Goal: Task Accomplishment & Management: Manage account settings

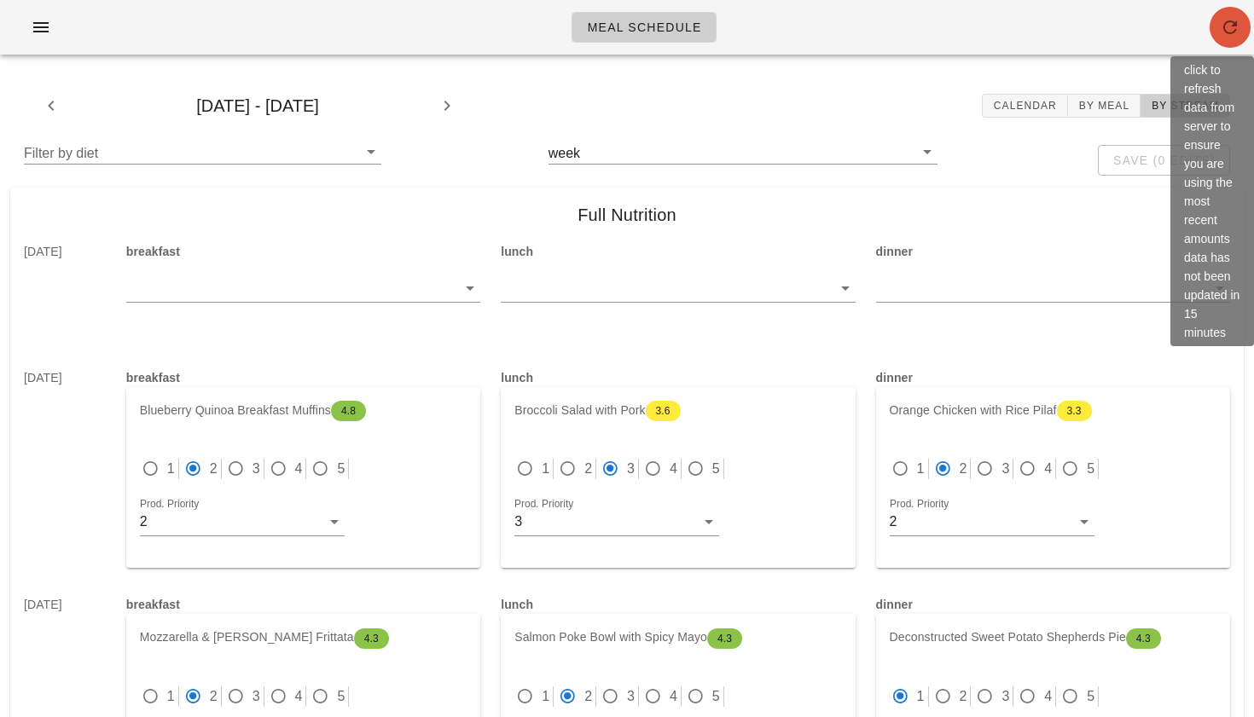
click at [1243, 21] on span "button" at bounding box center [1229, 27] width 41 height 20
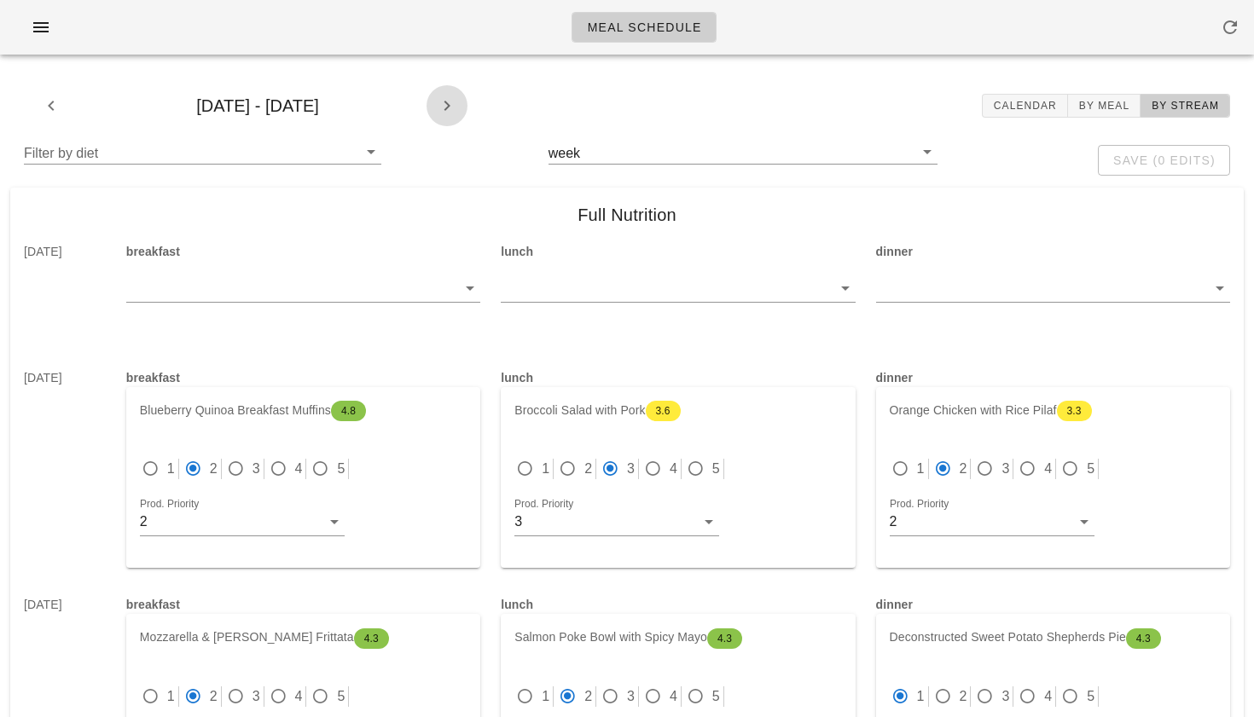
click at [446, 105] on icon "button" at bounding box center [447, 106] width 20 height 20
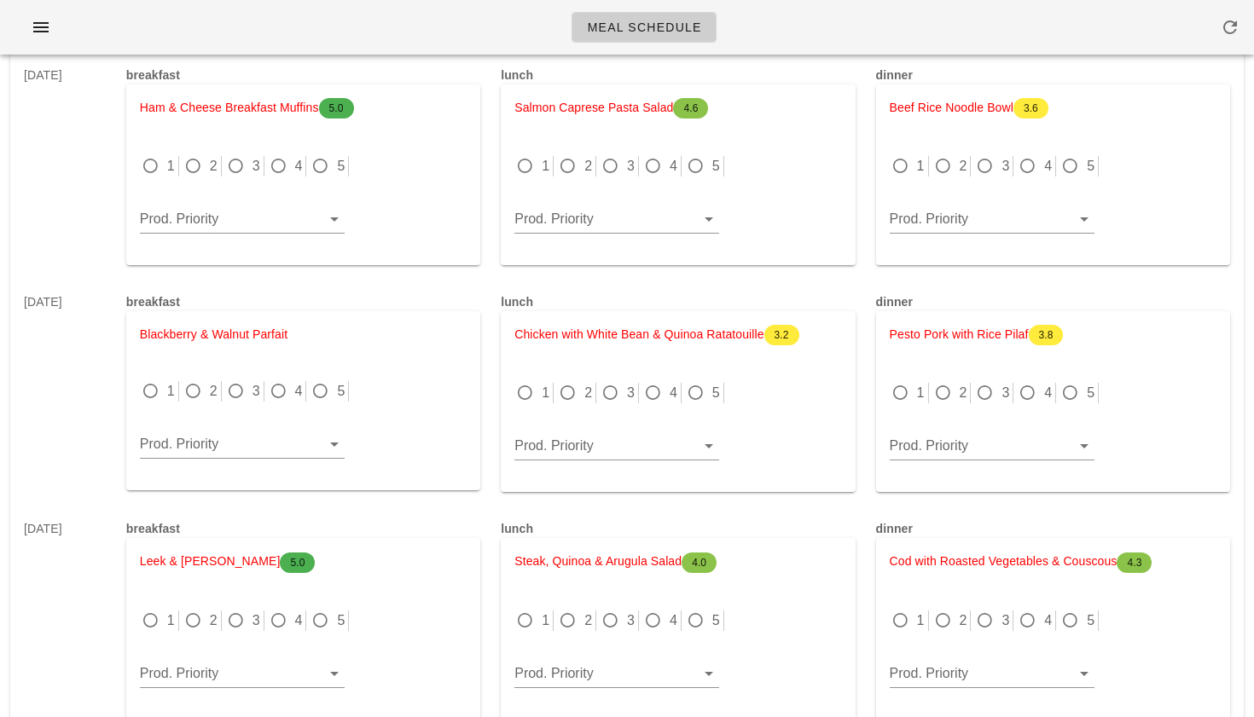
scroll to position [1706, 0]
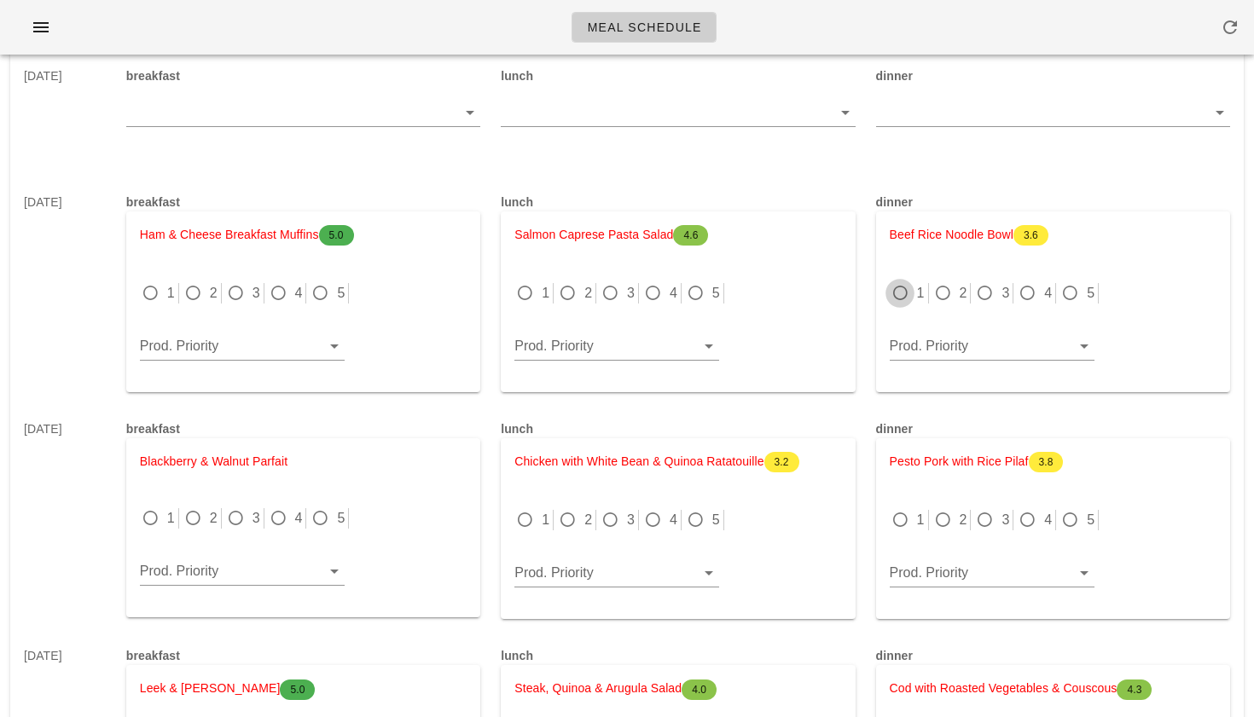
click at [902, 292] on div at bounding box center [900, 293] width 24 height 24
radio input "true"
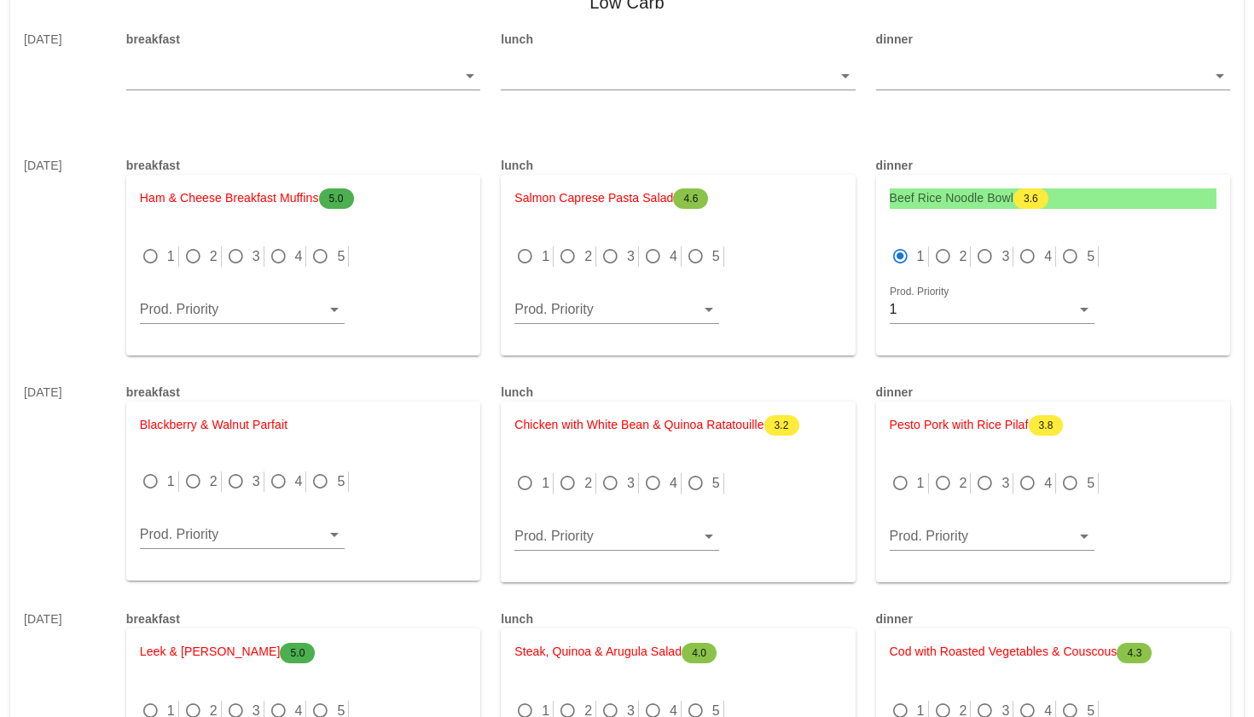
scroll to position [1746, 0]
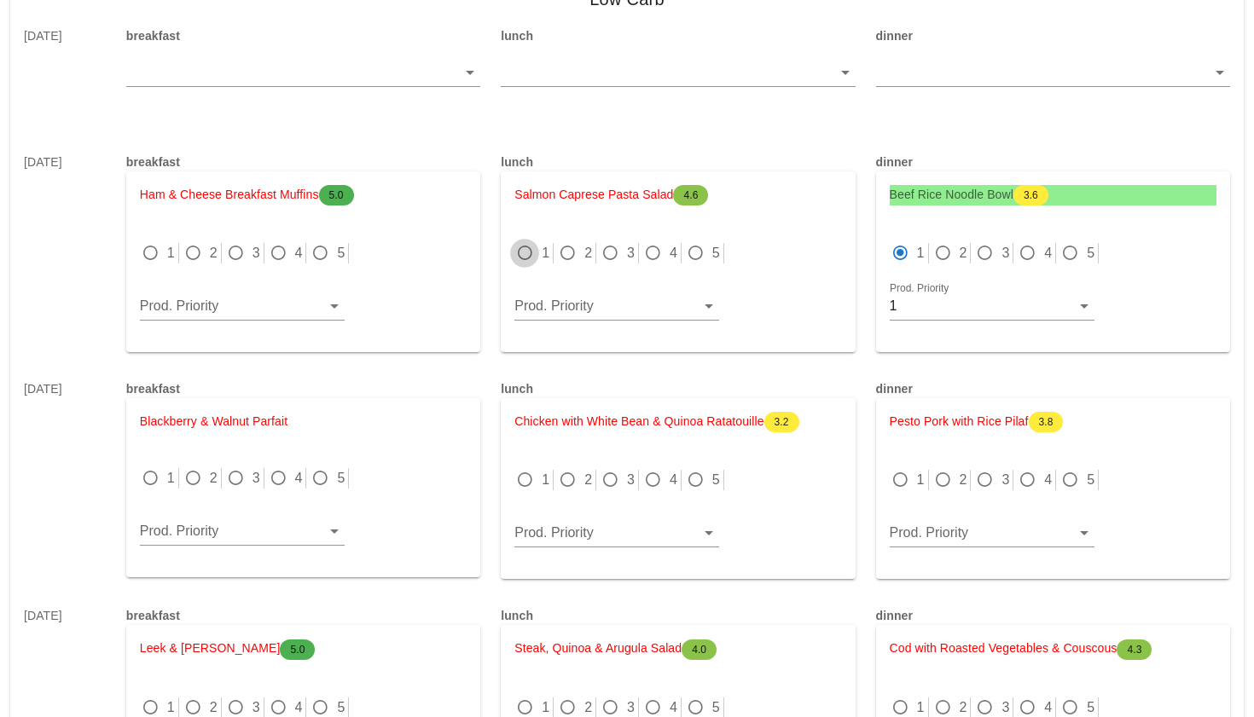
click at [525, 258] on div at bounding box center [525, 253] width 24 height 24
radio input "true"
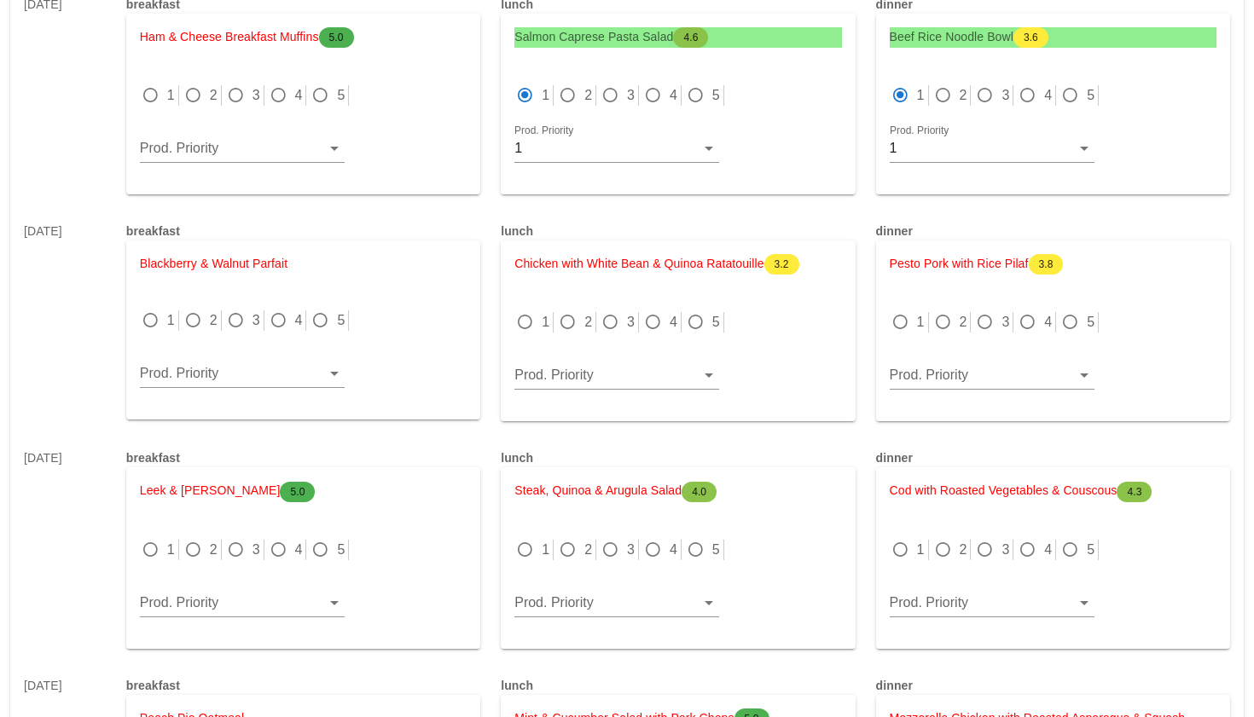
scroll to position [1906, 0]
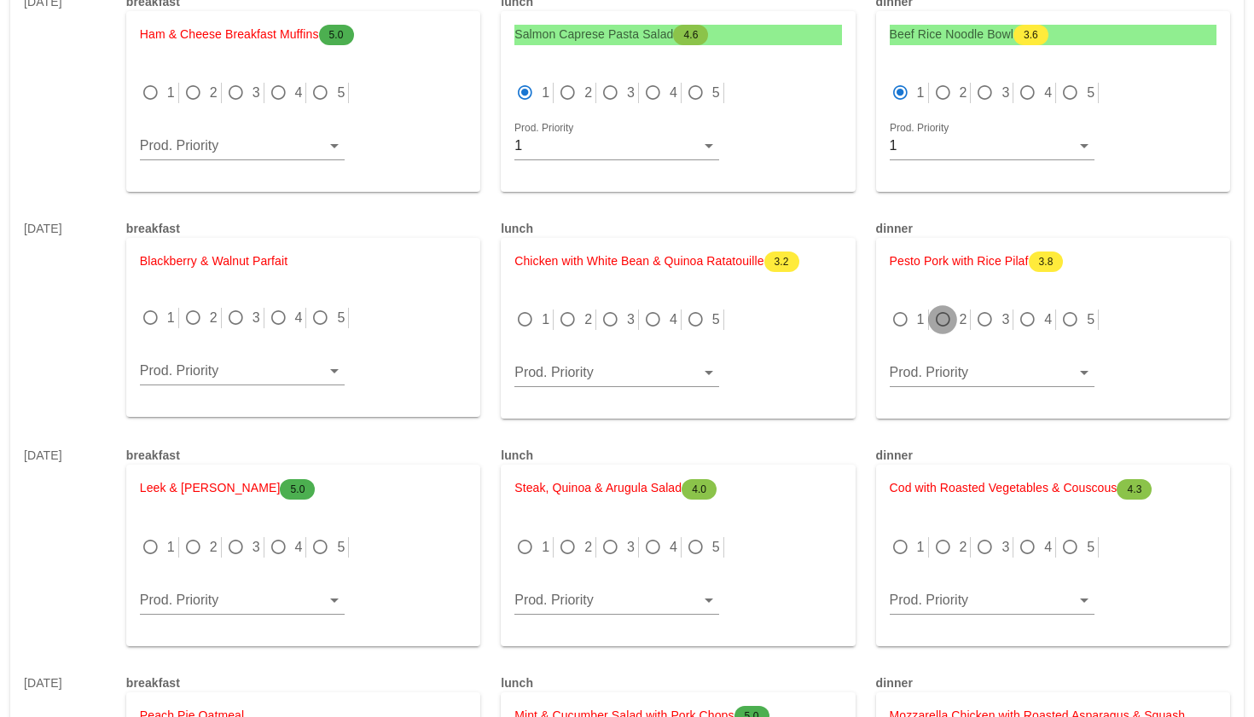
click at [949, 319] on div at bounding box center [943, 320] width 24 height 24
radio input "true"
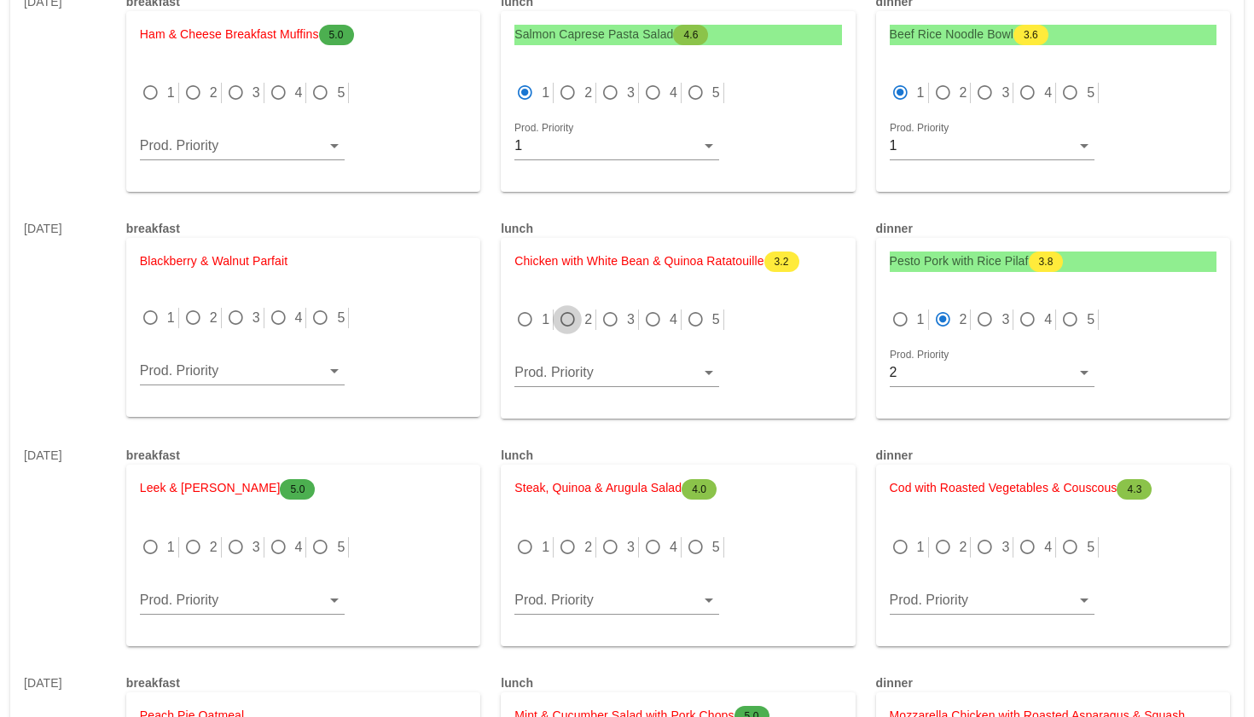
click at [567, 316] on div at bounding box center [567, 320] width 24 height 24
radio input "true"
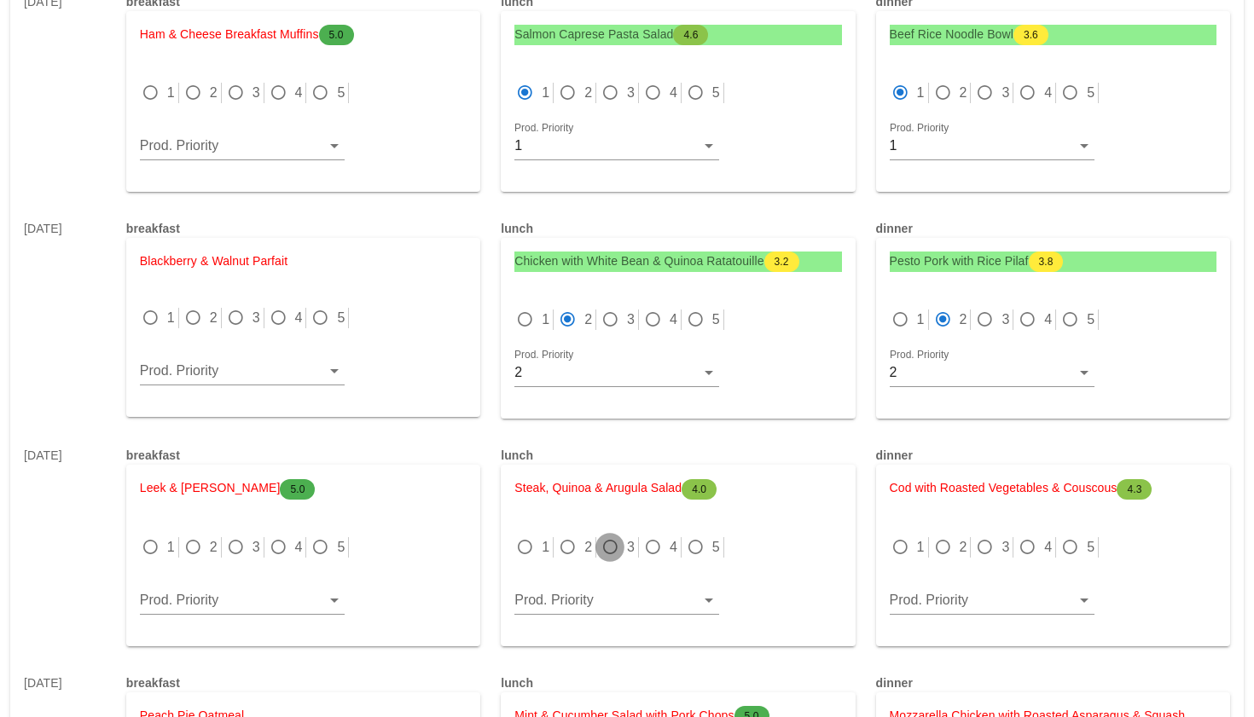
click at [612, 547] on div at bounding box center [610, 548] width 24 height 24
radio input "true"
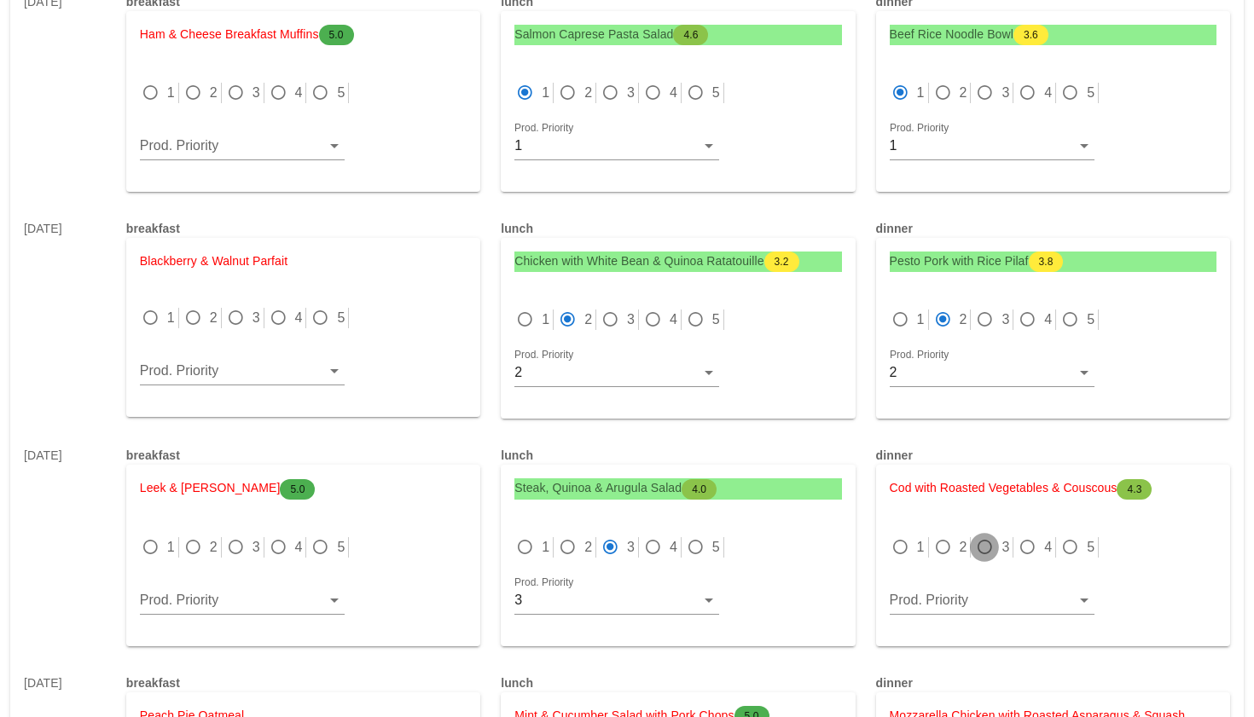
click at [985, 548] on div at bounding box center [984, 548] width 24 height 24
radio input "true"
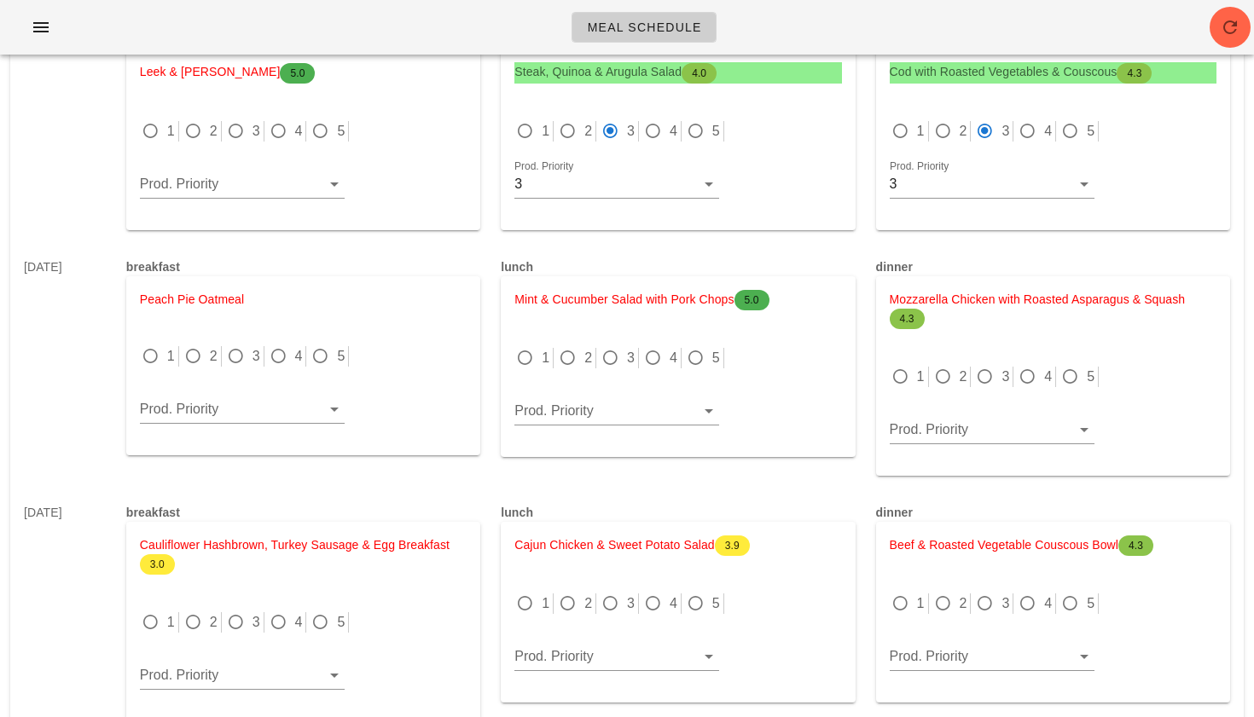
scroll to position [2312, 0]
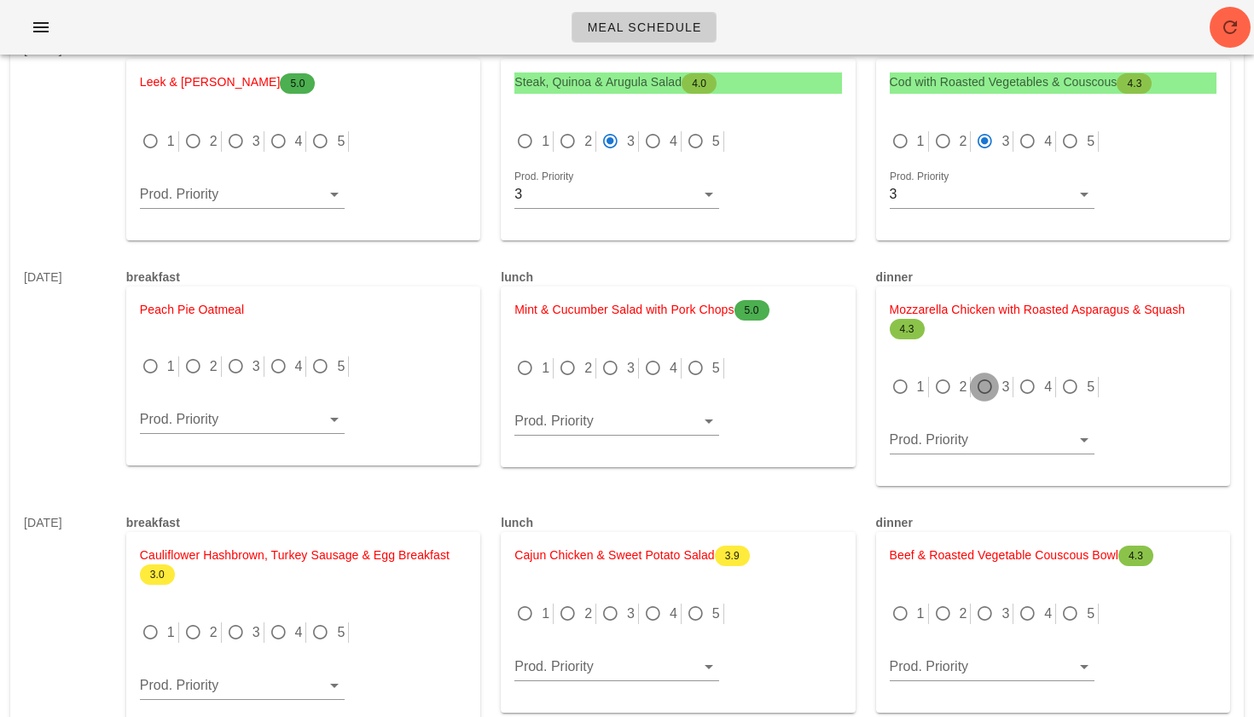
click at [985, 383] on div at bounding box center [984, 387] width 24 height 24
radio input "true"
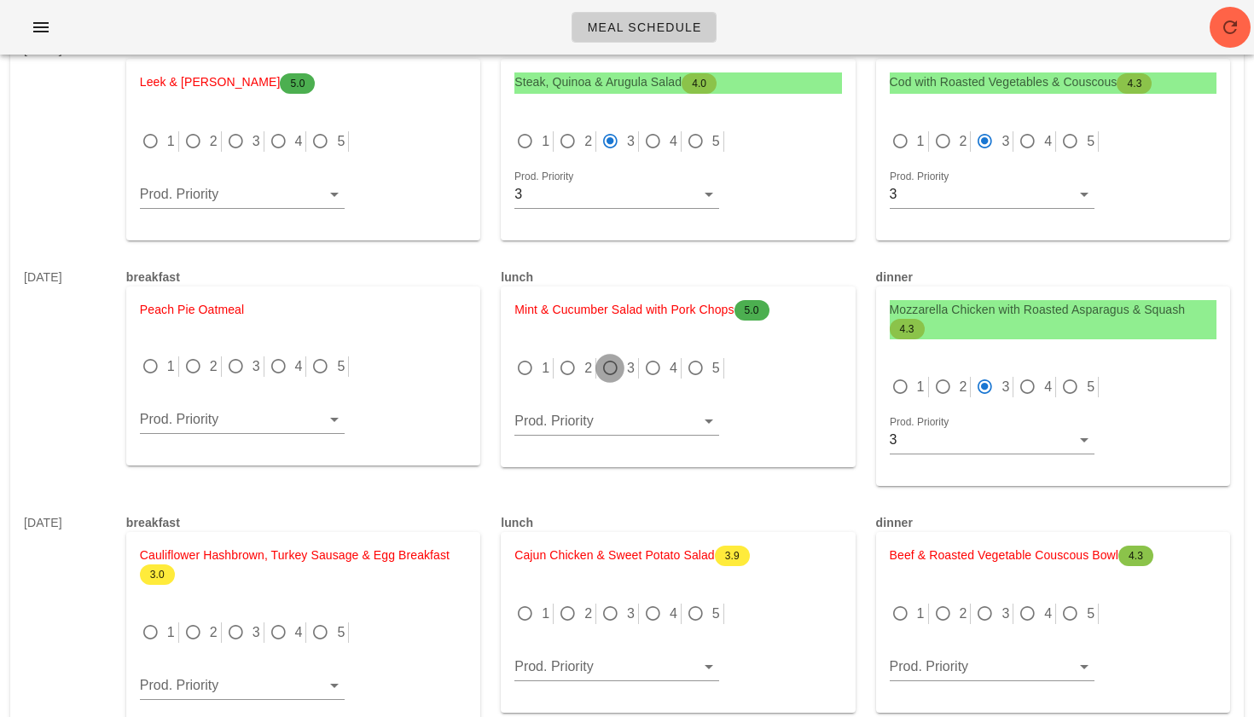
click at [603, 365] on div at bounding box center [610, 369] width 24 height 24
radio input "true"
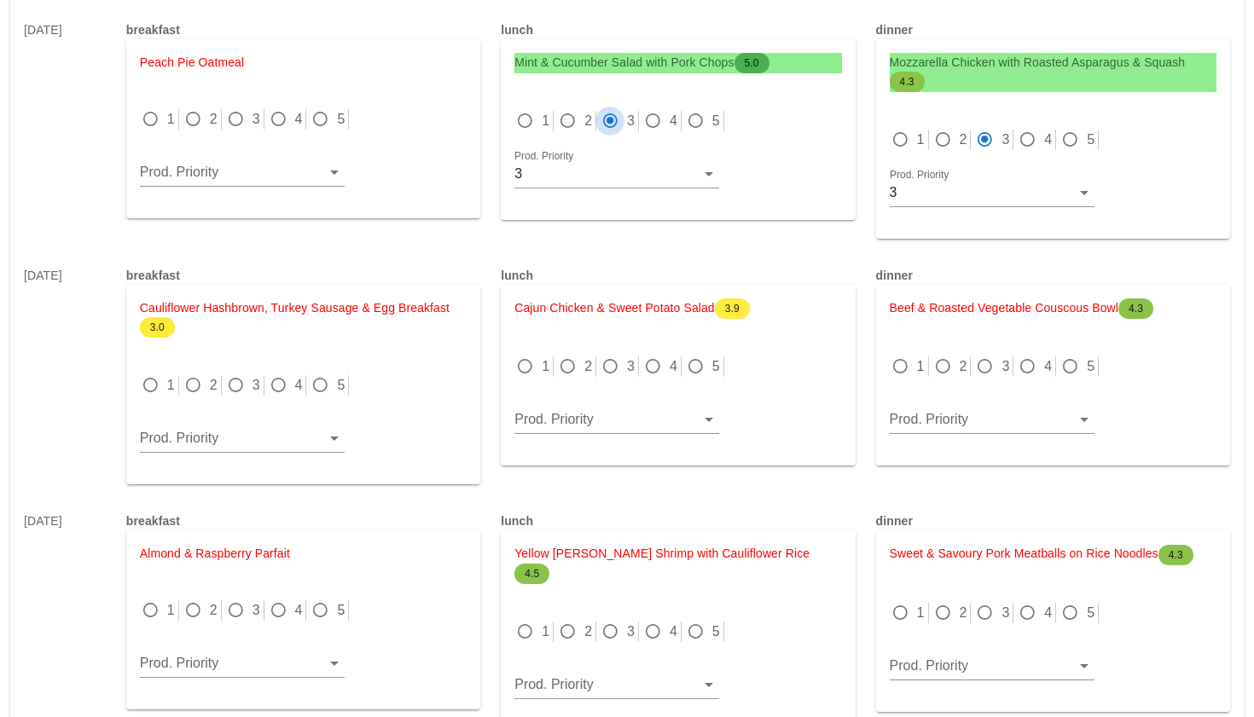
scroll to position [2568, 0]
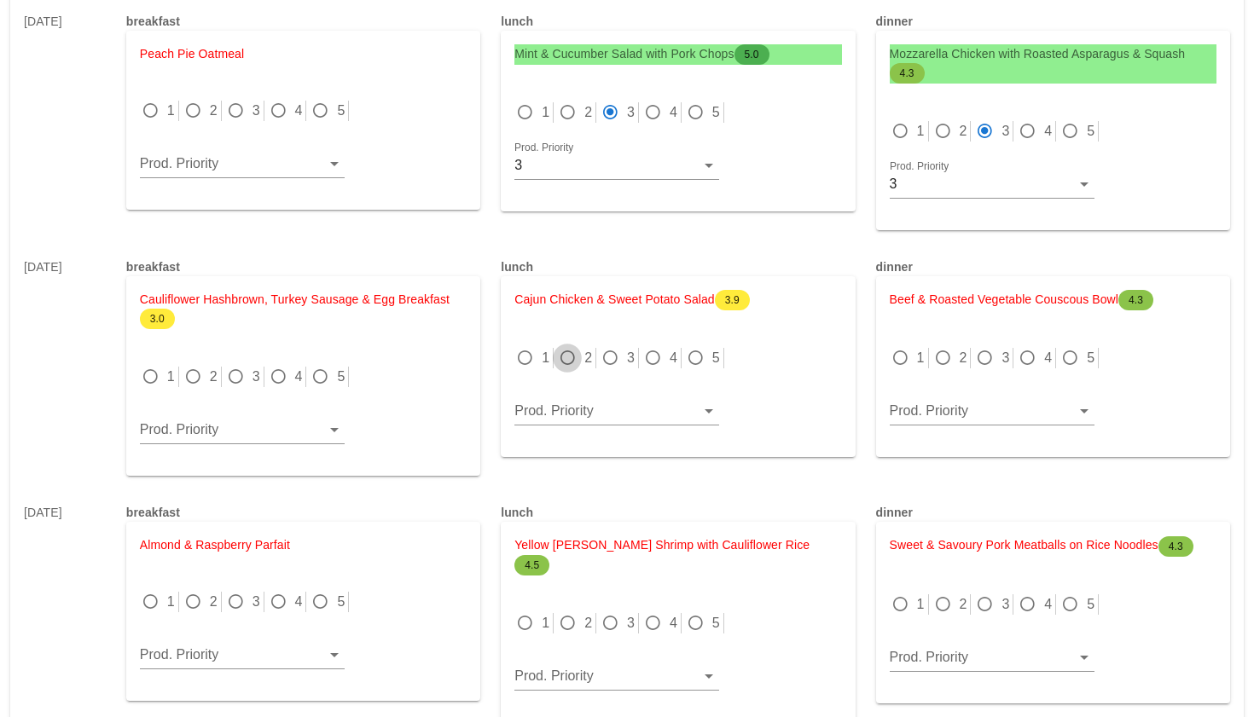
click at [576, 357] on div at bounding box center [567, 358] width 24 height 24
radio input "true"
click at [903, 358] on div at bounding box center [900, 358] width 24 height 24
radio input "true"
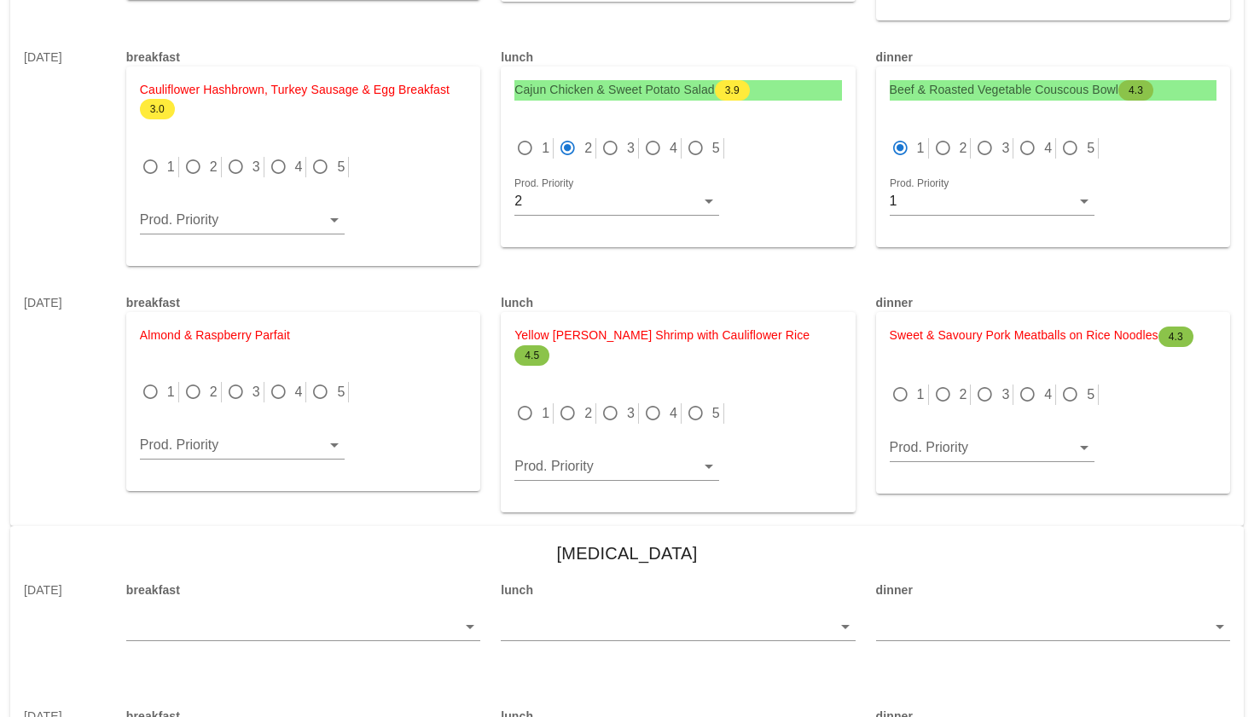
scroll to position [2785, 0]
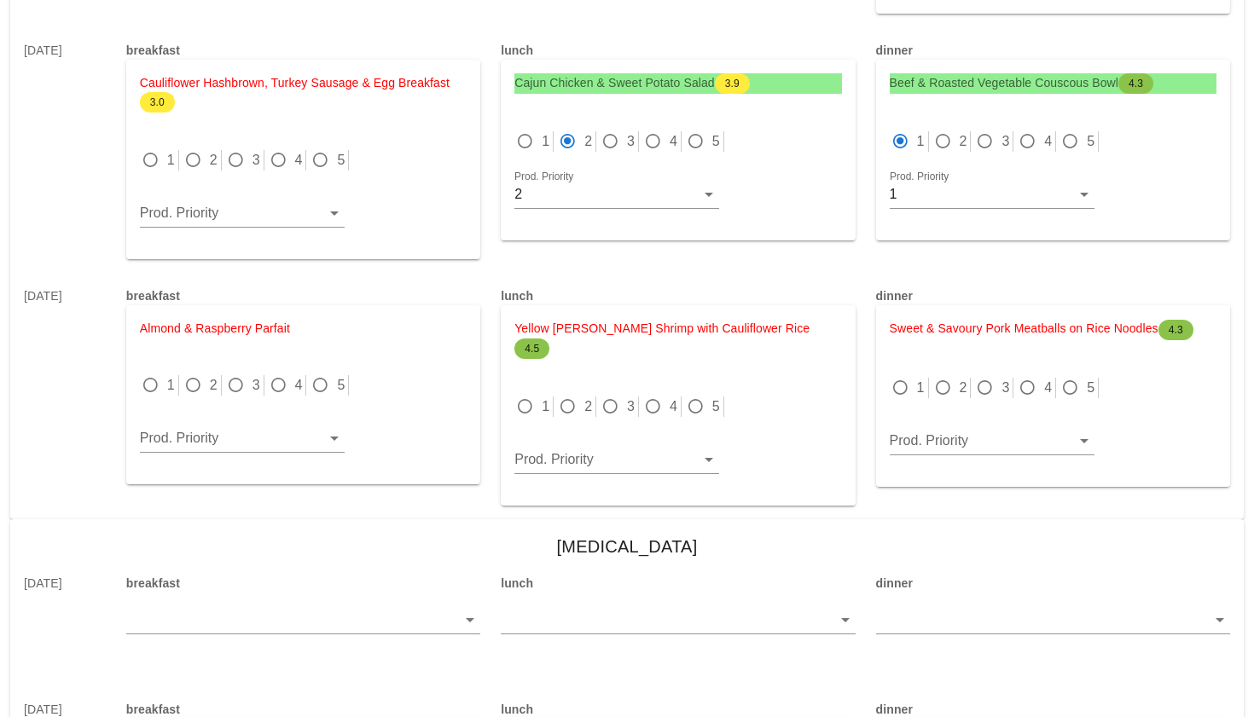
click at [539, 397] on div "1" at bounding box center [533, 407] width 39 height 20
radio input "true"
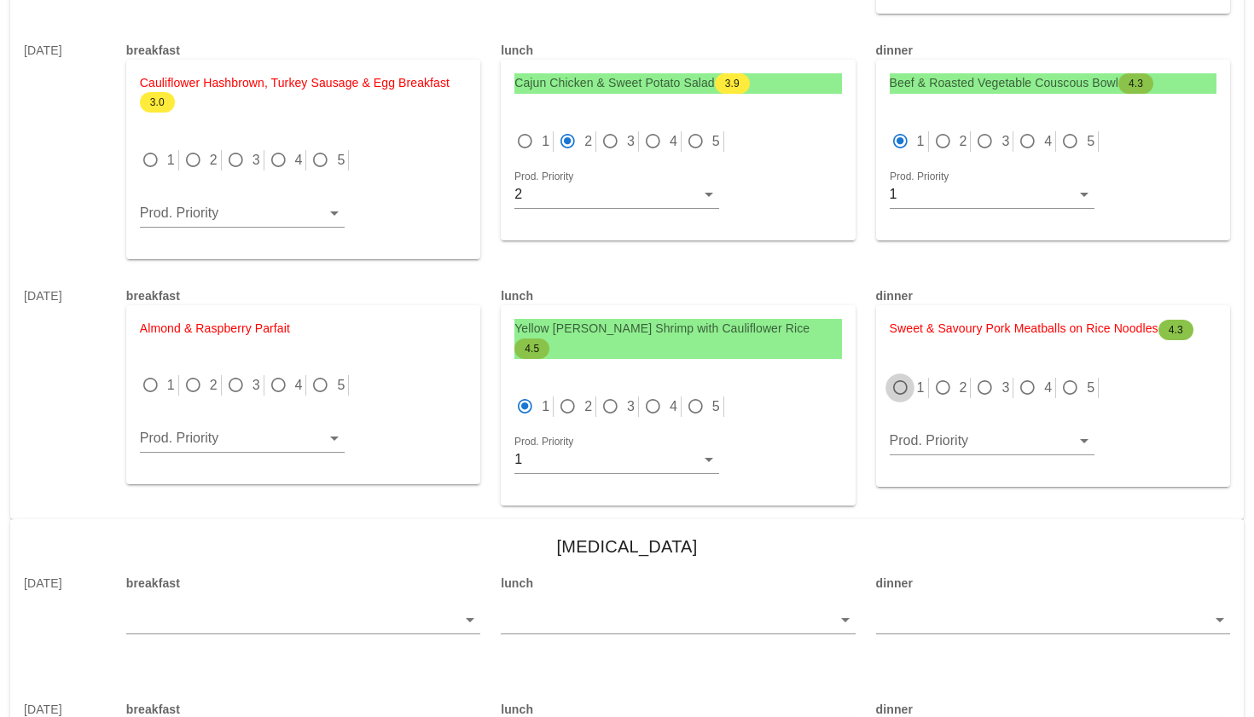
click at [899, 382] on div at bounding box center [900, 388] width 24 height 24
radio input "true"
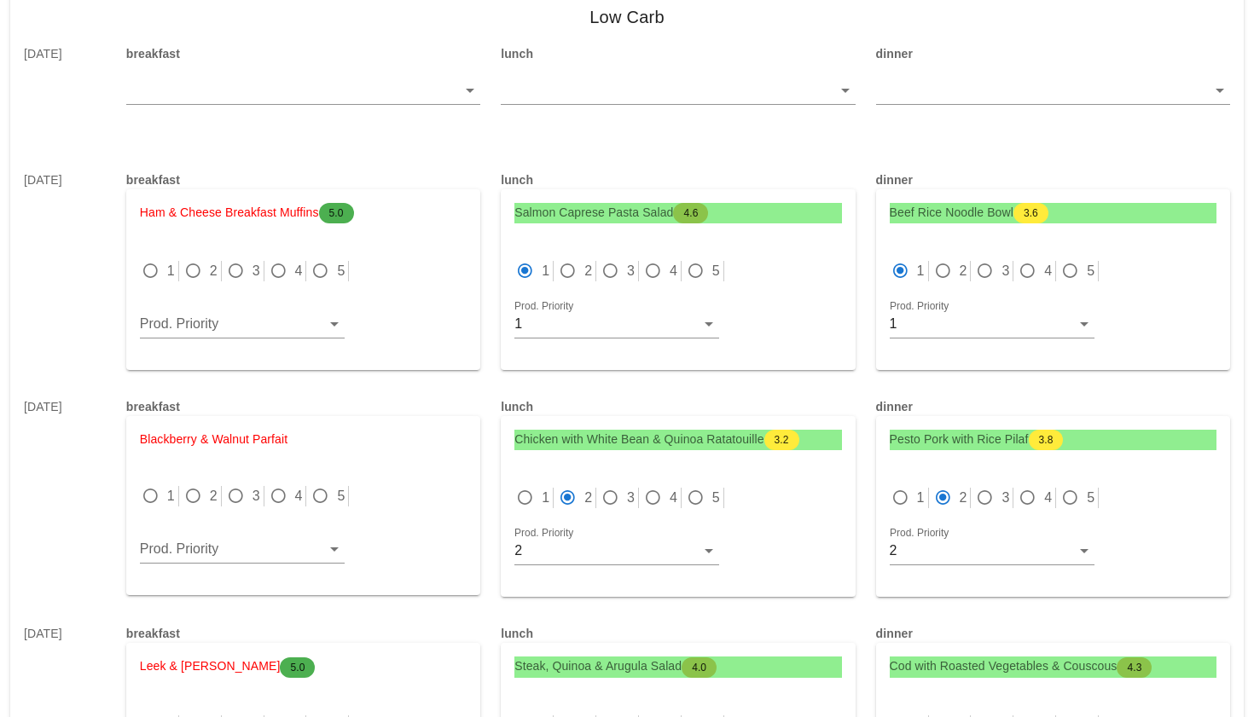
scroll to position [1731, 0]
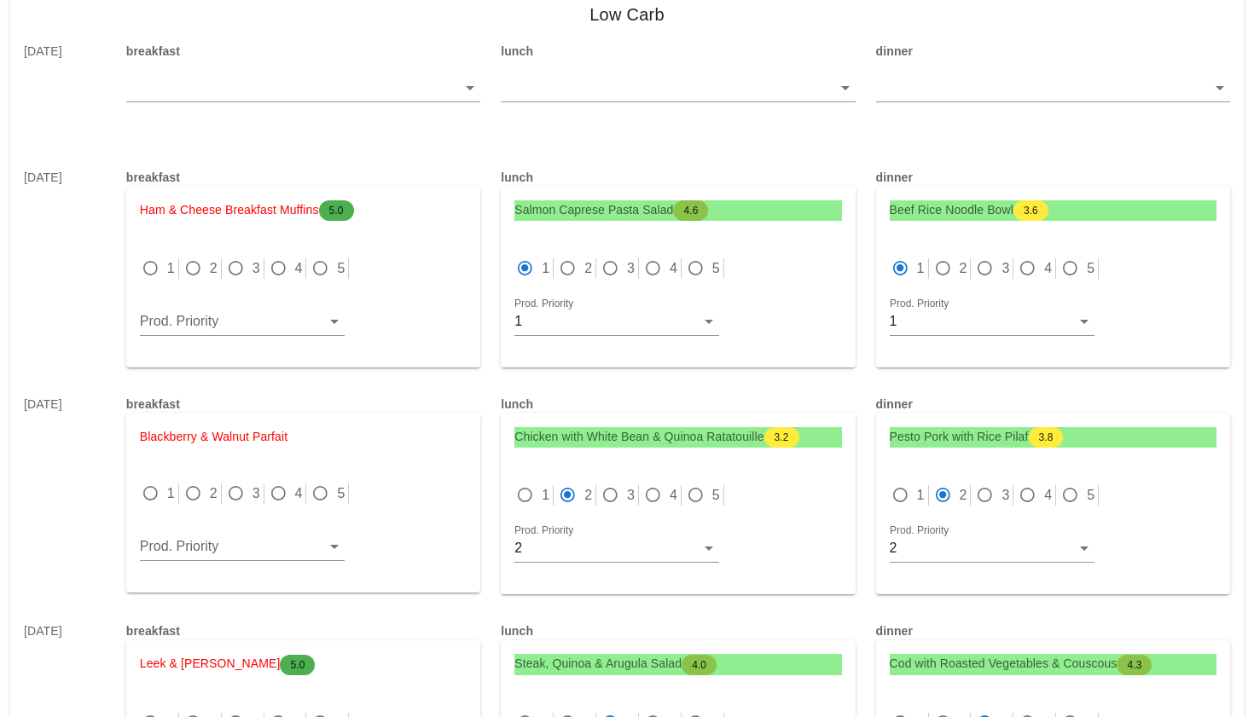
click at [850, 382] on div "Tue Oct 14 breakfast Blackberry & Walnut Parfait 1 2 3 4 5 Prod. Priority lunch…" at bounding box center [626, 494] width 1233 height 227
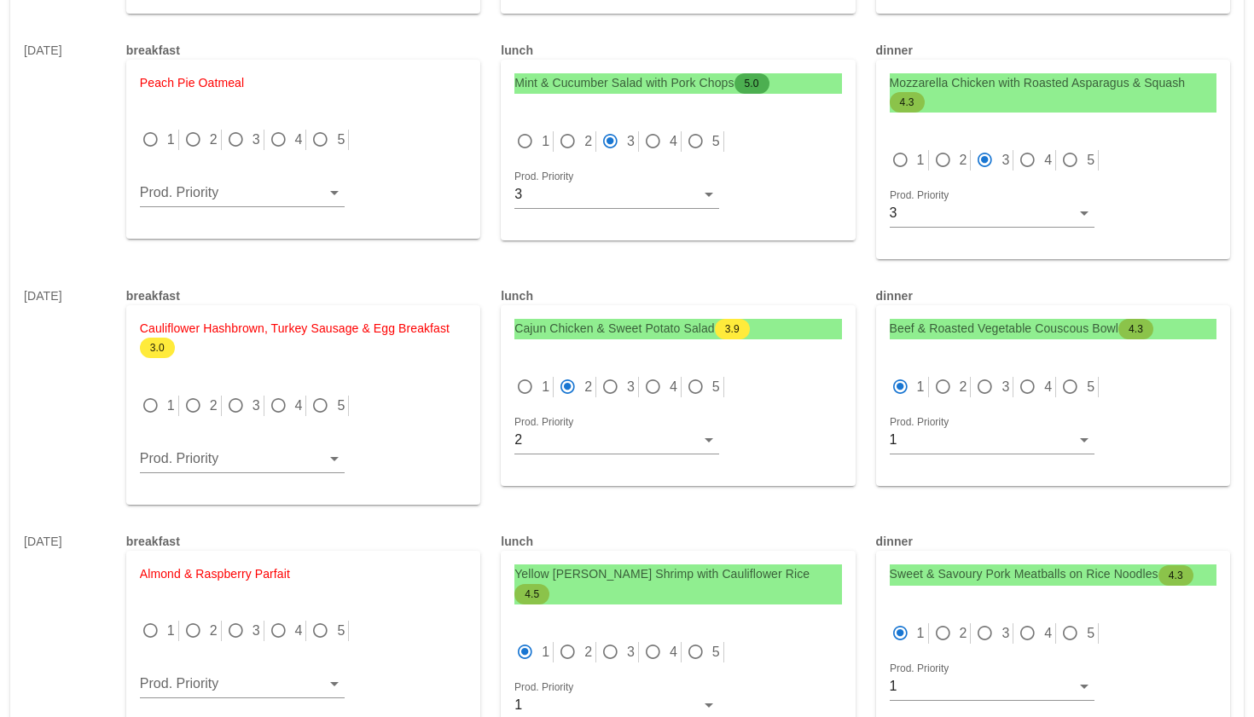
scroll to position [2540, 0]
click at [946, 384] on div at bounding box center [943, 386] width 24 height 24
radio input "false"
radio input "true"
click at [939, 160] on div at bounding box center [943, 160] width 24 height 24
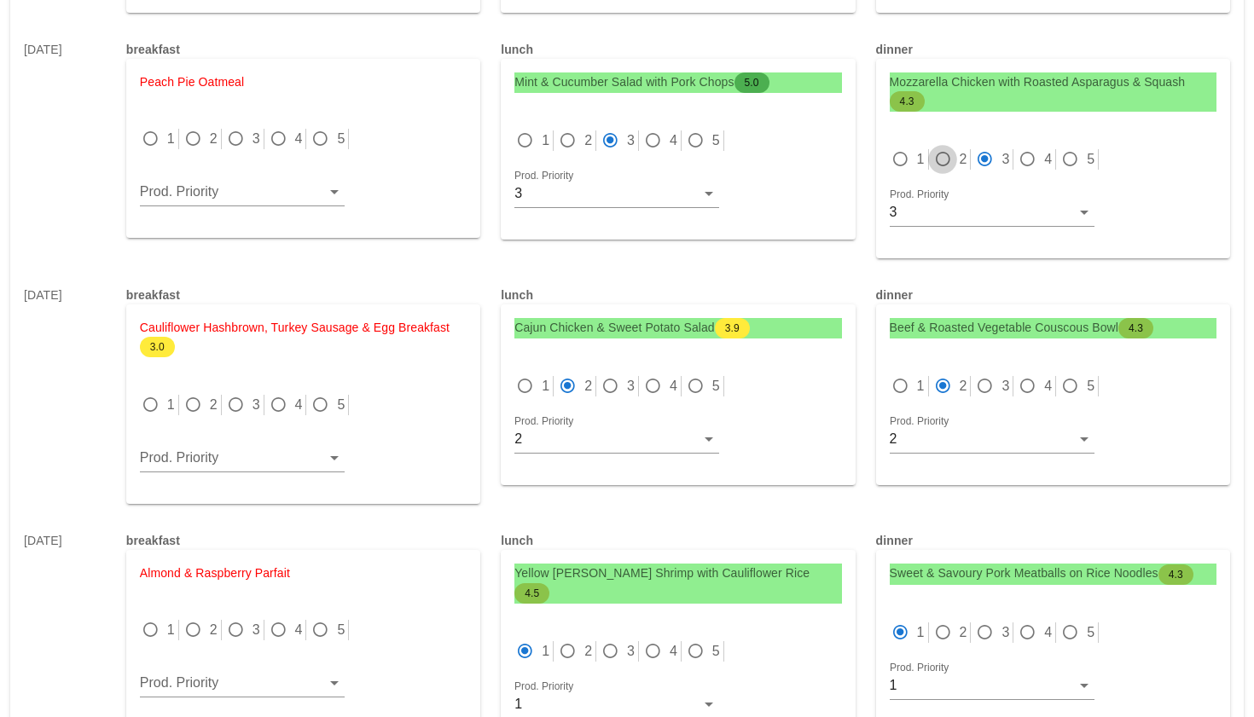
radio input "true"
click at [902, 153] on div at bounding box center [900, 160] width 24 height 24
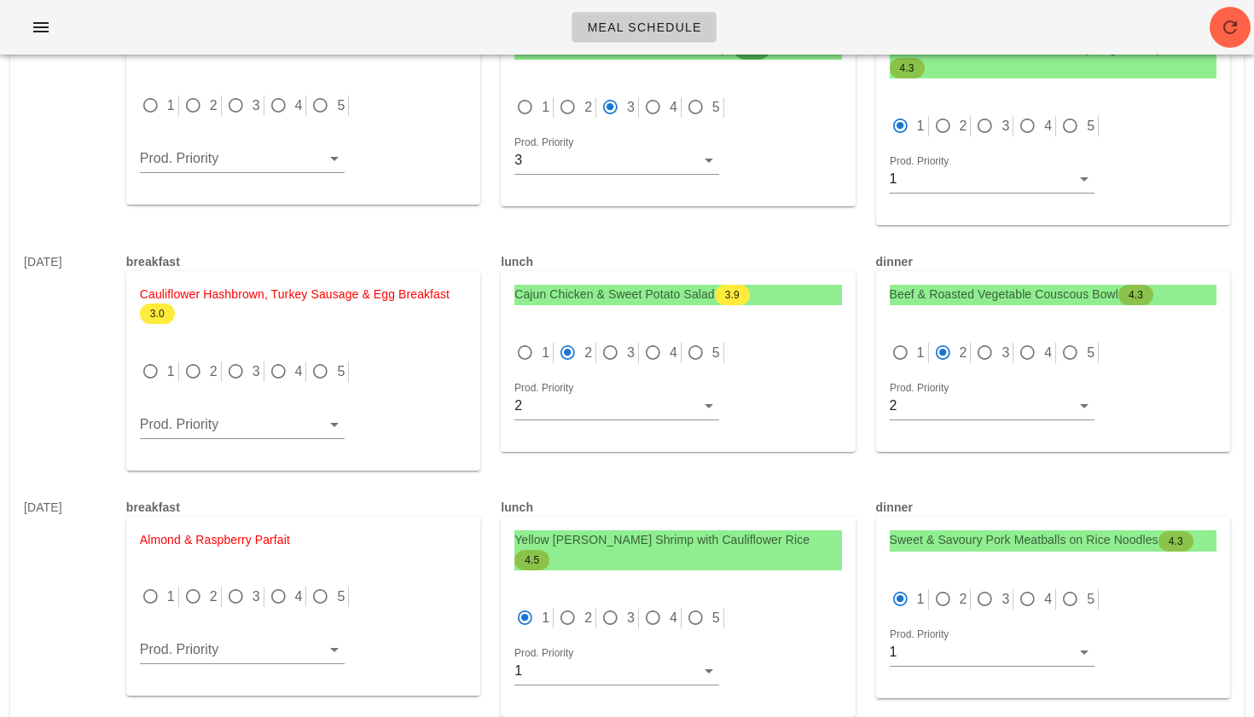
scroll to position [2565, 0]
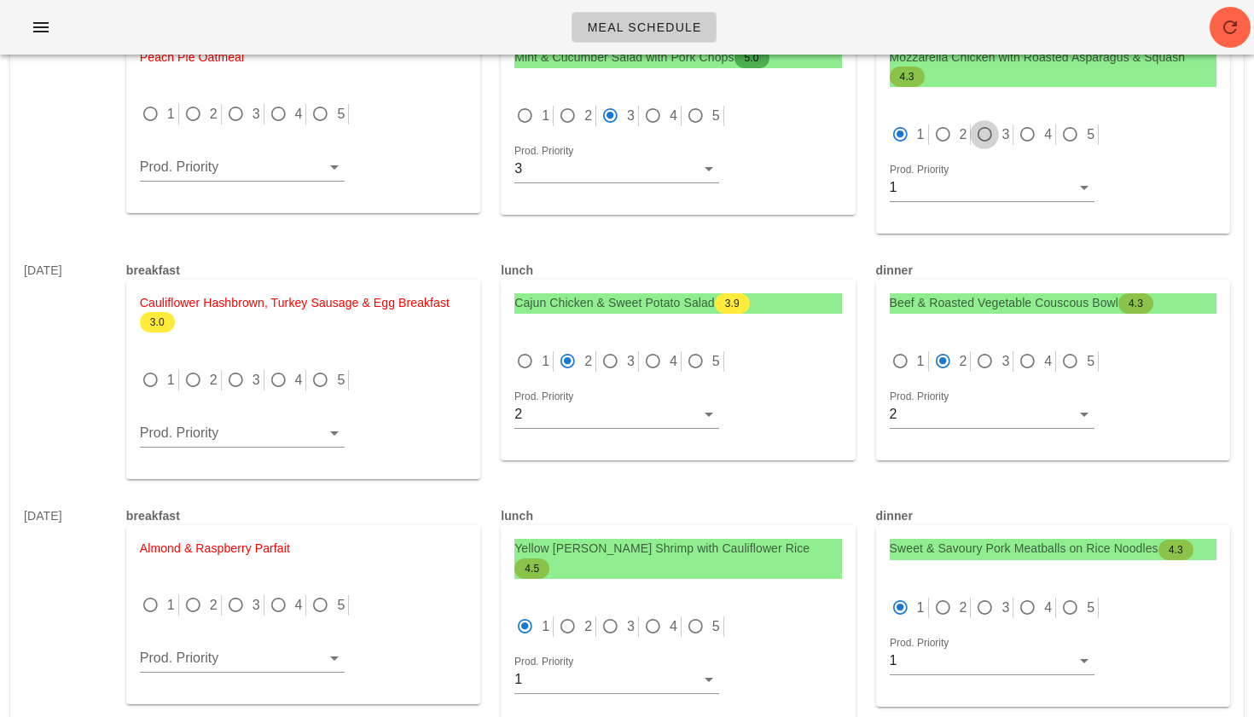
click at [988, 132] on div at bounding box center [984, 135] width 24 height 24
radio input "false"
radio input "true"
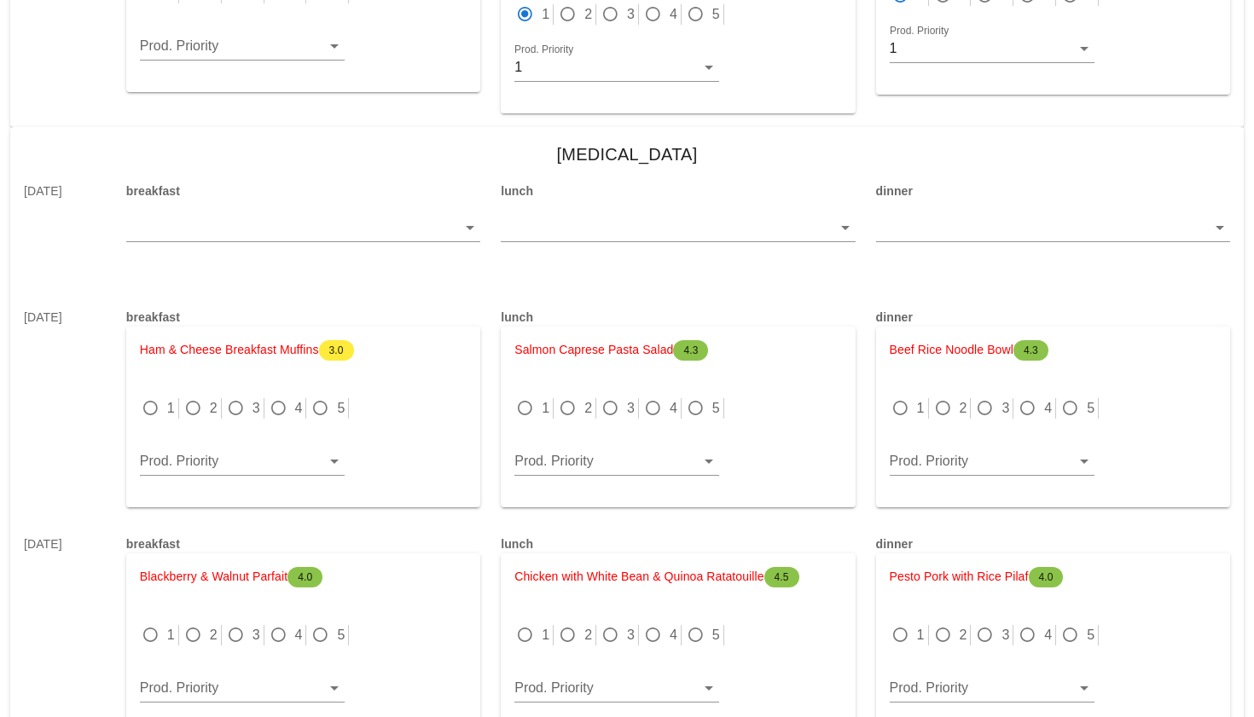
scroll to position [3203, 0]
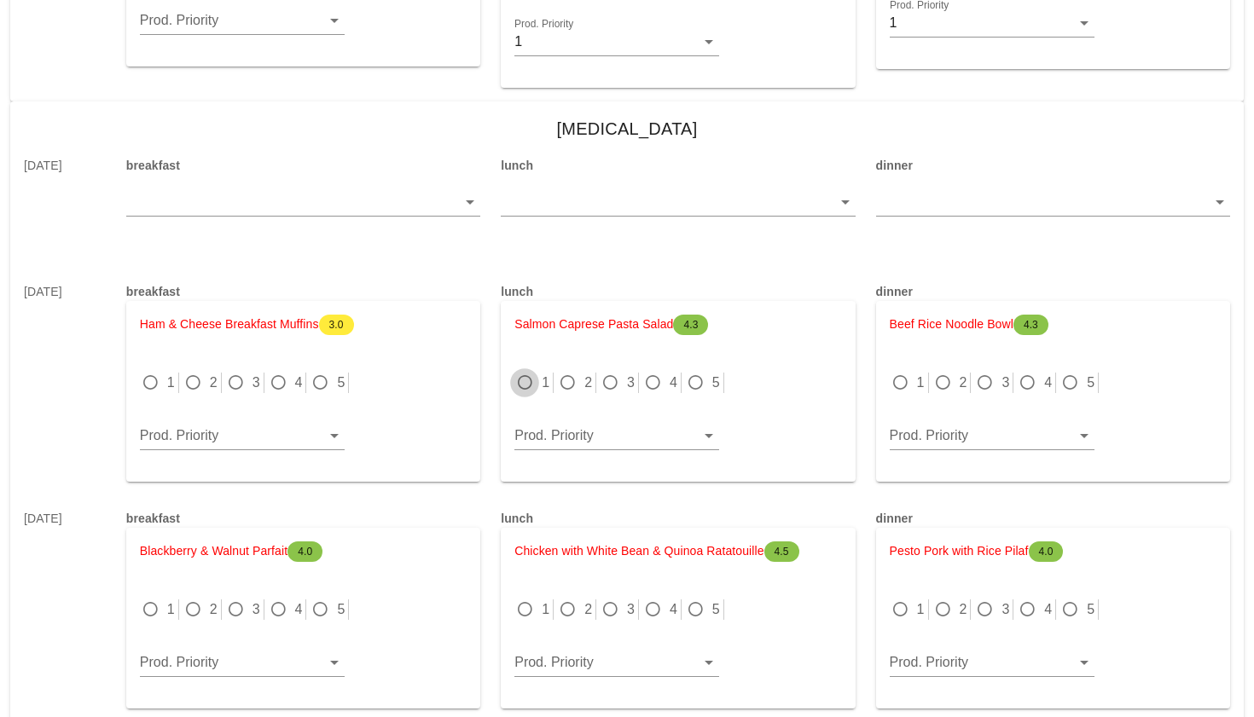
click at [528, 371] on div at bounding box center [525, 383] width 24 height 24
radio input "true"
click at [902, 371] on div at bounding box center [900, 383] width 24 height 24
radio input "true"
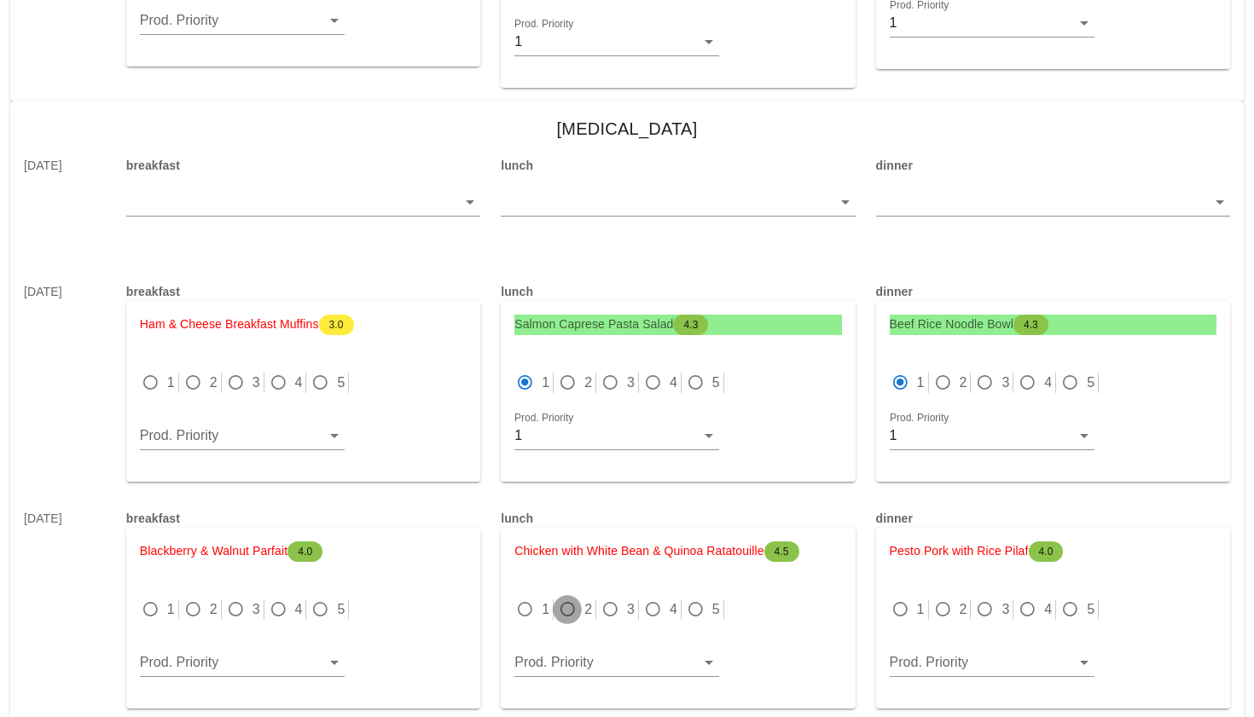
click at [572, 598] on div at bounding box center [567, 610] width 24 height 24
radio input "true"
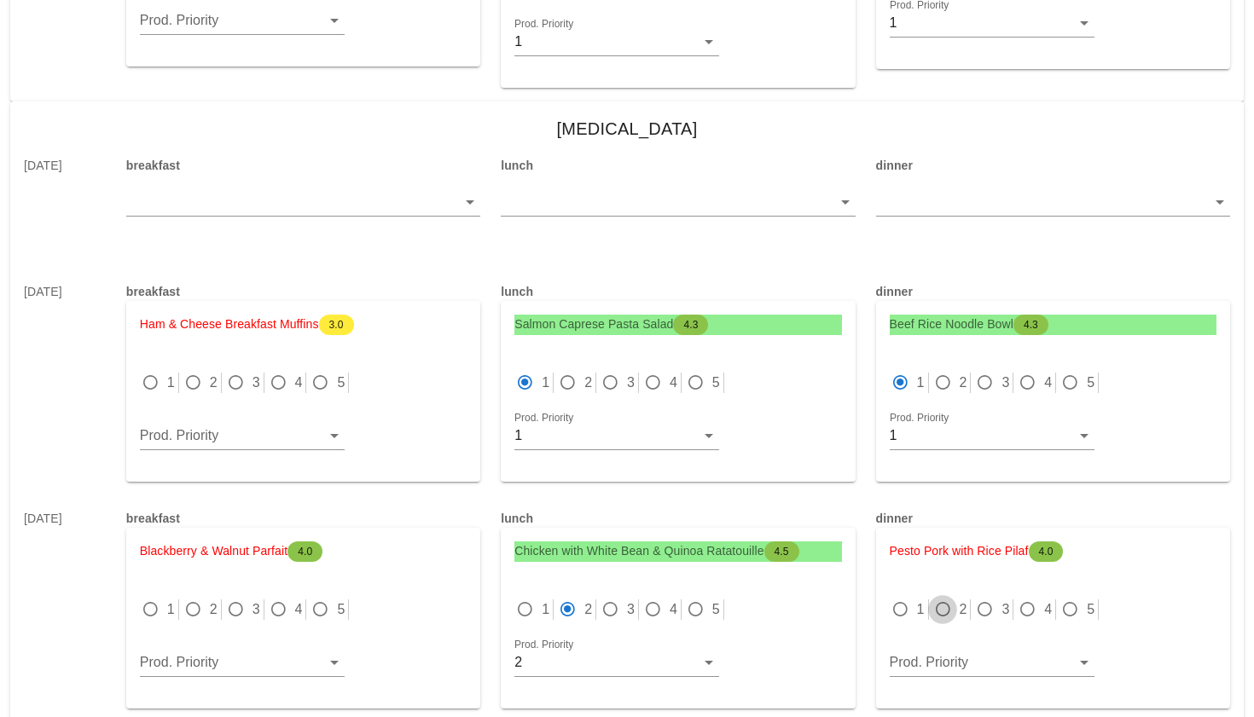
click at [944, 598] on div at bounding box center [943, 610] width 24 height 24
radio input "true"
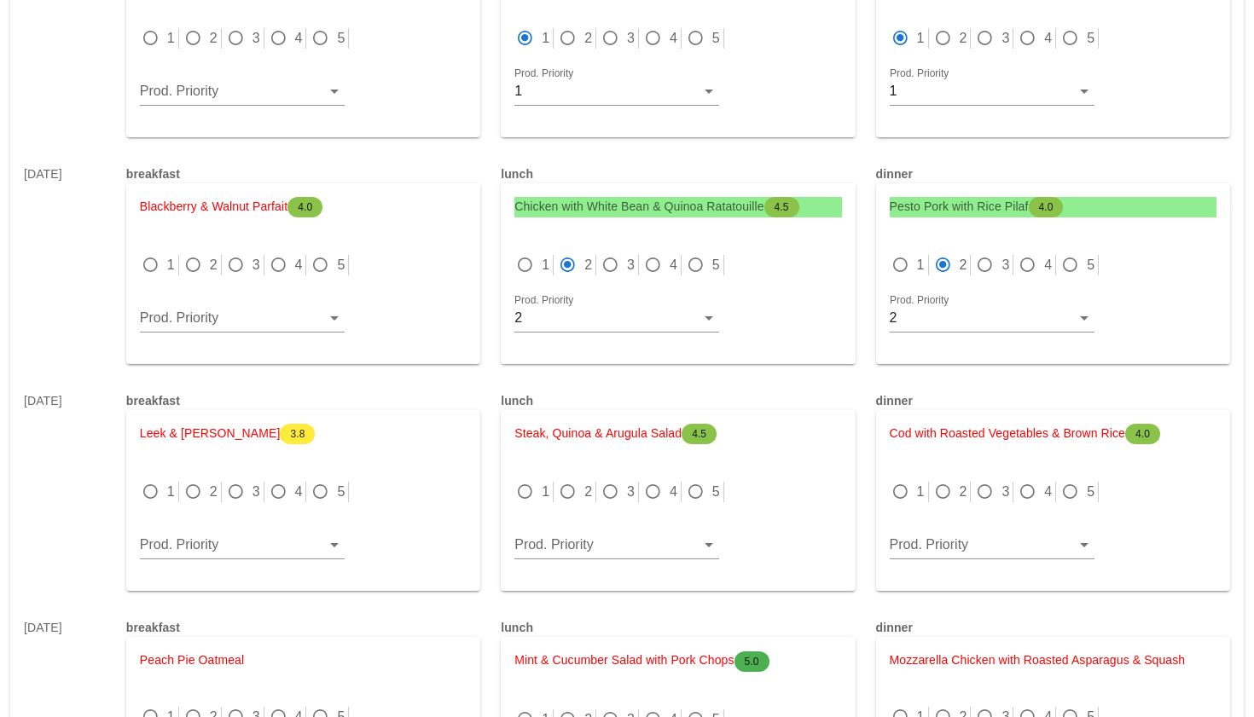
scroll to position [3659, 0]
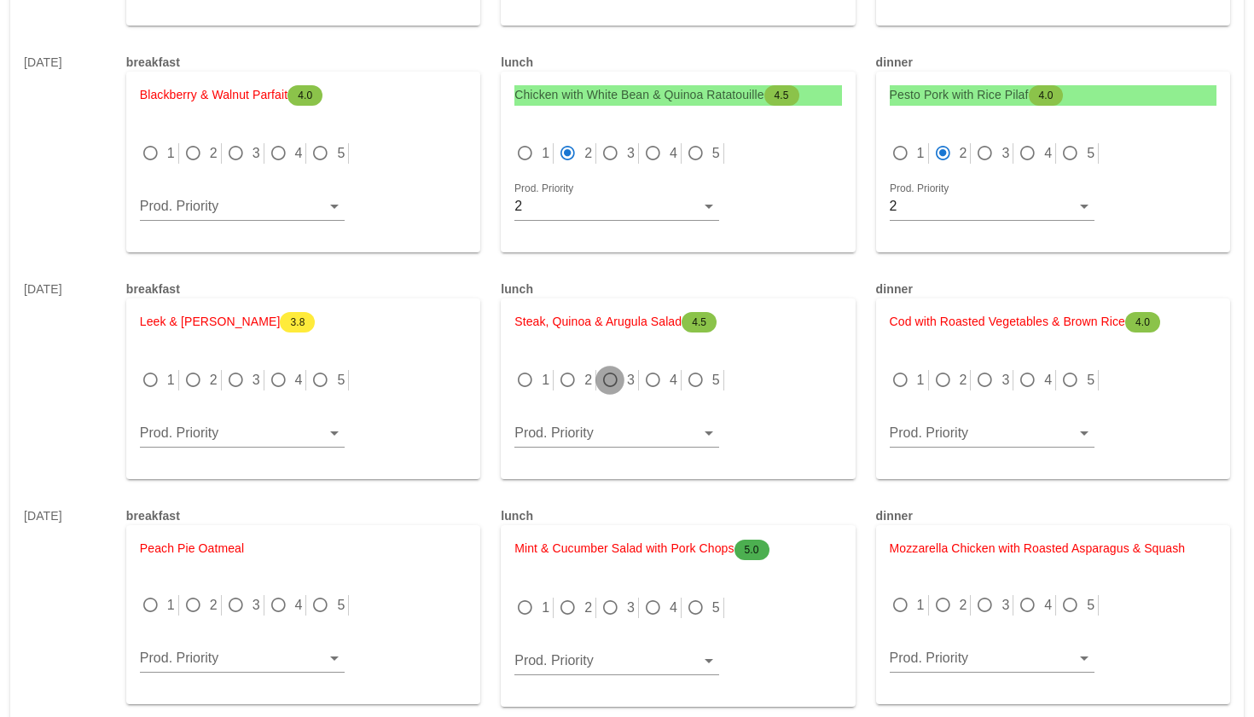
click at [620, 368] on div at bounding box center [610, 380] width 24 height 24
radio input "true"
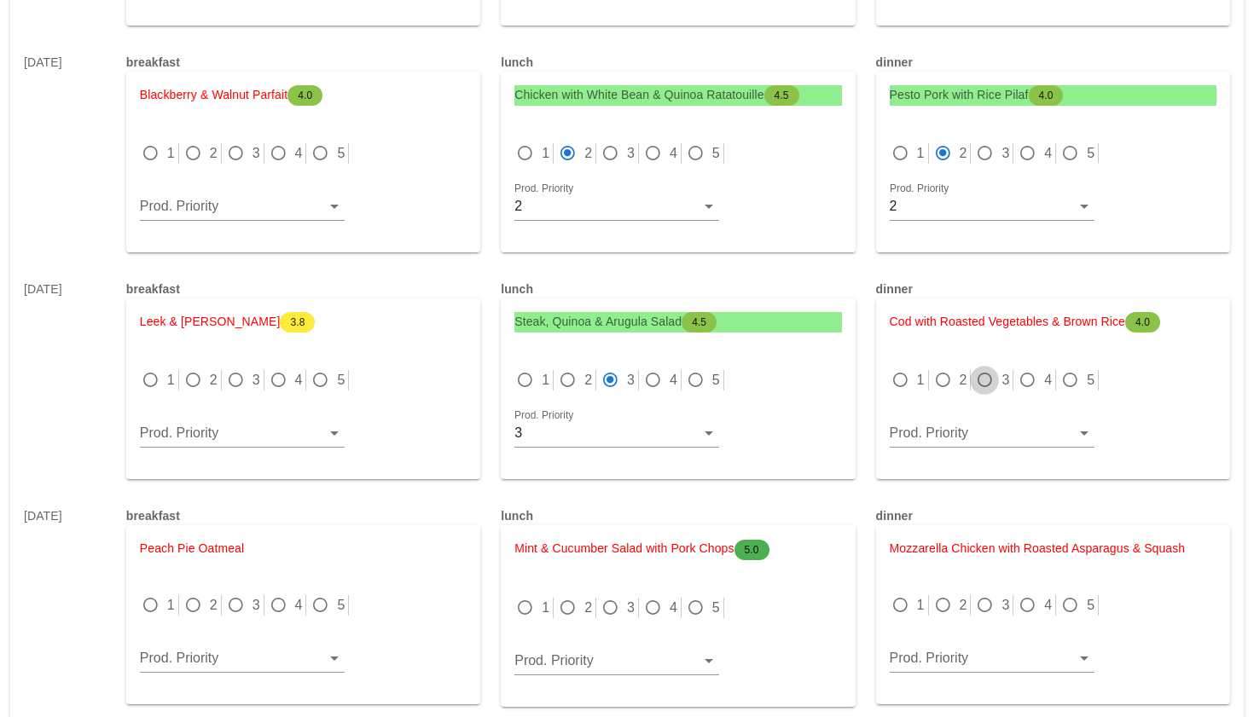
click at [983, 368] on div at bounding box center [984, 380] width 24 height 24
radio input "true"
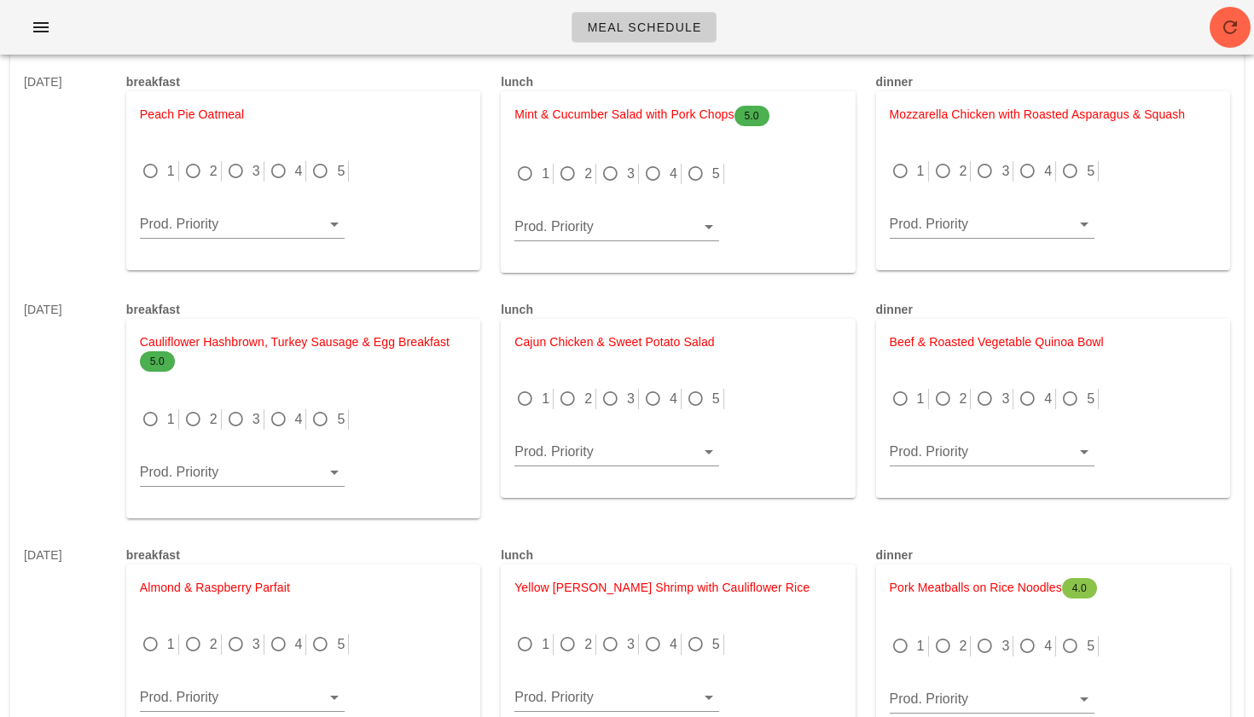
scroll to position [4091, 0]
click at [613, 164] on div at bounding box center [610, 176] width 24 height 24
radio input "true"
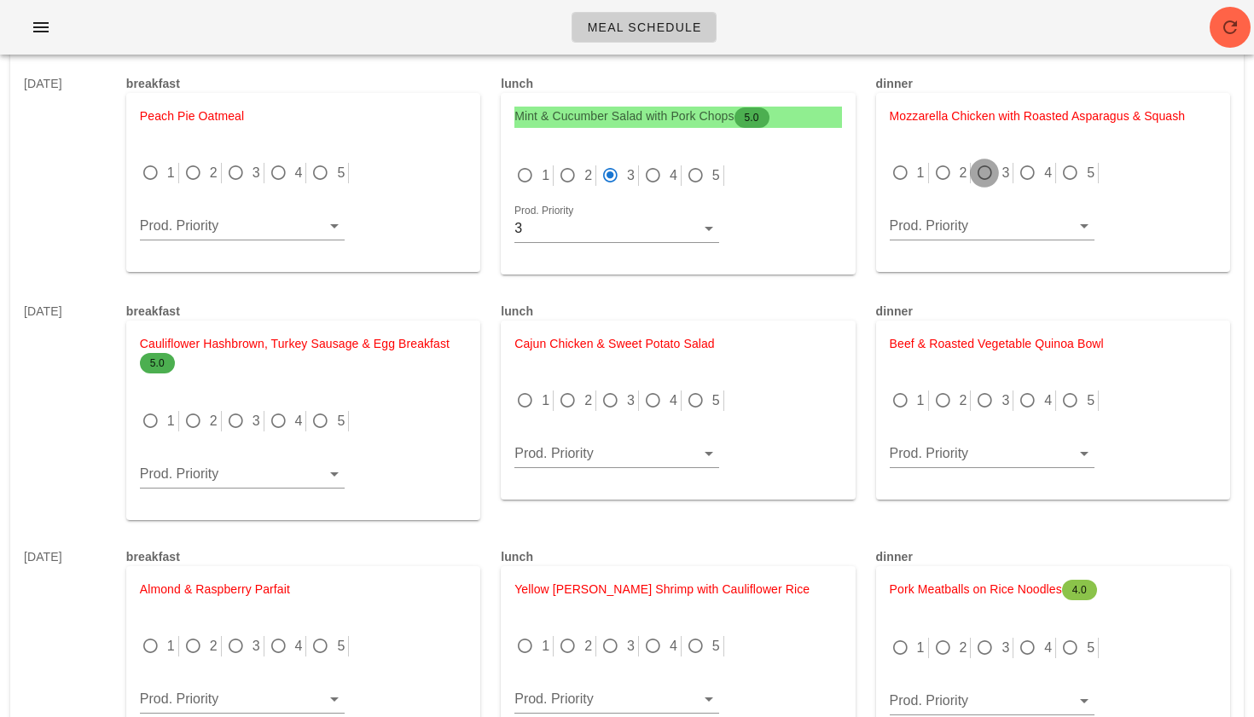
click at [992, 161] on div at bounding box center [984, 173] width 24 height 24
radio input "true"
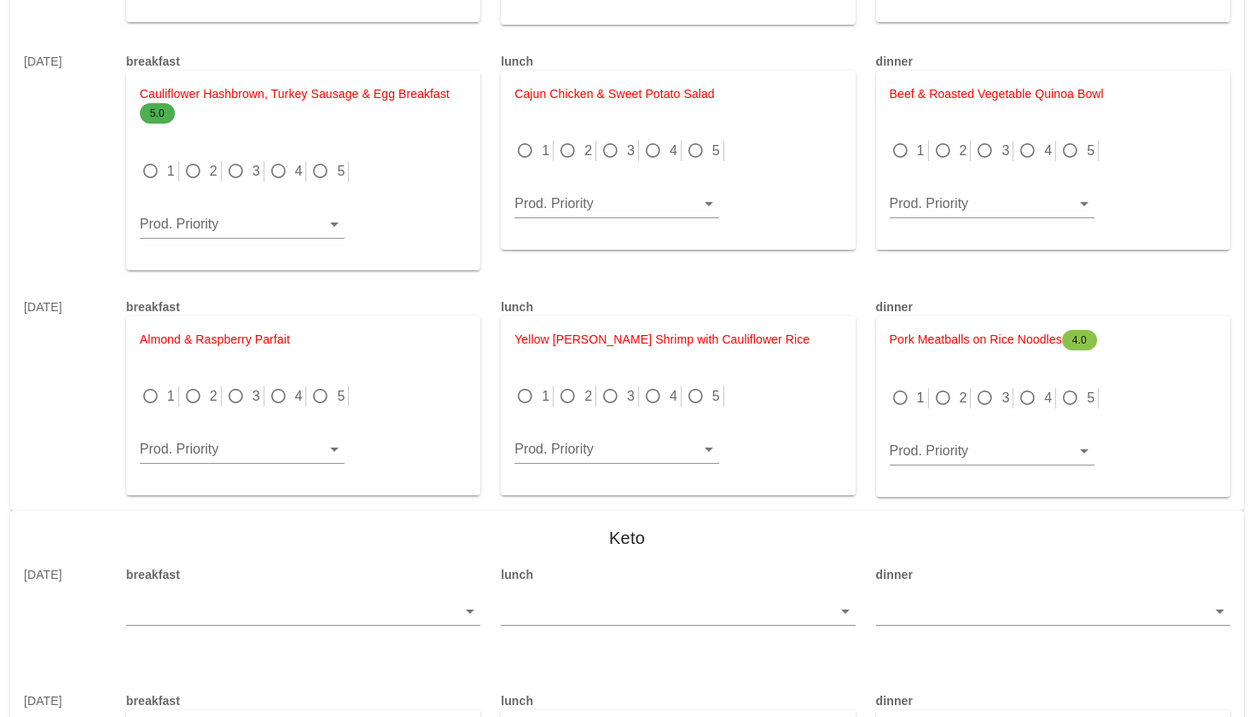
scroll to position [4349, 0]
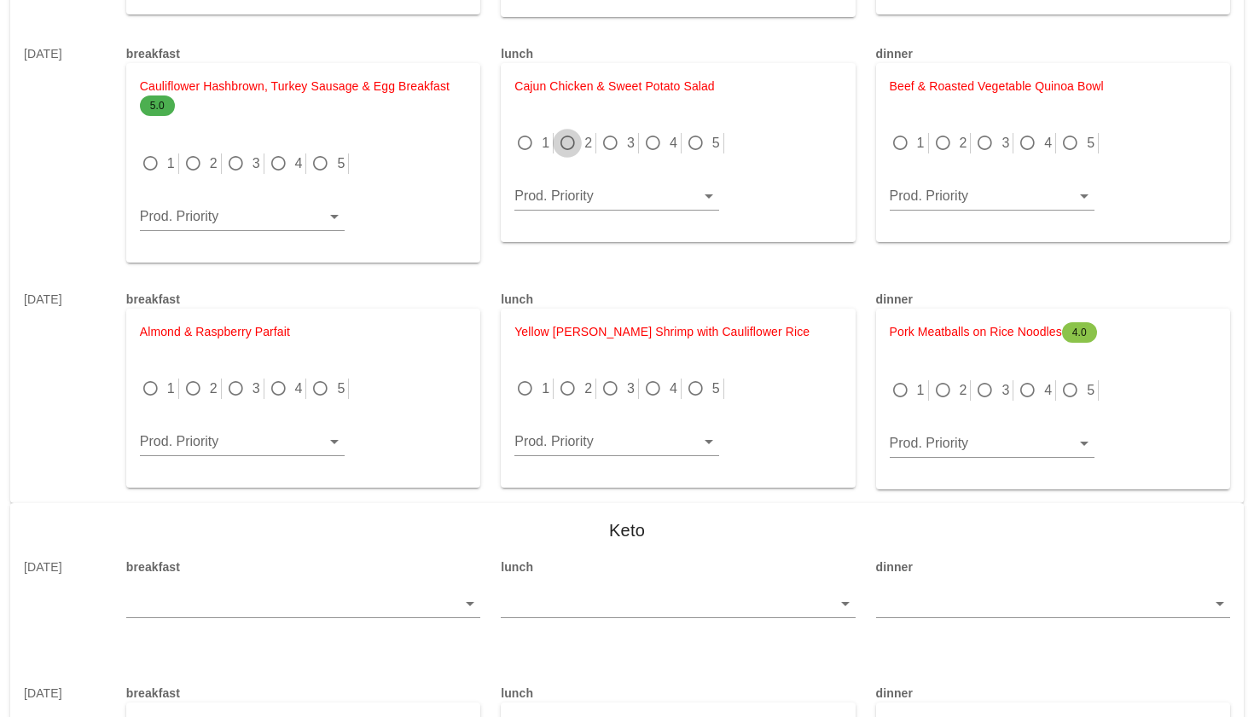
click at [576, 131] on div at bounding box center [567, 143] width 24 height 24
radio input "true"
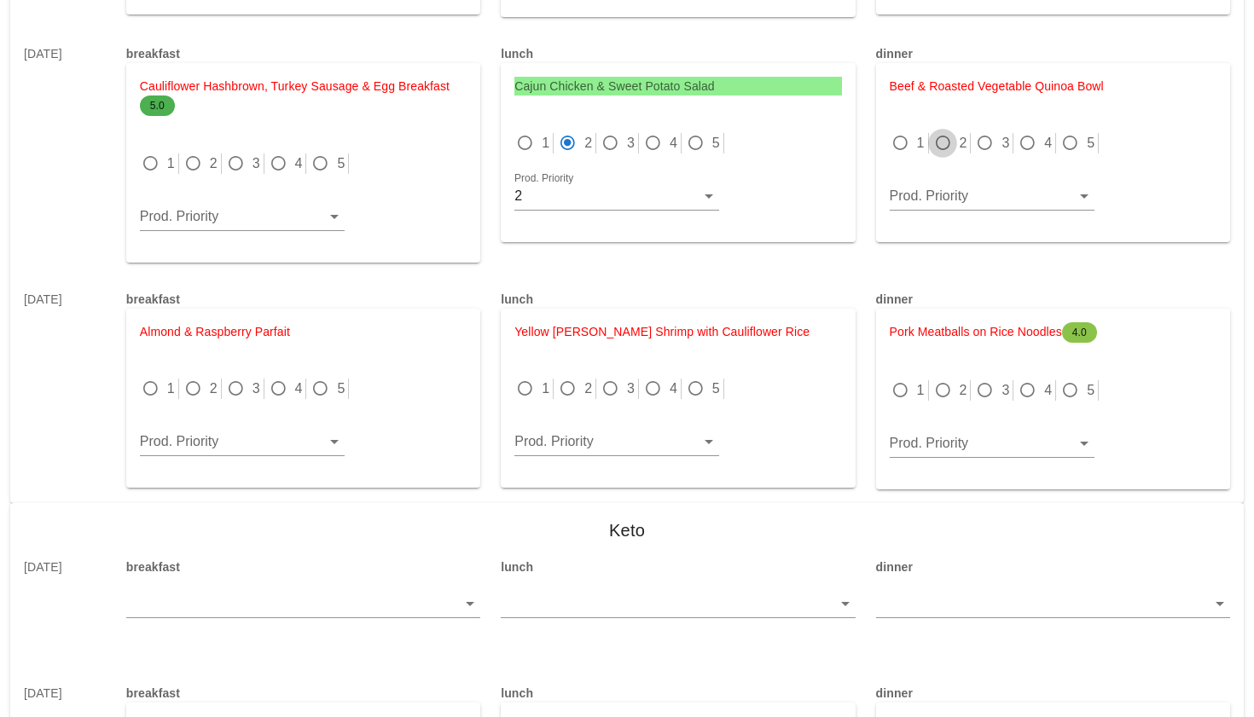
click at [943, 131] on div at bounding box center [943, 143] width 24 height 24
radio input "true"
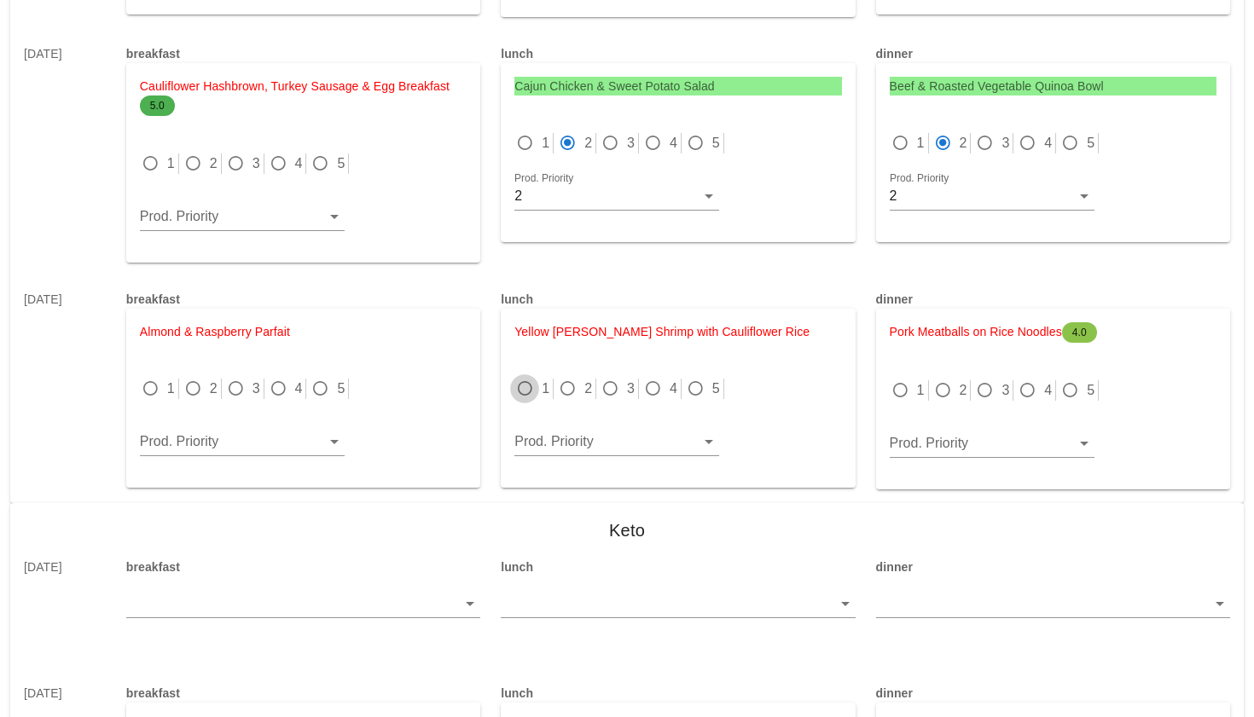
click at [532, 377] on div at bounding box center [525, 389] width 24 height 24
radio input "true"
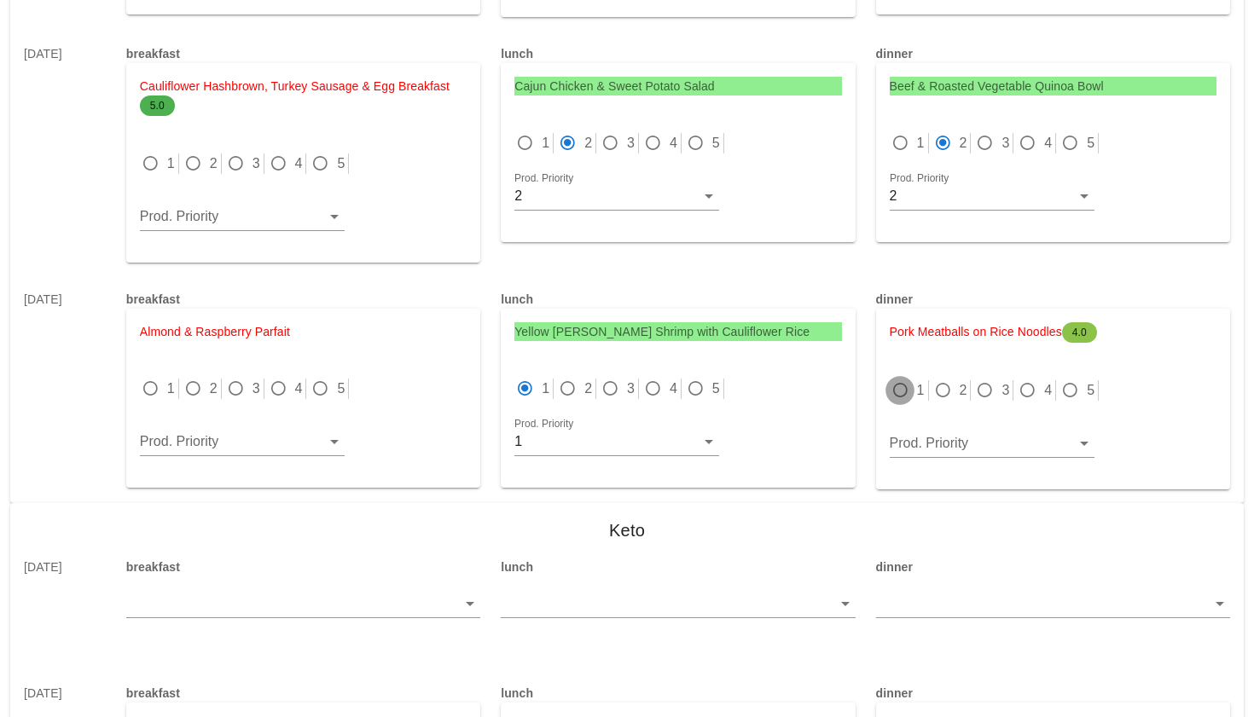
click at [905, 379] on div at bounding box center [900, 391] width 24 height 24
radio input "true"
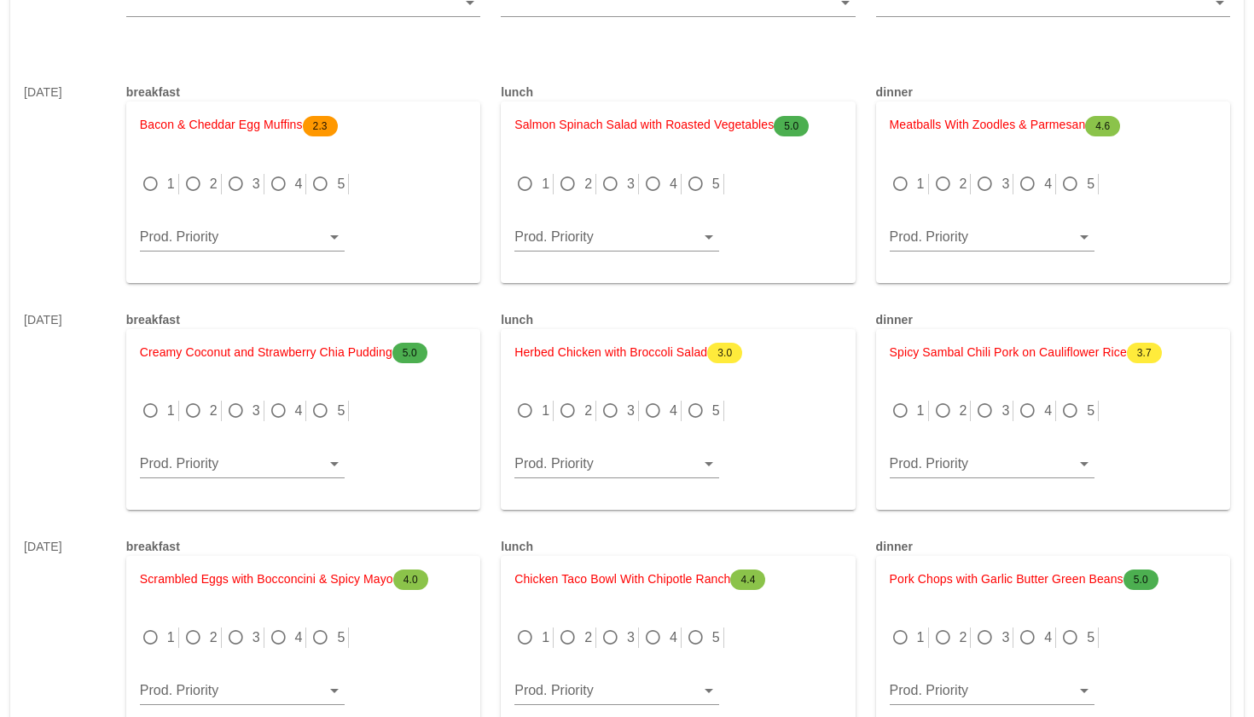
scroll to position [4964, 0]
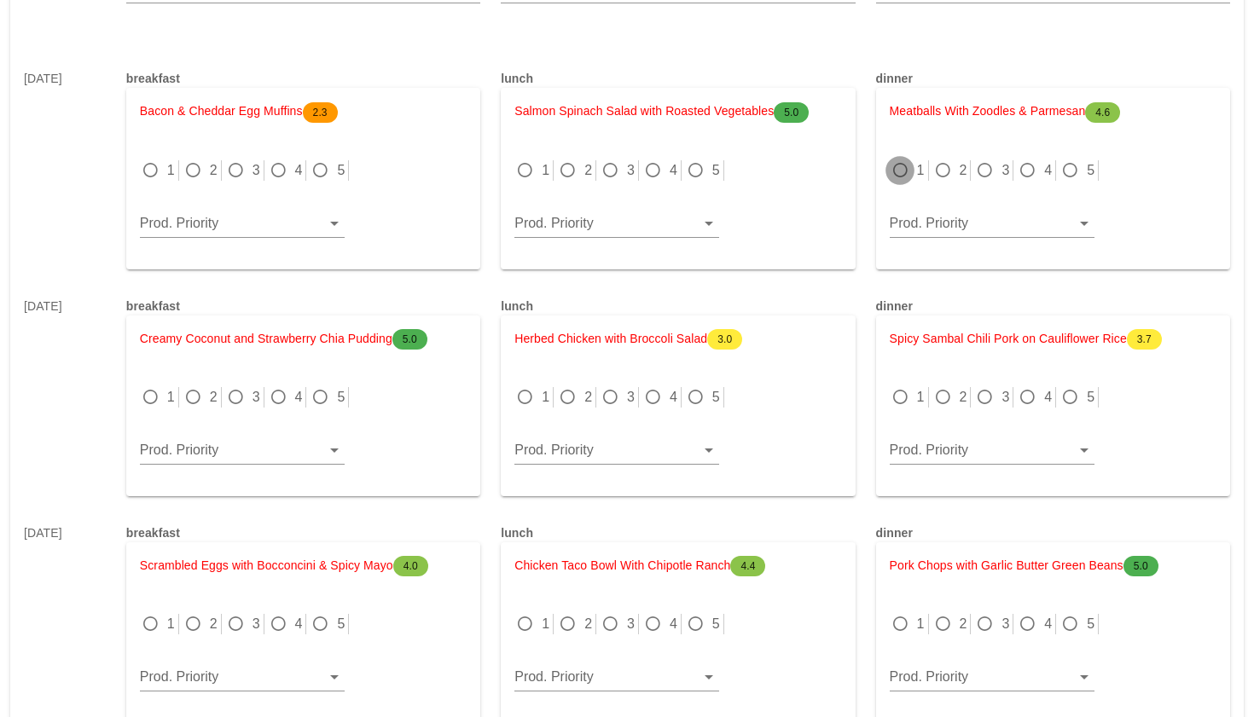
click at [901, 159] on div at bounding box center [900, 171] width 24 height 24
radio input "true"
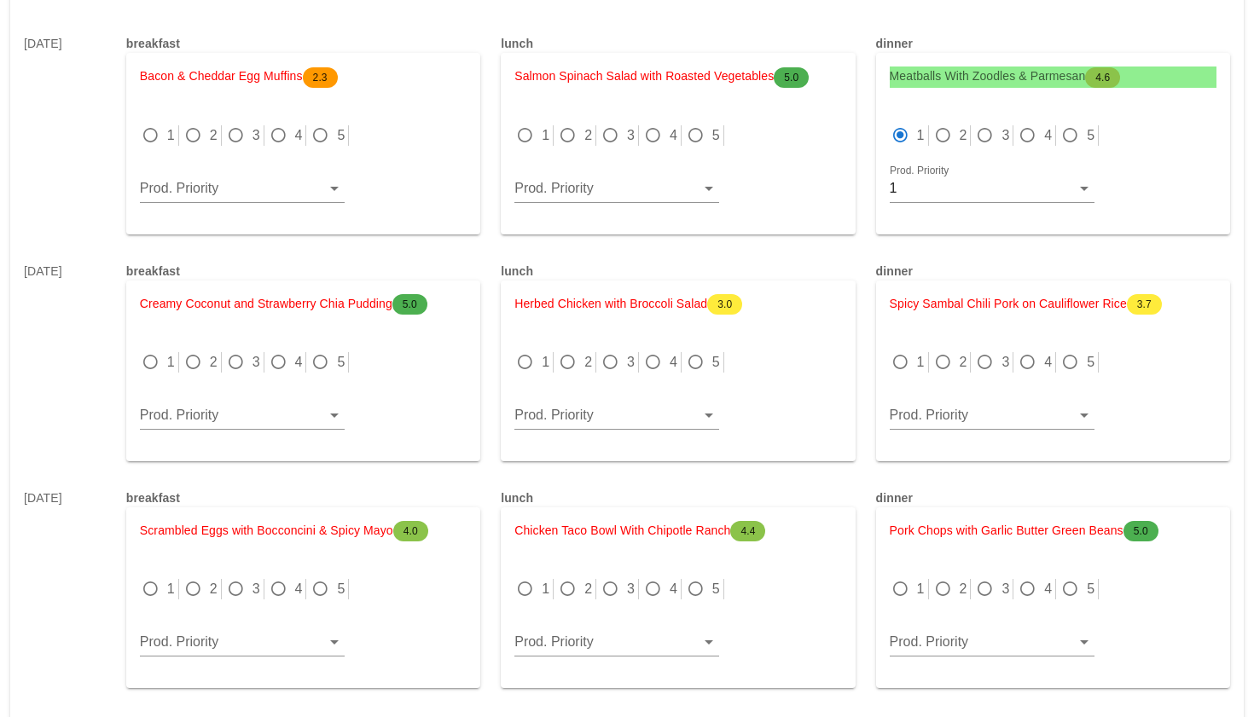
scroll to position [5011, 0]
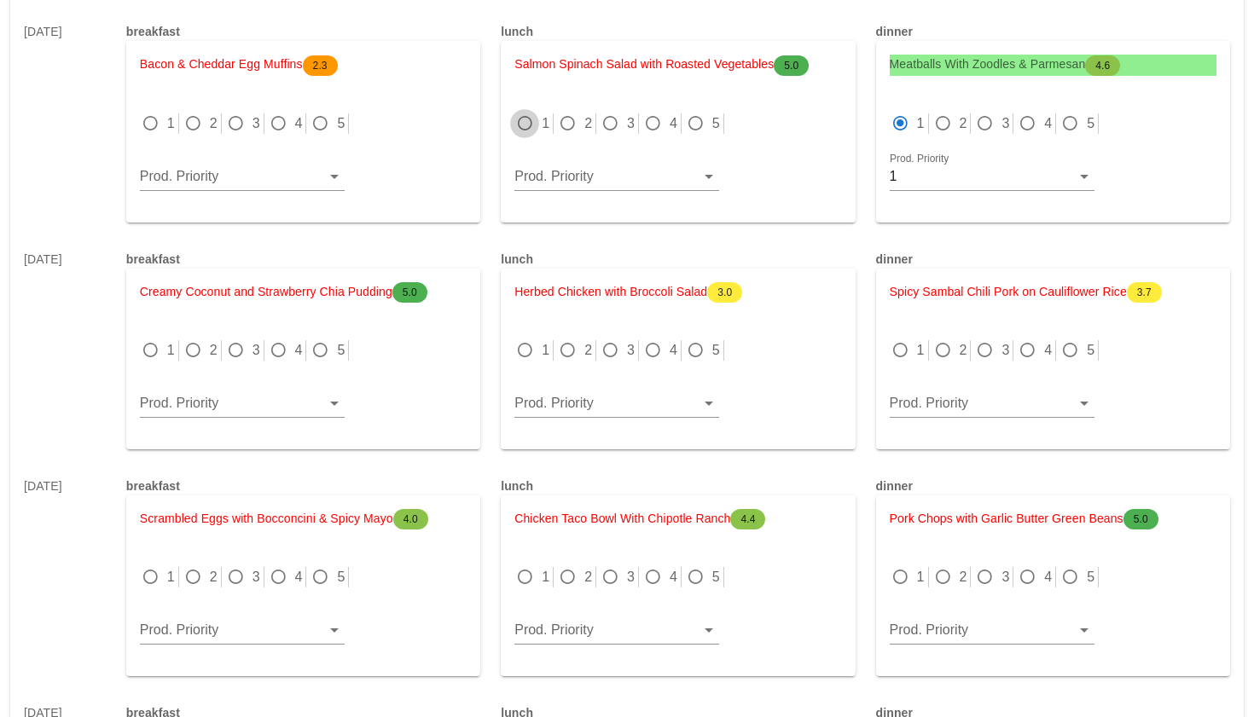
click at [531, 112] on div at bounding box center [525, 124] width 24 height 24
radio input "true"
click at [571, 339] on div at bounding box center [567, 351] width 24 height 24
radio input "true"
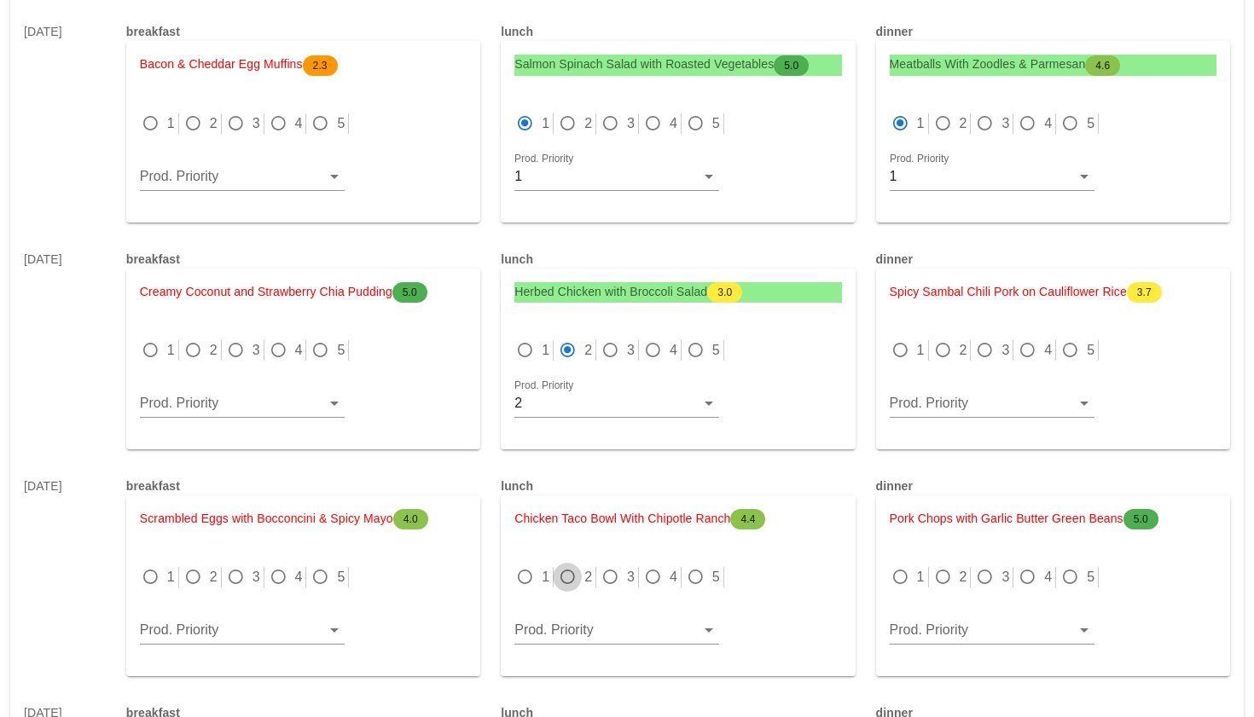
click at [572, 565] on div at bounding box center [567, 577] width 24 height 24
radio input "true"
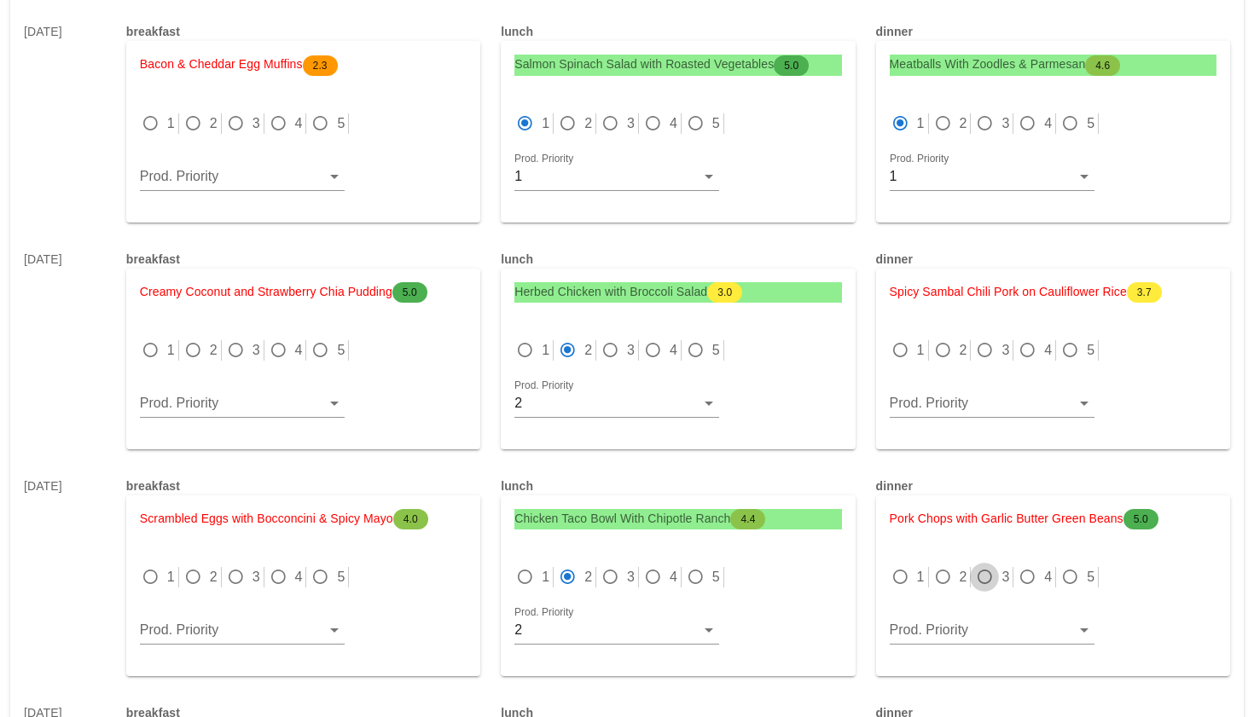
click at [988, 565] on div at bounding box center [984, 577] width 24 height 24
radio input "true"
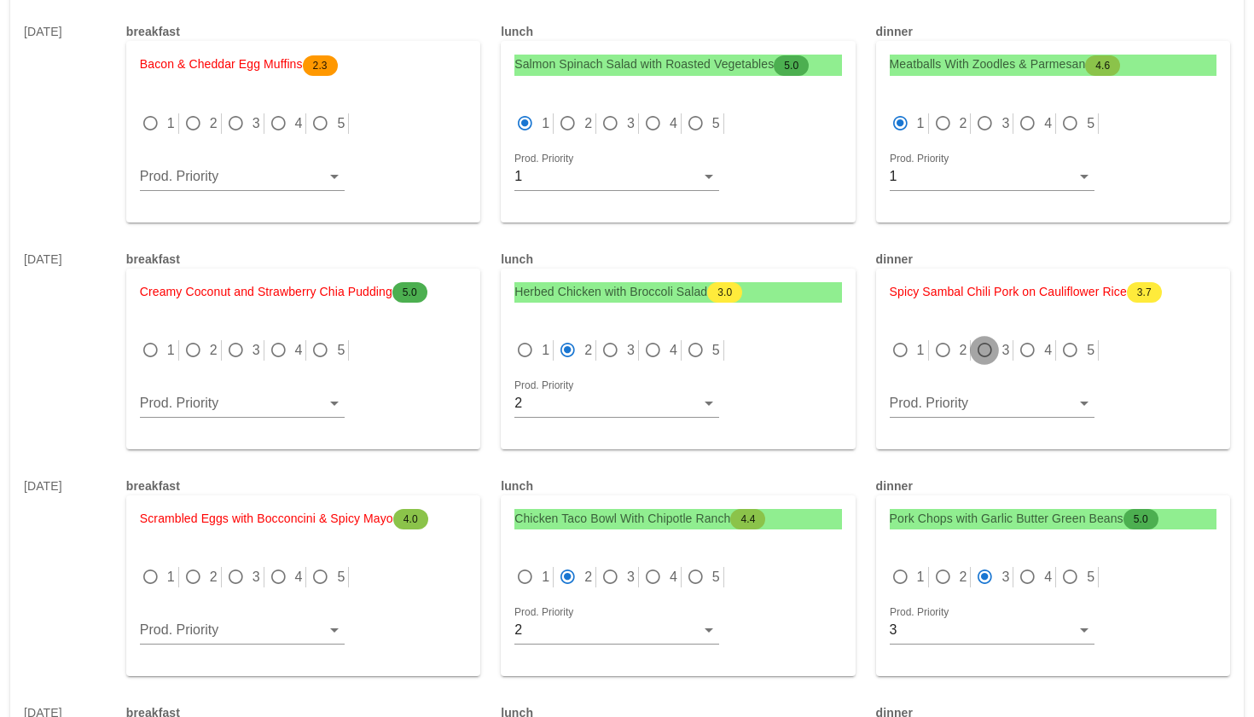
click at [985, 339] on div at bounding box center [984, 351] width 24 height 24
radio input "true"
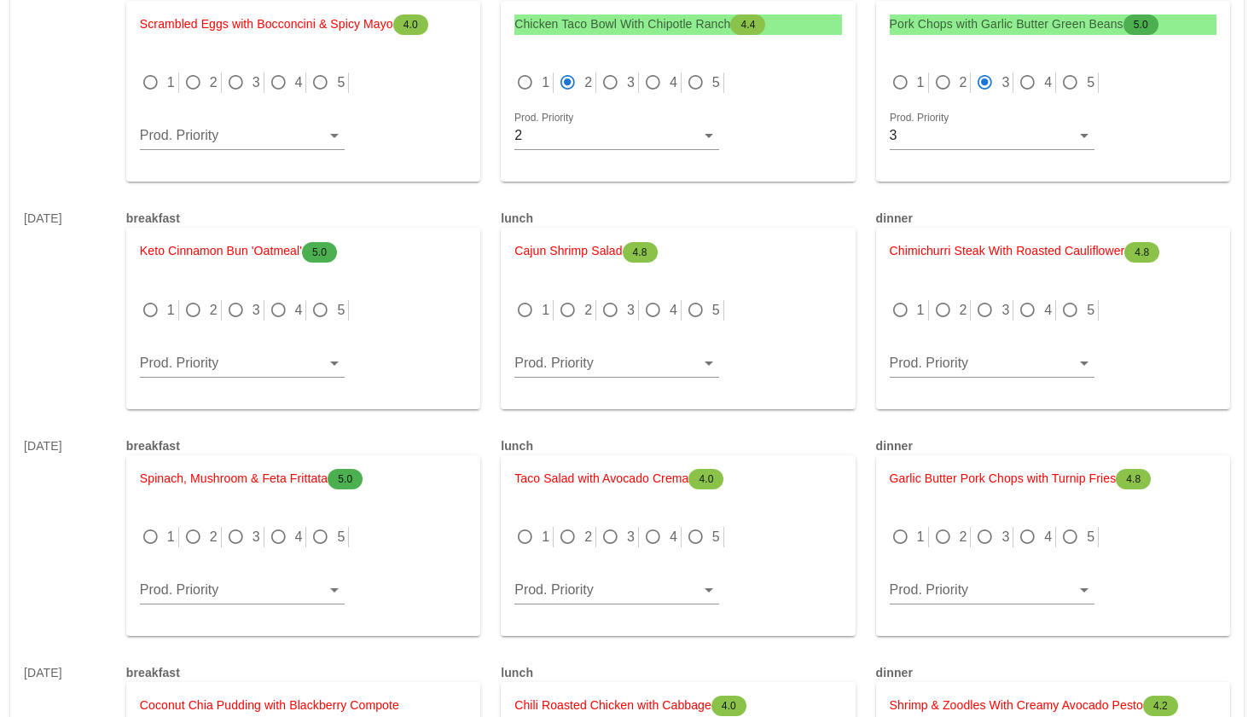
scroll to position [5506, 0]
click at [524, 298] on div at bounding box center [525, 310] width 24 height 24
radio input "true"
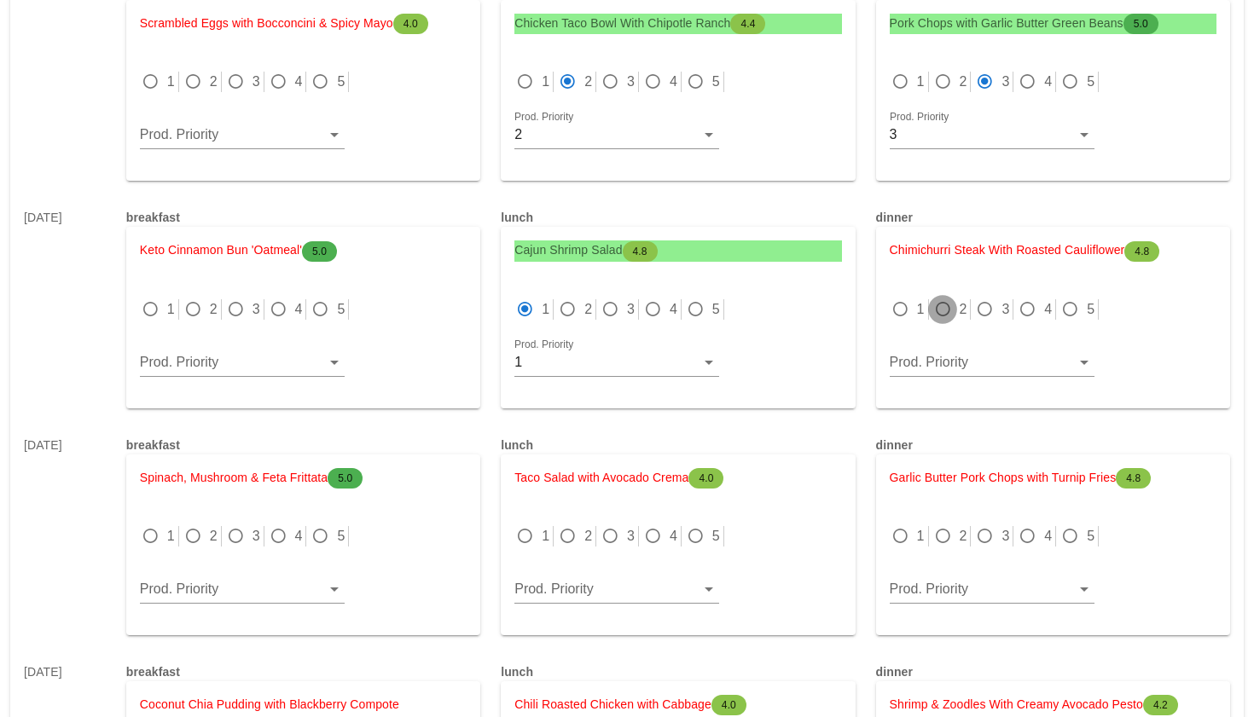
click at [938, 298] on div at bounding box center [943, 310] width 24 height 24
radio input "true"
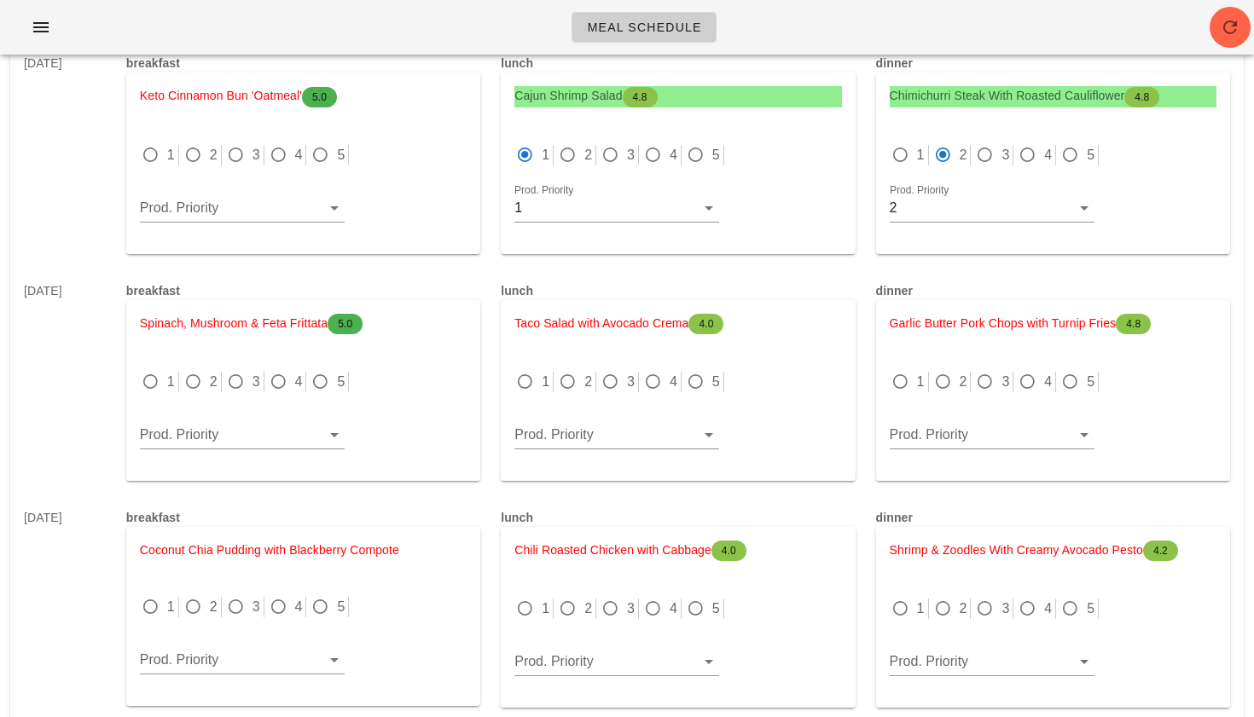
scroll to position [5660, 0]
click at [896, 598] on div at bounding box center [900, 610] width 24 height 24
radio input "true"
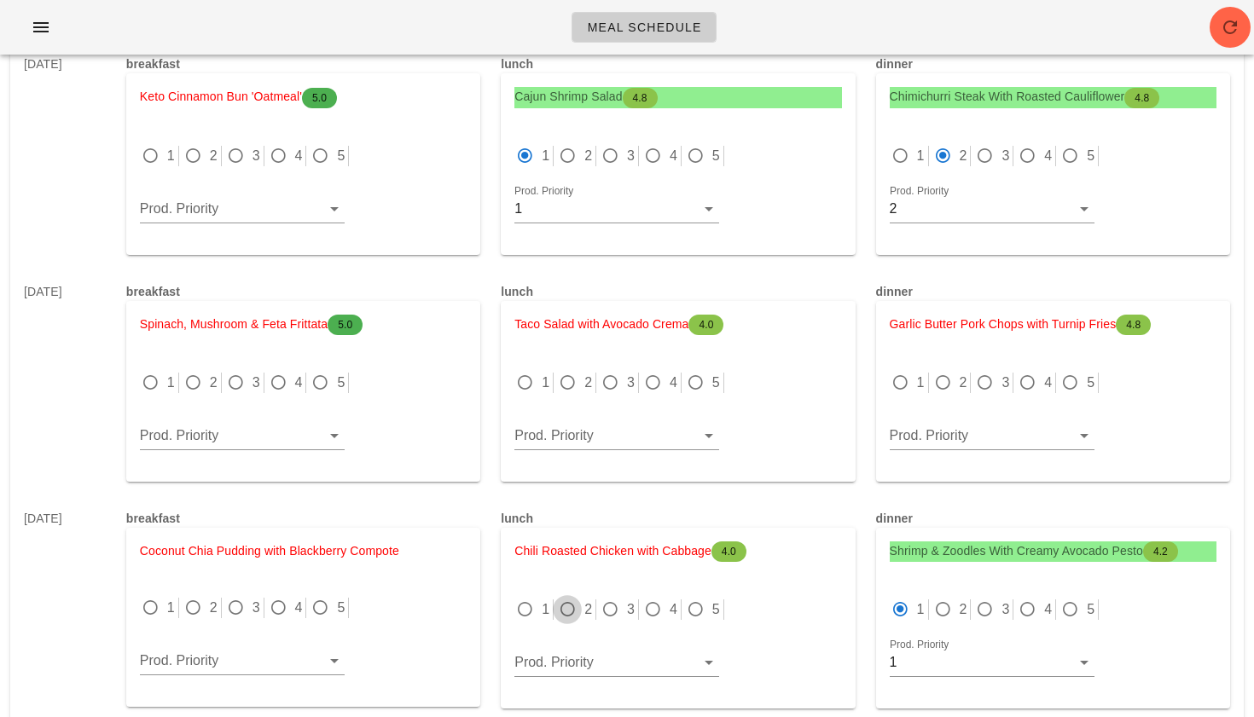
click at [572, 598] on div at bounding box center [567, 610] width 24 height 24
radio input "true"
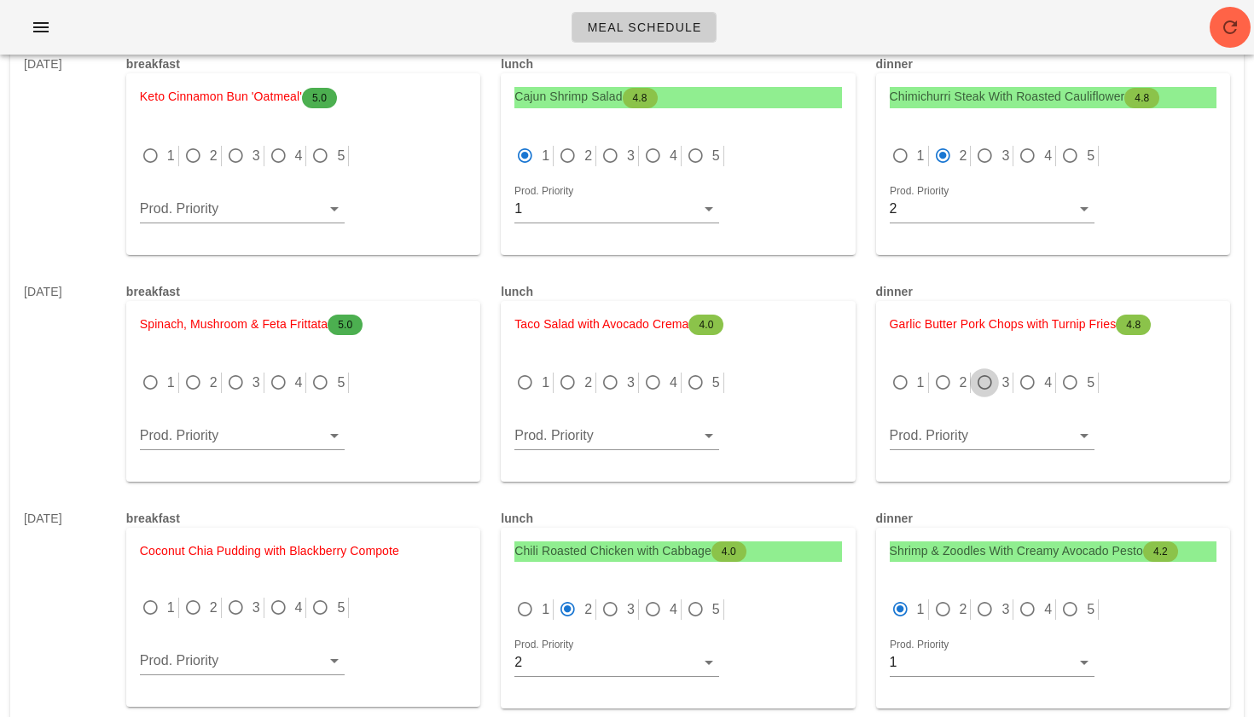
click at [980, 371] on div at bounding box center [984, 383] width 24 height 24
radio input "true"
click at [612, 371] on div at bounding box center [610, 383] width 24 height 24
radio input "true"
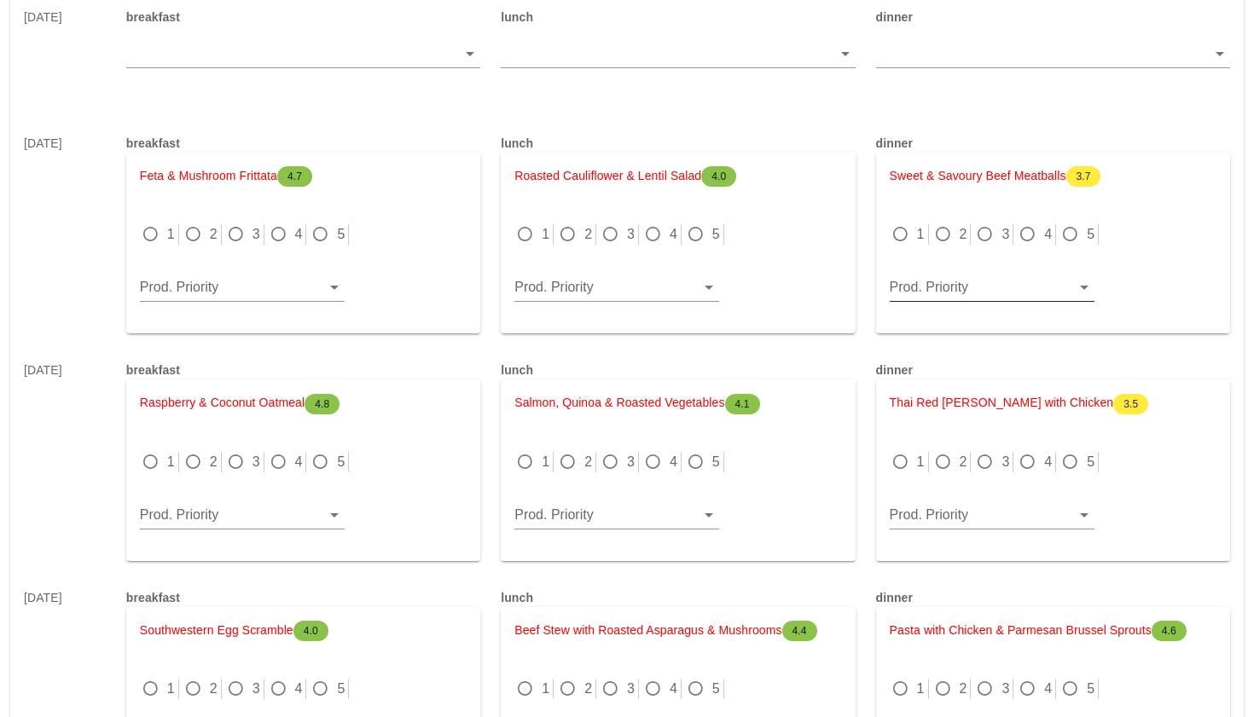
scroll to position [258, 0]
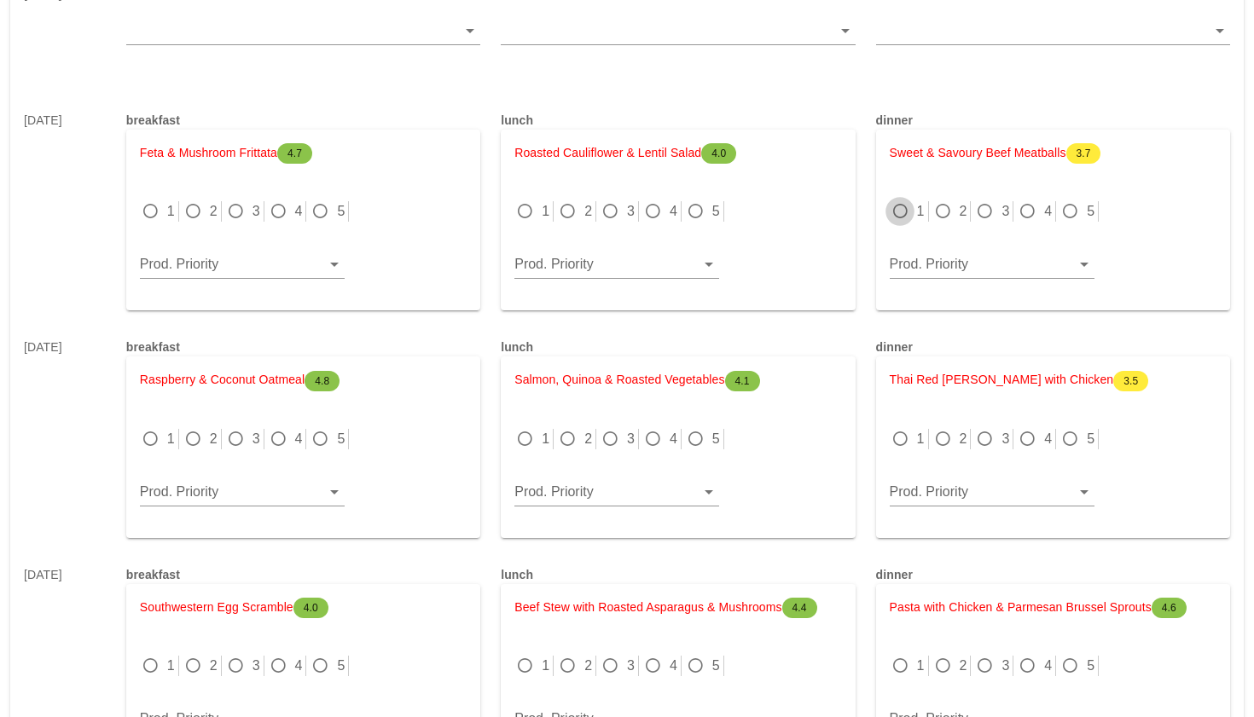
click at [907, 212] on div at bounding box center [900, 212] width 24 height 24
radio input "true"
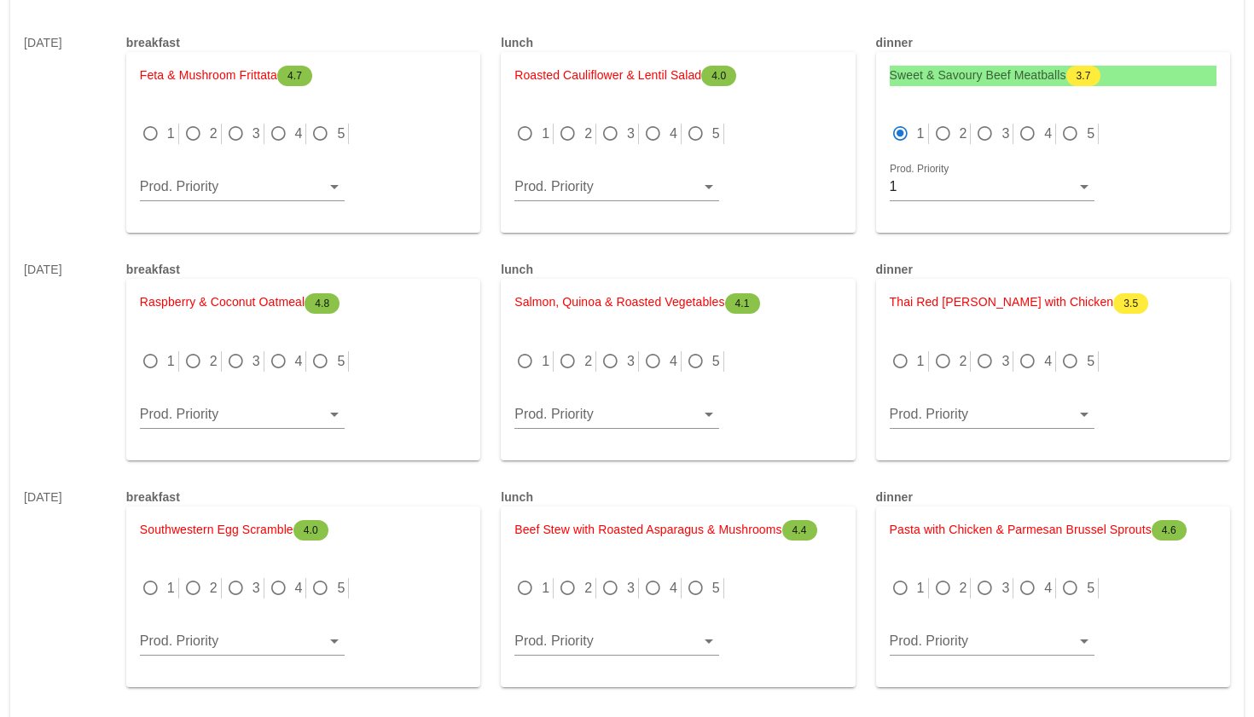
scroll to position [339, 0]
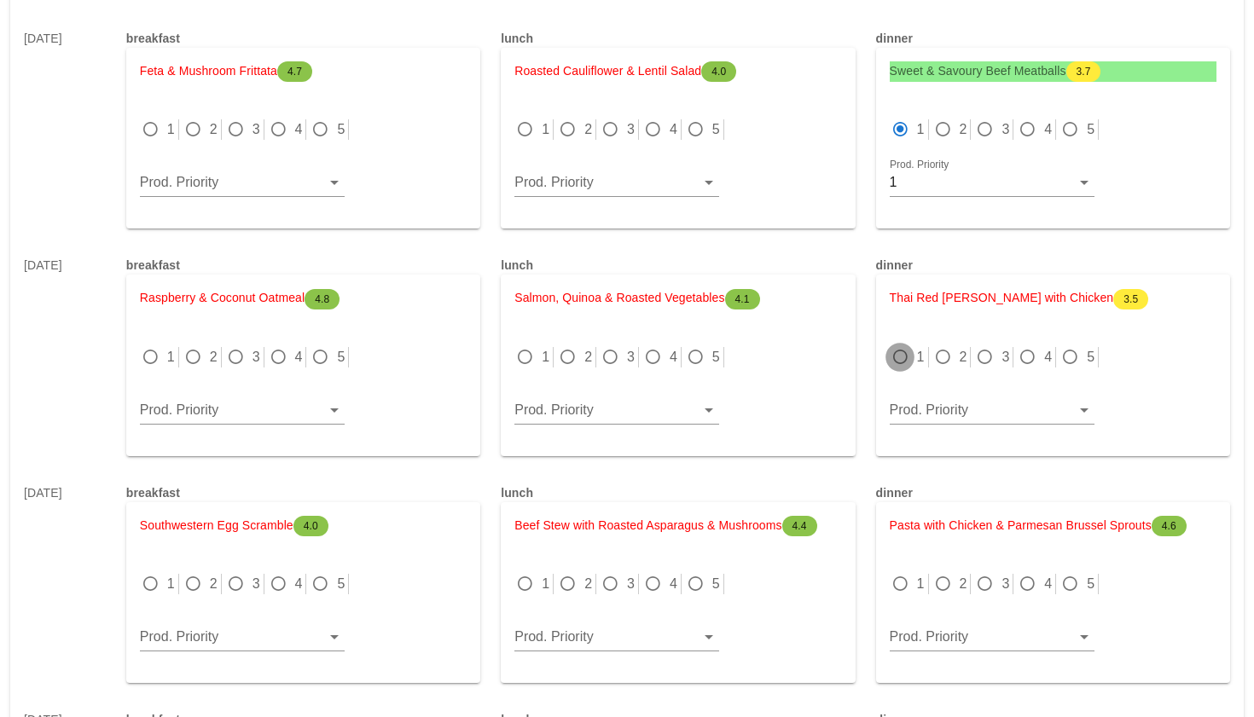
click at [900, 356] on div at bounding box center [900, 357] width 24 height 24
radio input "true"
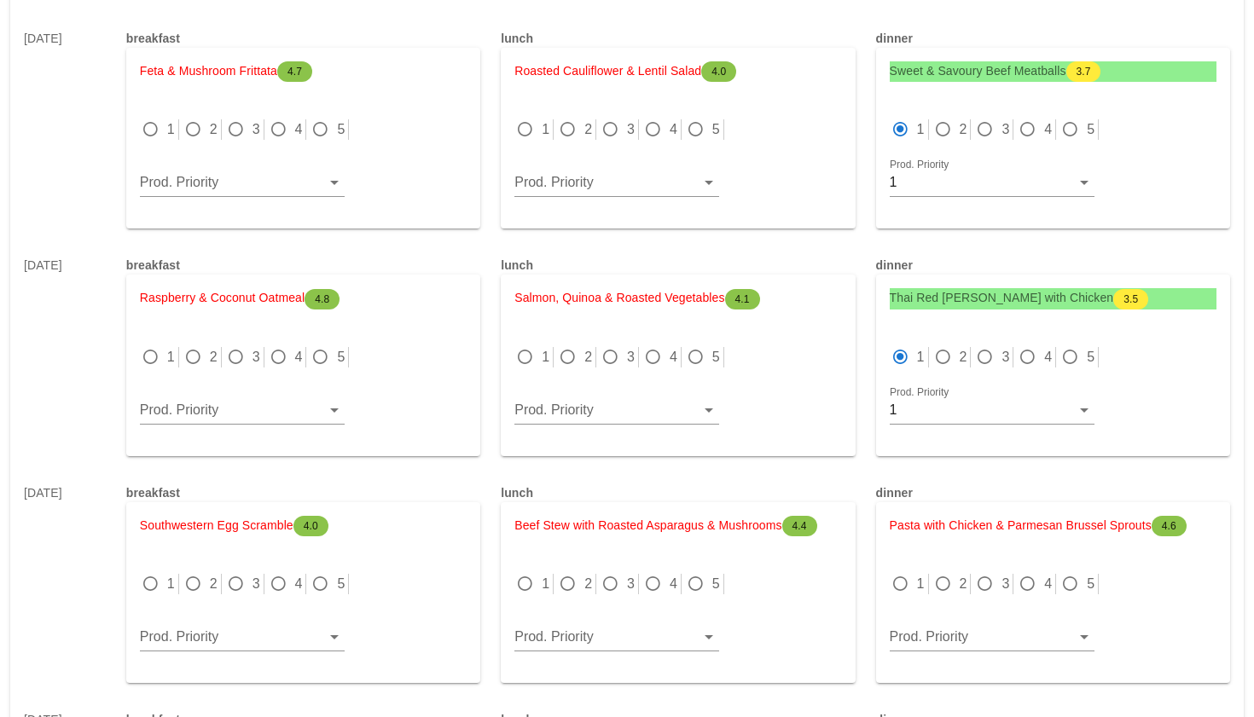
scroll to position [349, 0]
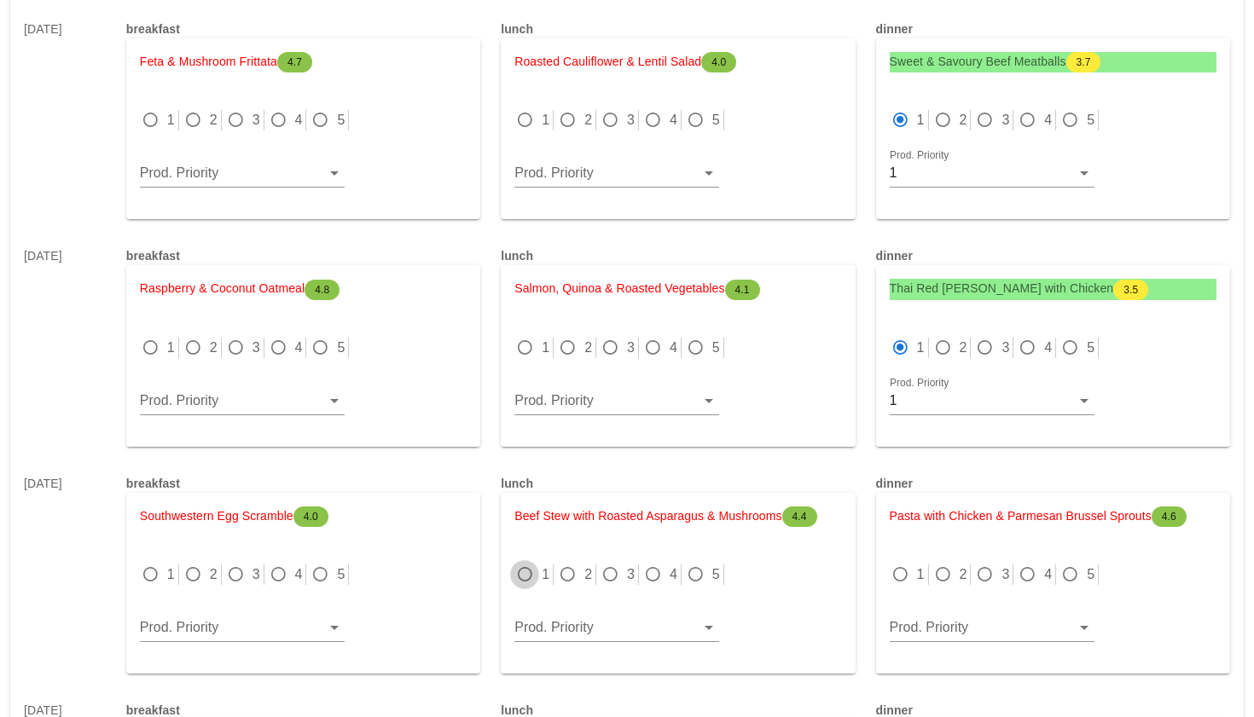
click at [524, 572] on div at bounding box center [525, 575] width 24 height 24
radio input "true"
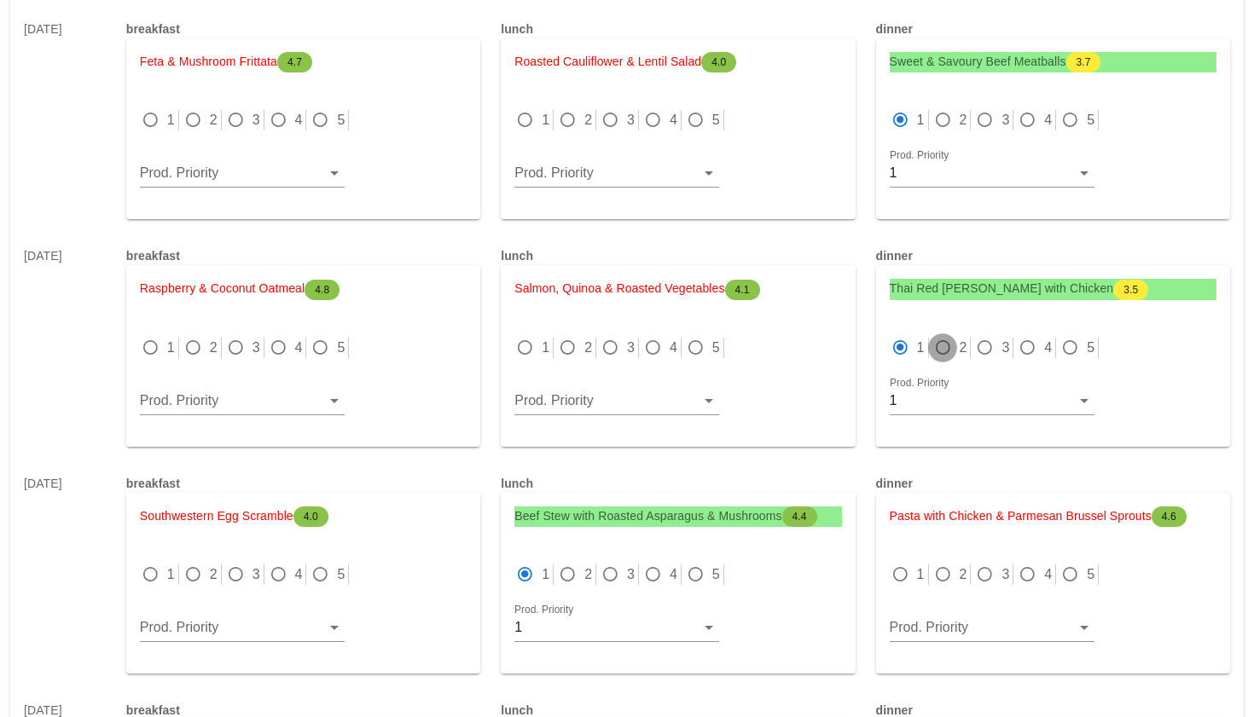
click at [947, 346] on div at bounding box center [943, 348] width 24 height 24
radio input "false"
radio input "true"
click at [943, 577] on div at bounding box center [943, 575] width 24 height 24
radio input "true"
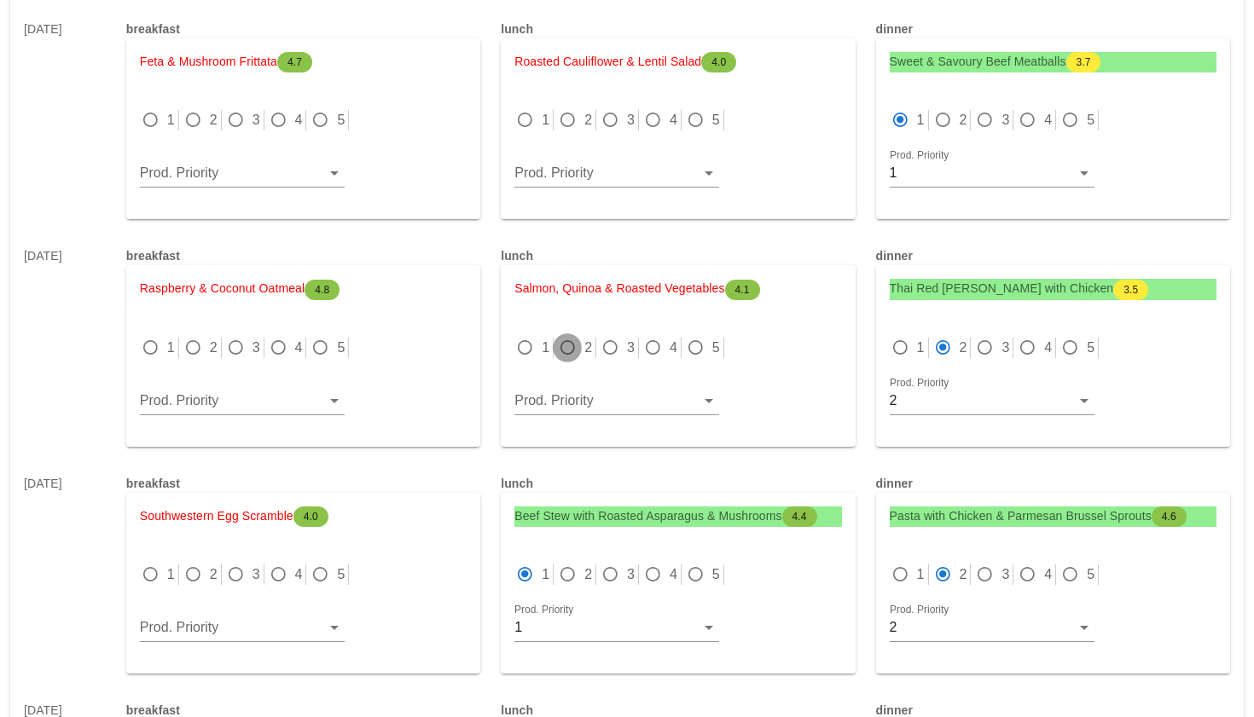
click at [571, 344] on div at bounding box center [567, 348] width 24 height 24
radio input "true"
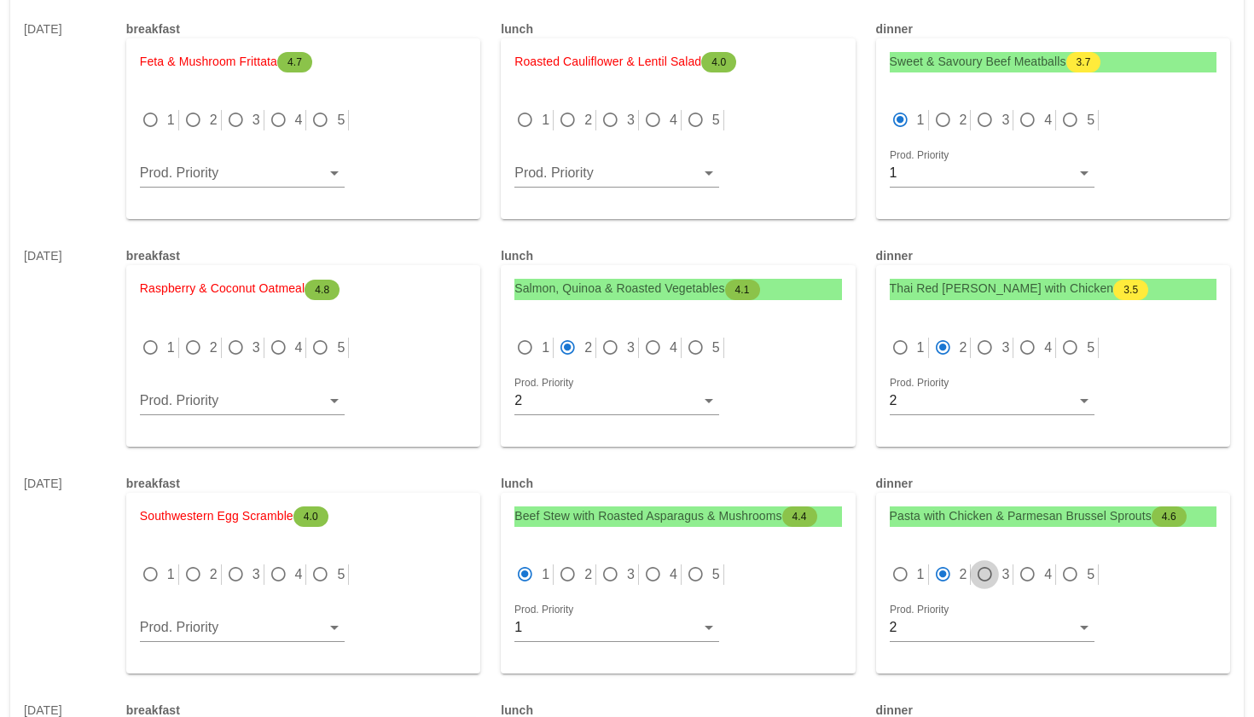
click at [989, 574] on div at bounding box center [984, 575] width 24 height 24
radio input "false"
radio input "true"
click at [614, 119] on div at bounding box center [610, 120] width 24 height 24
radio input "true"
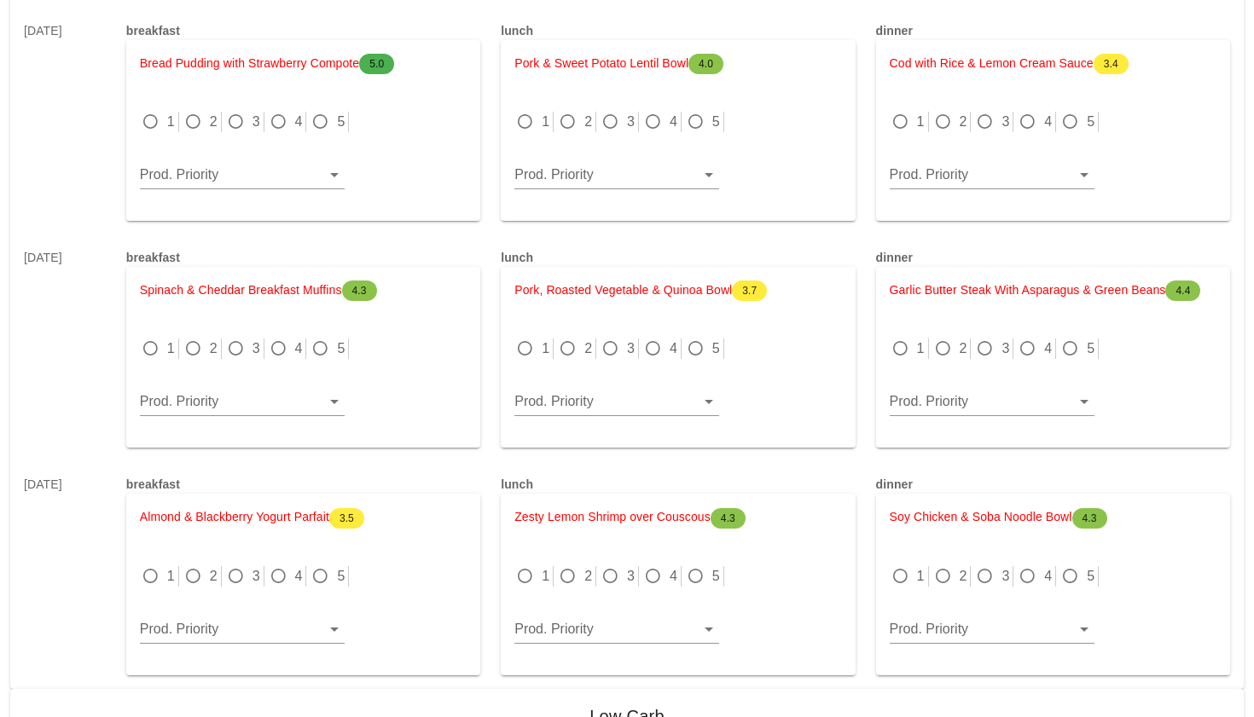
scroll to position [1039, 0]
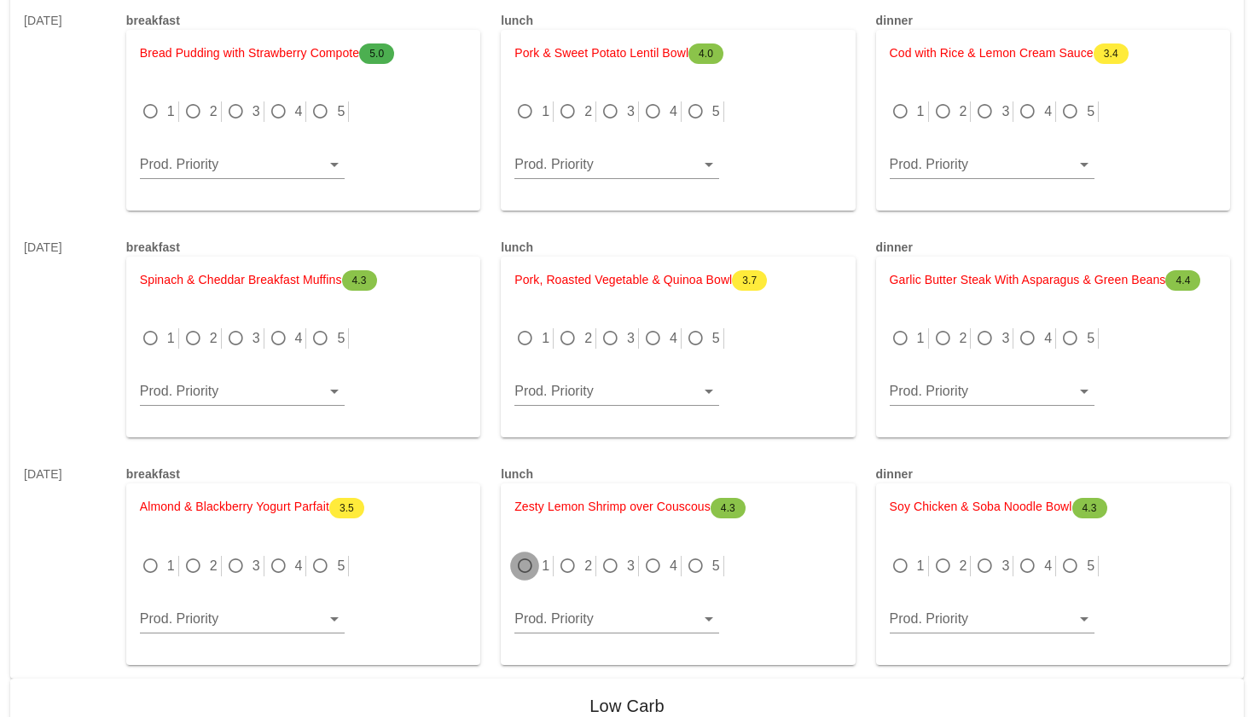
click at [527, 574] on div at bounding box center [525, 566] width 24 height 24
radio input "true"
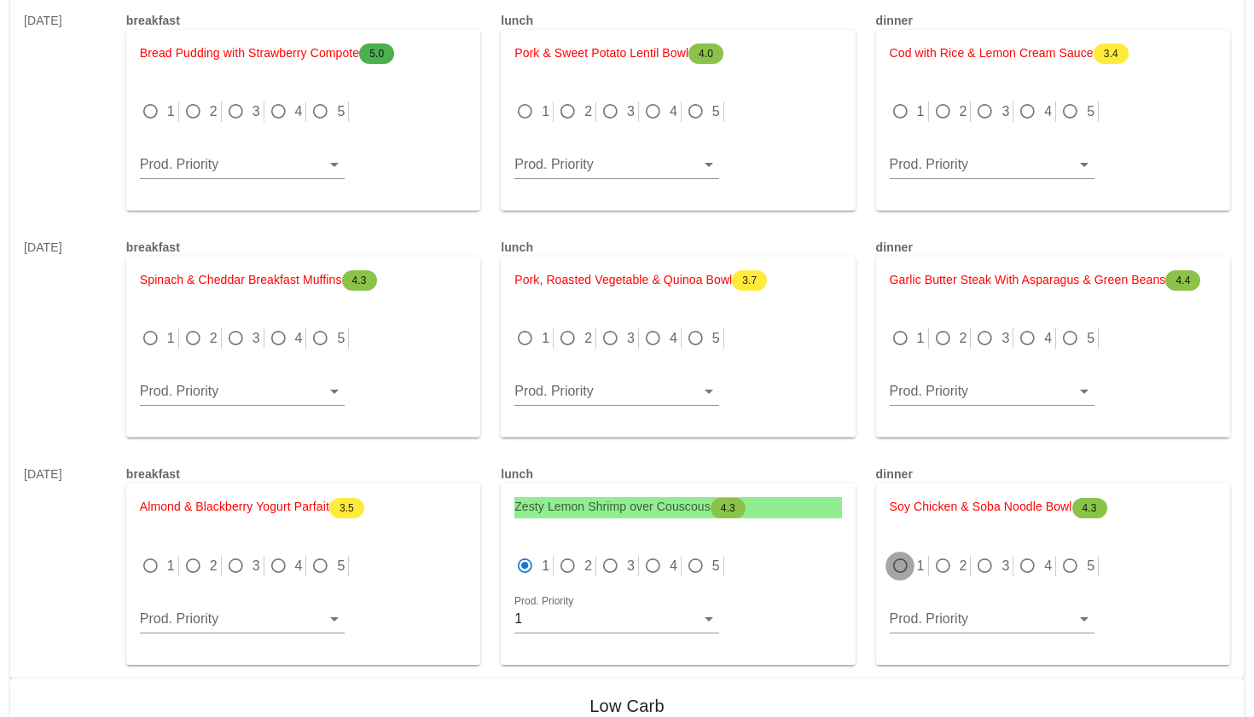
click at [900, 573] on div at bounding box center [900, 566] width 24 height 24
radio input "true"
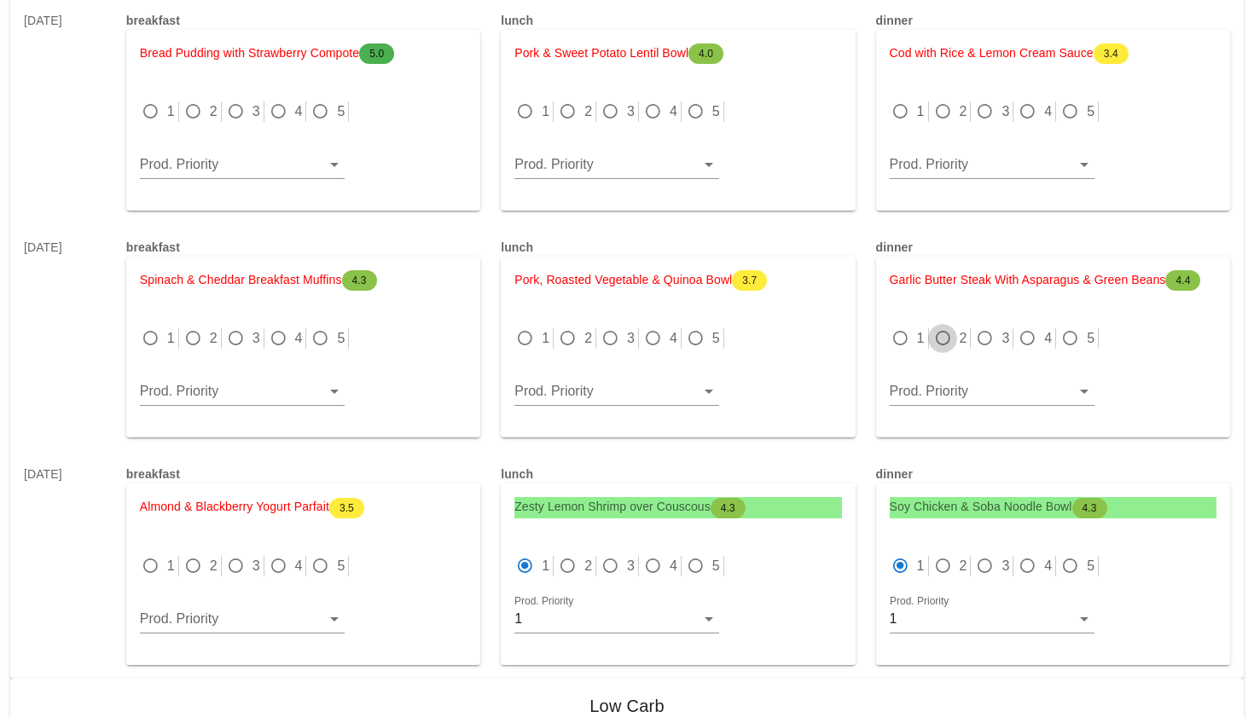
click at [942, 335] on div at bounding box center [943, 339] width 24 height 24
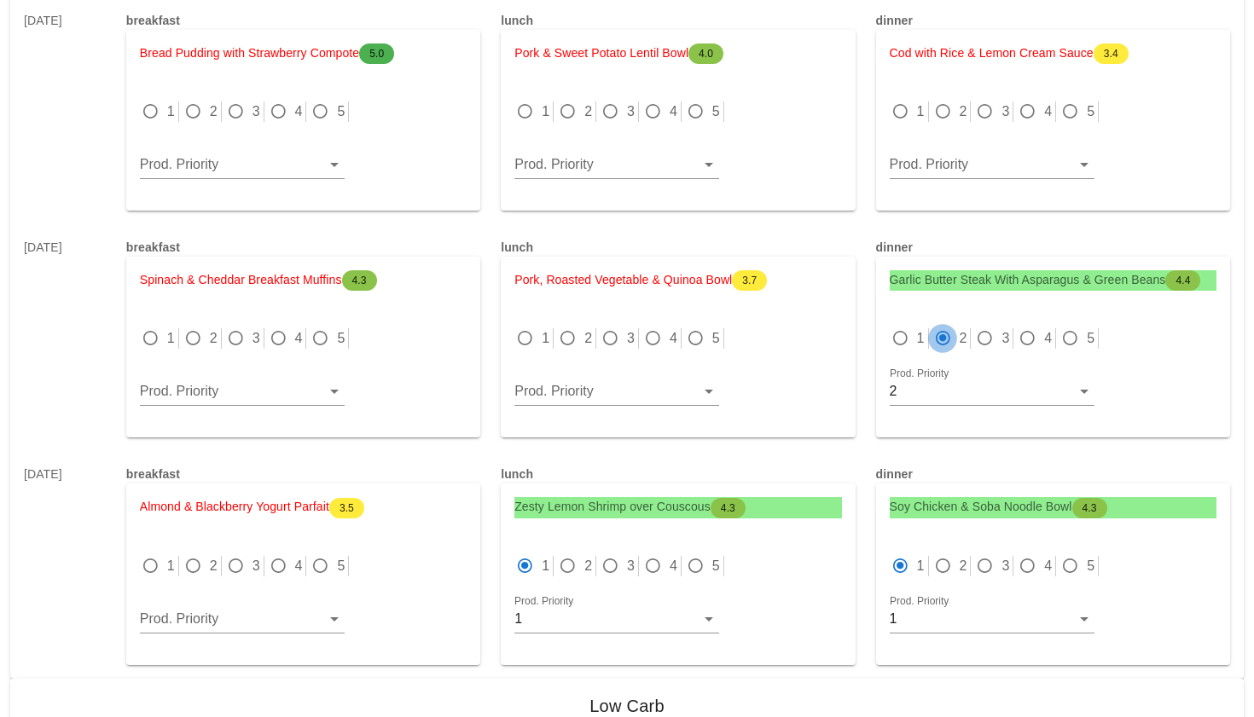
radio input "true"
click at [570, 333] on div at bounding box center [567, 339] width 24 height 24
radio input "true"
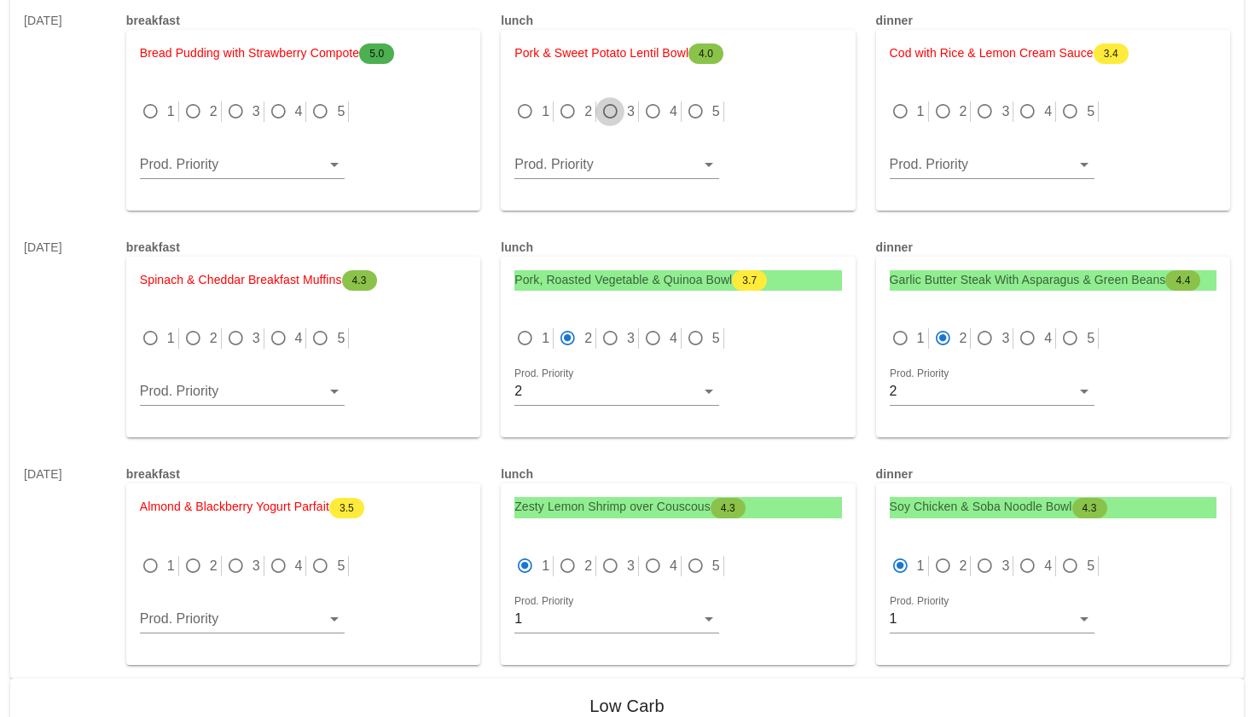
click at [603, 112] on div at bounding box center [610, 112] width 24 height 24
radio input "true"
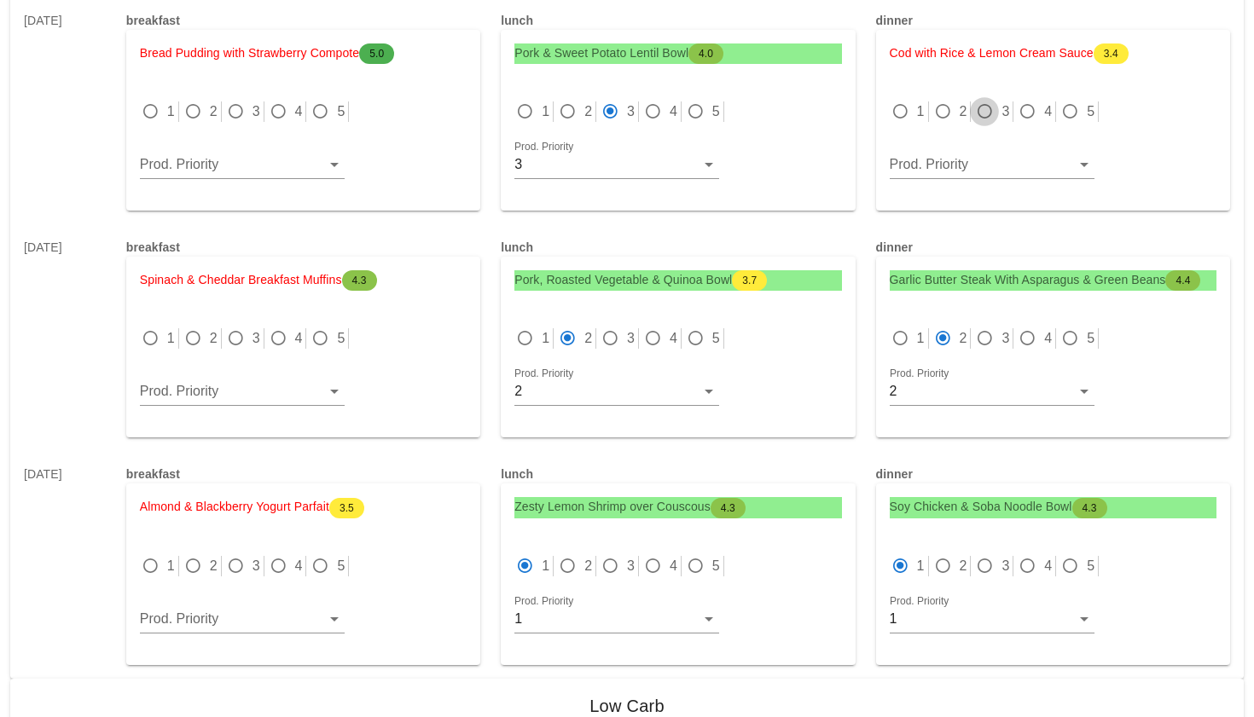
click at [989, 118] on div at bounding box center [984, 112] width 24 height 24
radio input "true"
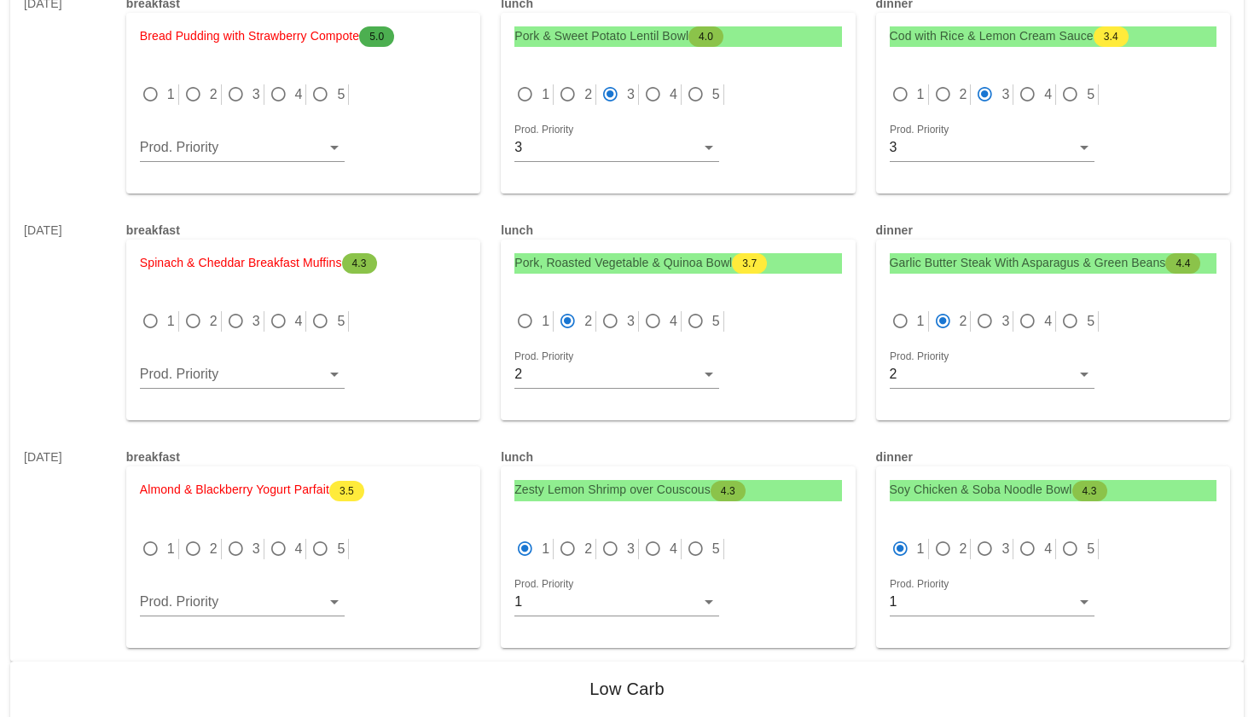
scroll to position [1057, 0]
click at [574, 91] on div at bounding box center [567, 94] width 24 height 24
radio input "true"
click at [985, 320] on div at bounding box center [984, 321] width 24 height 24
radio input "false"
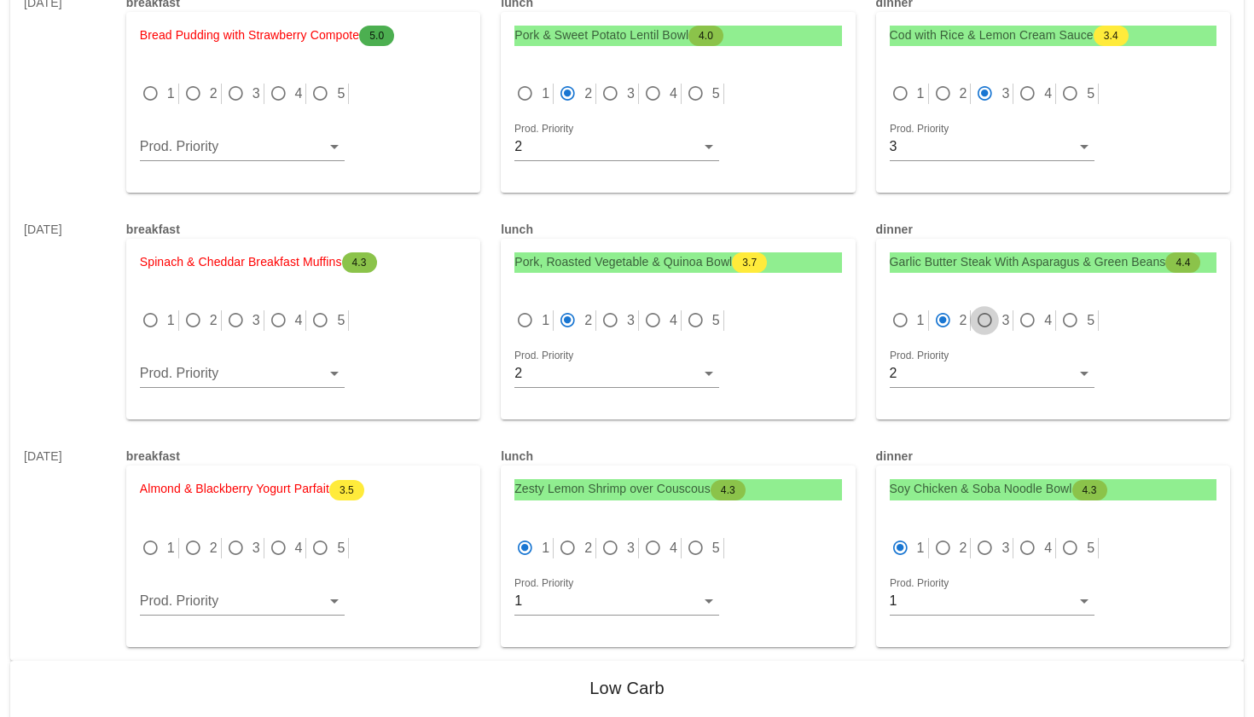
radio input "true"
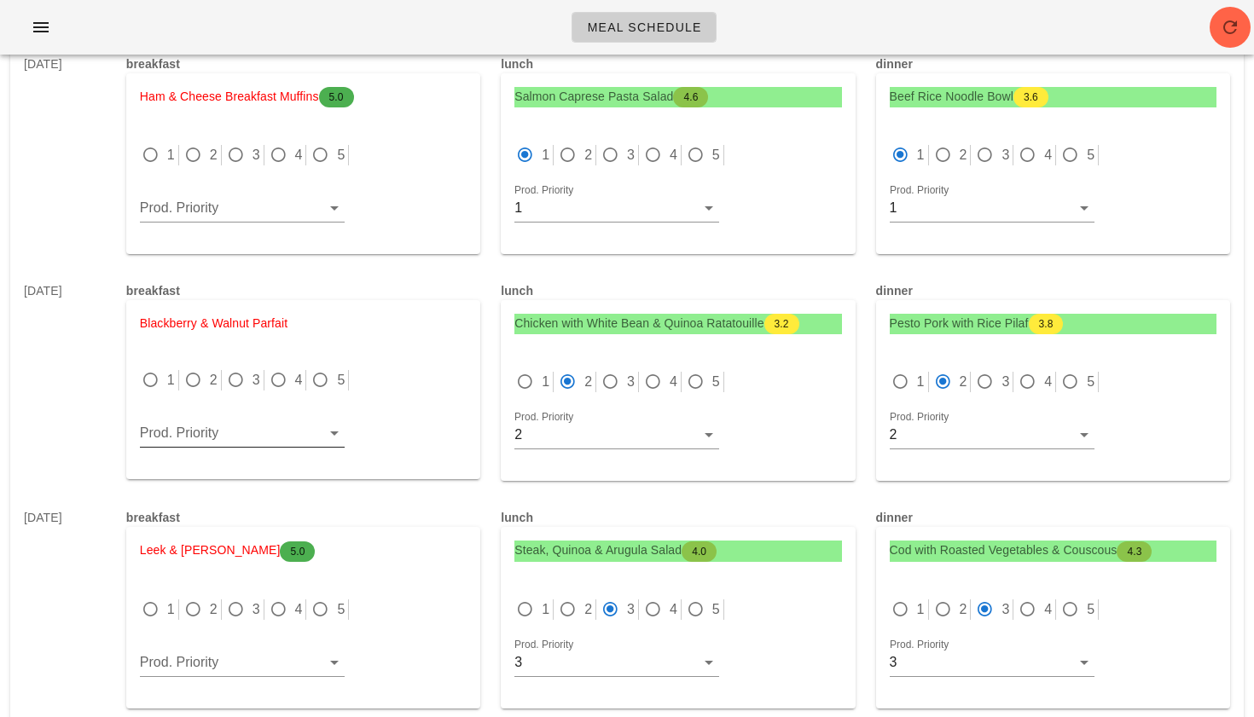
scroll to position [1832, 0]
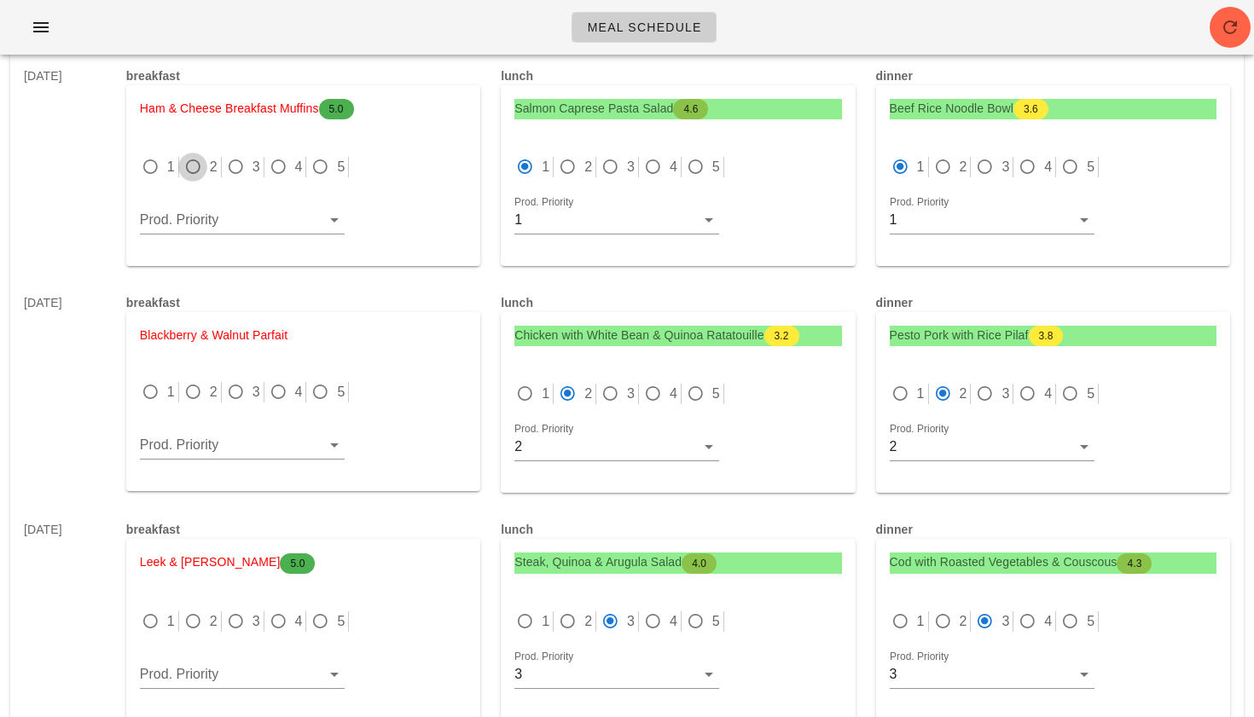
click at [194, 166] on div at bounding box center [193, 167] width 24 height 24
radio input "true"
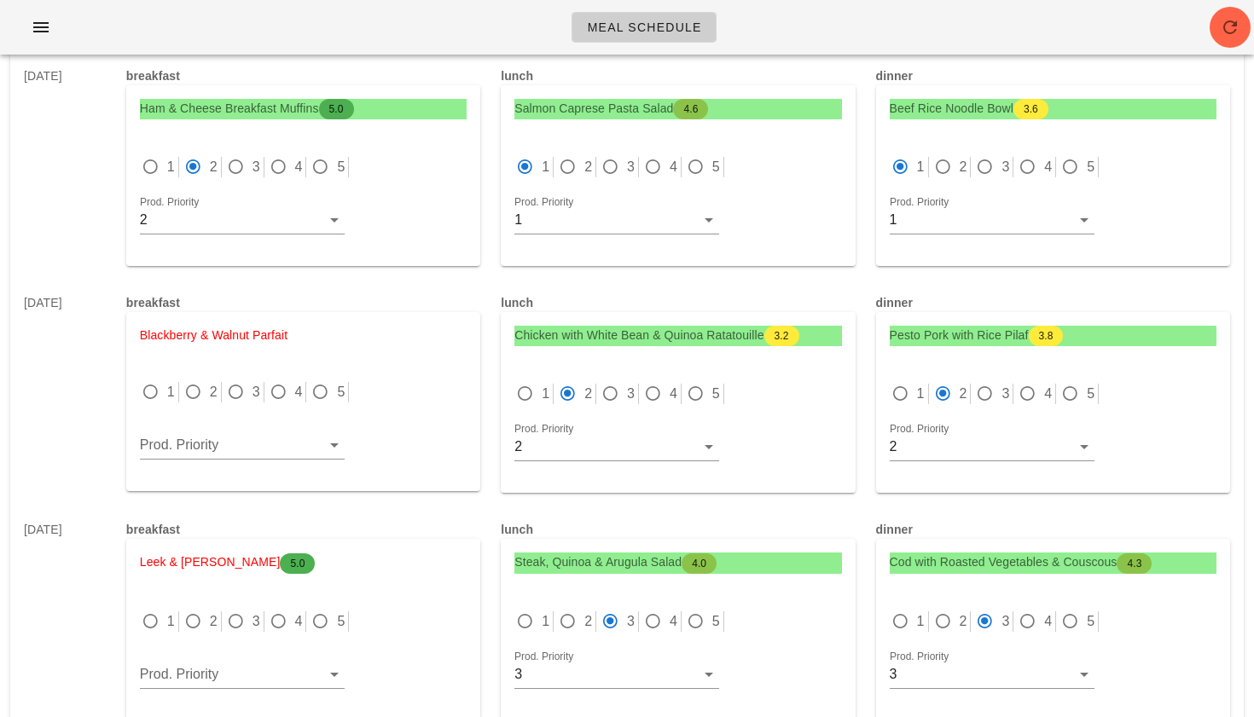
click at [149, 404] on div "1 2 3 4 5" at bounding box center [303, 400] width 327 height 36
click at [149, 398] on div at bounding box center [150, 392] width 24 height 24
radio input "true"
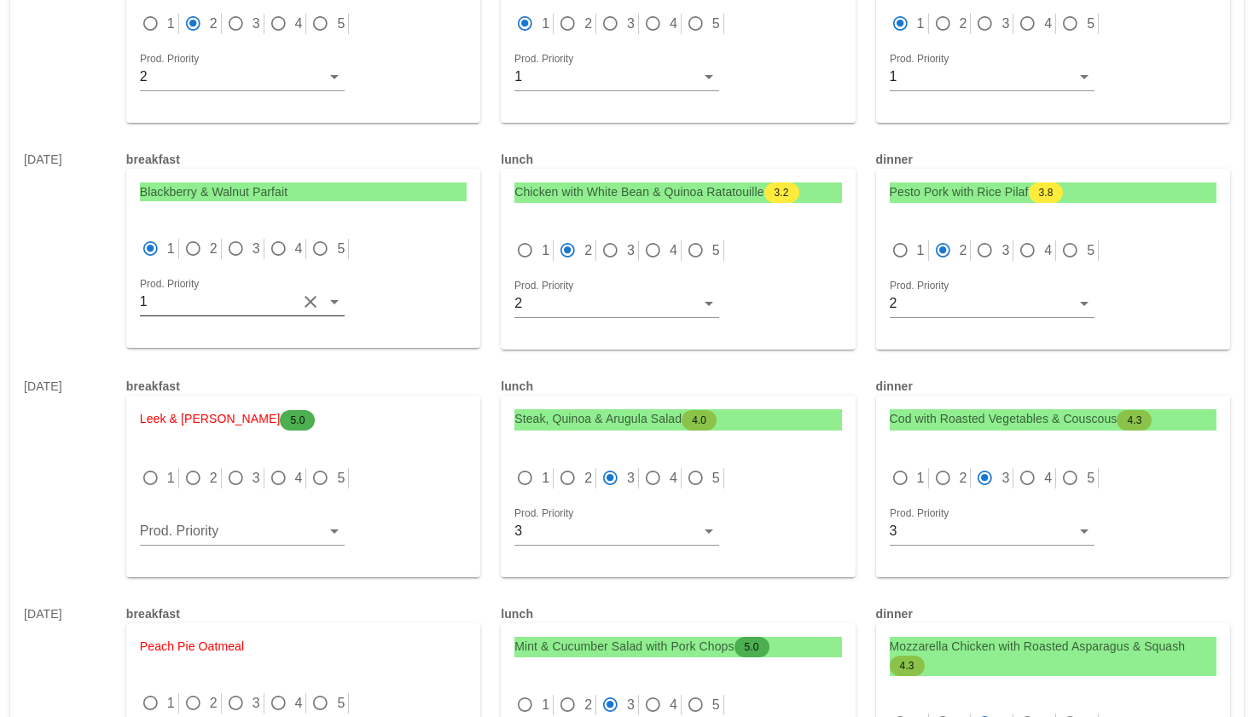
scroll to position [2004, 0]
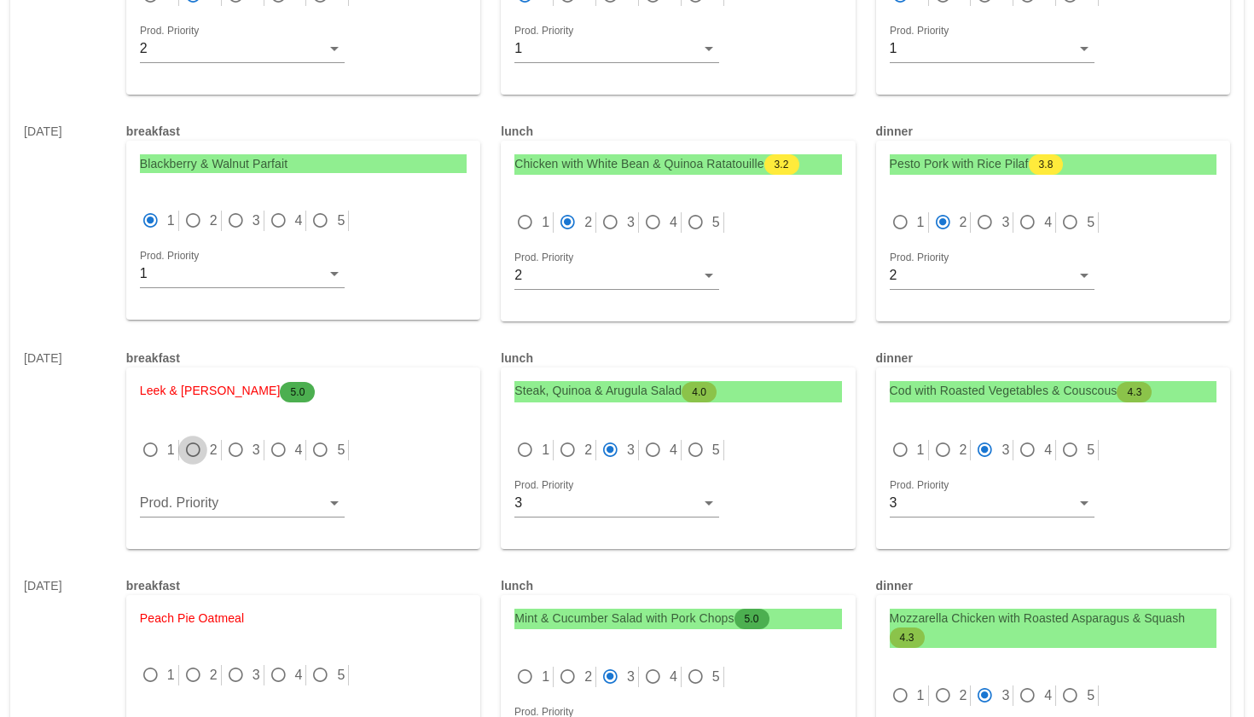
click at [194, 451] on div at bounding box center [193, 450] width 24 height 24
radio input "true"
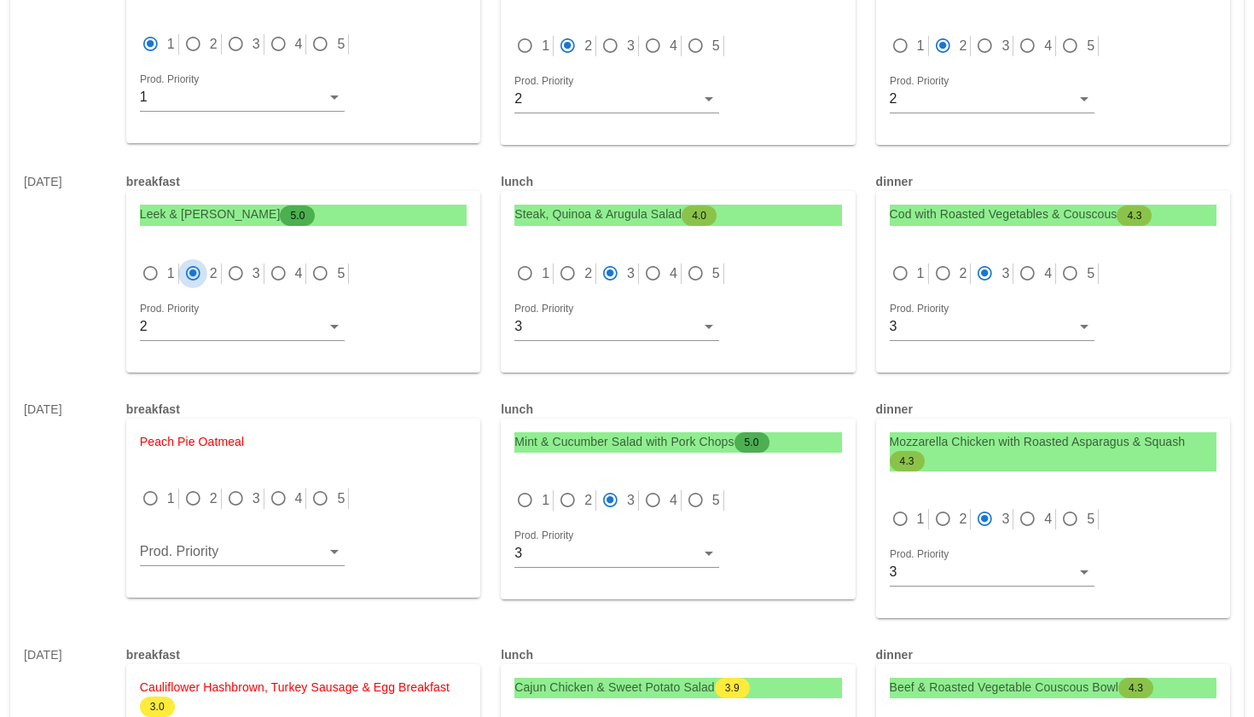
scroll to position [2203, 0]
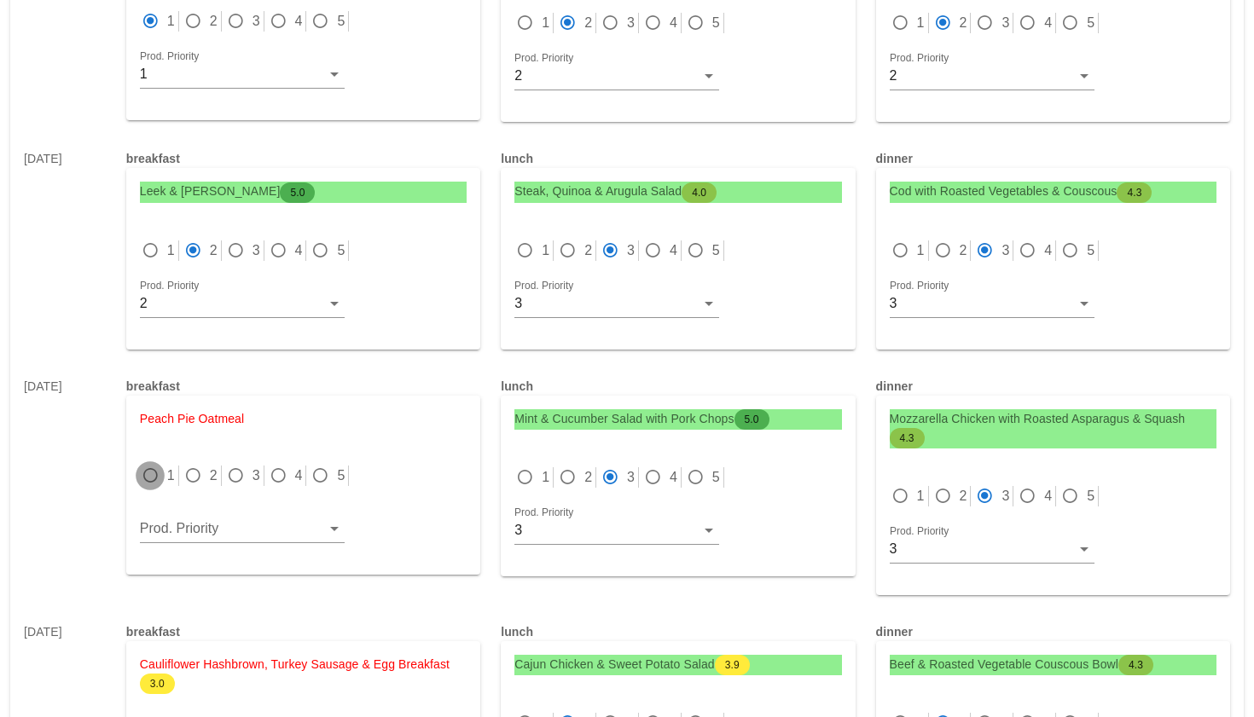
click at [149, 478] on div at bounding box center [150, 476] width 24 height 24
radio input "true"
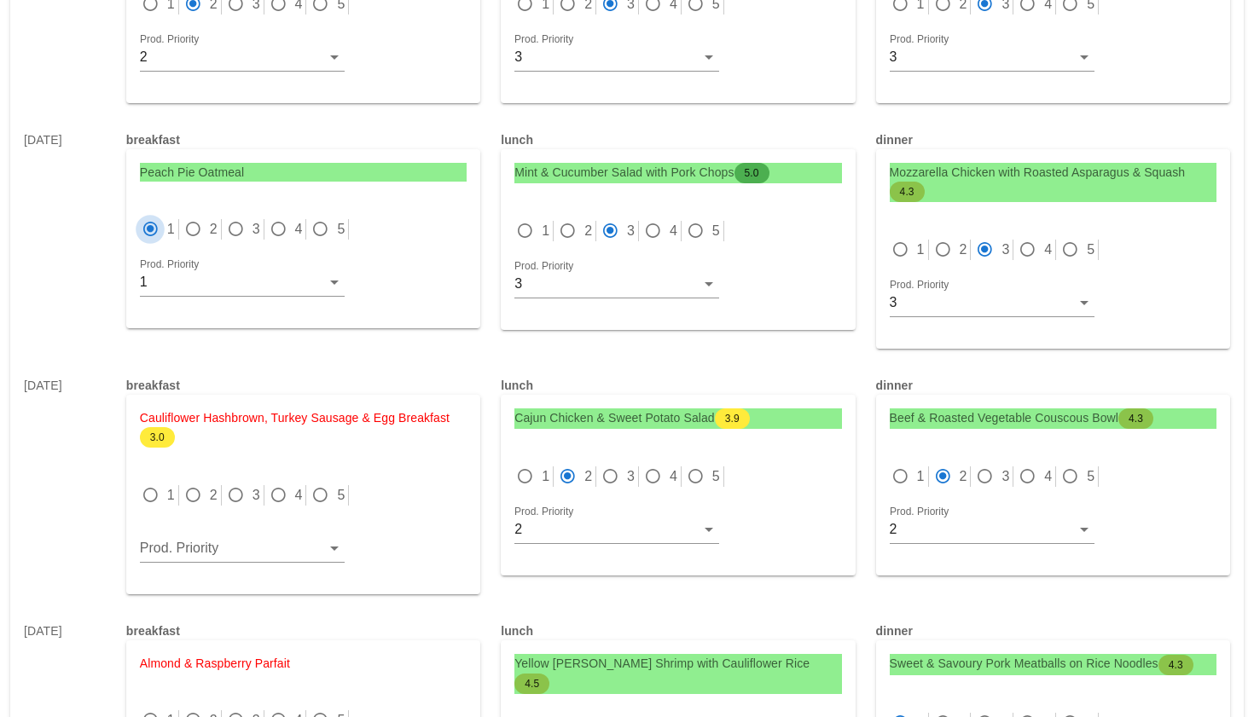
scroll to position [2471, 0]
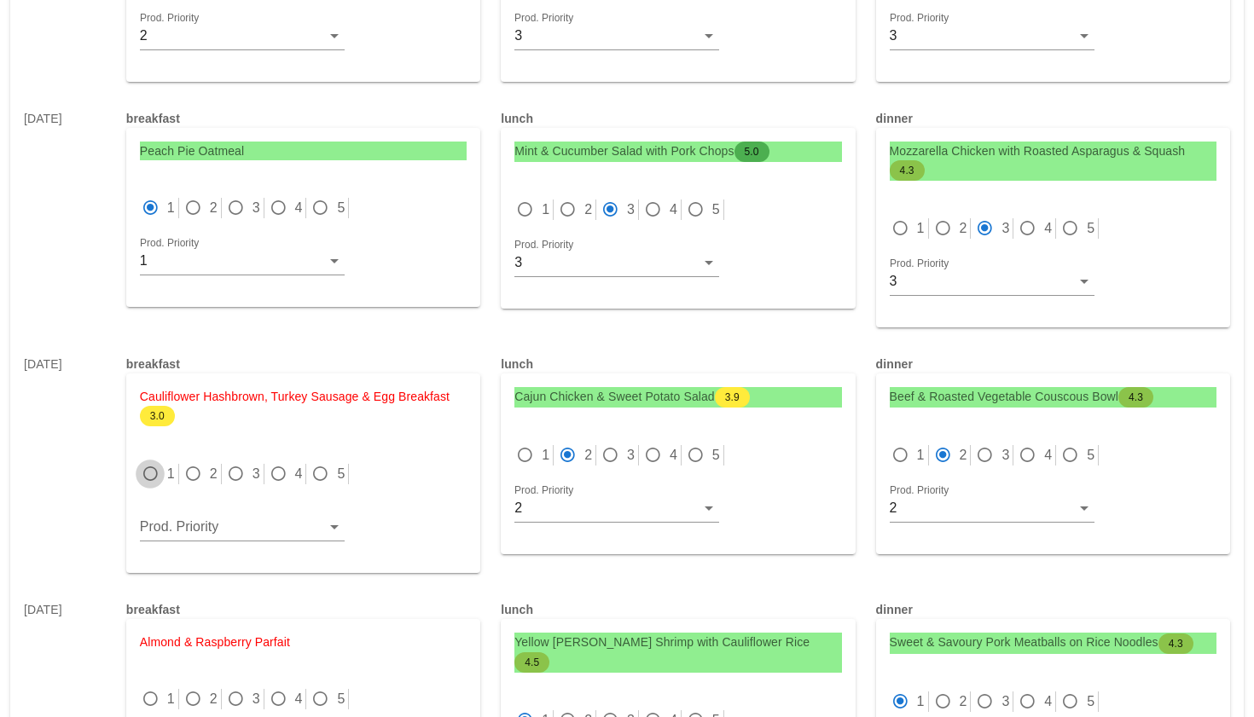
click at [148, 476] on div at bounding box center [150, 474] width 24 height 24
radio input "true"
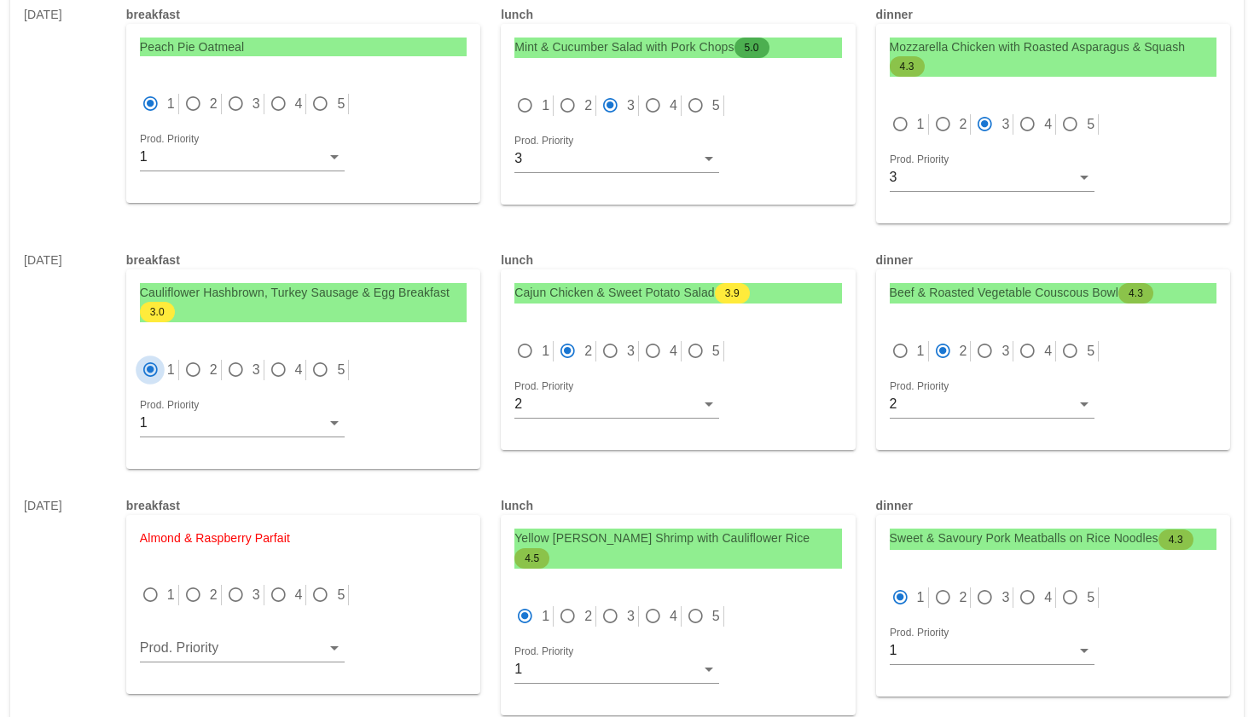
scroll to position [2650, 0]
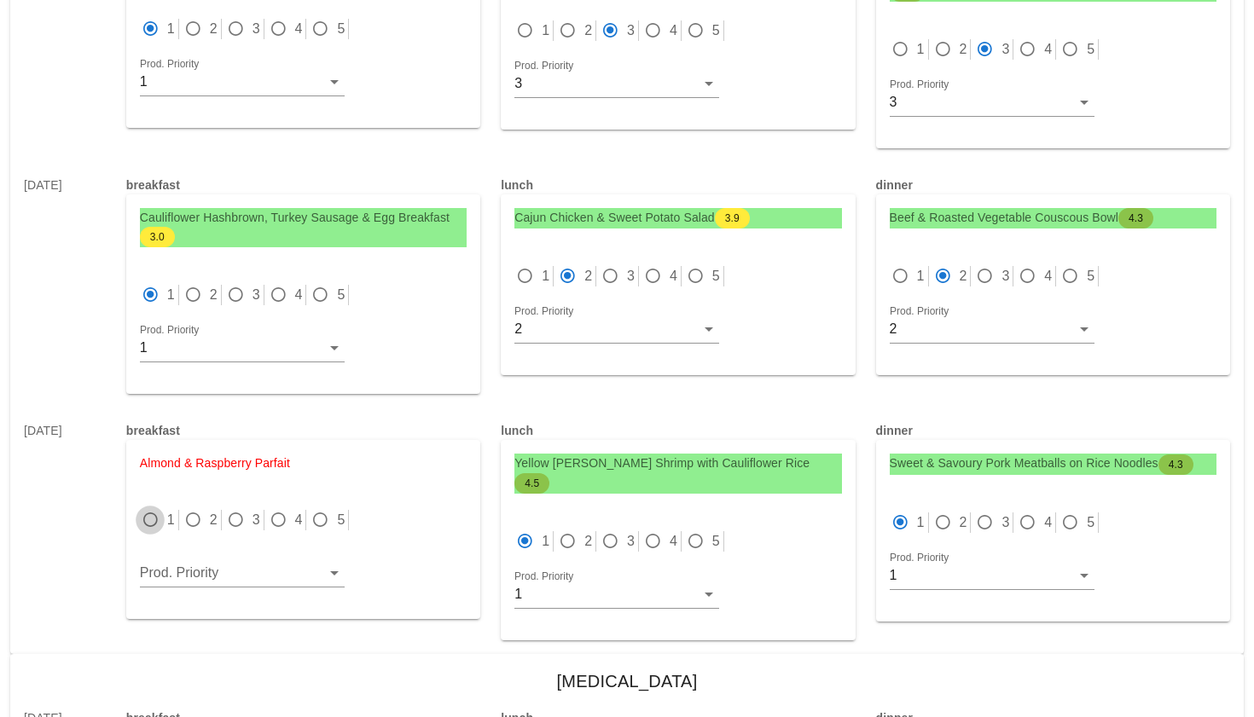
click at [154, 523] on div at bounding box center [150, 520] width 24 height 24
radio input "true"
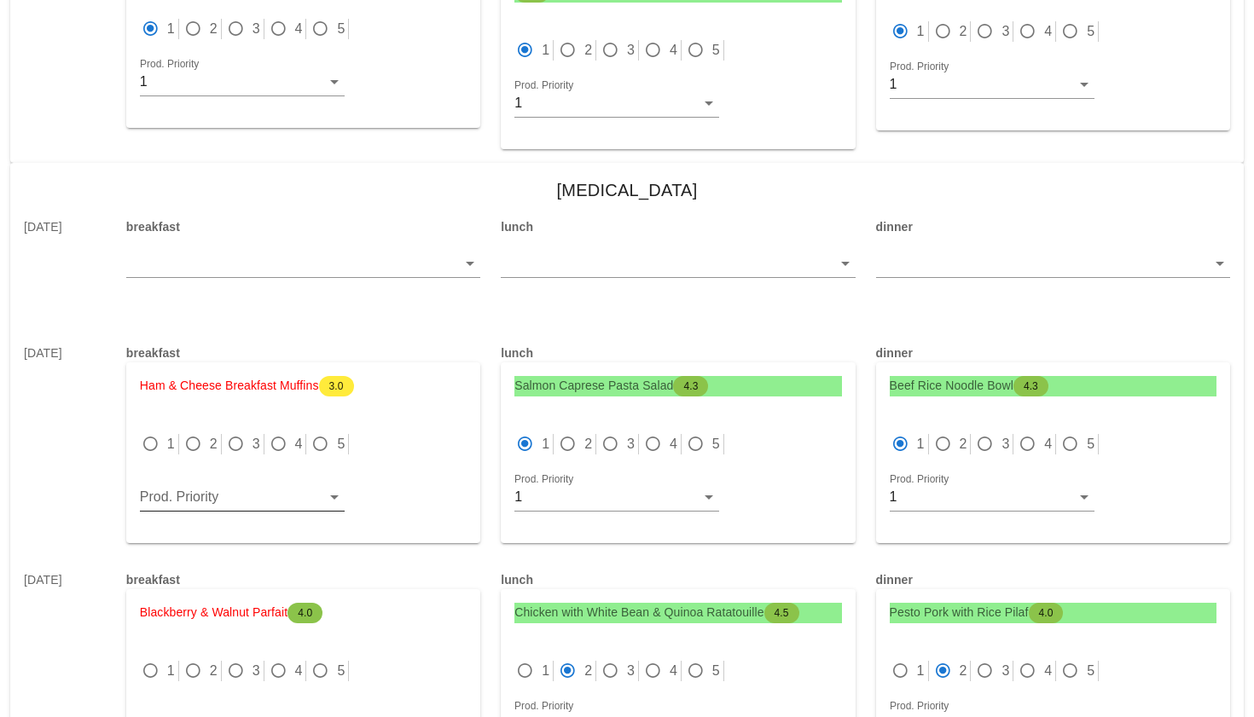
scroll to position [3152, 0]
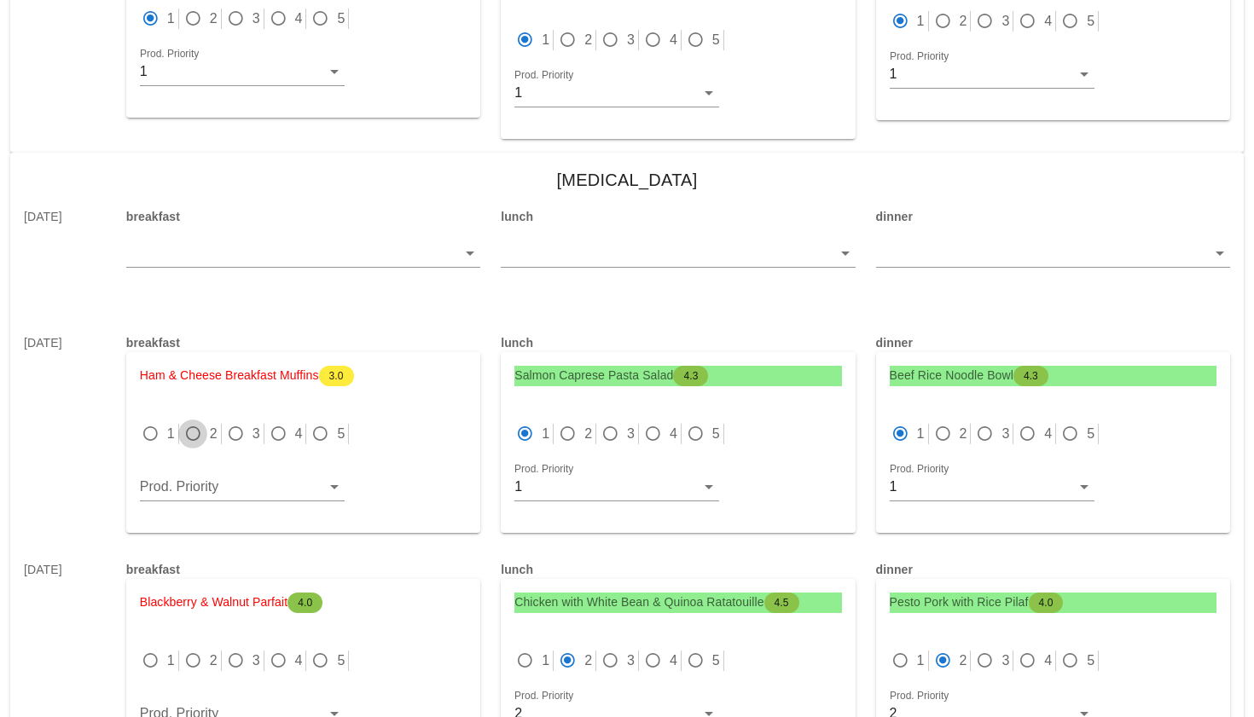
click at [197, 422] on div at bounding box center [193, 434] width 24 height 24
radio input "true"
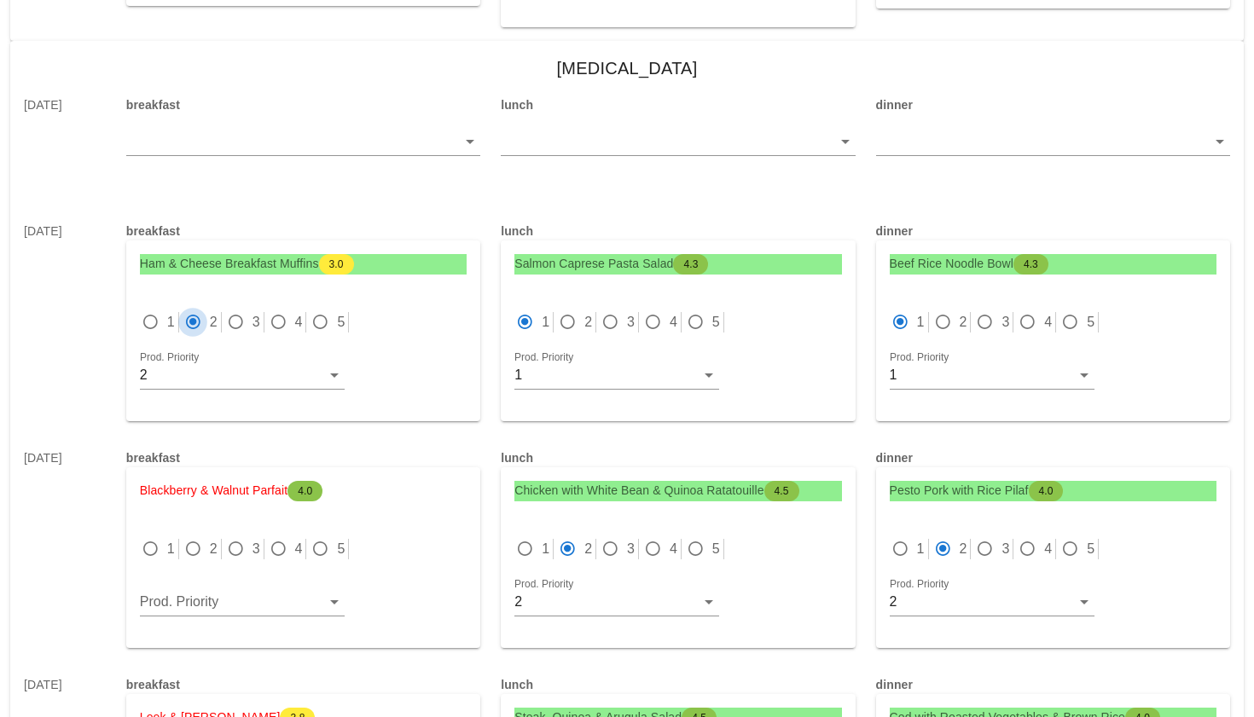
scroll to position [3293, 0]
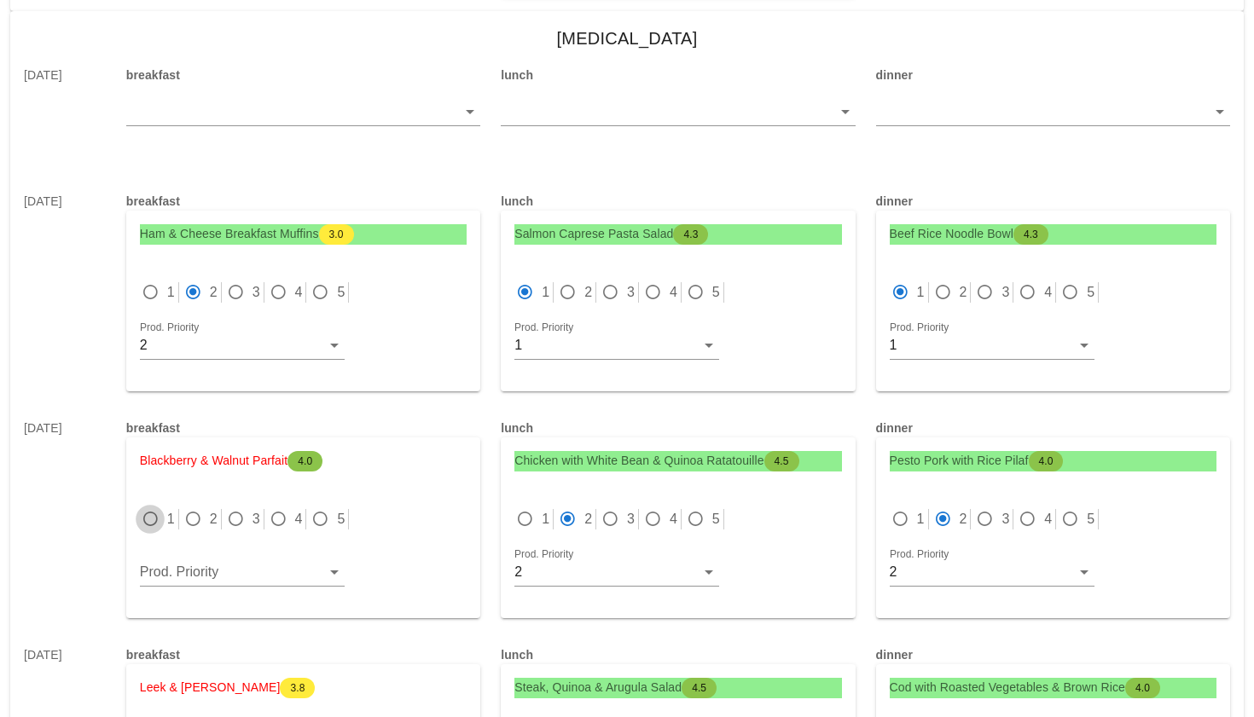
click at [145, 507] on div at bounding box center [150, 519] width 24 height 24
radio input "true"
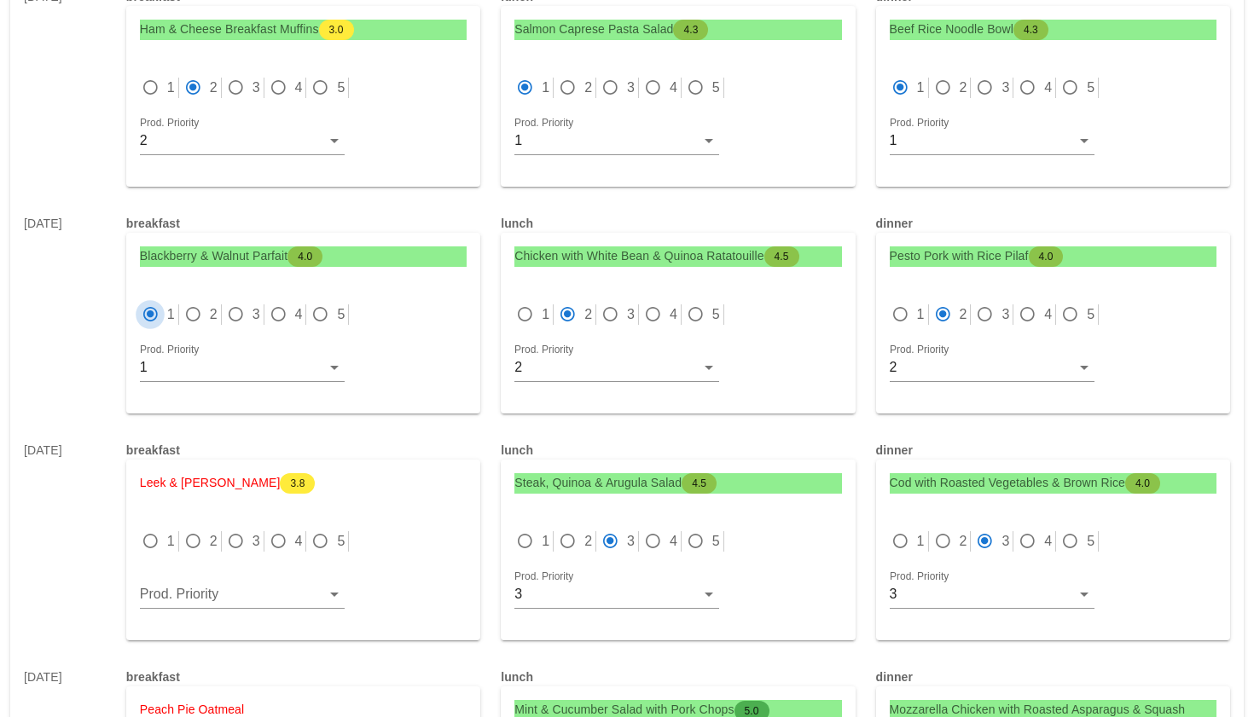
scroll to position [3598, 0]
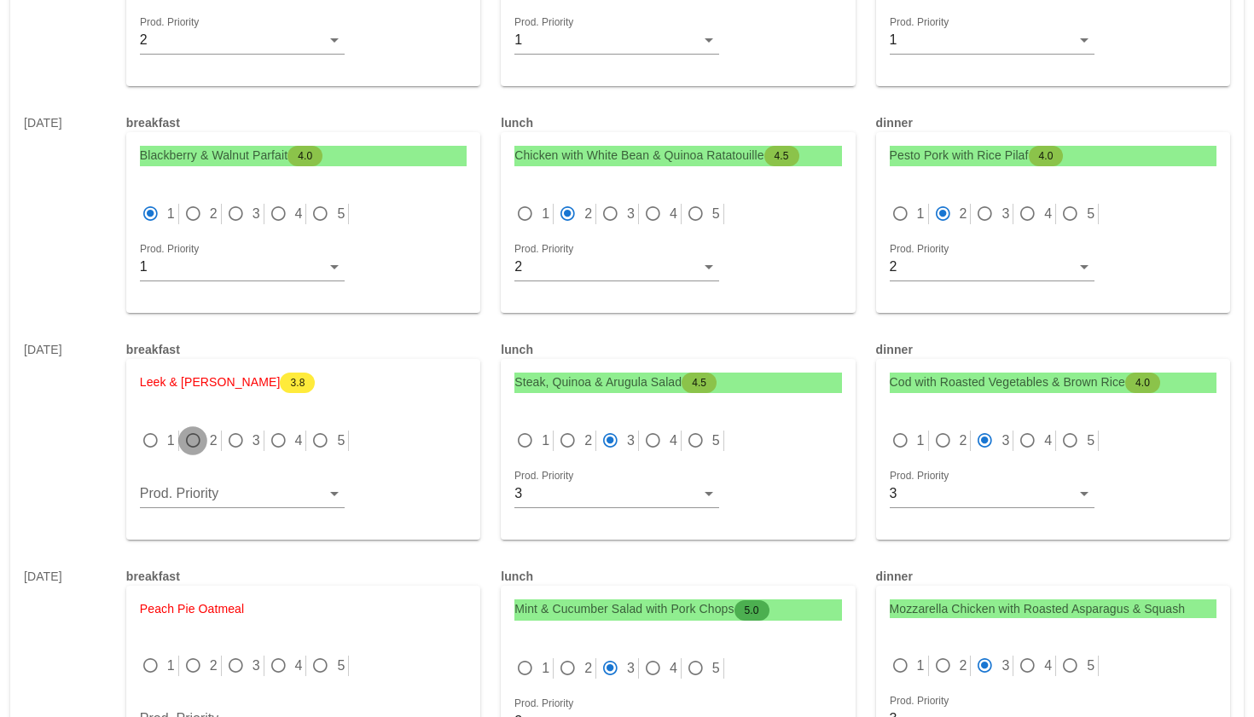
click at [189, 429] on div at bounding box center [193, 441] width 24 height 24
radio input "true"
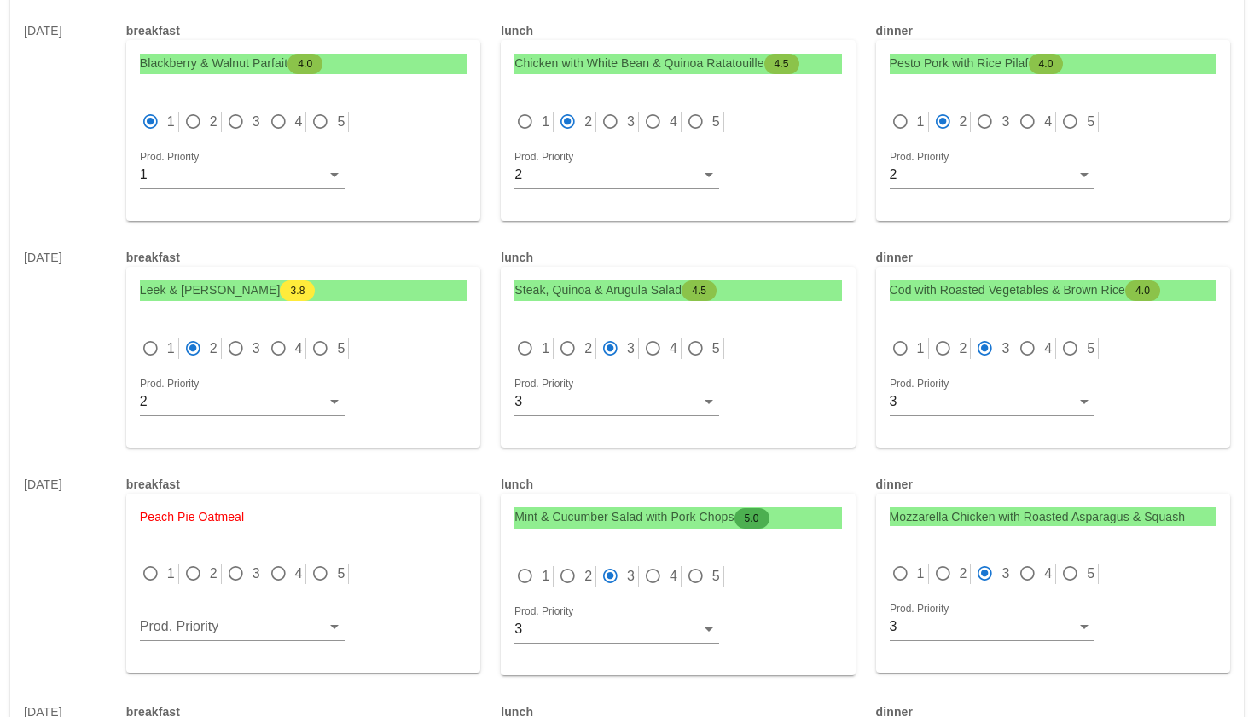
scroll to position [3707, 0]
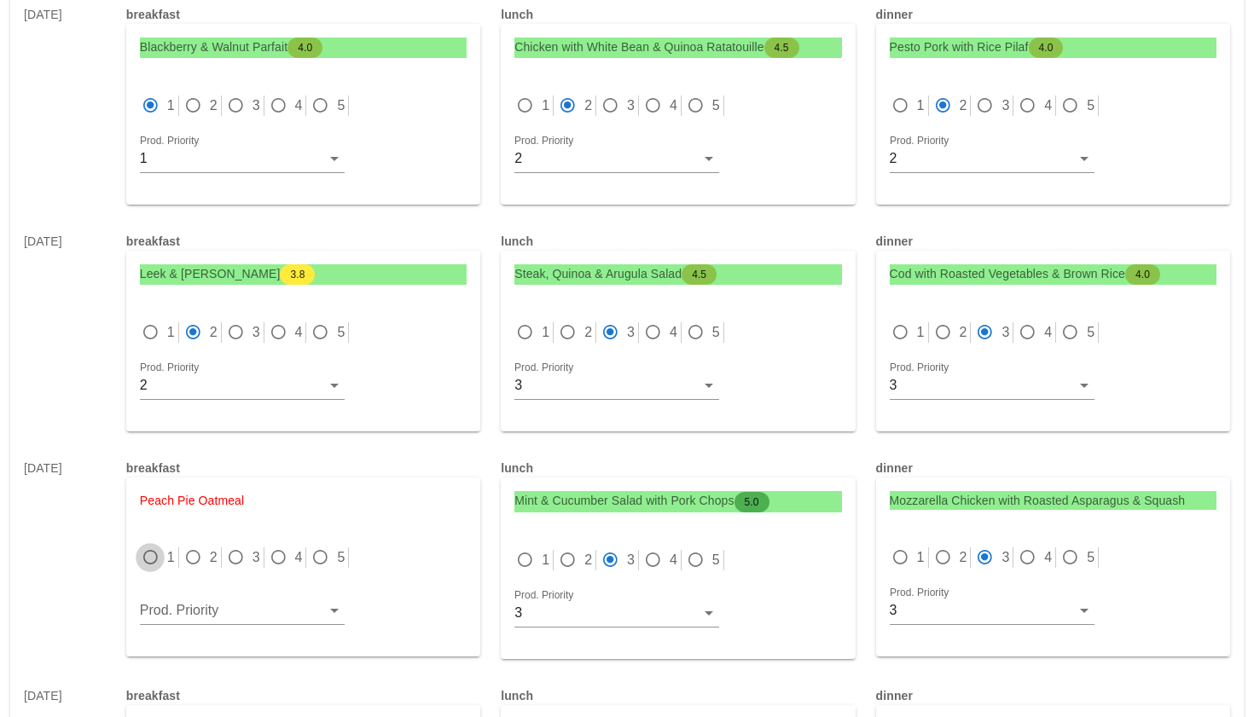
click at [151, 546] on div at bounding box center [150, 558] width 24 height 24
radio input "true"
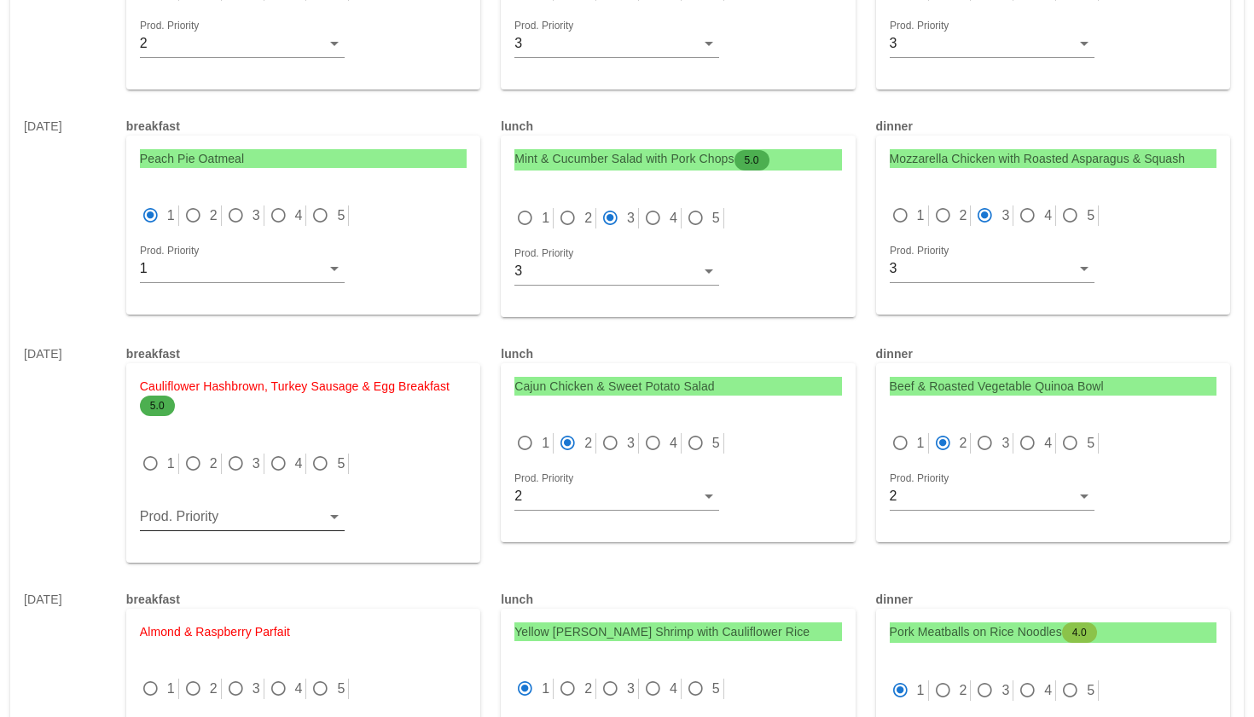
scroll to position [4054, 0]
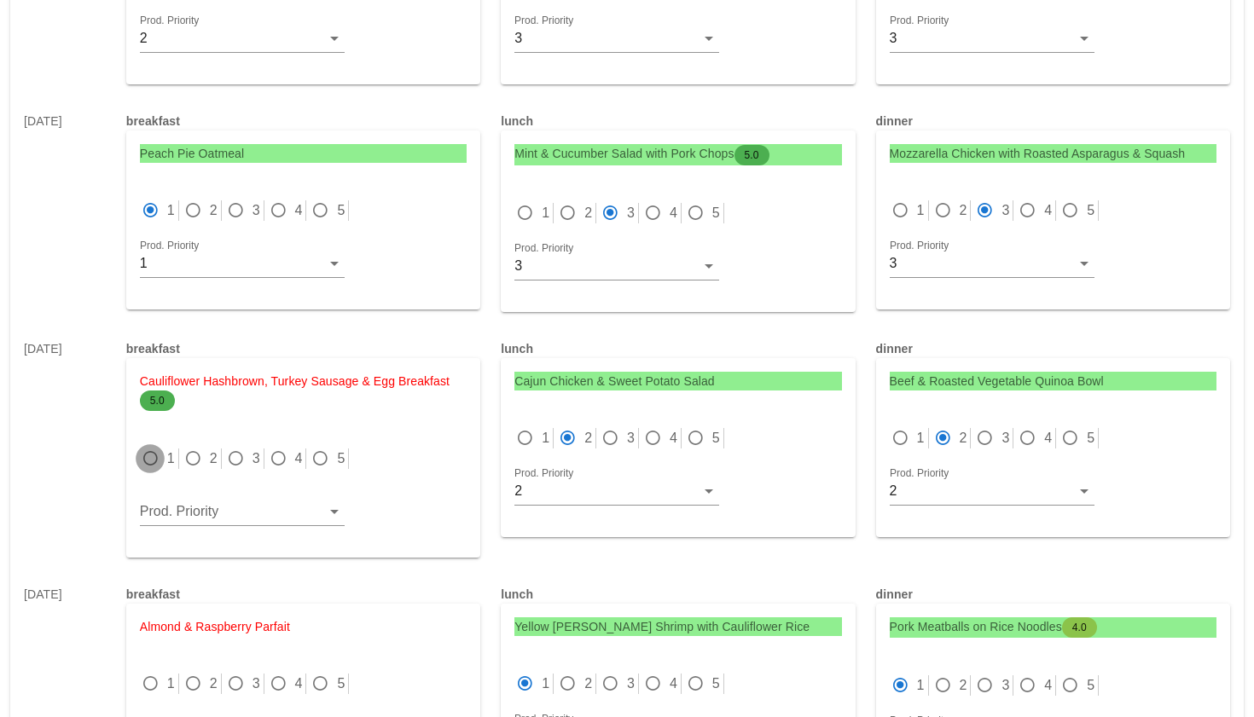
click at [152, 447] on div at bounding box center [150, 459] width 24 height 24
radio input "true"
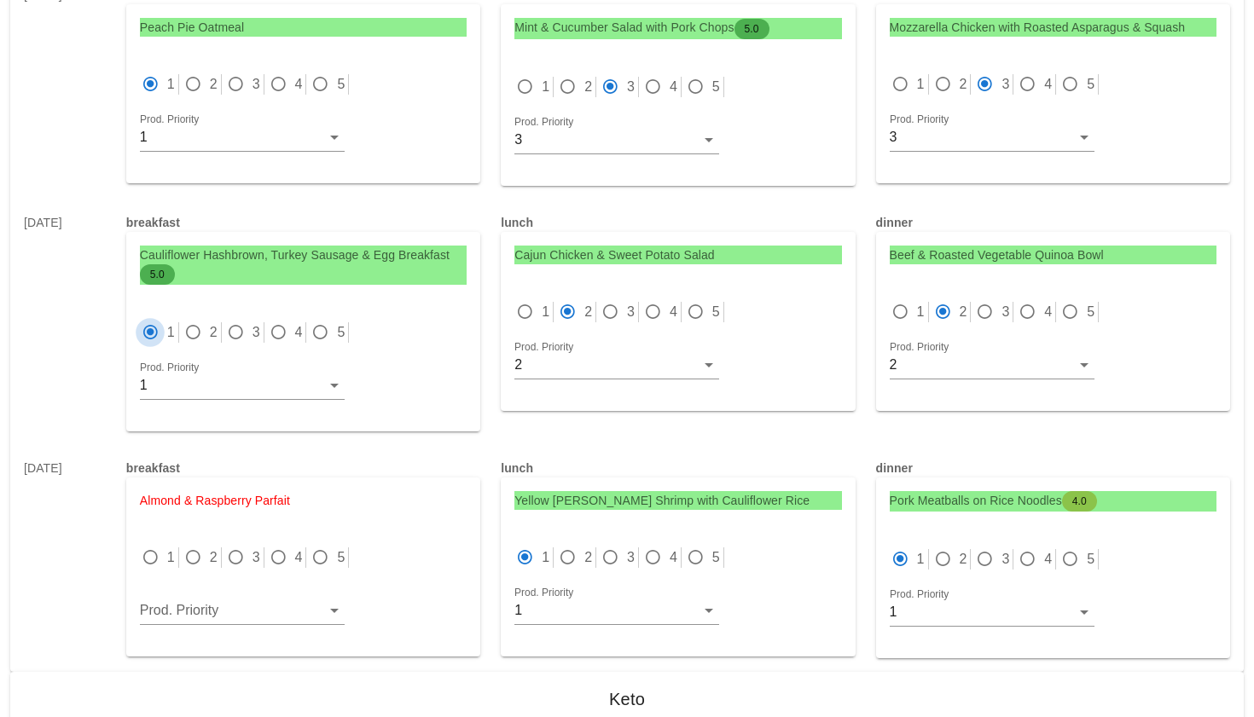
scroll to position [4241, 0]
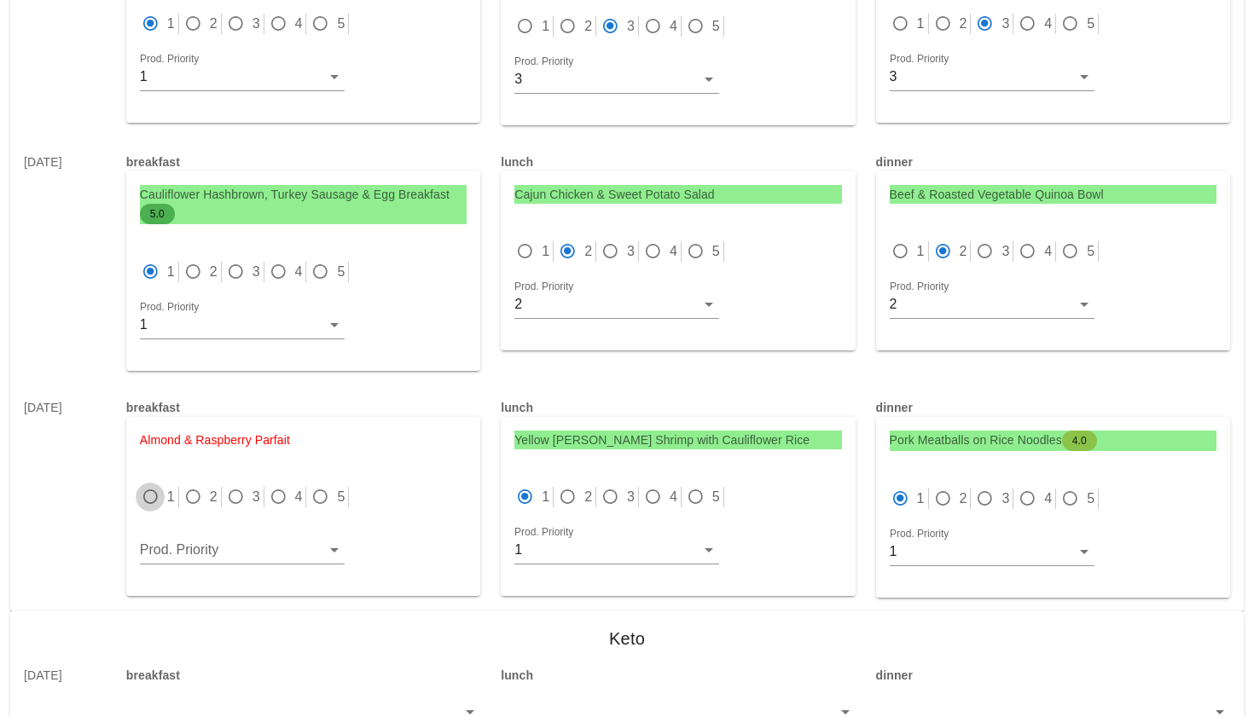
click at [147, 485] on div at bounding box center [150, 497] width 24 height 24
radio input "true"
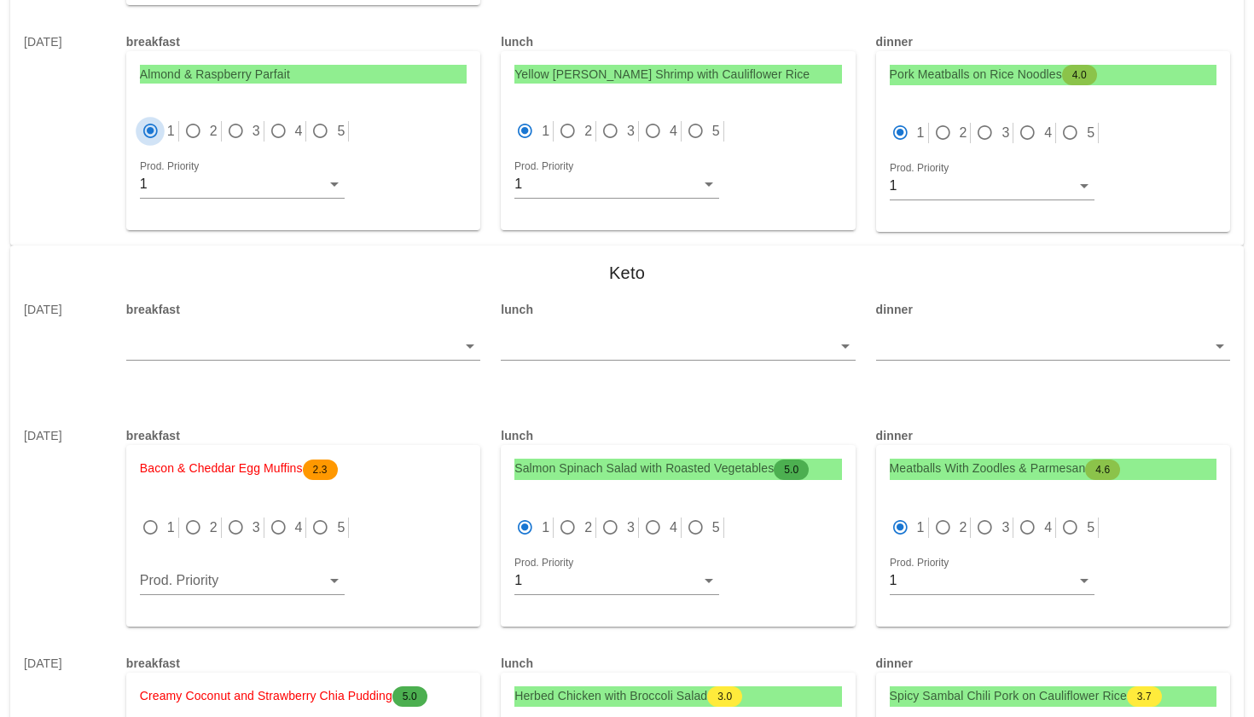
scroll to position [4613, 0]
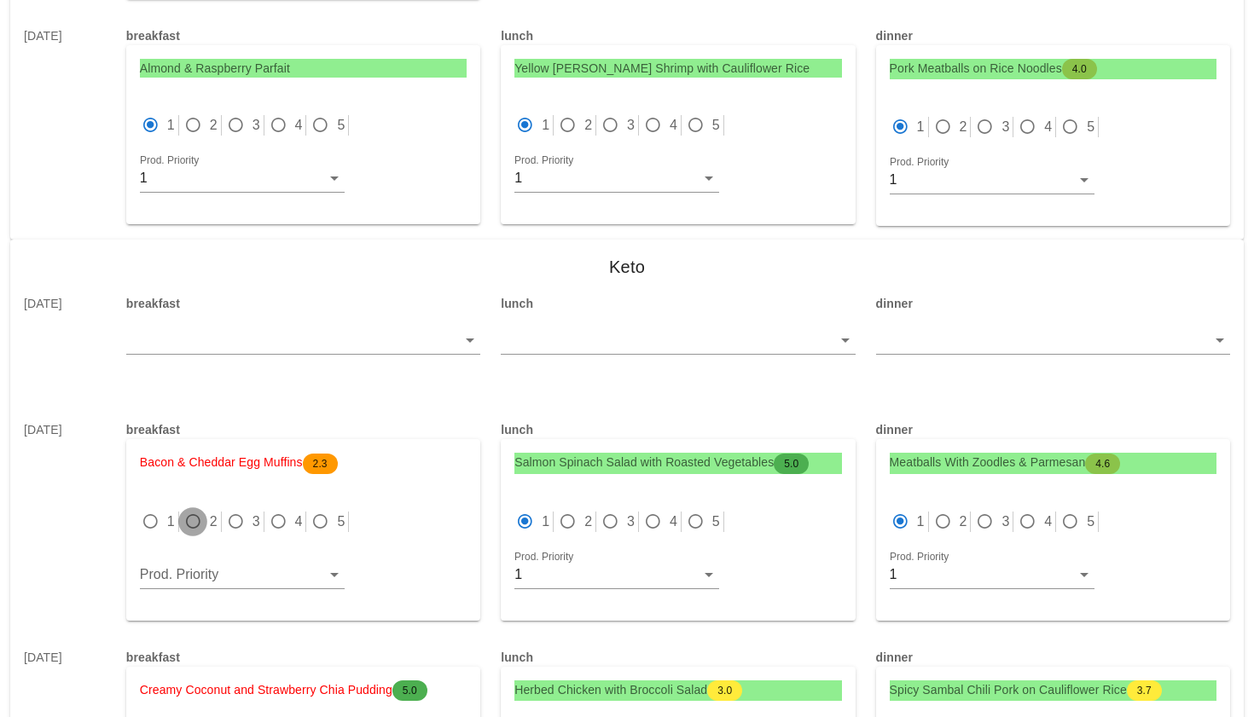
click at [194, 510] on div at bounding box center [193, 522] width 24 height 24
radio input "true"
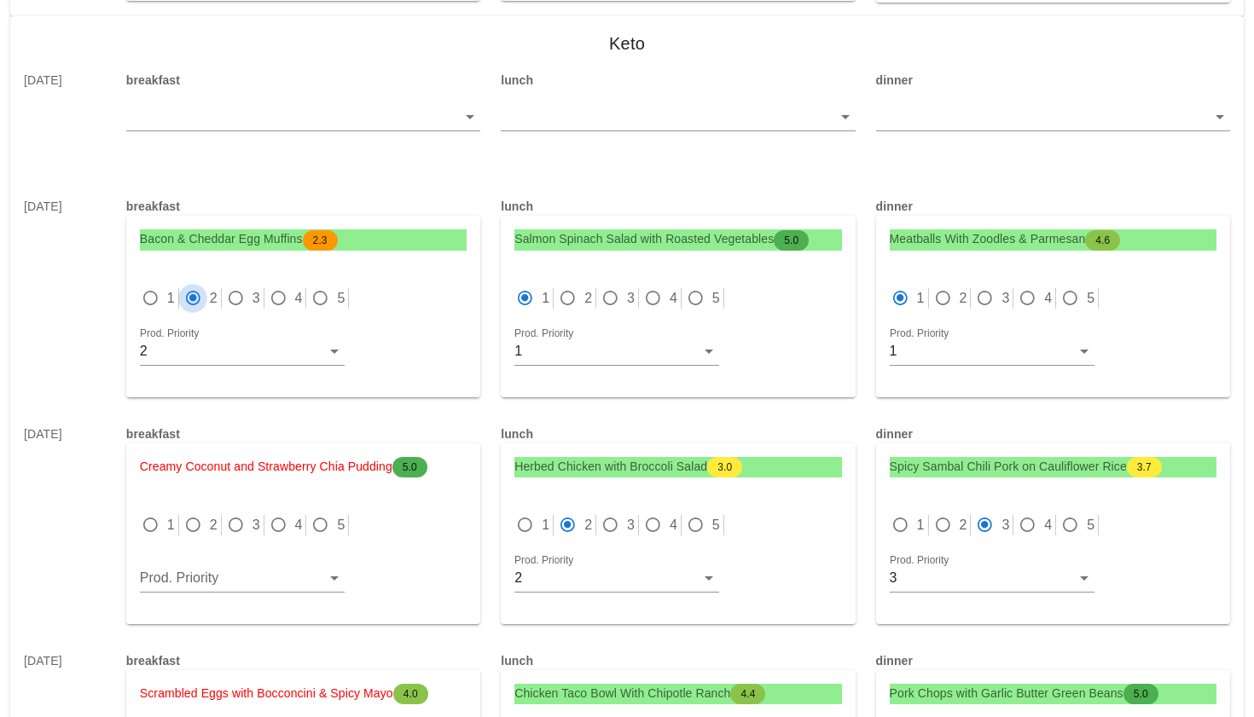
scroll to position [4837, 0]
click at [152, 513] on div at bounding box center [150, 525] width 24 height 24
radio input "true"
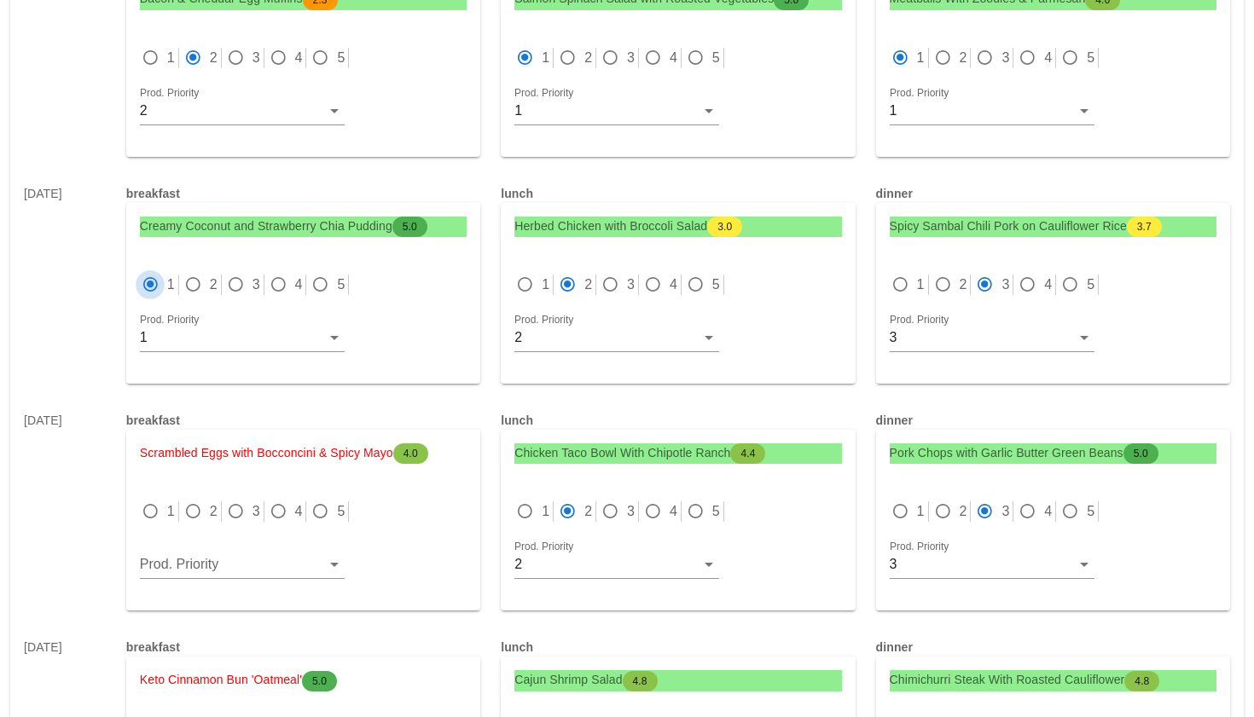
scroll to position [5086, 0]
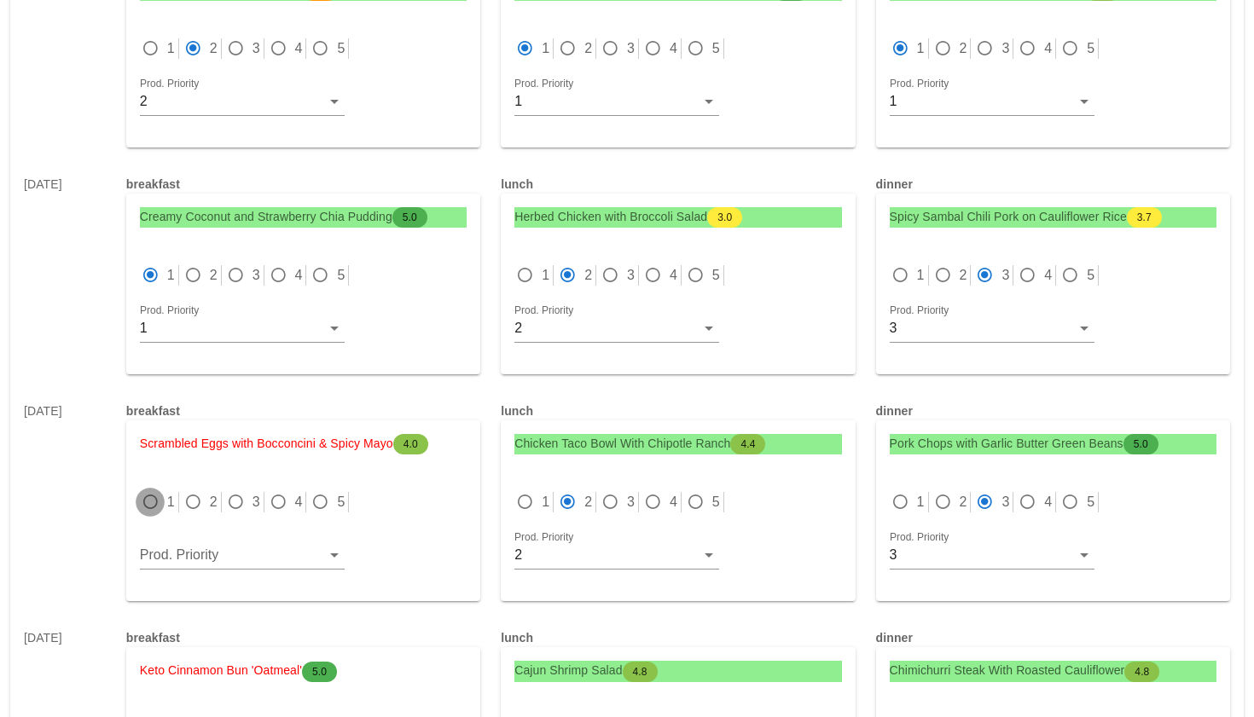
click at [148, 490] on div at bounding box center [150, 502] width 24 height 24
radio input "true"
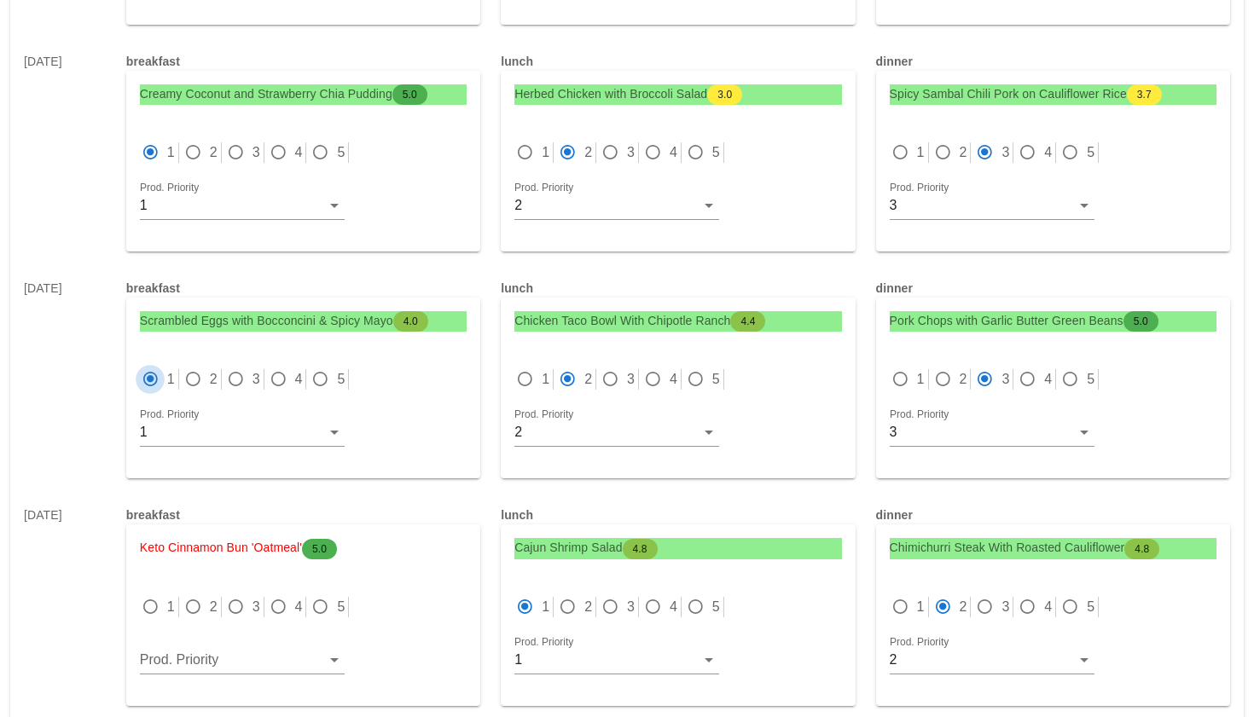
scroll to position [5250, 0]
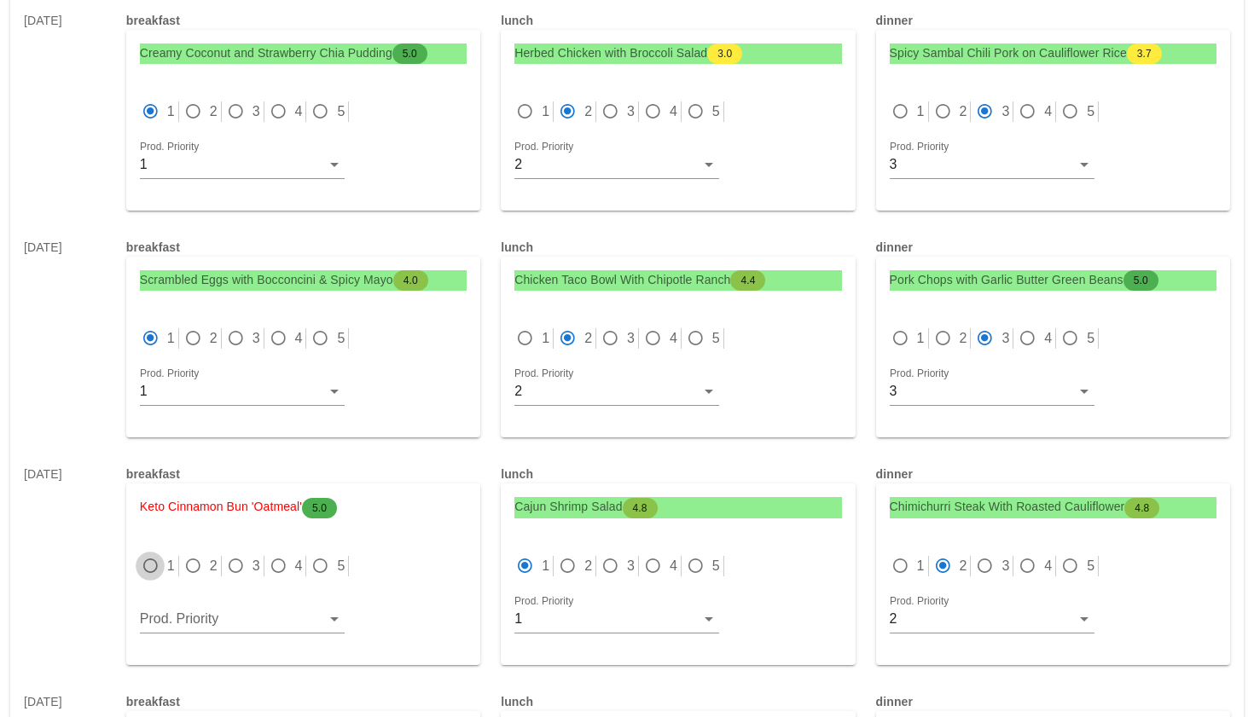
click at [146, 554] on div at bounding box center [150, 566] width 24 height 24
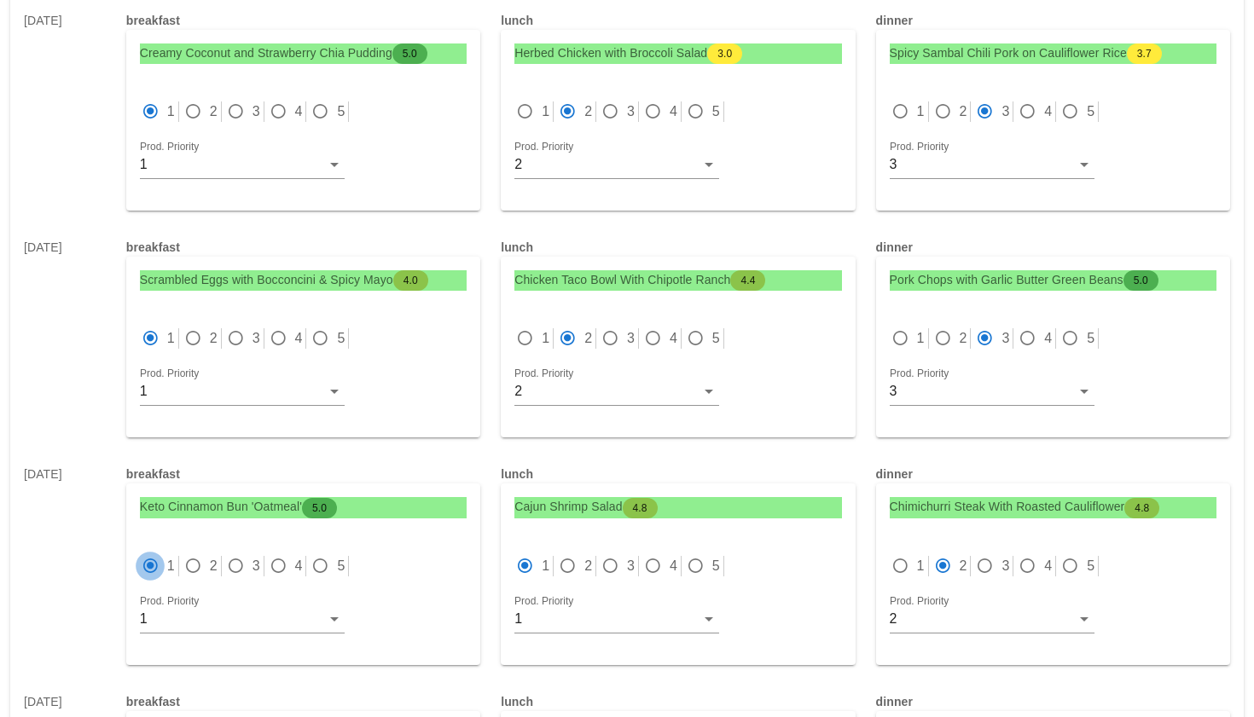
radio input "true"
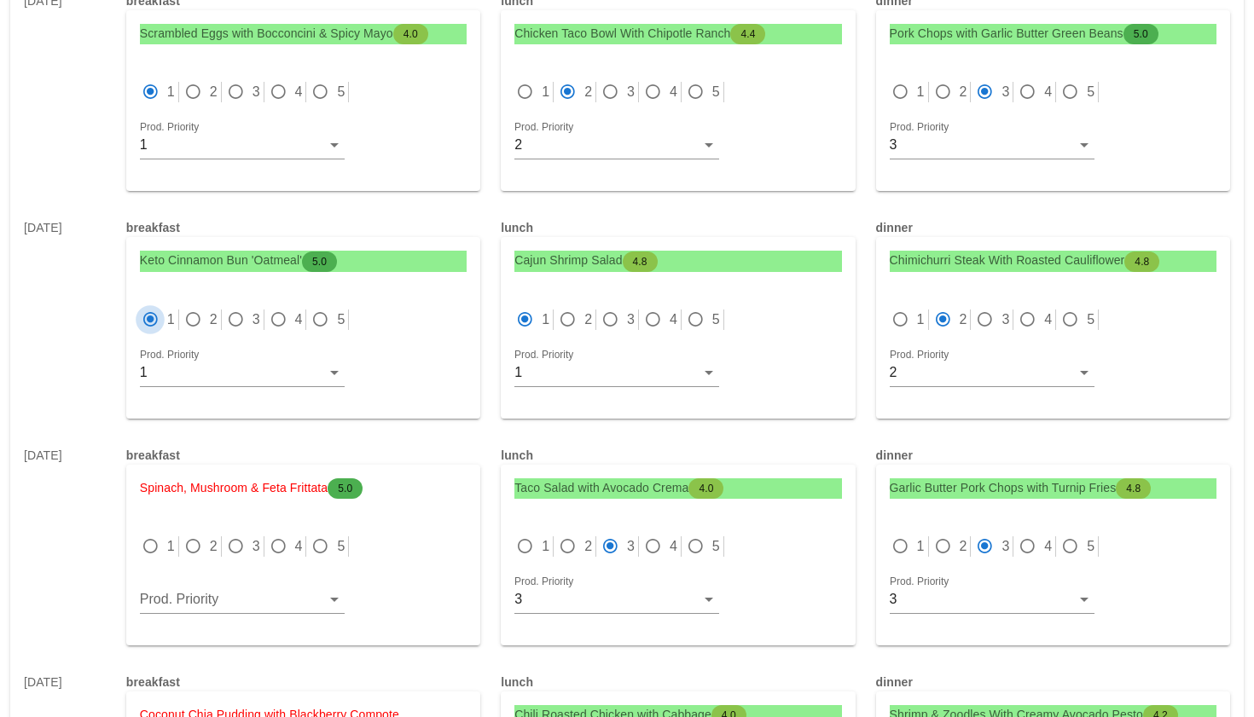
scroll to position [5497, 0]
click at [198, 534] on div at bounding box center [193, 546] width 24 height 24
radio input "true"
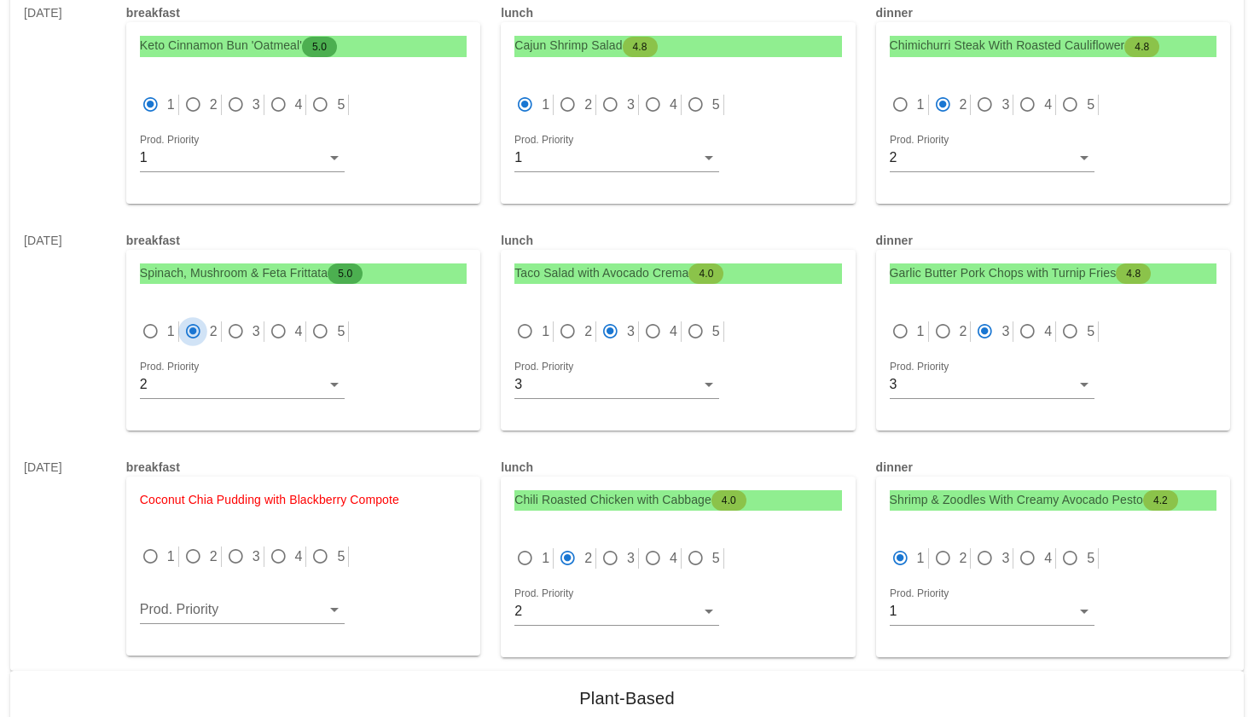
scroll to position [5714, 0]
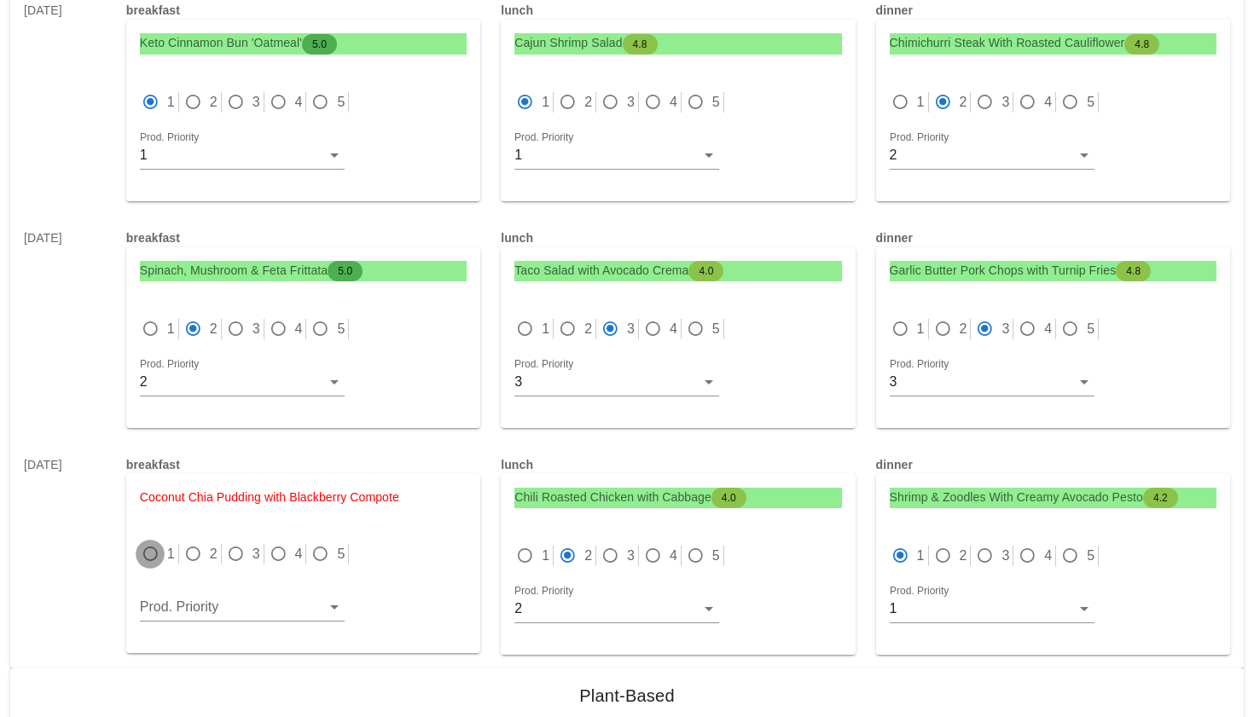
click at [150, 542] on div at bounding box center [150, 554] width 24 height 24
radio input "true"
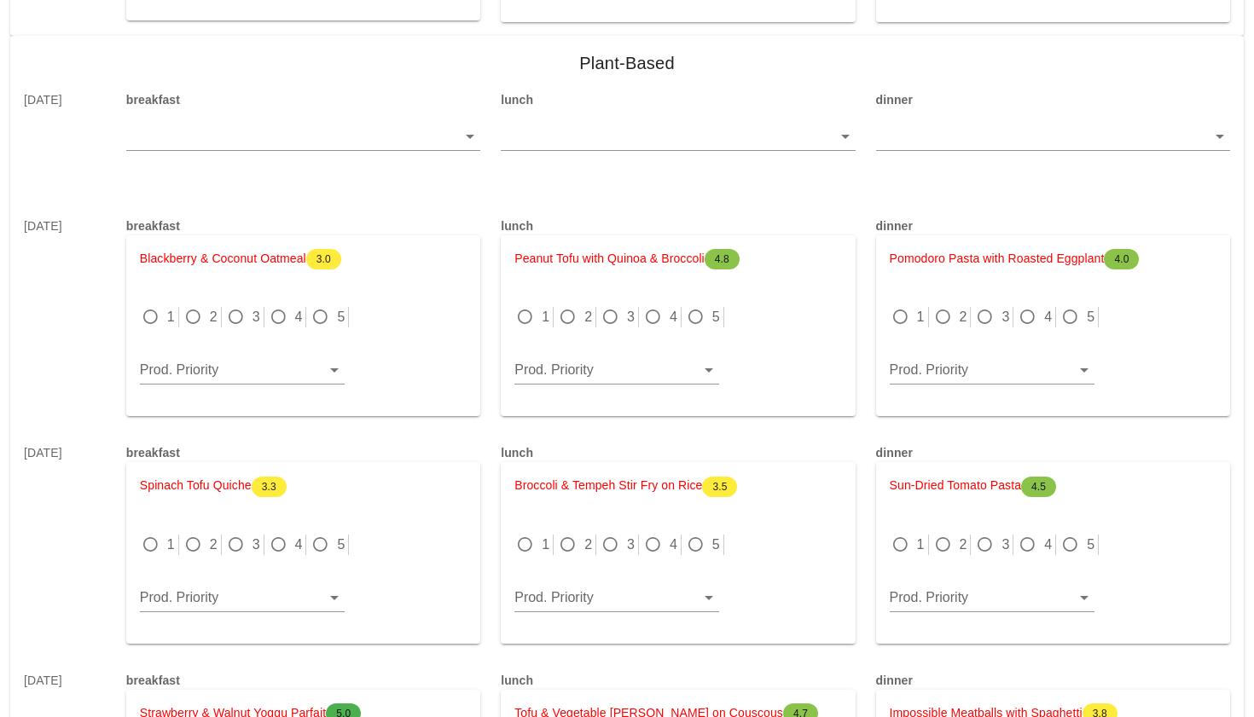
scroll to position [6354, 0]
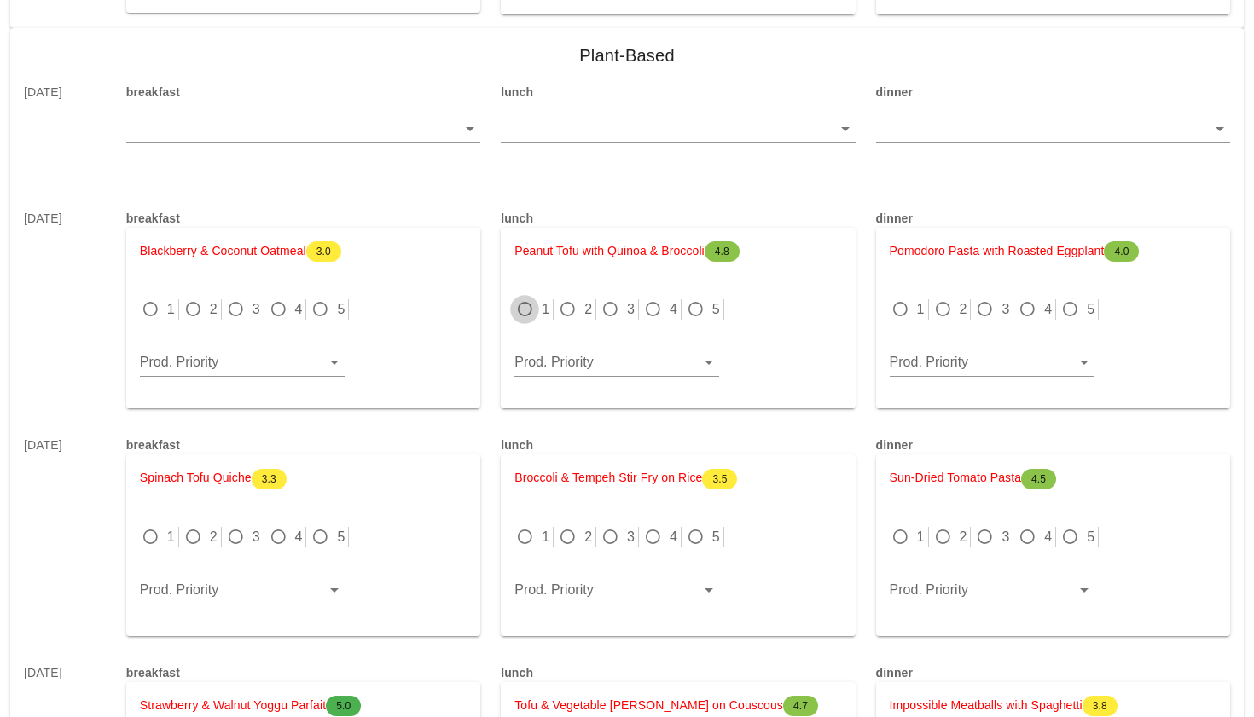
click at [528, 298] on div at bounding box center [525, 310] width 24 height 24
radio input "true"
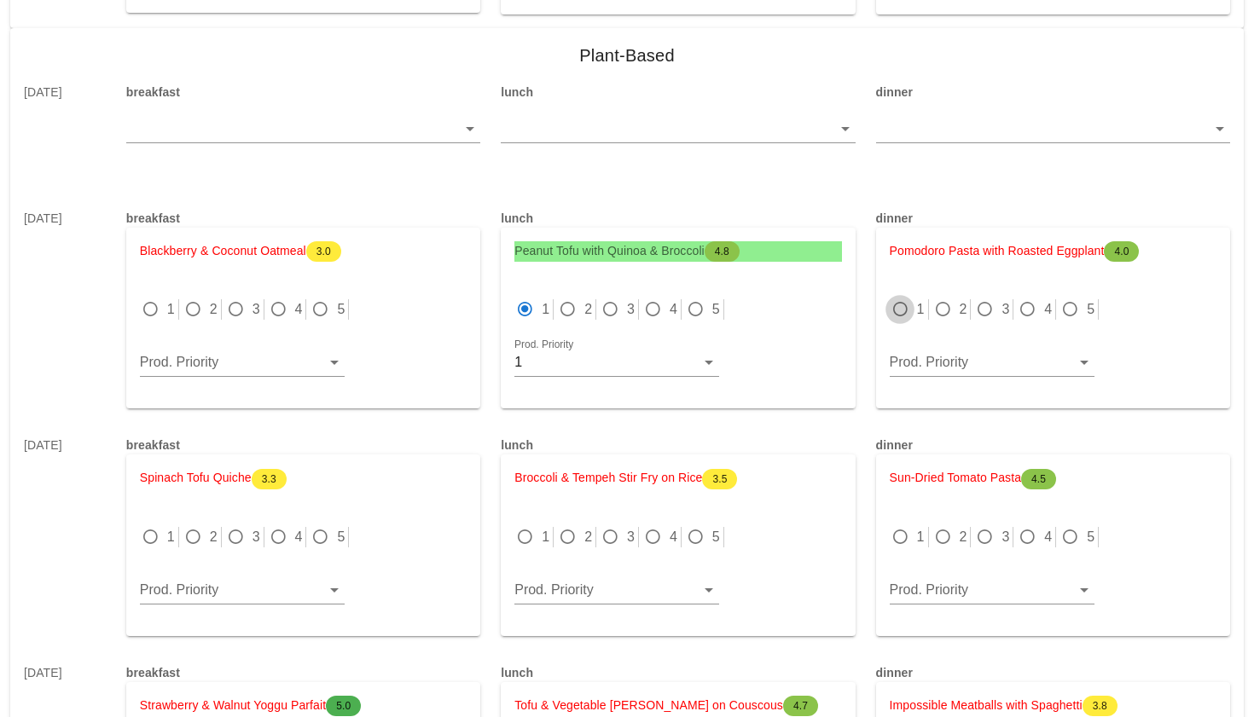
click at [905, 298] on div at bounding box center [900, 310] width 24 height 24
radio input "true"
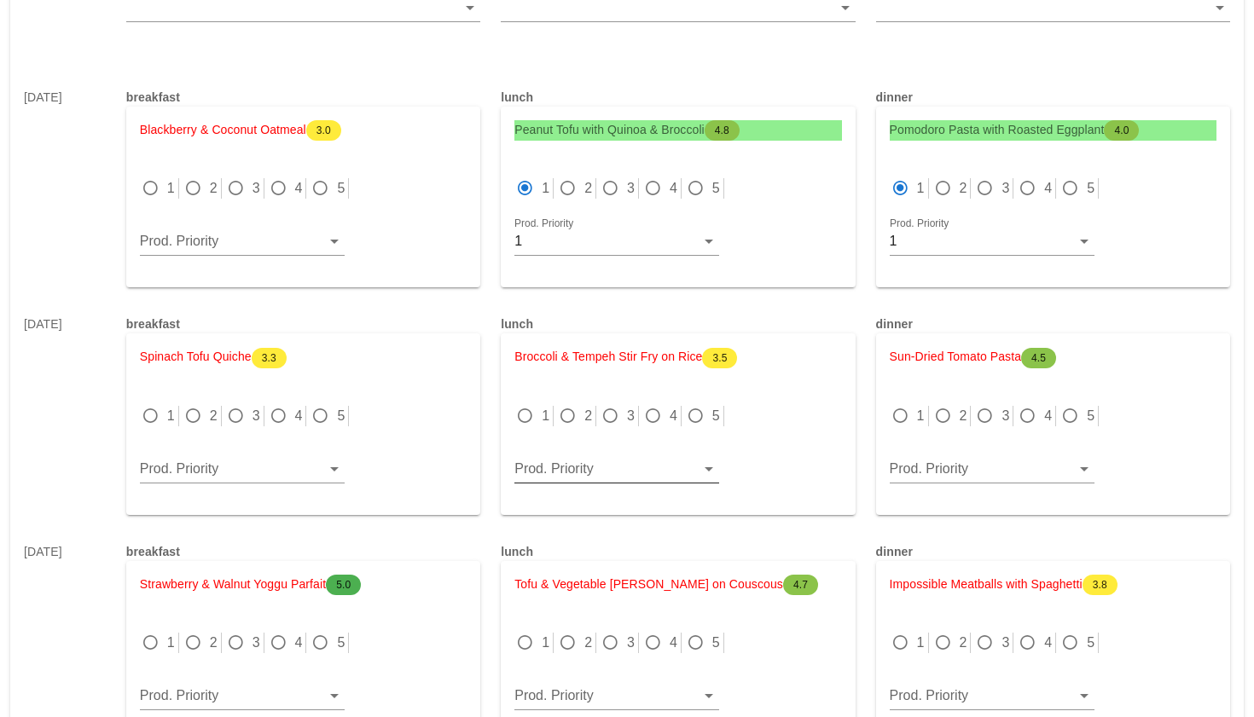
scroll to position [6508, 0]
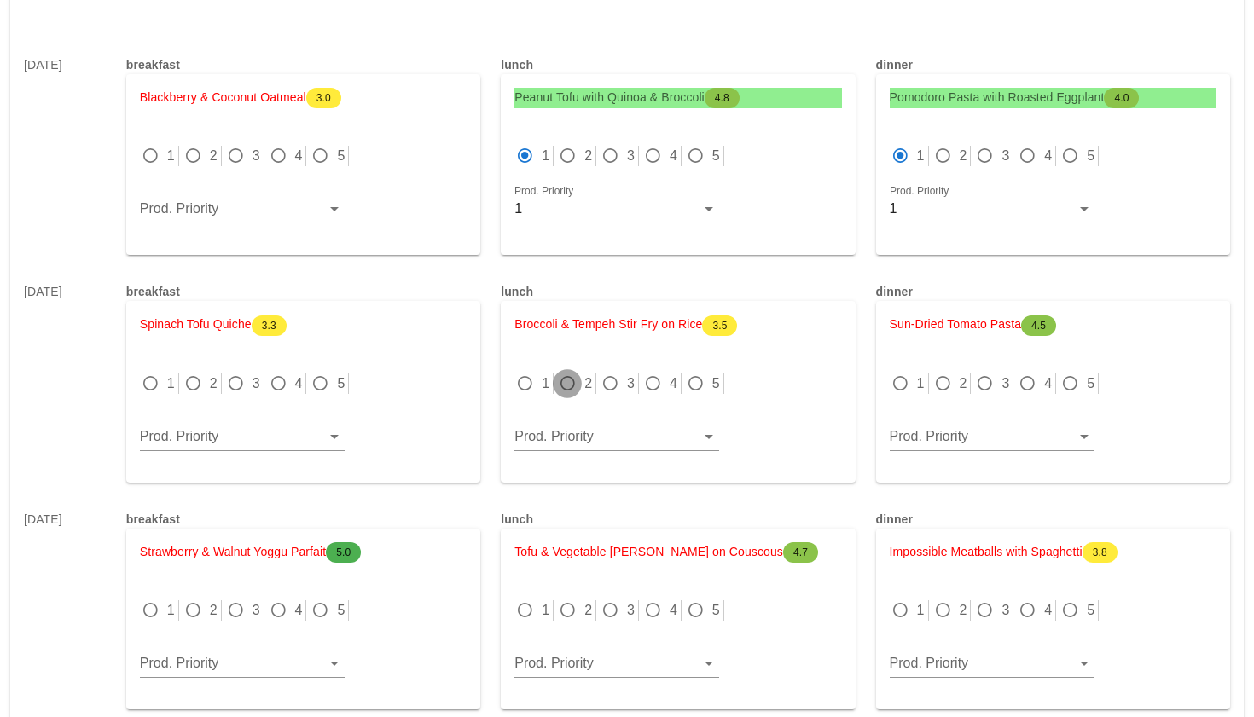
click at [567, 372] on div at bounding box center [567, 384] width 24 height 24
radio input "true"
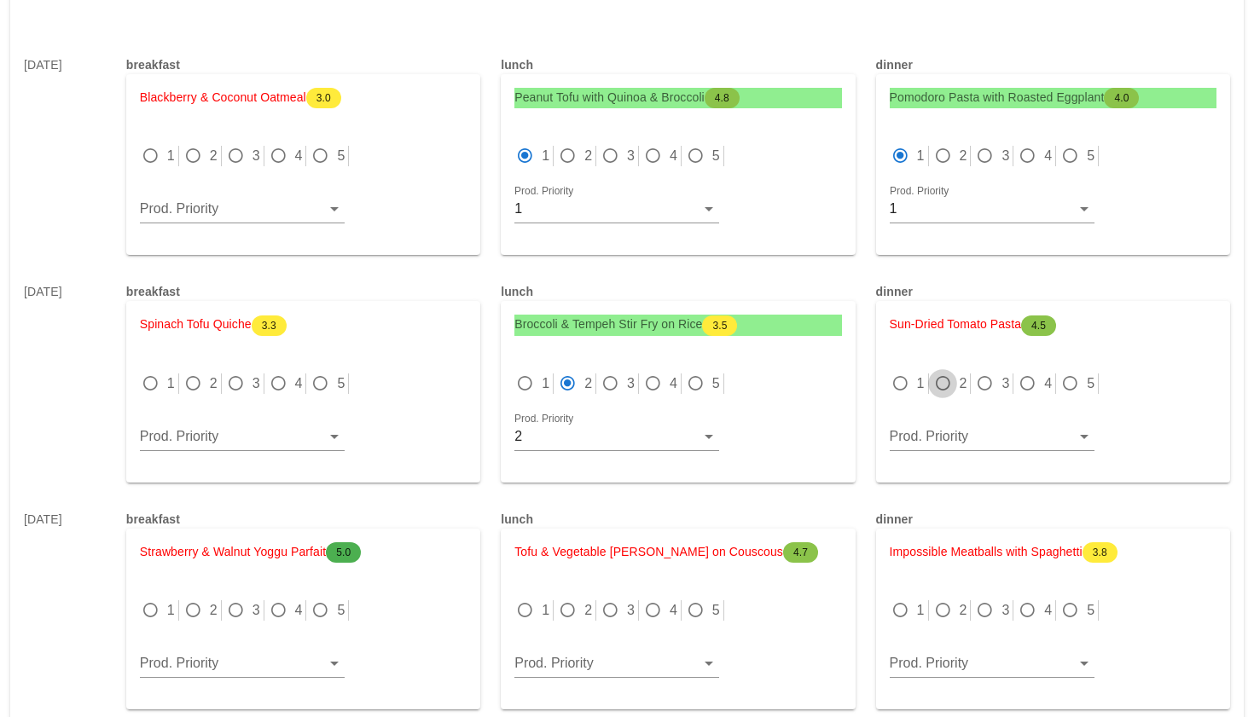
click at [940, 372] on div at bounding box center [943, 384] width 24 height 24
radio input "true"
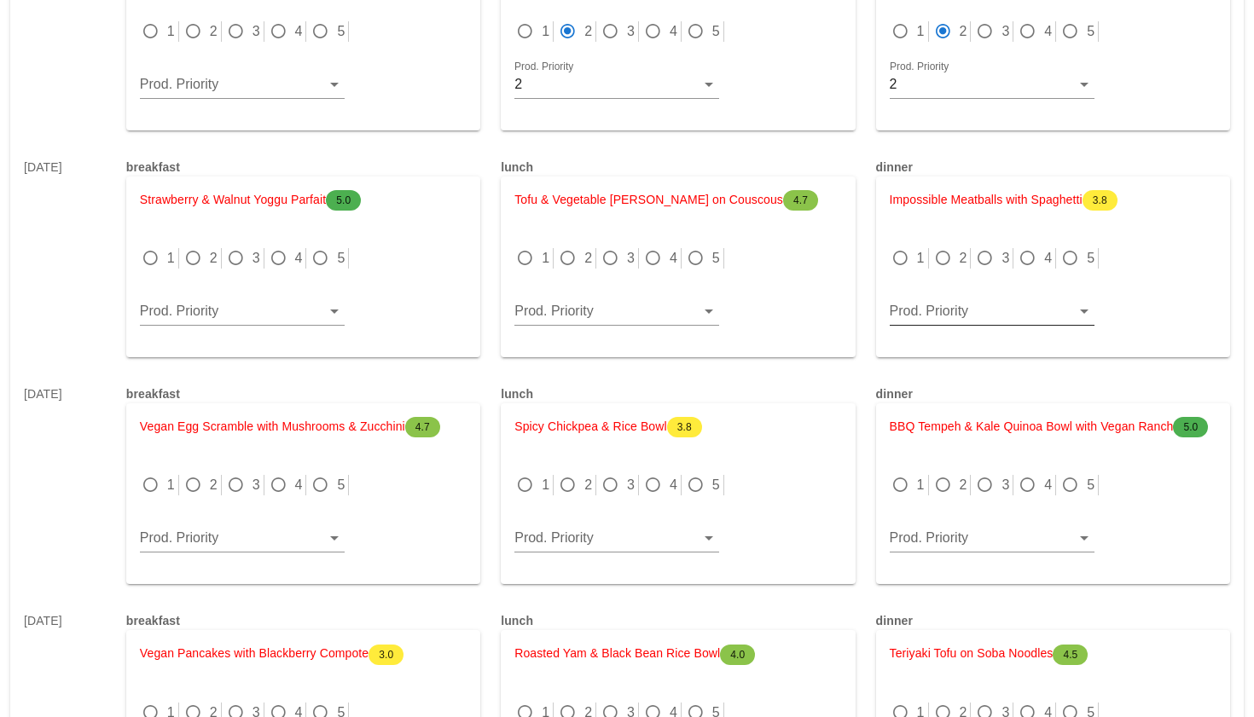
scroll to position [6863, 0]
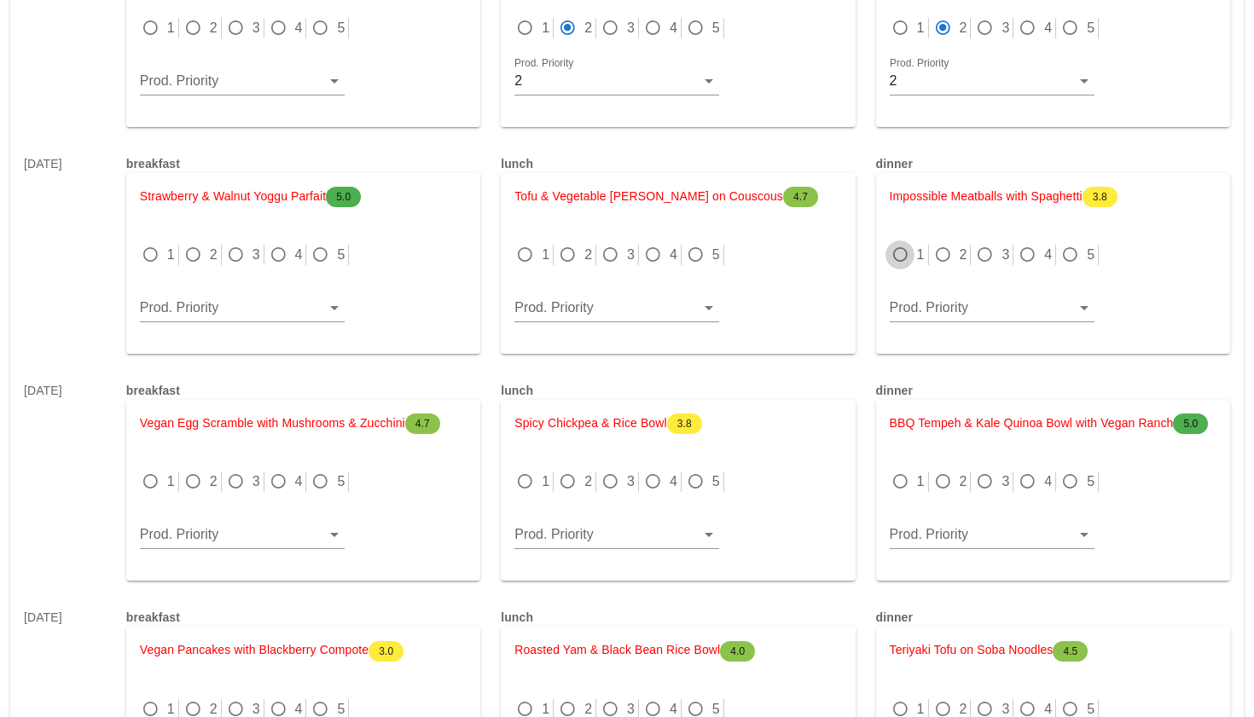
click at [899, 243] on div at bounding box center [900, 255] width 24 height 24
radio input "true"
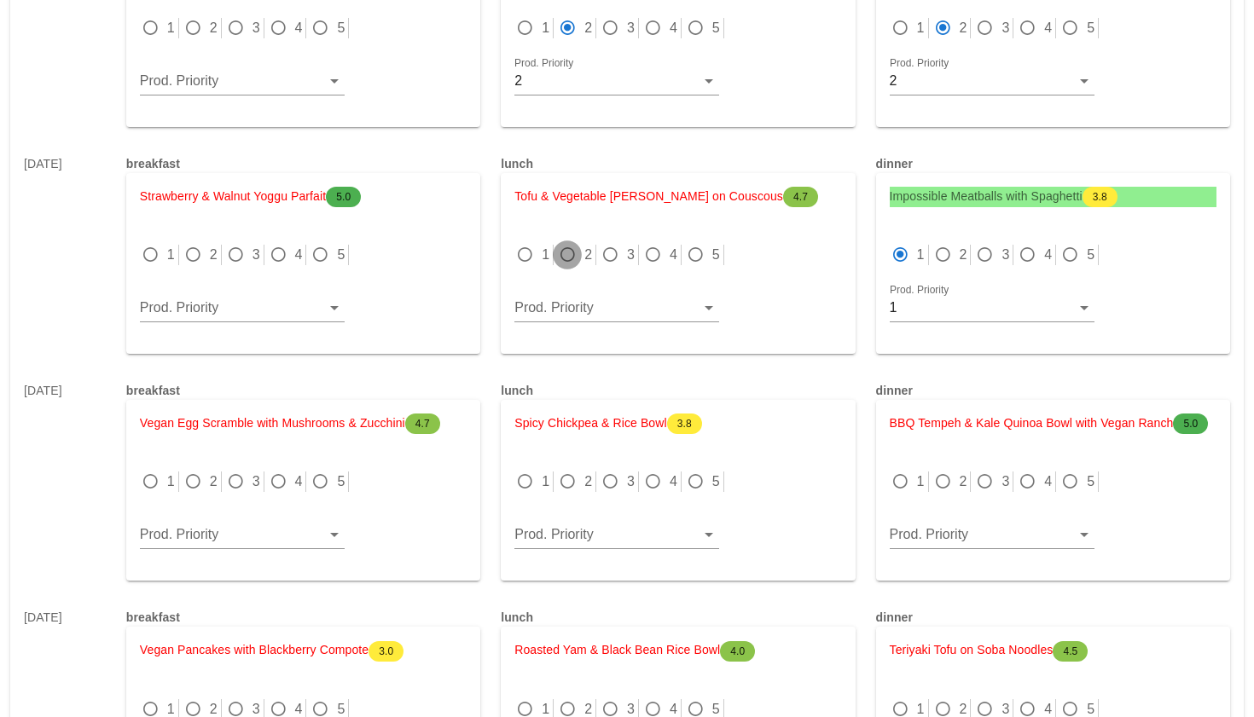
click at [560, 243] on div at bounding box center [567, 255] width 24 height 24
radio input "true"
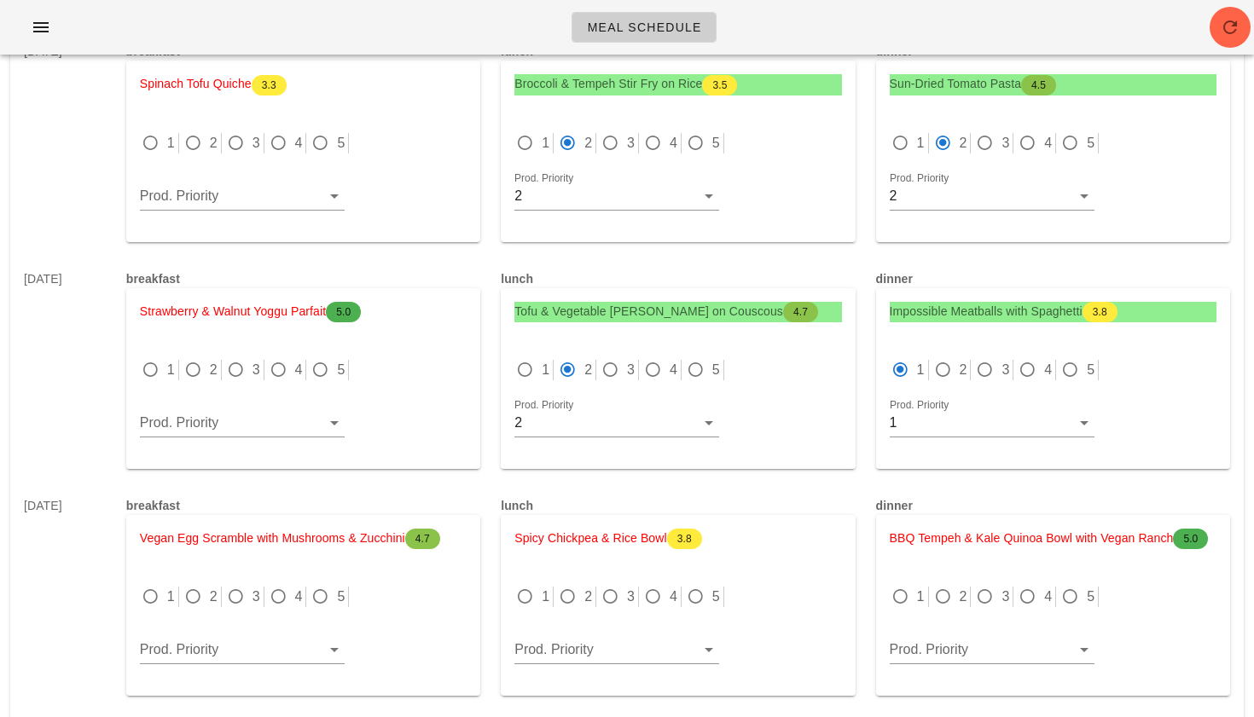
scroll to position [6742, 0]
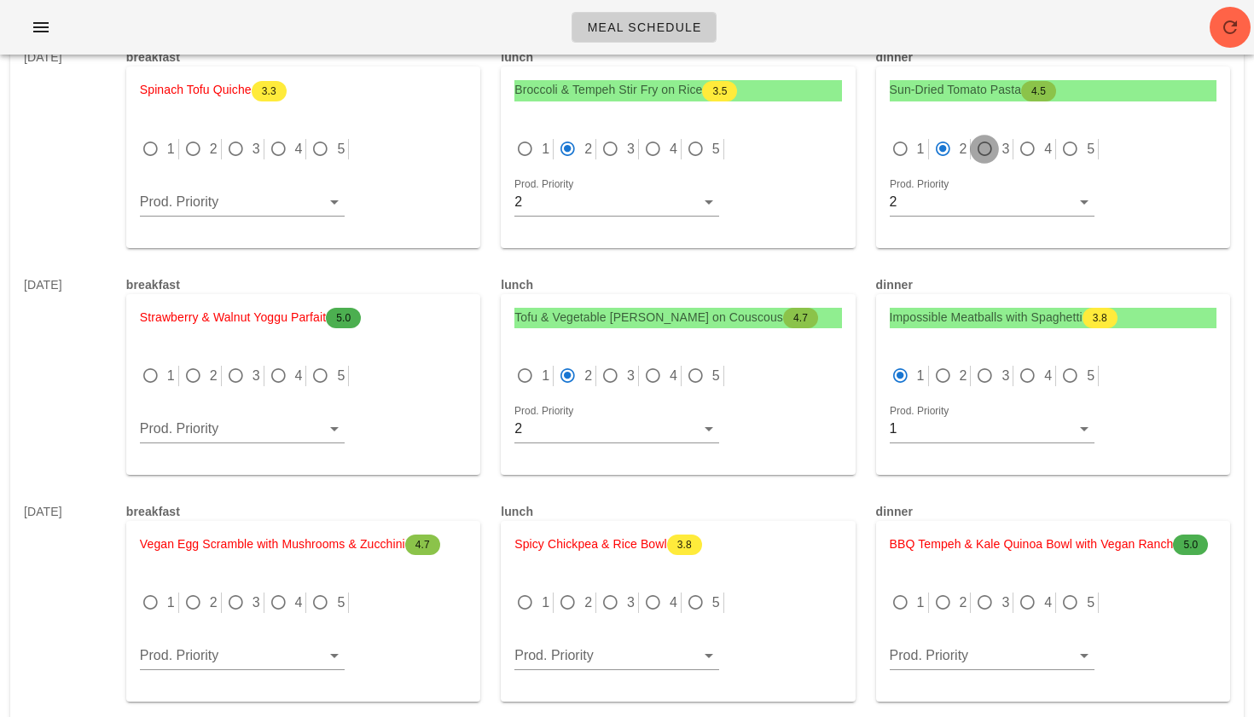
click at [991, 137] on div at bounding box center [984, 149] width 24 height 24
radio input "false"
radio input "true"
click at [607, 137] on div at bounding box center [610, 149] width 24 height 24
radio input "false"
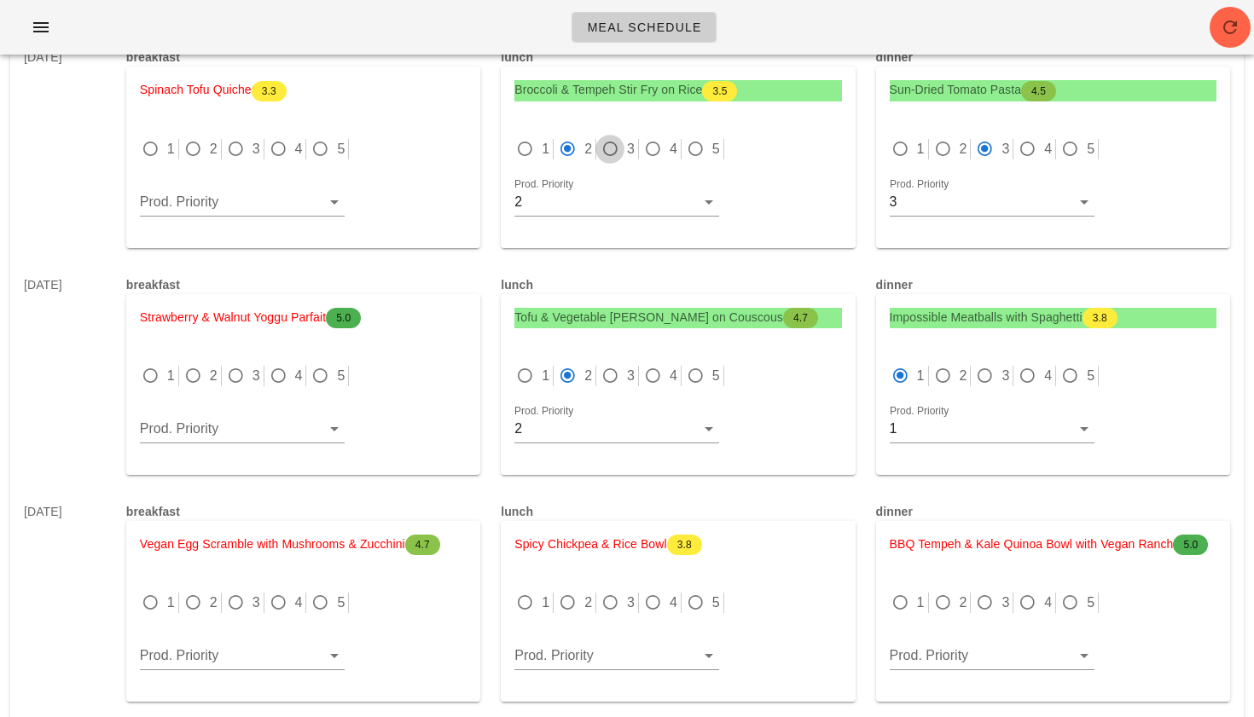
radio input "true"
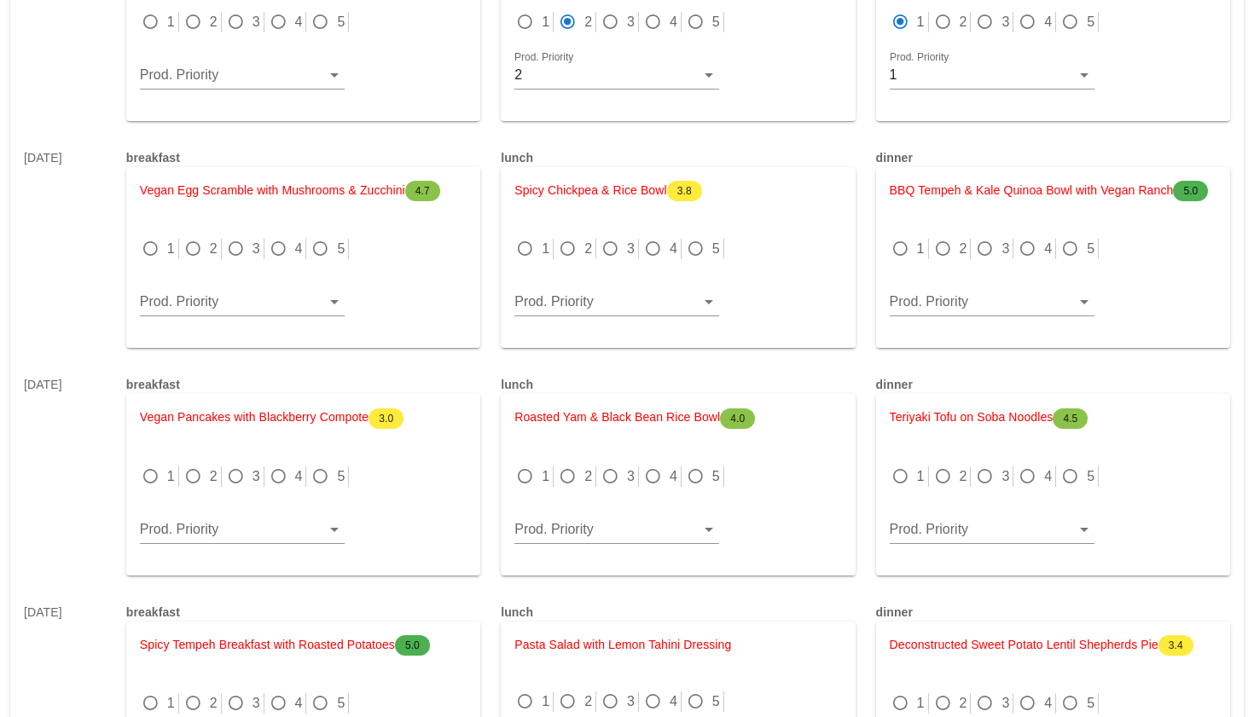
scroll to position [7098, 0]
click at [938, 235] on div at bounding box center [943, 247] width 24 height 24
radio input "true"
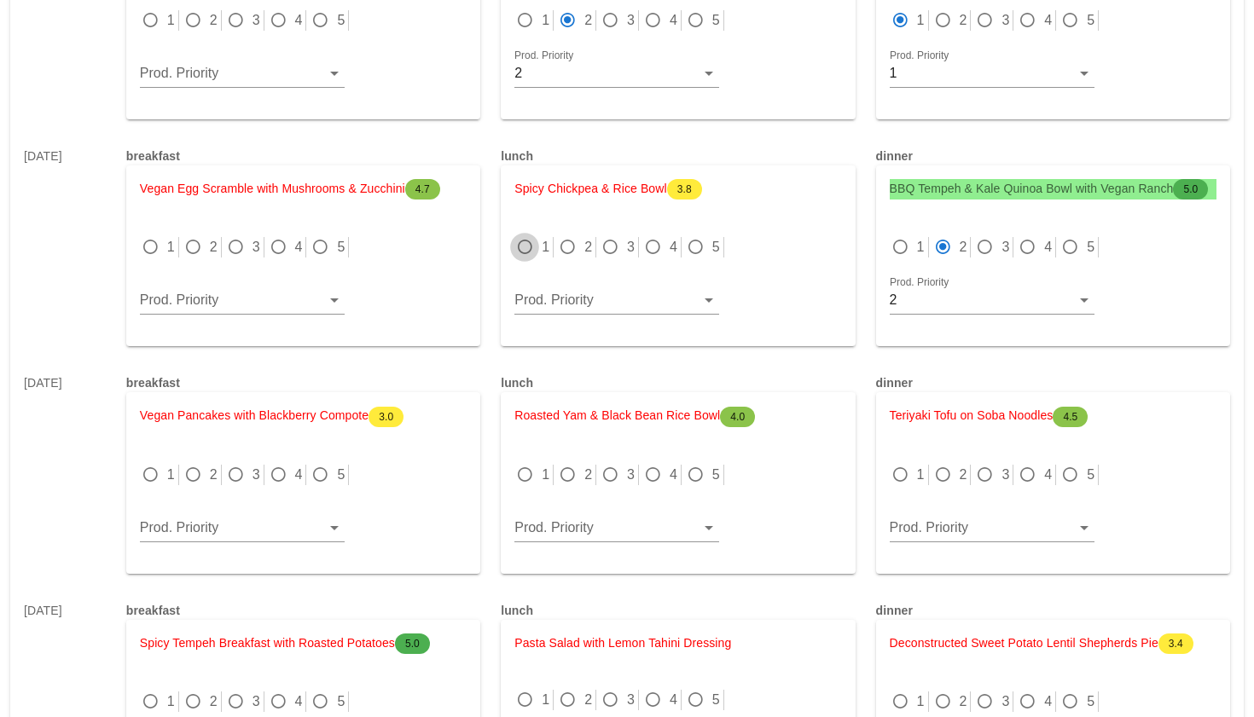
click at [523, 235] on div at bounding box center [525, 247] width 24 height 24
radio input "true"
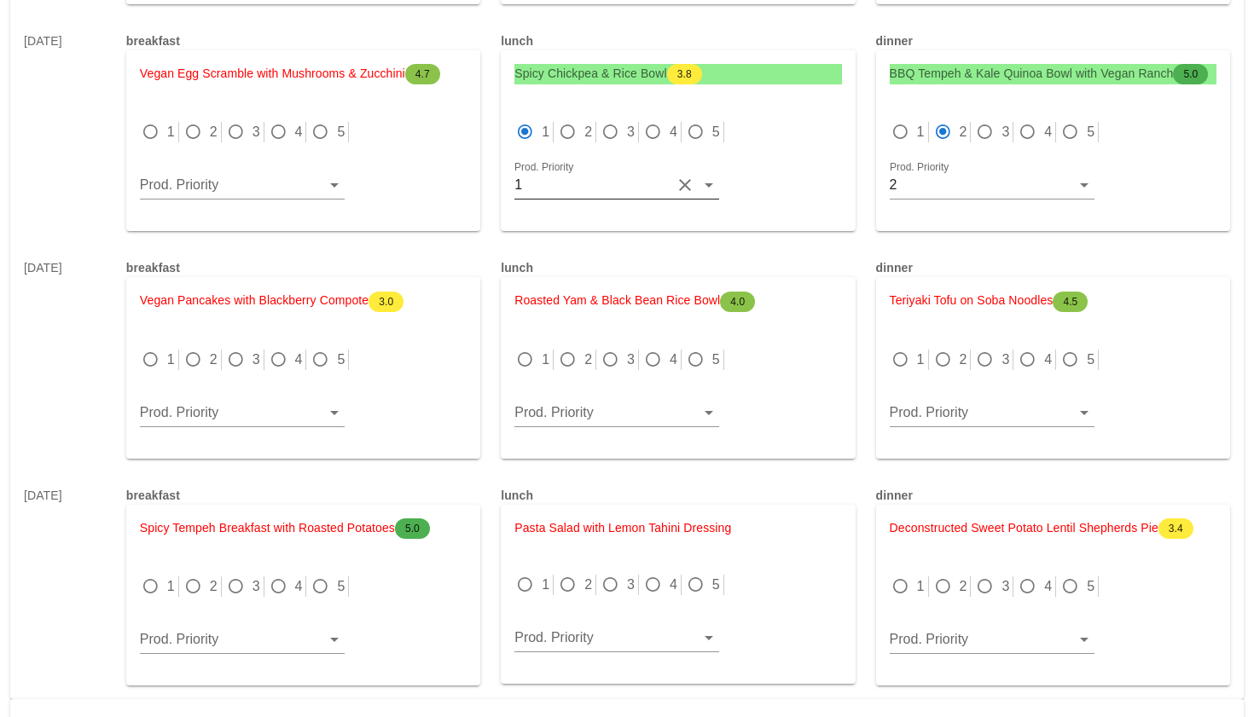
scroll to position [7224, 0]
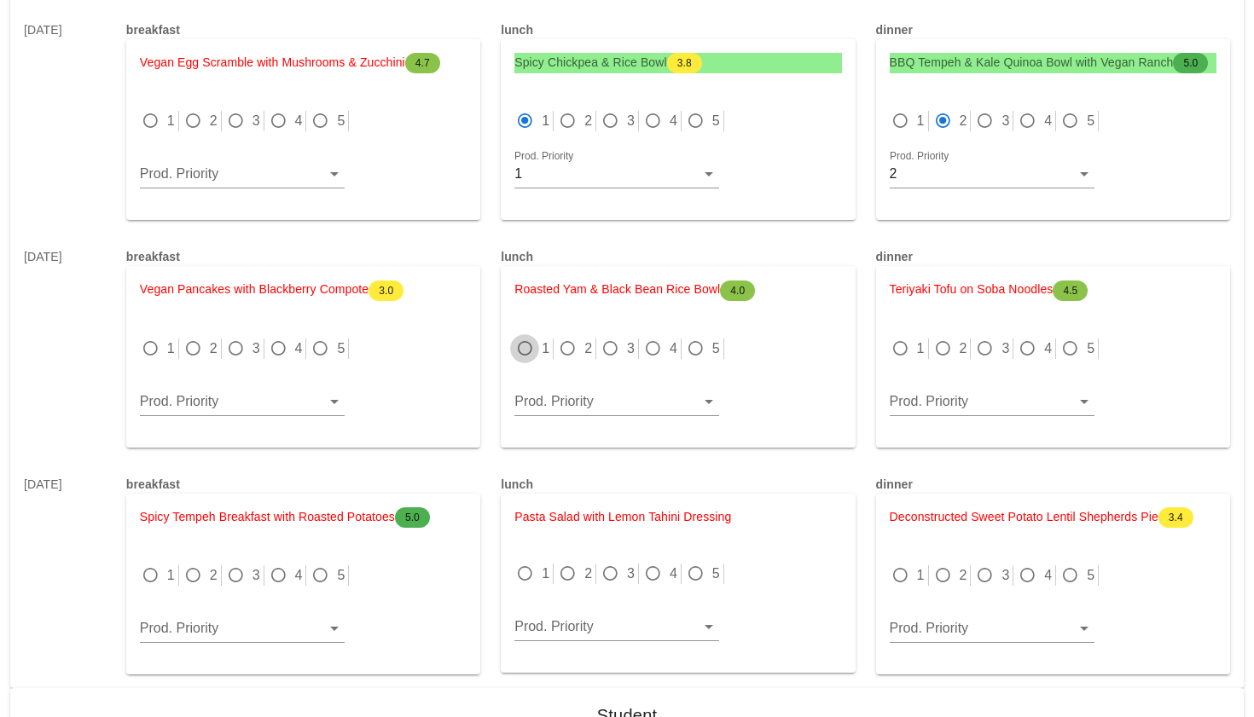
click at [525, 337] on div at bounding box center [525, 349] width 24 height 24
radio input "true"
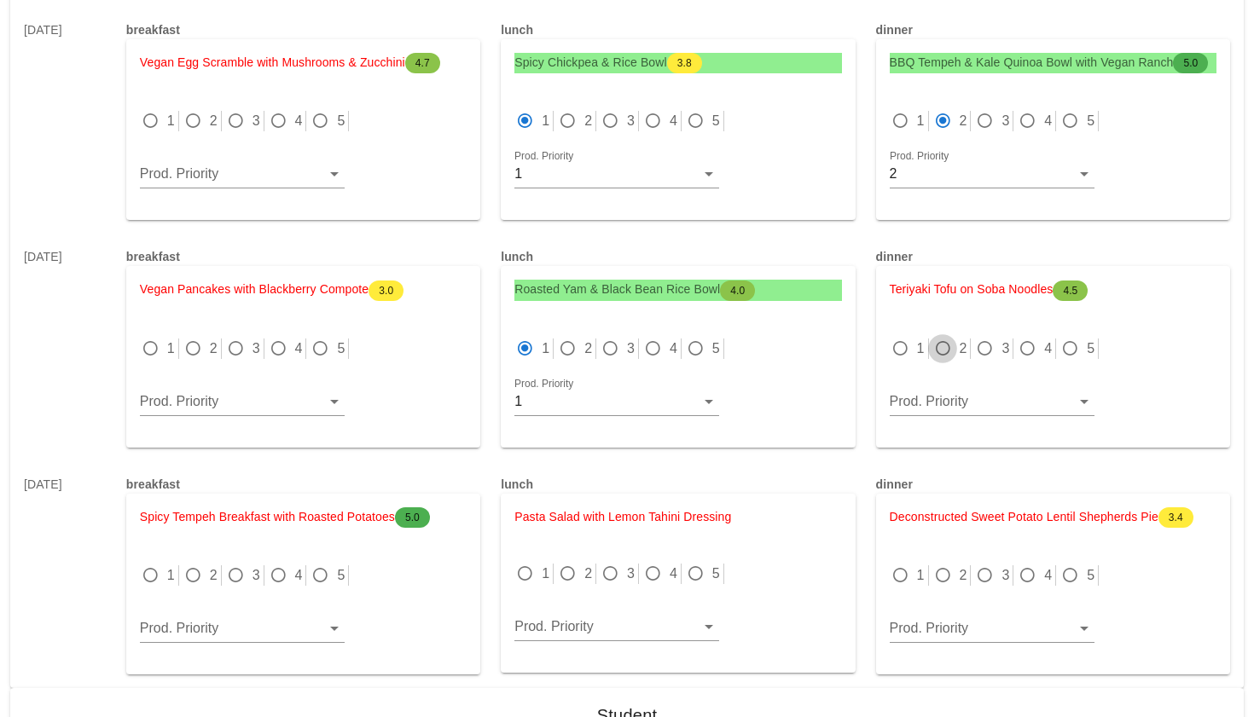
click at [946, 337] on div at bounding box center [943, 349] width 24 height 24
radio input "true"
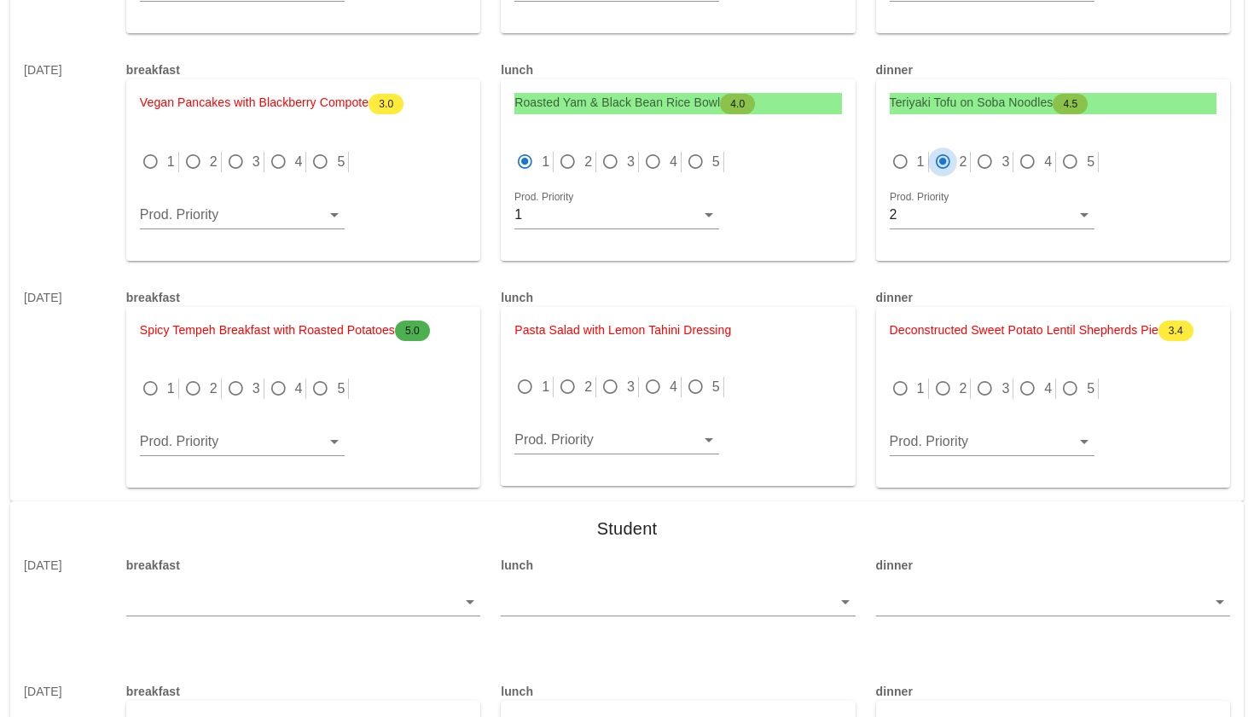
scroll to position [7424, 0]
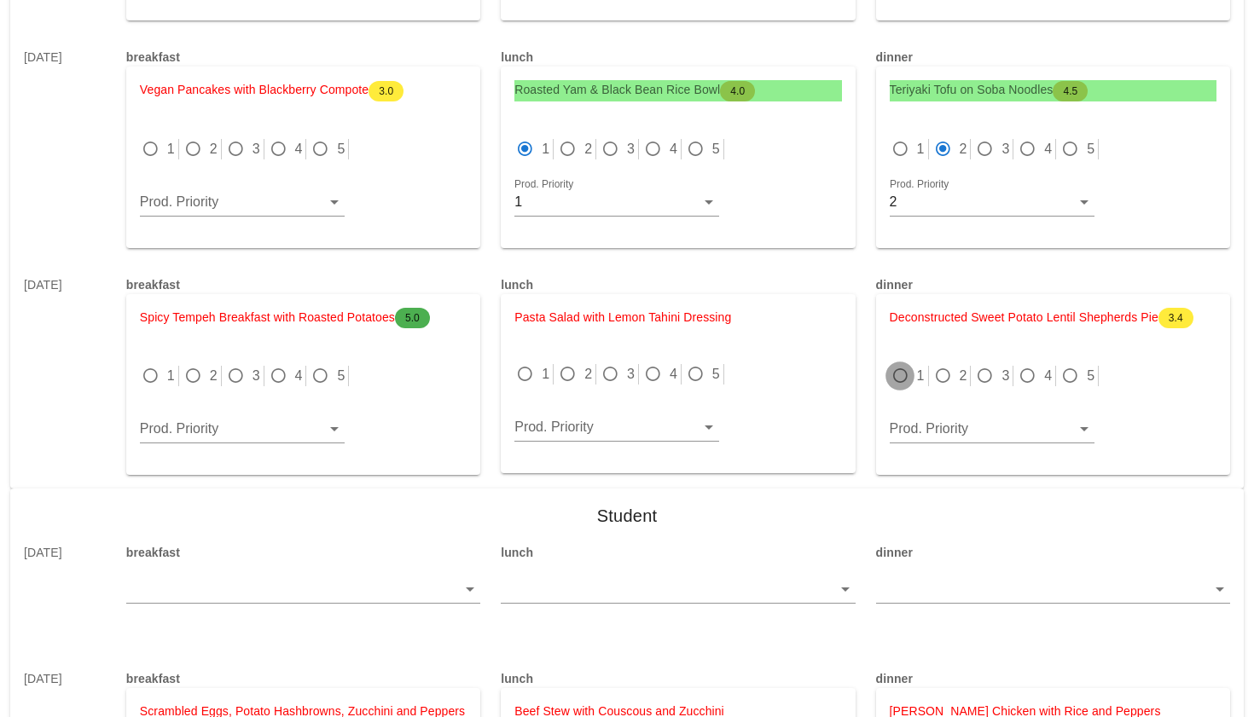
click at [900, 364] on div at bounding box center [900, 376] width 24 height 24
radio input "true"
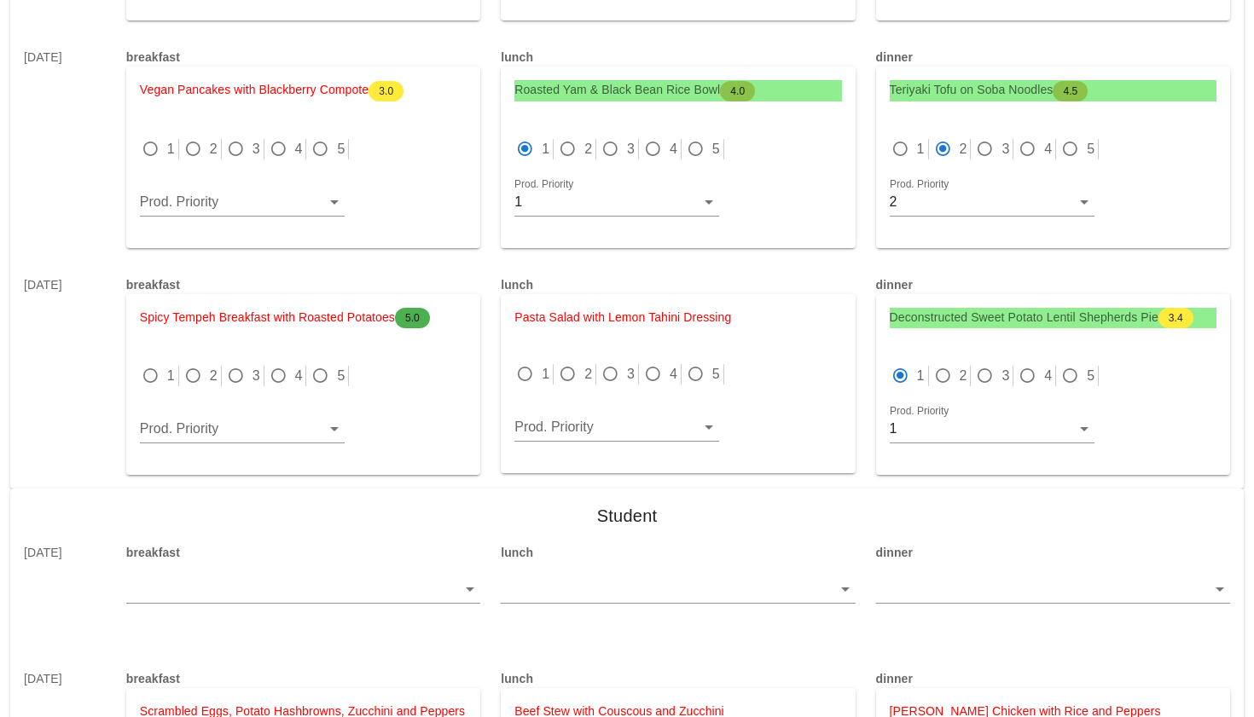
click at [547, 366] on label "1" at bounding box center [546, 374] width 8 height 17
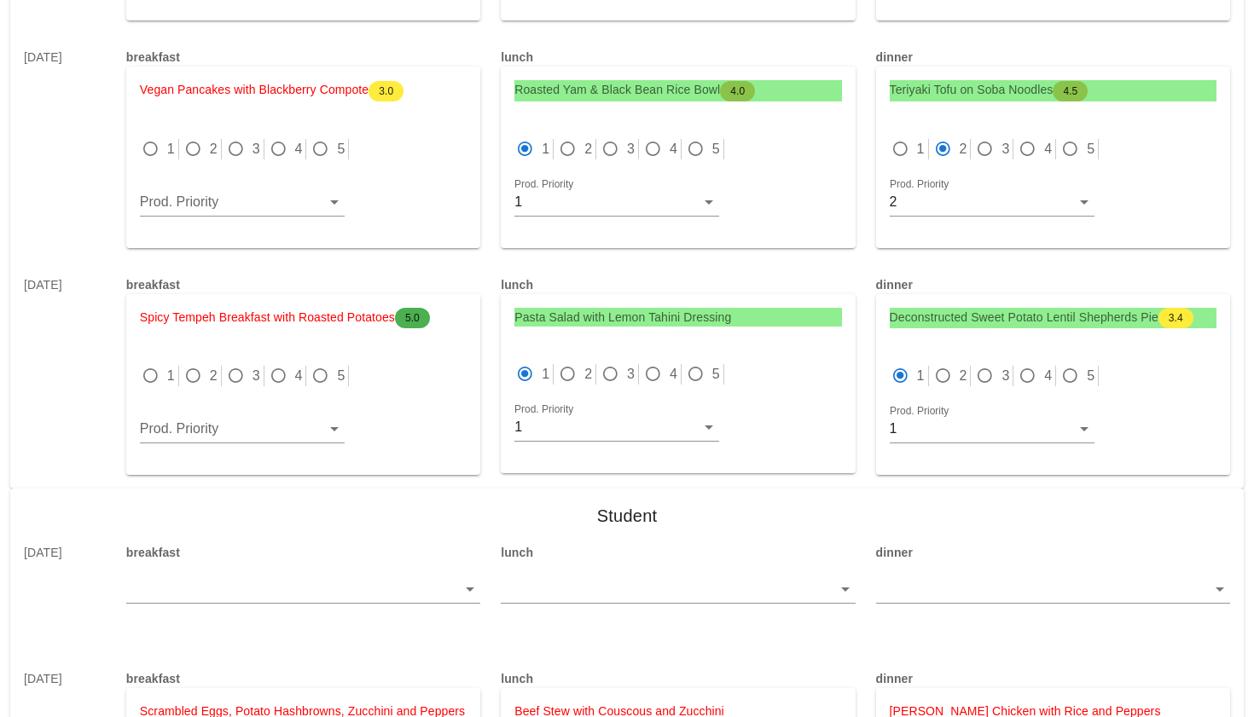
radio input "true"
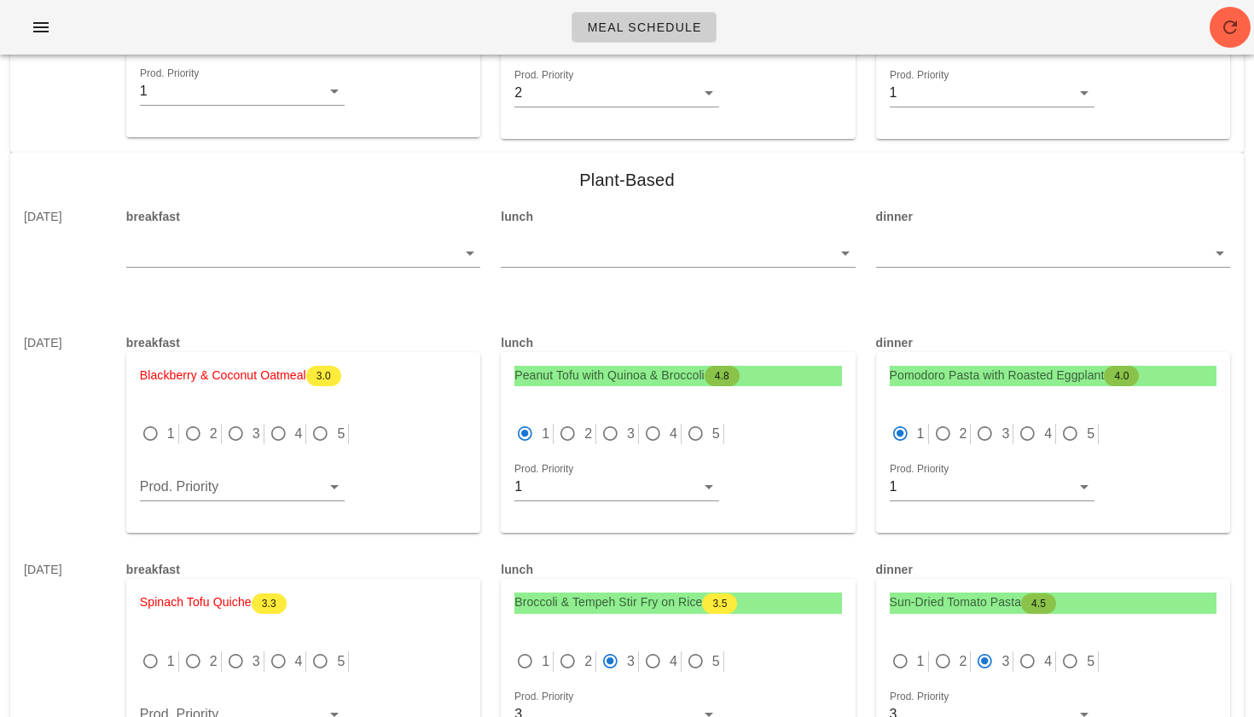
scroll to position [6201, 0]
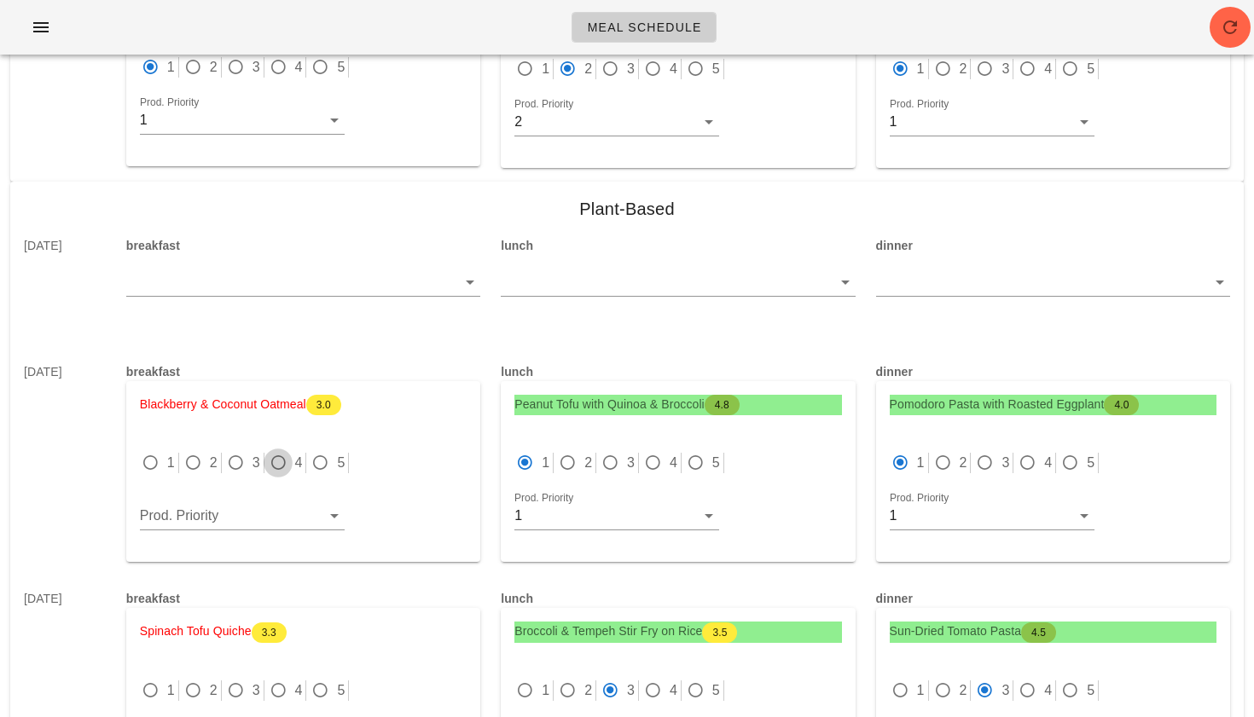
click at [283, 451] on div at bounding box center [278, 463] width 24 height 24
radio input "true"
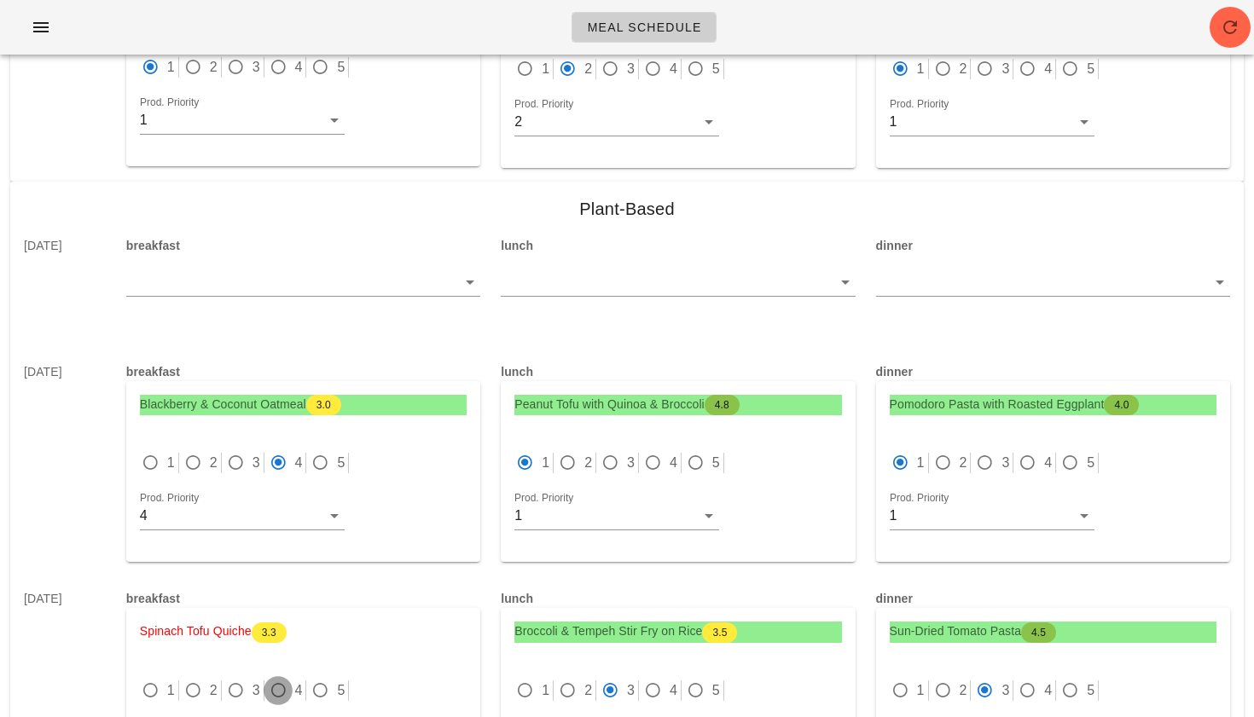
click at [269, 679] on div at bounding box center [278, 691] width 24 height 24
radio input "true"
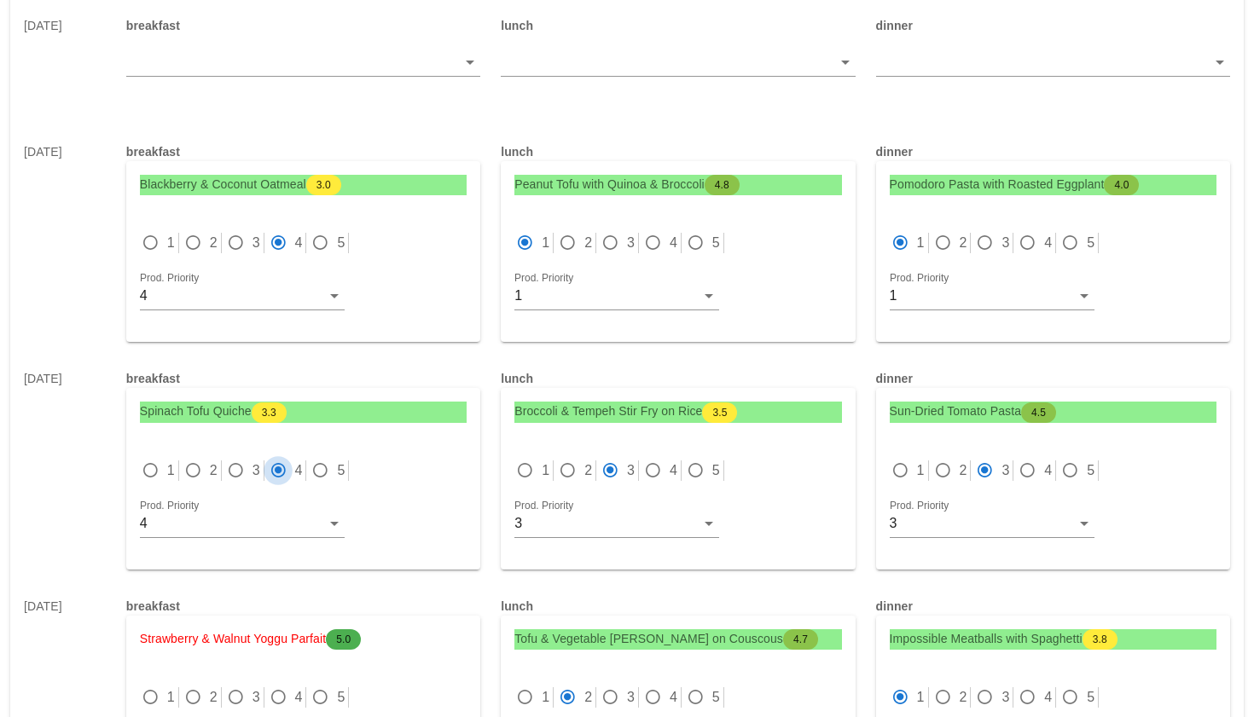
scroll to position [6524, 0]
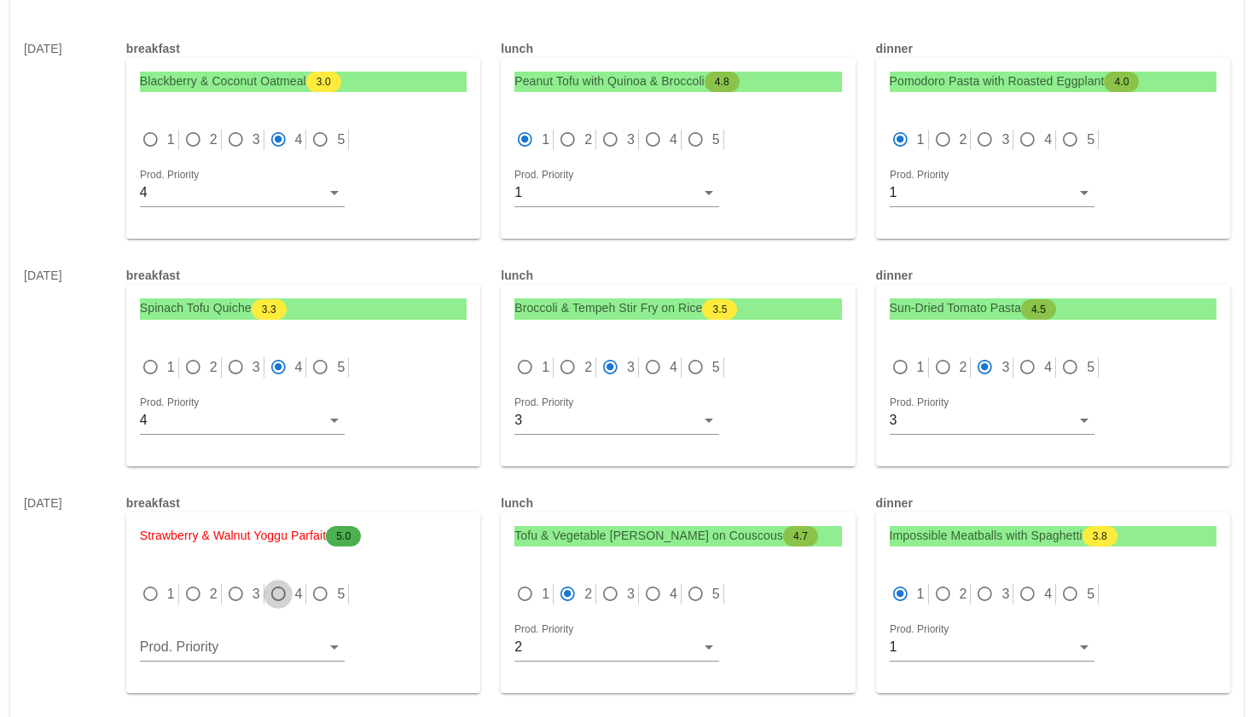
click at [276, 583] on div at bounding box center [278, 595] width 24 height 24
radio input "true"
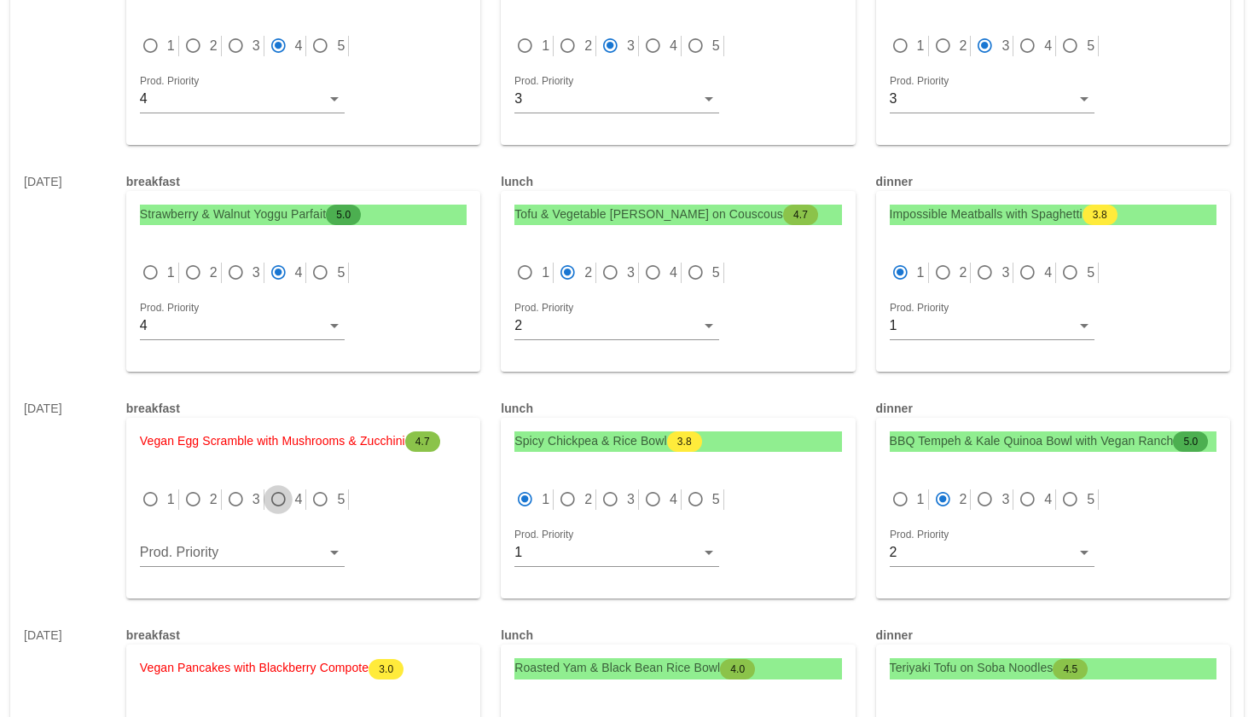
click at [278, 488] on div at bounding box center [278, 500] width 24 height 24
radio input "true"
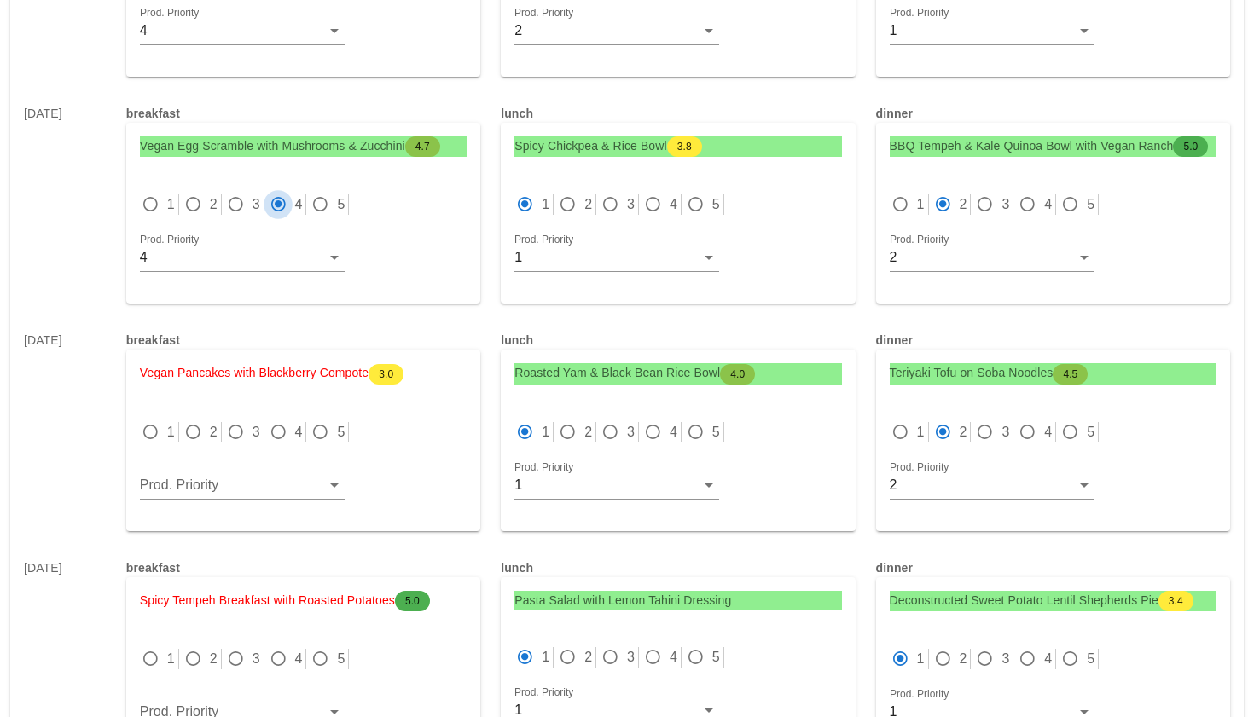
scroll to position [7150, 0]
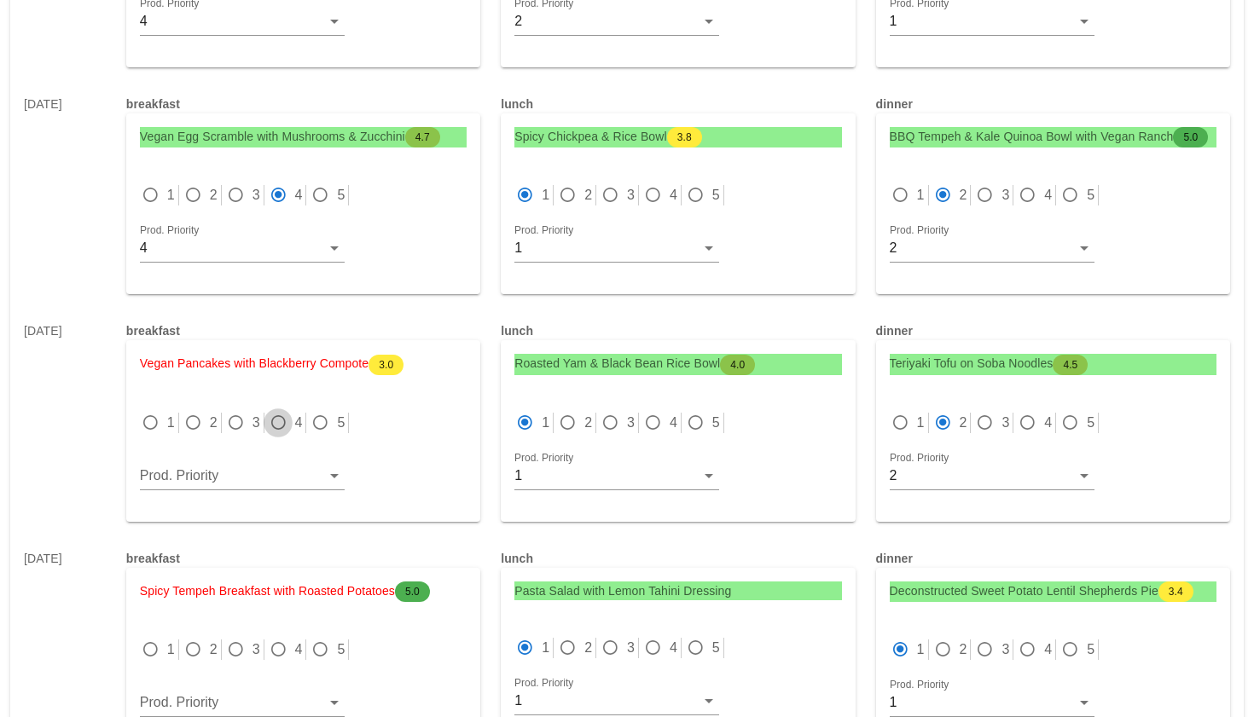
click at [281, 411] on div at bounding box center [278, 423] width 24 height 24
radio input "true"
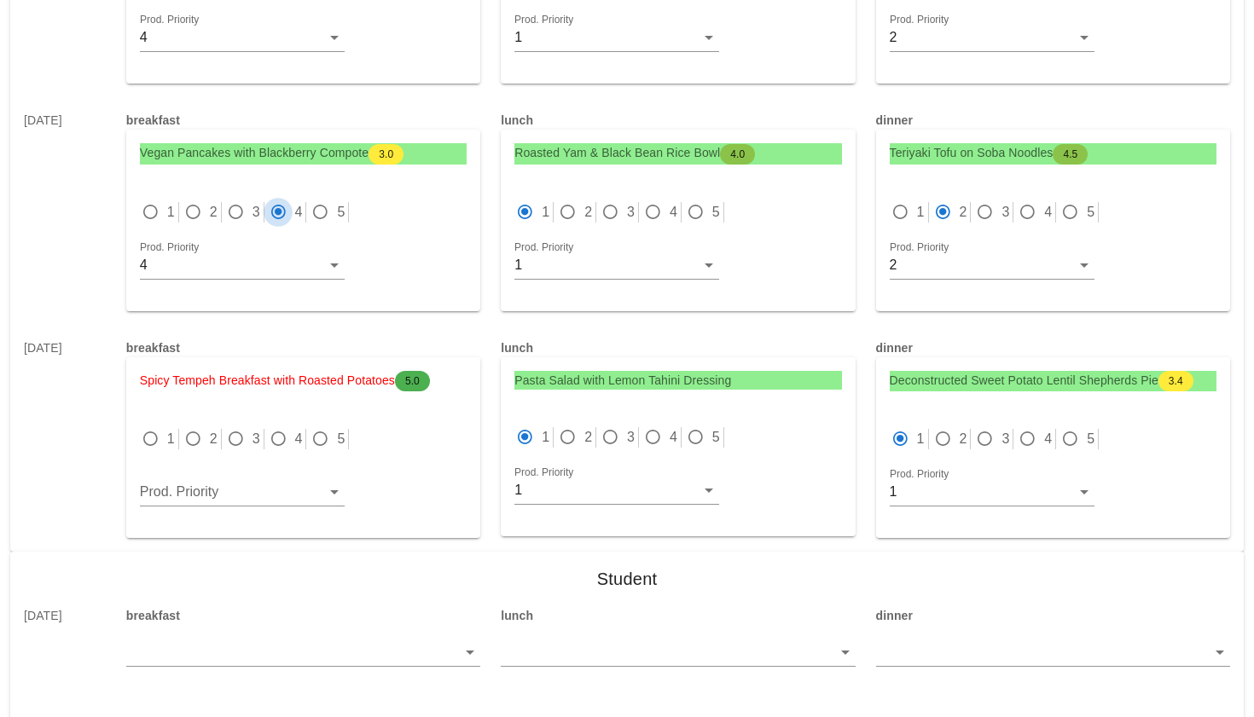
scroll to position [7445, 0]
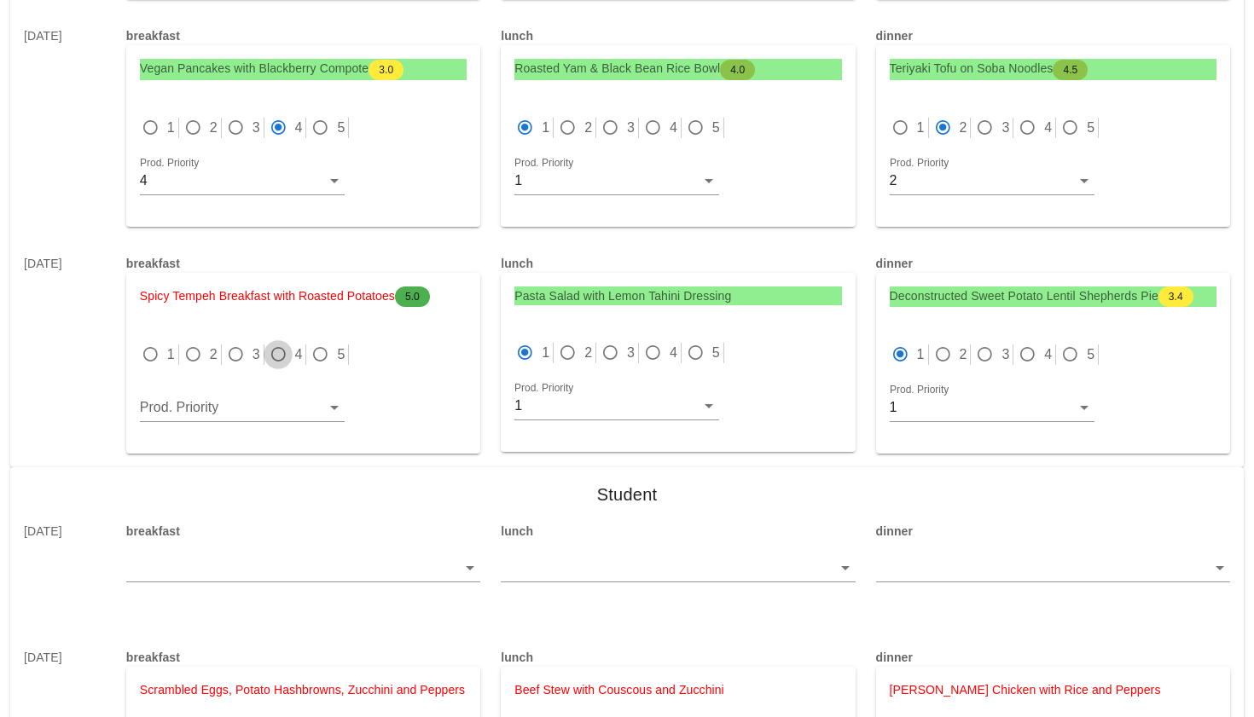
click at [282, 343] on div at bounding box center [278, 355] width 24 height 24
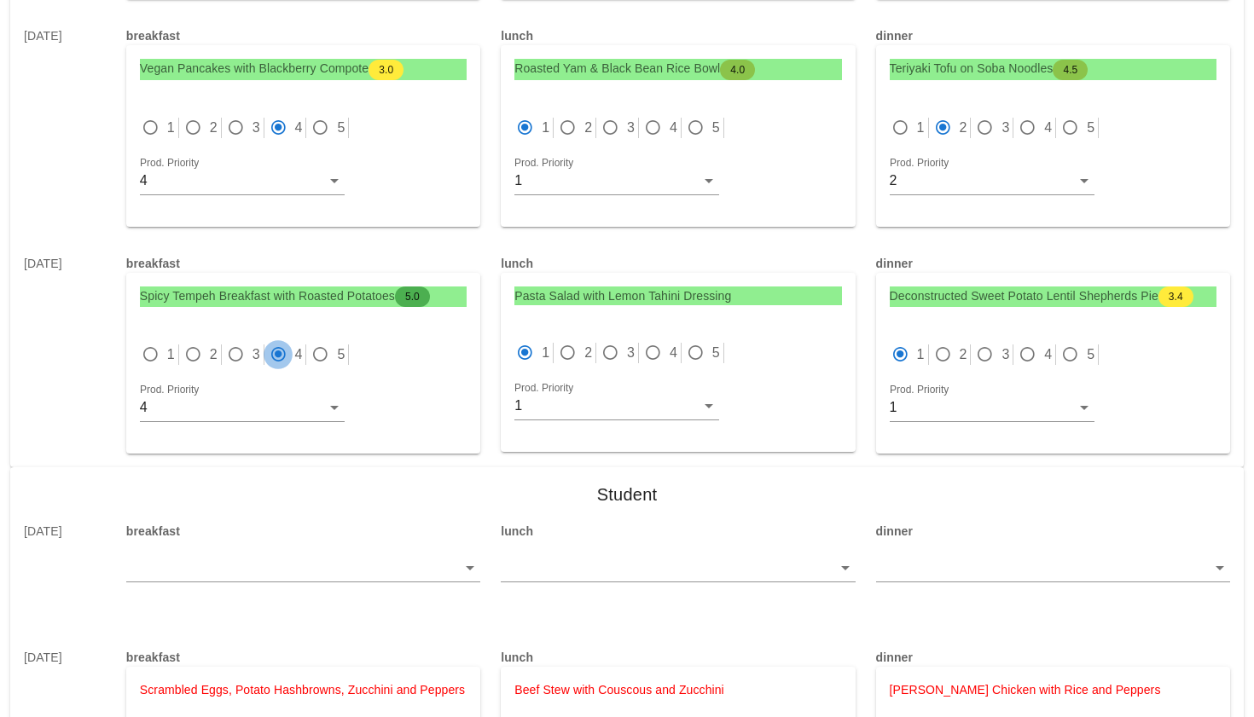
radio input "true"
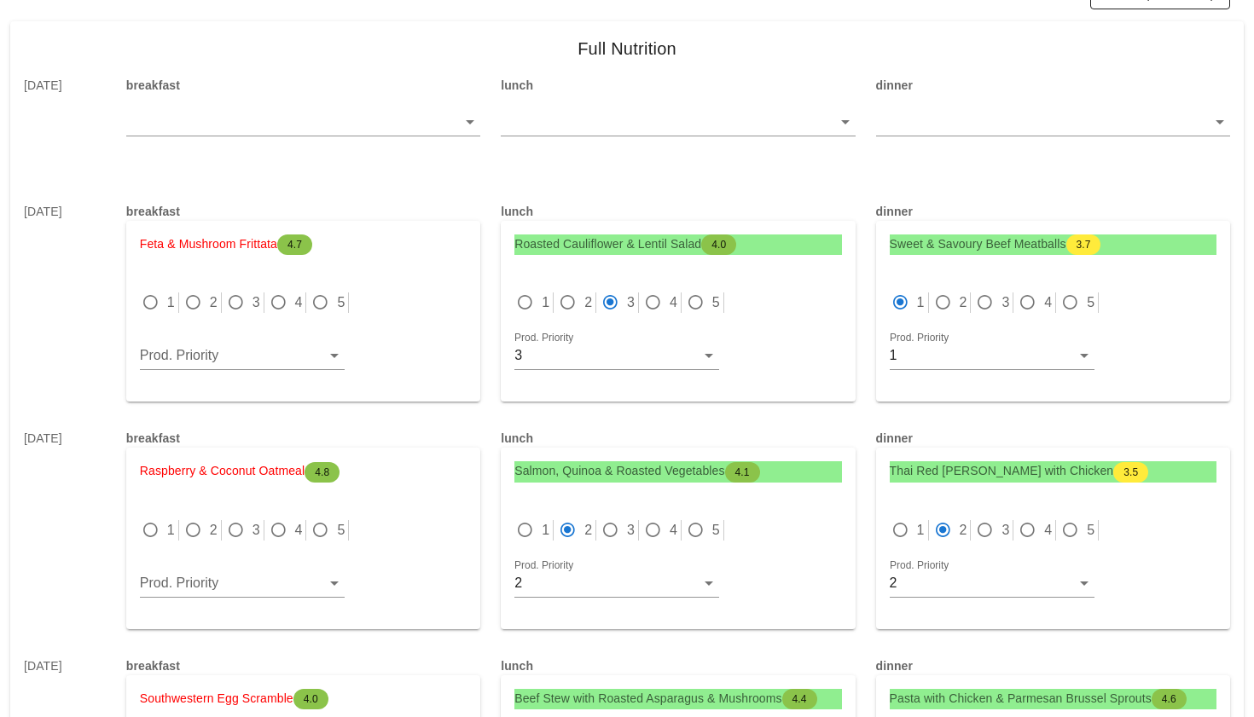
scroll to position [180, 0]
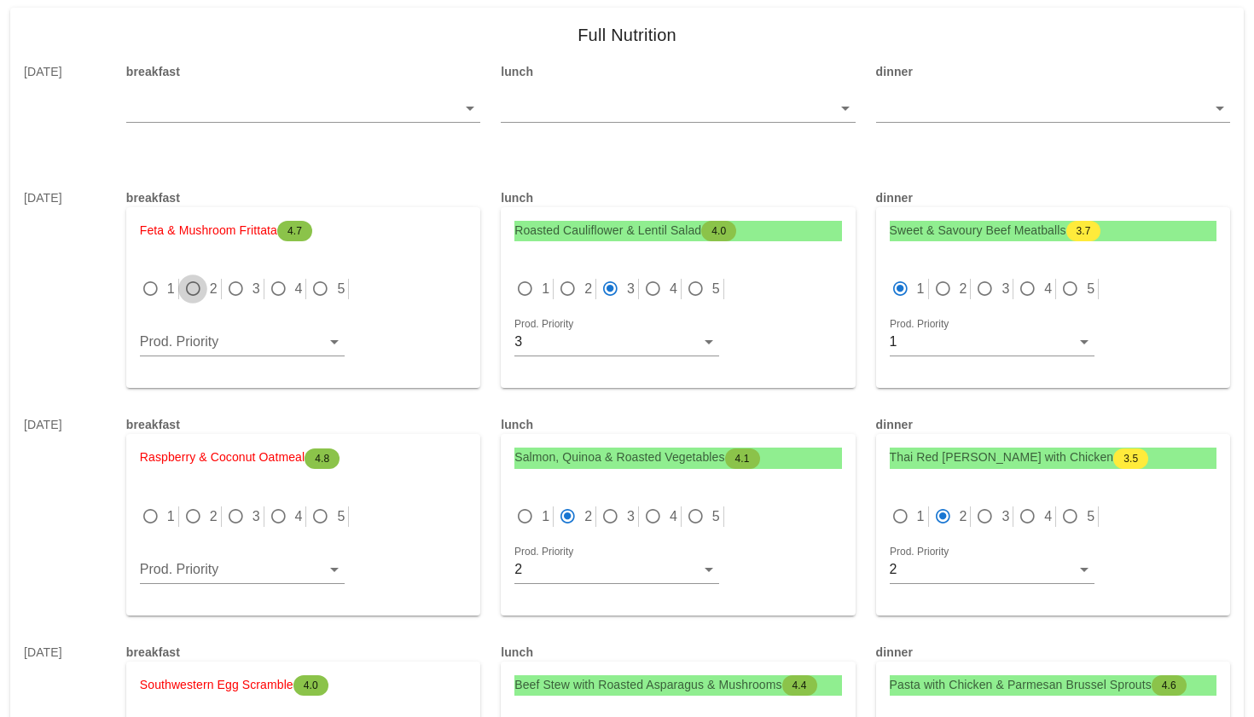
click at [200, 283] on div at bounding box center [193, 289] width 24 height 24
radio input "true"
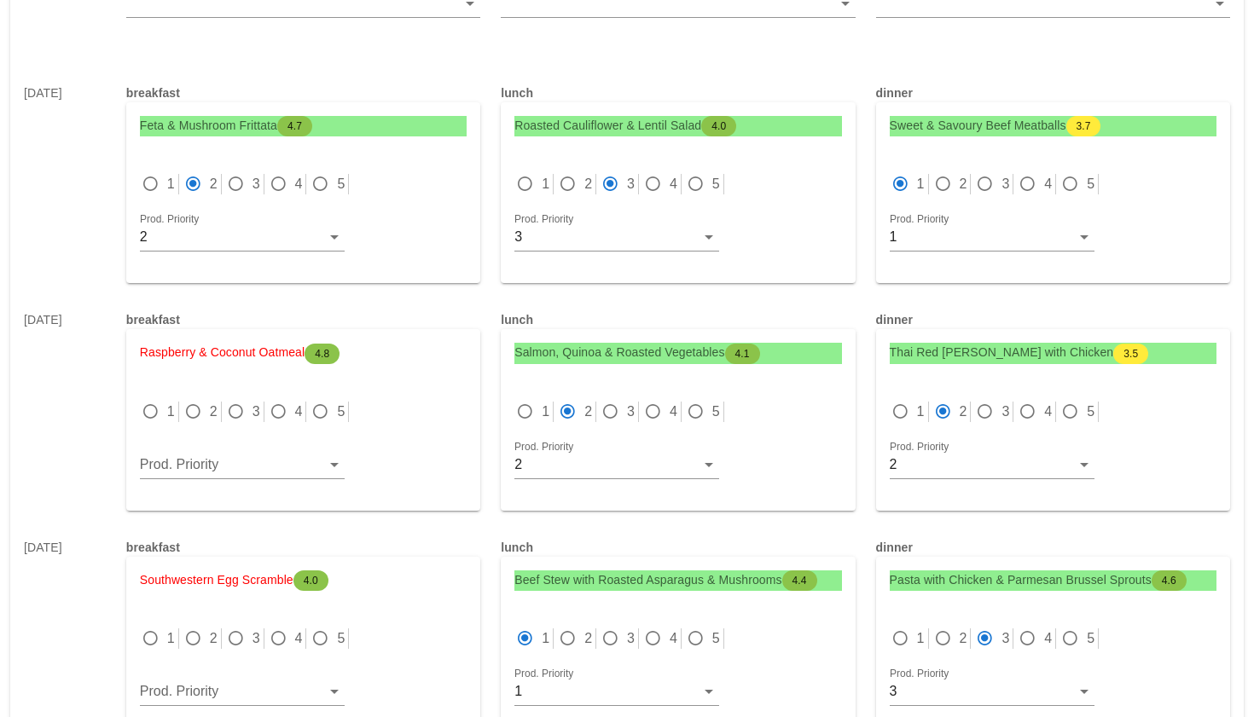
scroll to position [293, 0]
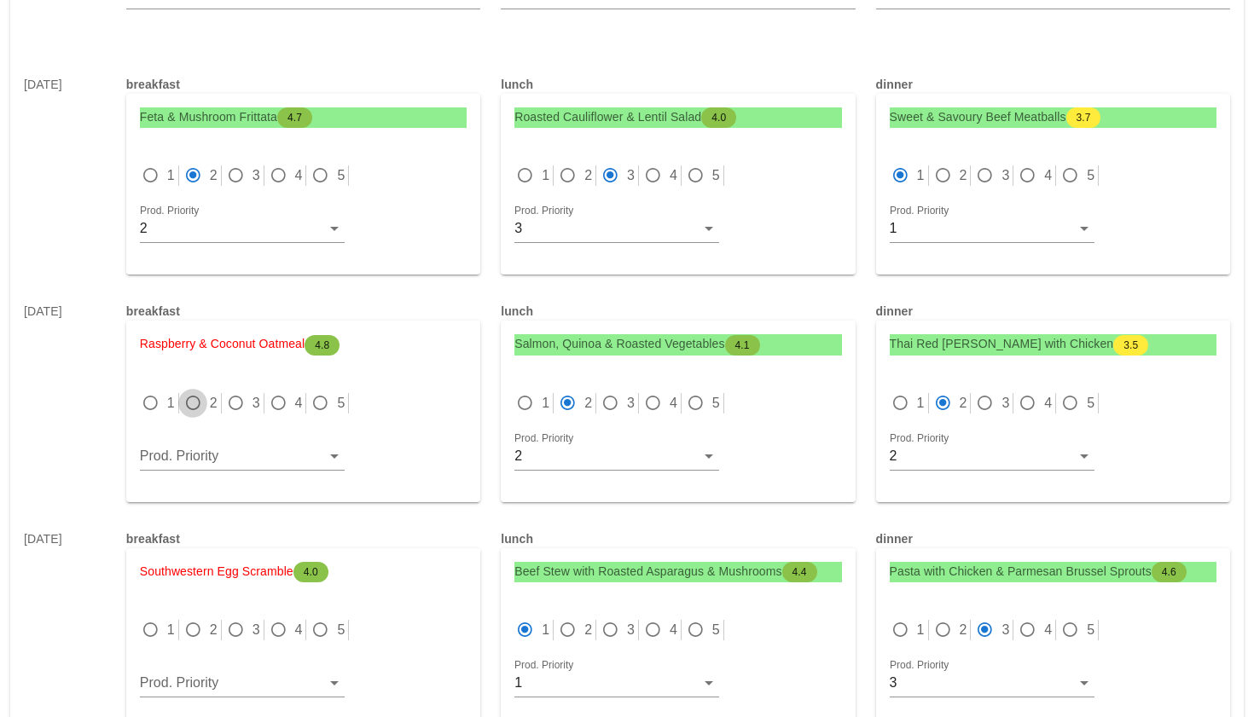
click at [194, 399] on div at bounding box center [193, 403] width 24 height 24
radio input "true"
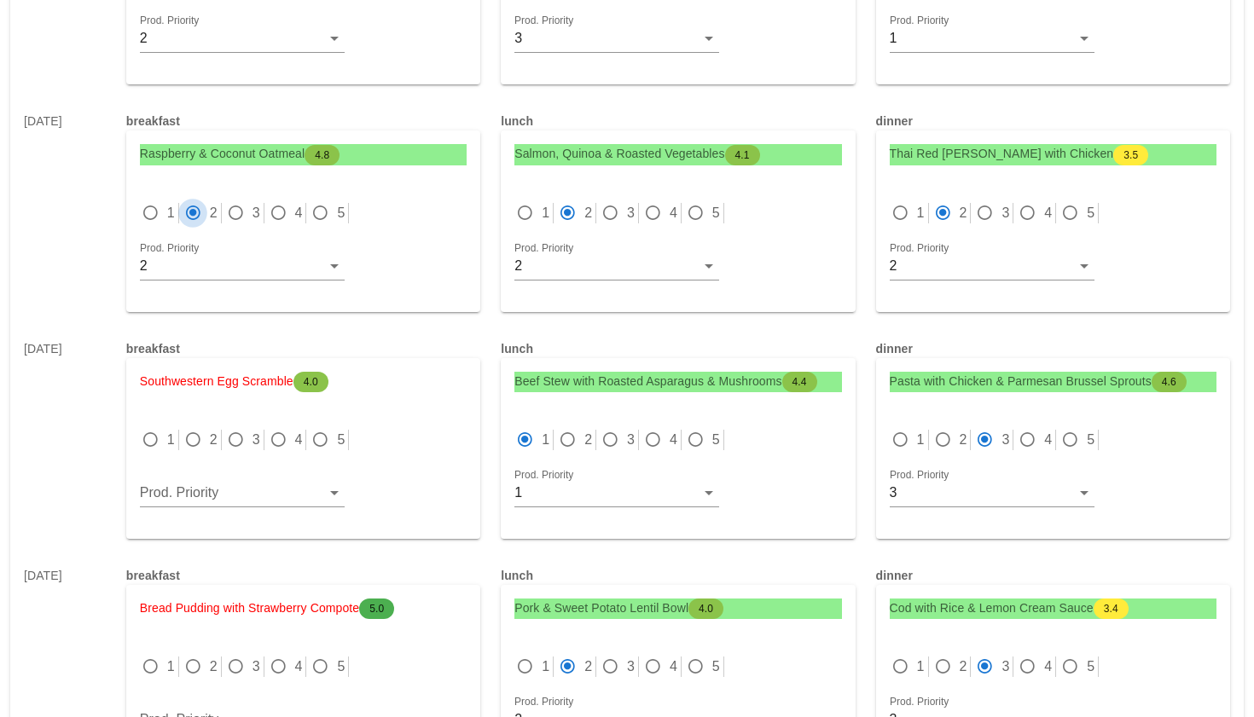
scroll to position [496, 0]
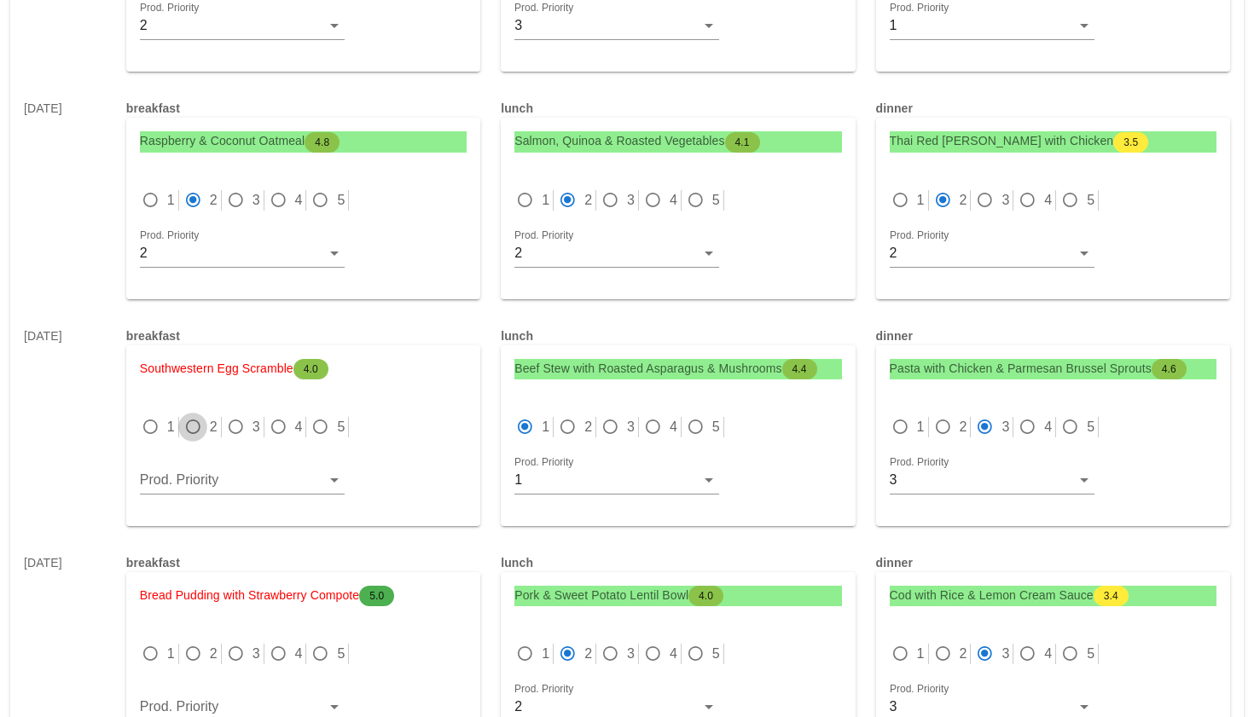
click at [194, 439] on div at bounding box center [193, 427] width 24 height 24
radio input "true"
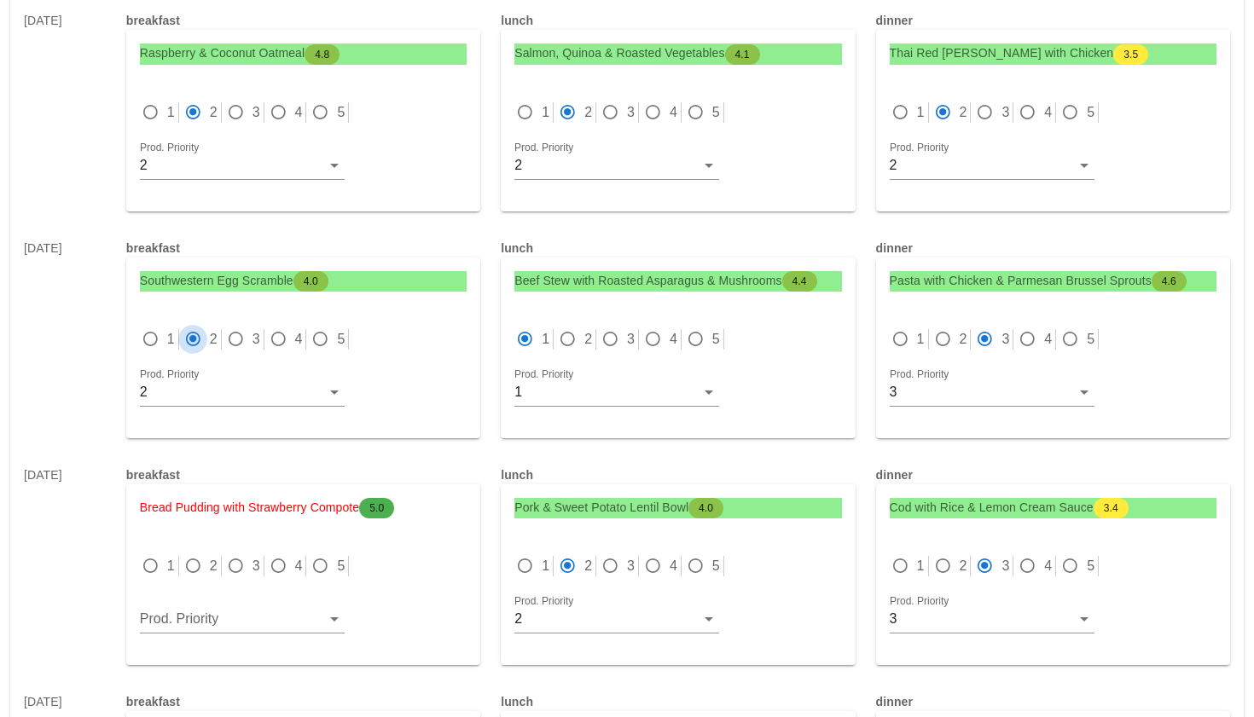
scroll to position [647, 0]
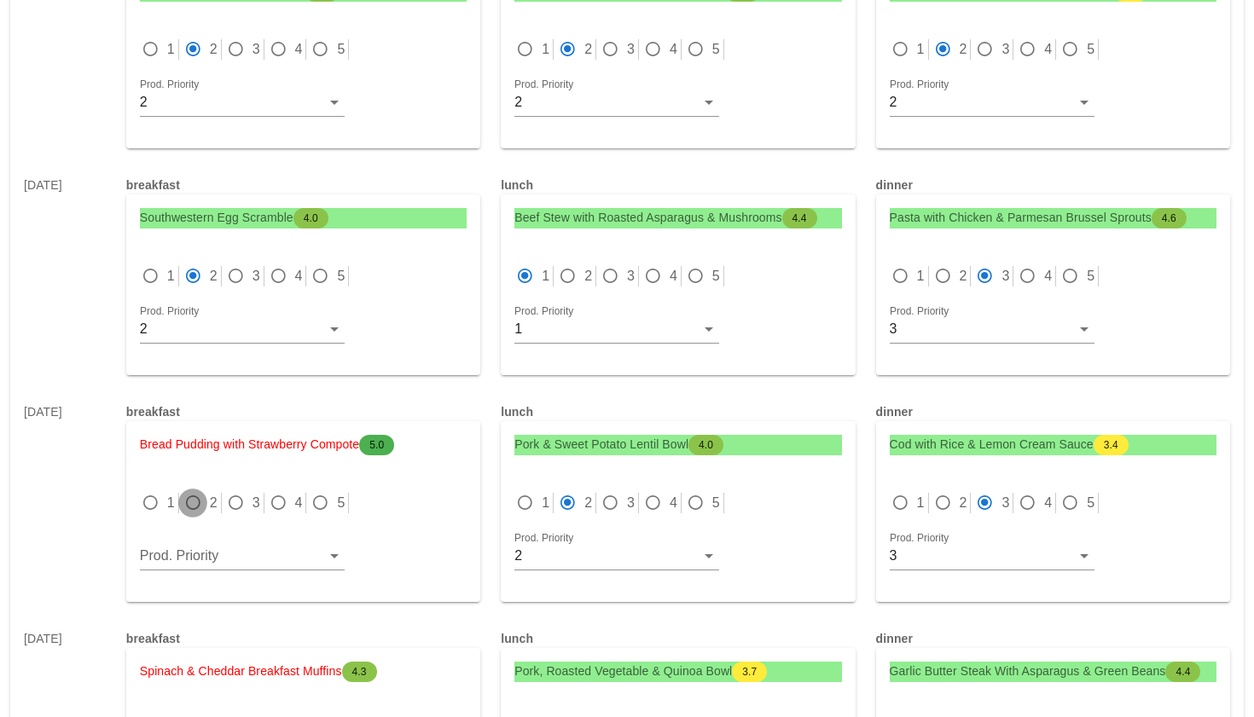
click at [193, 499] on div at bounding box center [193, 503] width 24 height 24
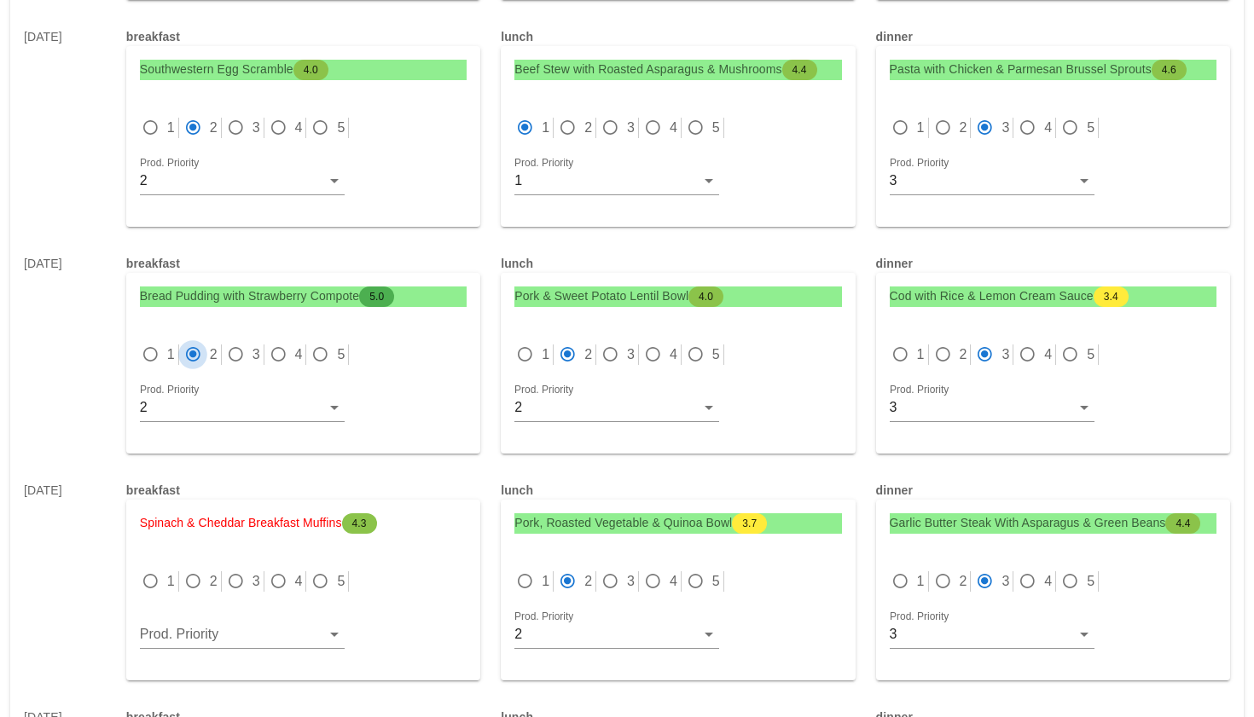
scroll to position [804, 0]
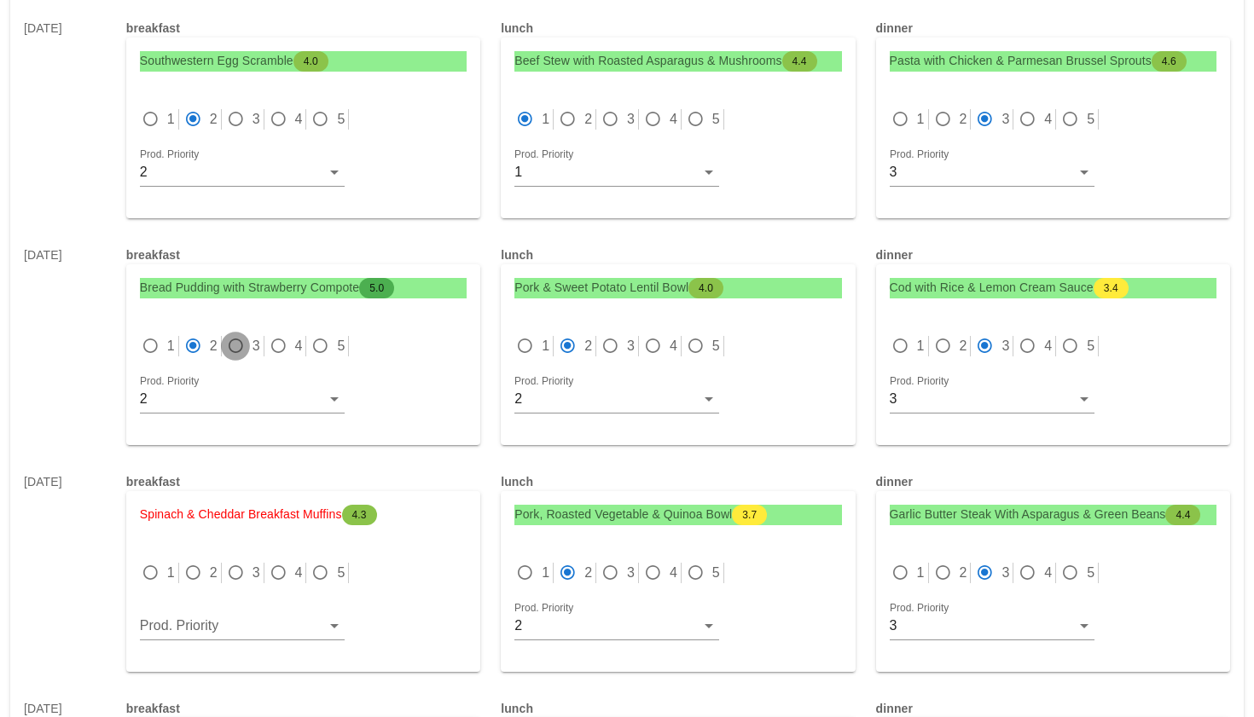
click at [234, 341] on div at bounding box center [235, 346] width 24 height 24
radio input "false"
radio input "true"
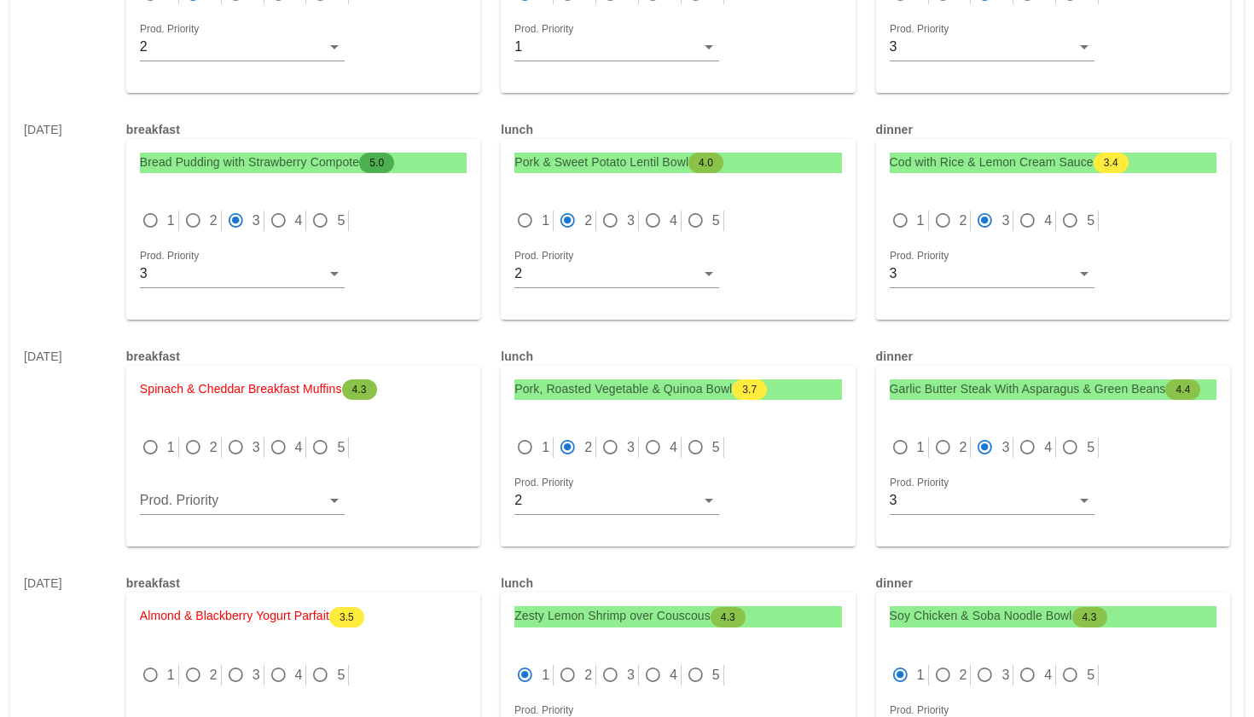
scroll to position [1012, 0]
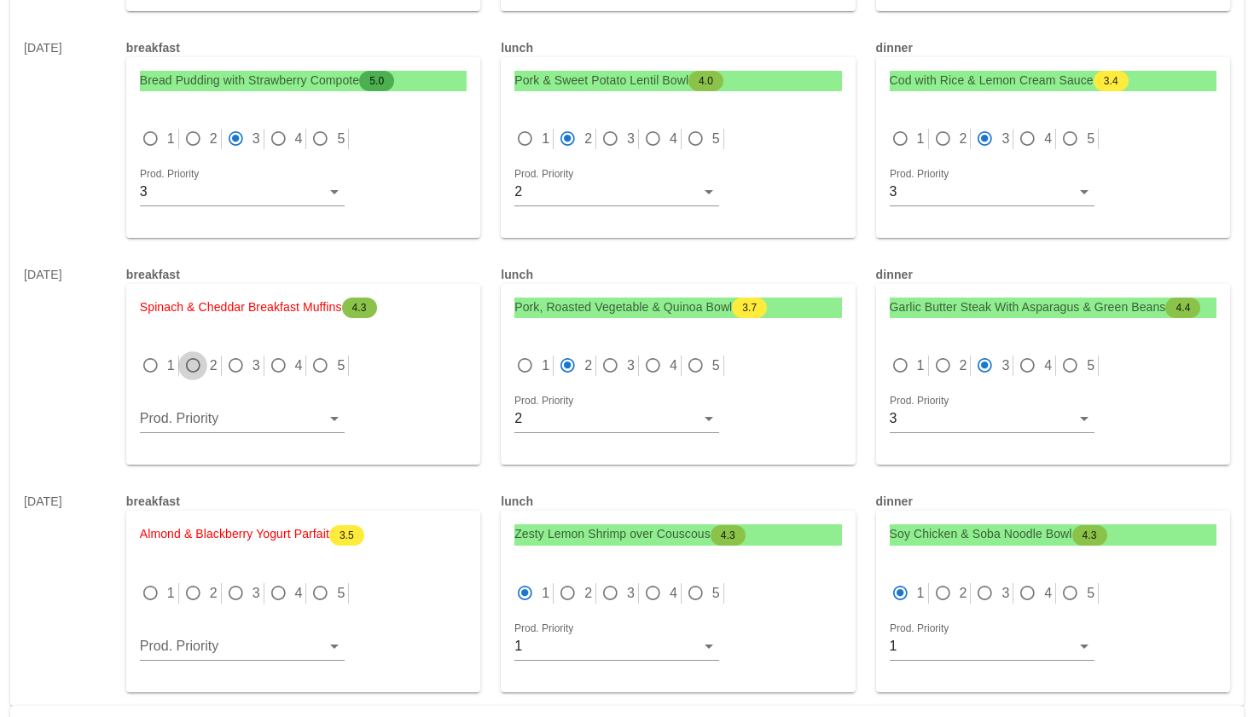
click at [194, 370] on div at bounding box center [193, 366] width 24 height 24
radio input "true"
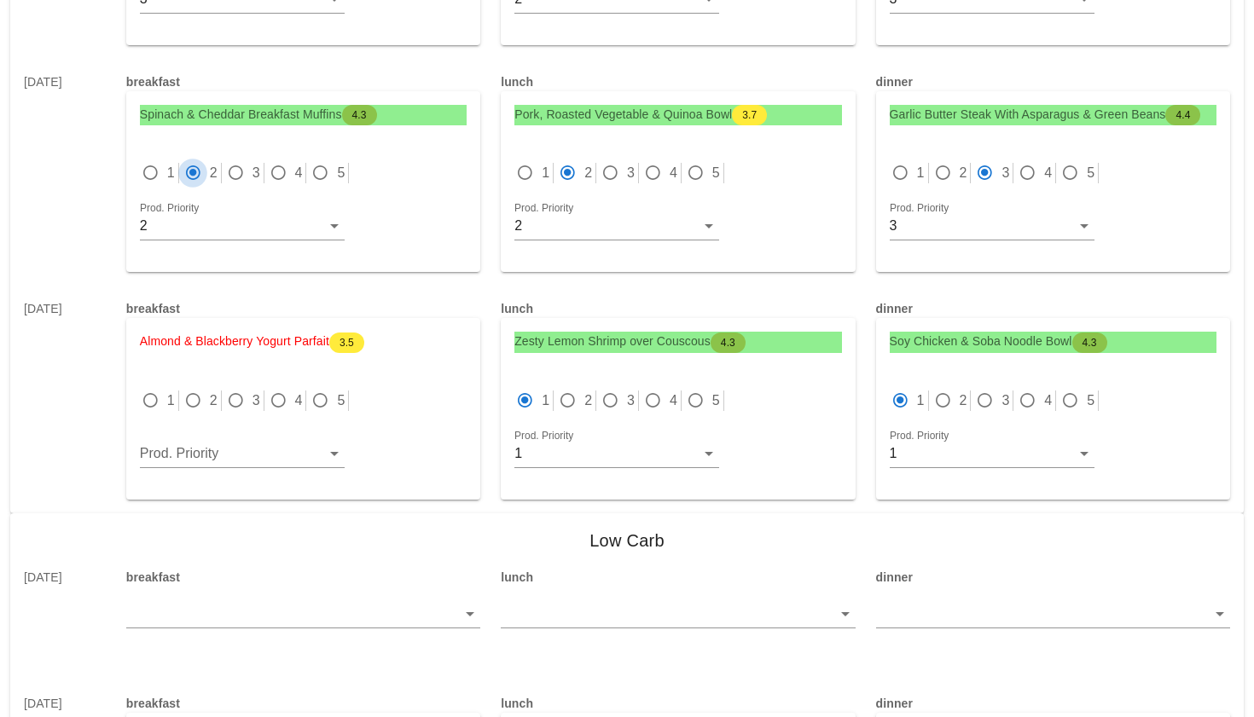
scroll to position [1328, 0]
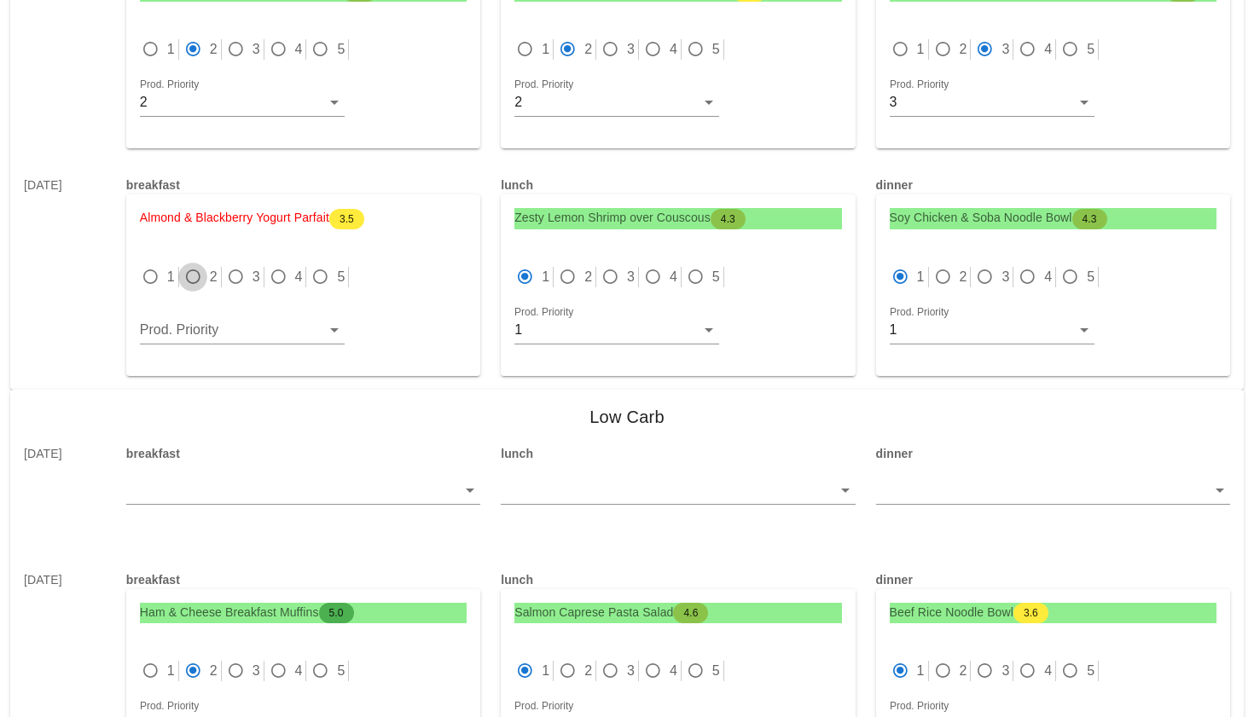
click at [196, 274] on div at bounding box center [193, 277] width 24 height 24
radio input "true"
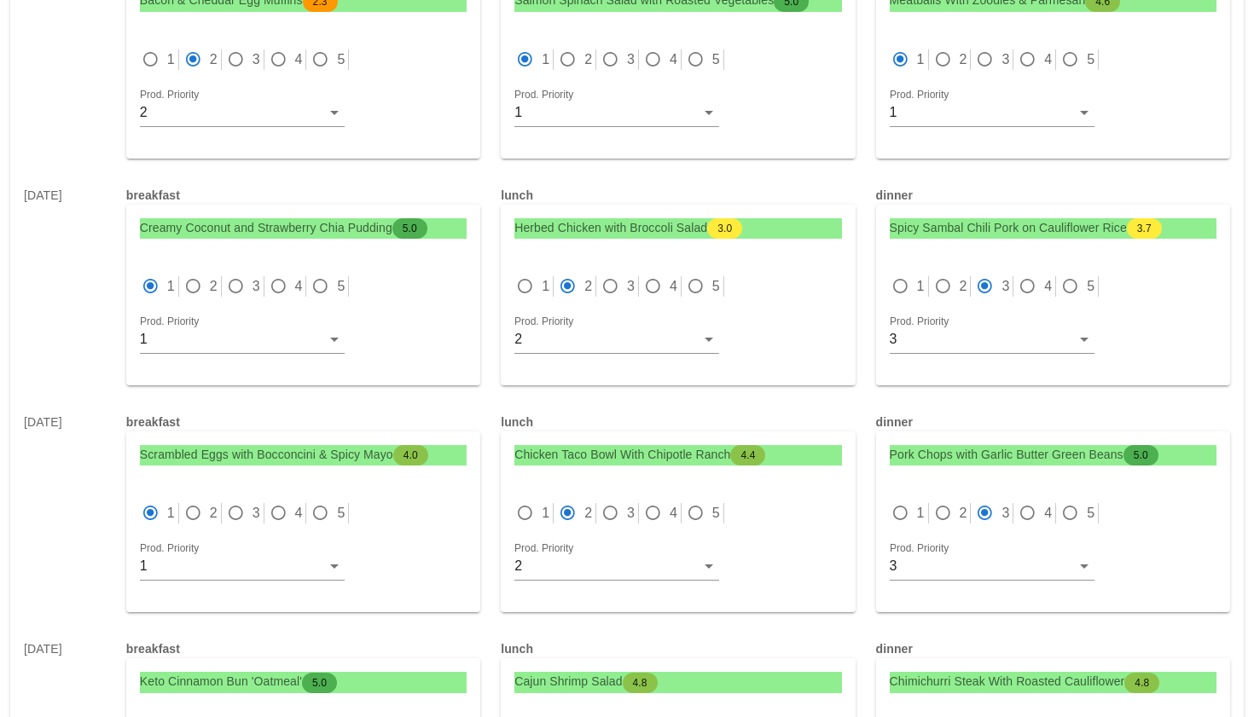
scroll to position [5109, 0]
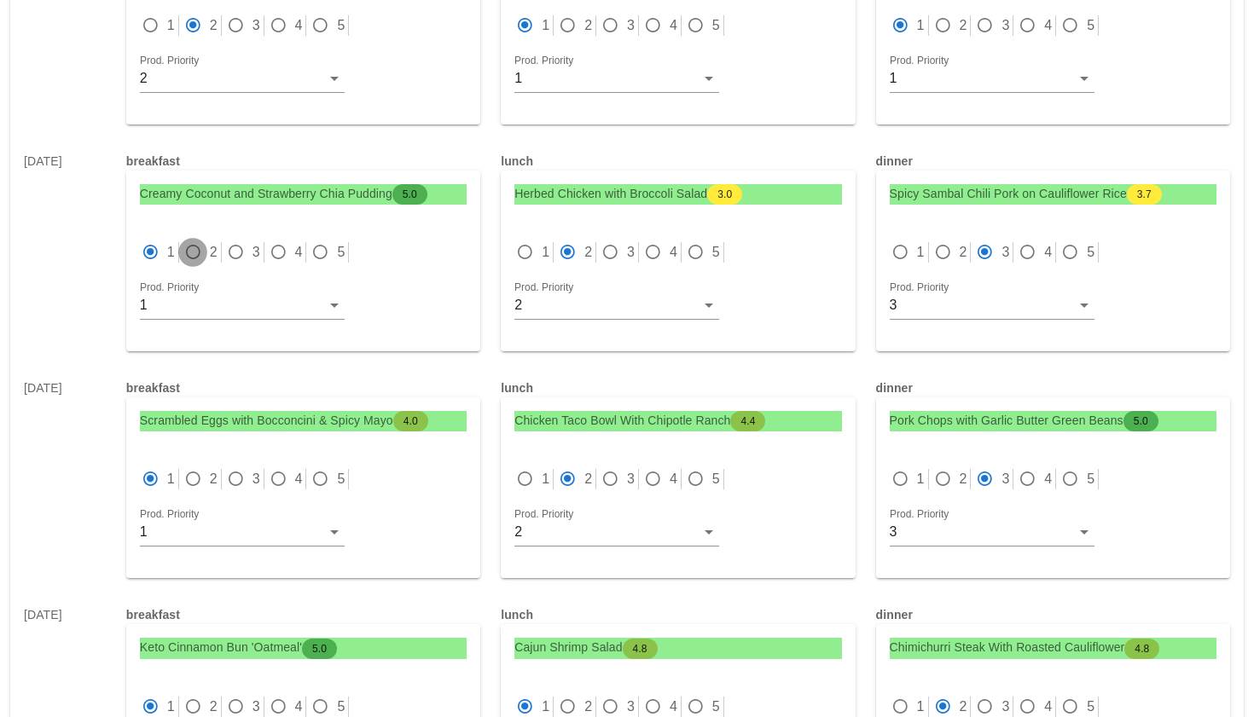
click at [197, 241] on div at bounding box center [193, 253] width 24 height 24
radio input "false"
radio input "true"
click at [191, 467] on div at bounding box center [193, 479] width 24 height 24
radio input "false"
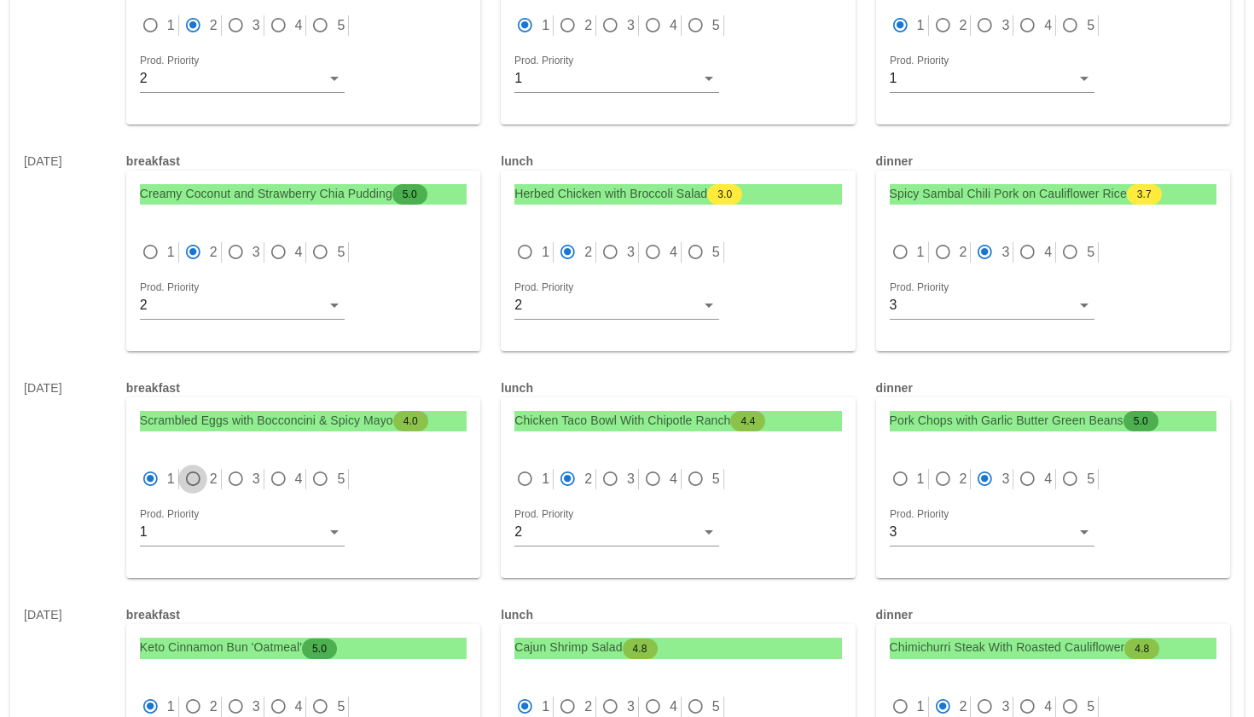
radio input "true"
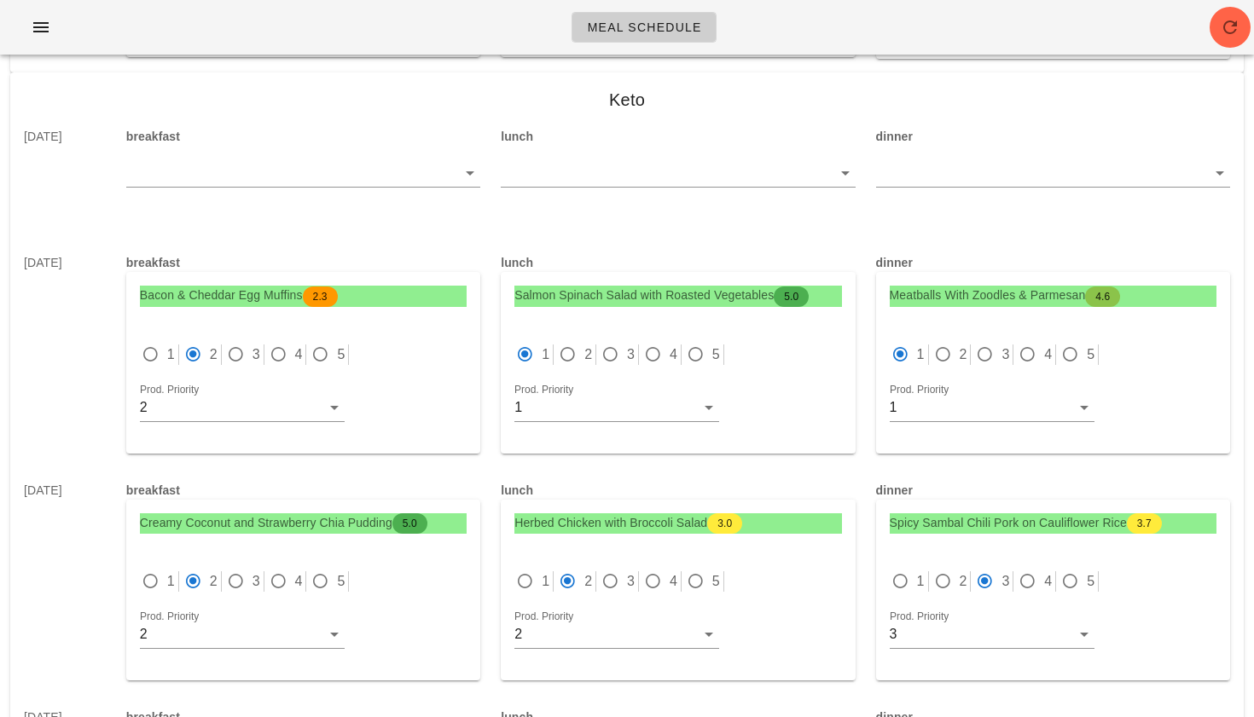
scroll to position [4770, 0]
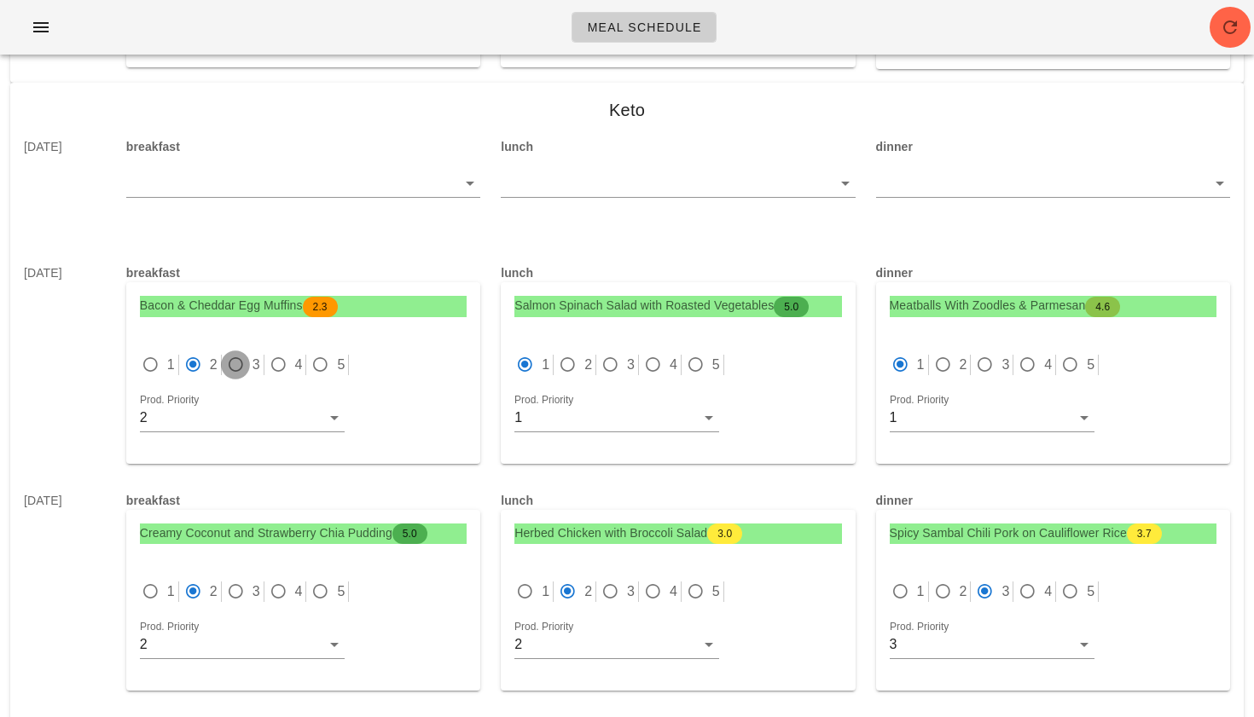
click at [232, 353] on div at bounding box center [235, 365] width 24 height 24
radio input "false"
radio input "true"
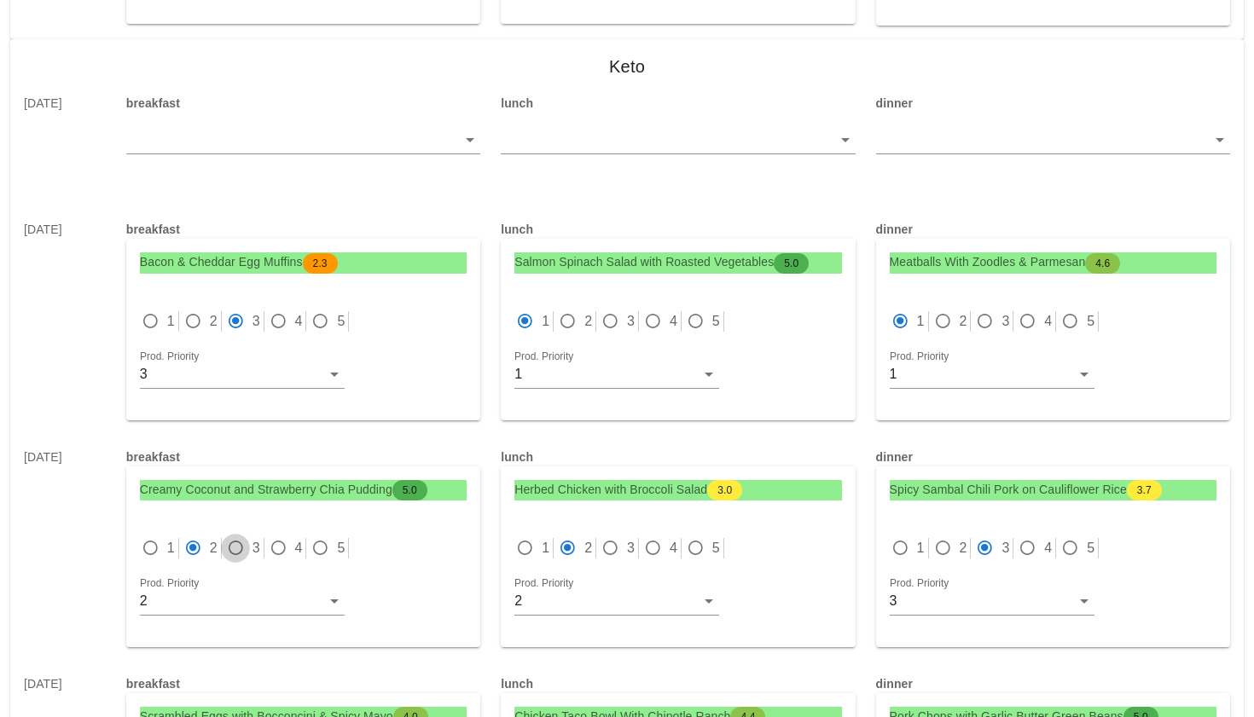
click at [236, 536] on div at bounding box center [235, 548] width 24 height 24
radio input "false"
radio input "true"
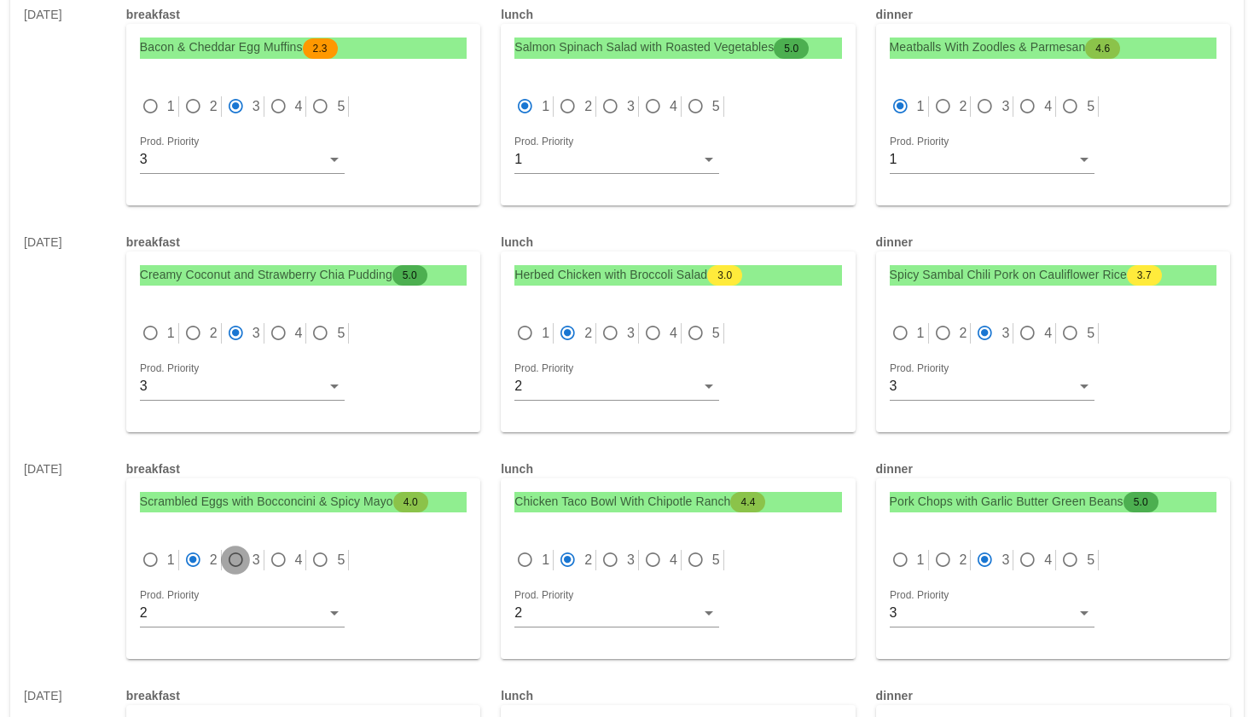
click at [236, 548] on div at bounding box center [235, 560] width 24 height 24
radio input "false"
radio input "true"
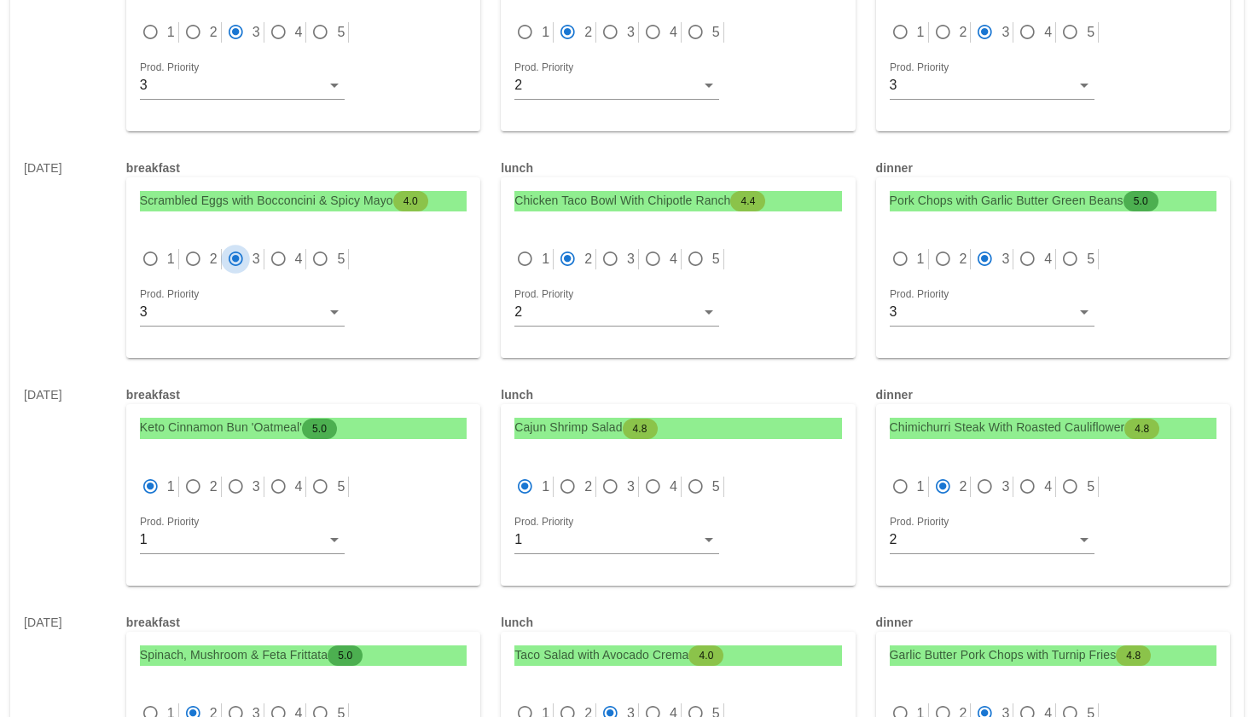
scroll to position [5370, 0]
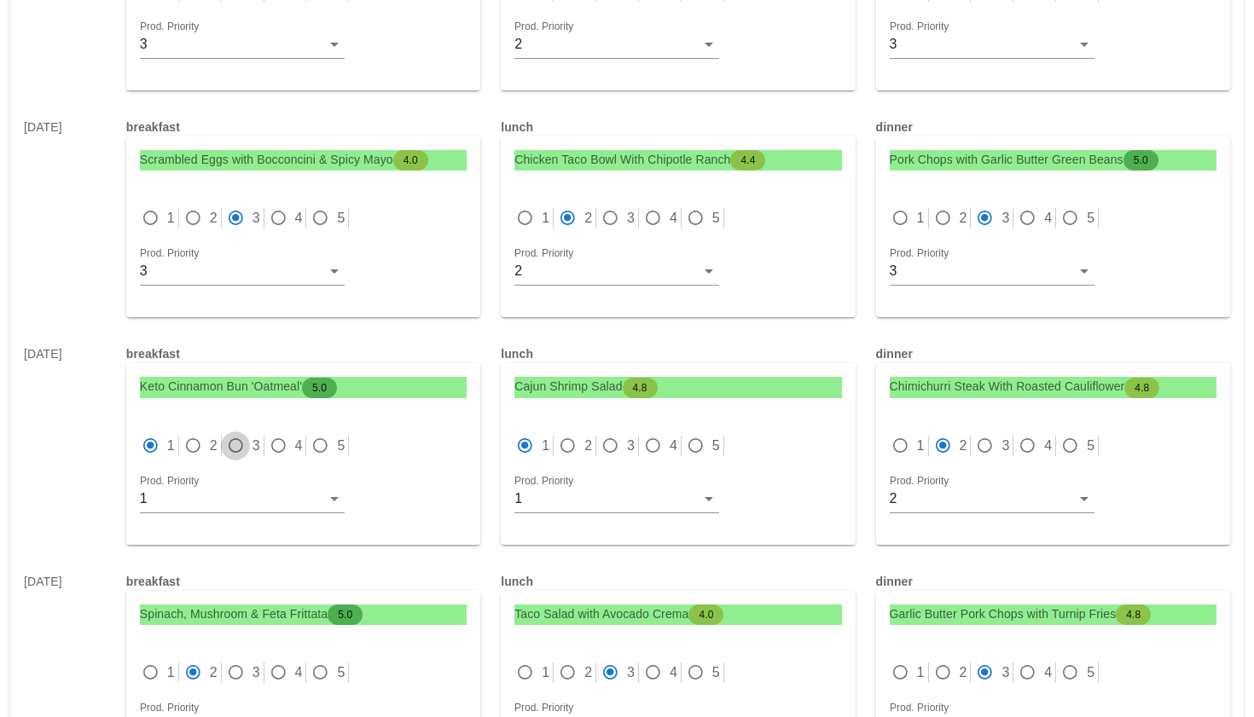
click at [231, 434] on div at bounding box center [235, 446] width 24 height 24
radio input "false"
radio input "true"
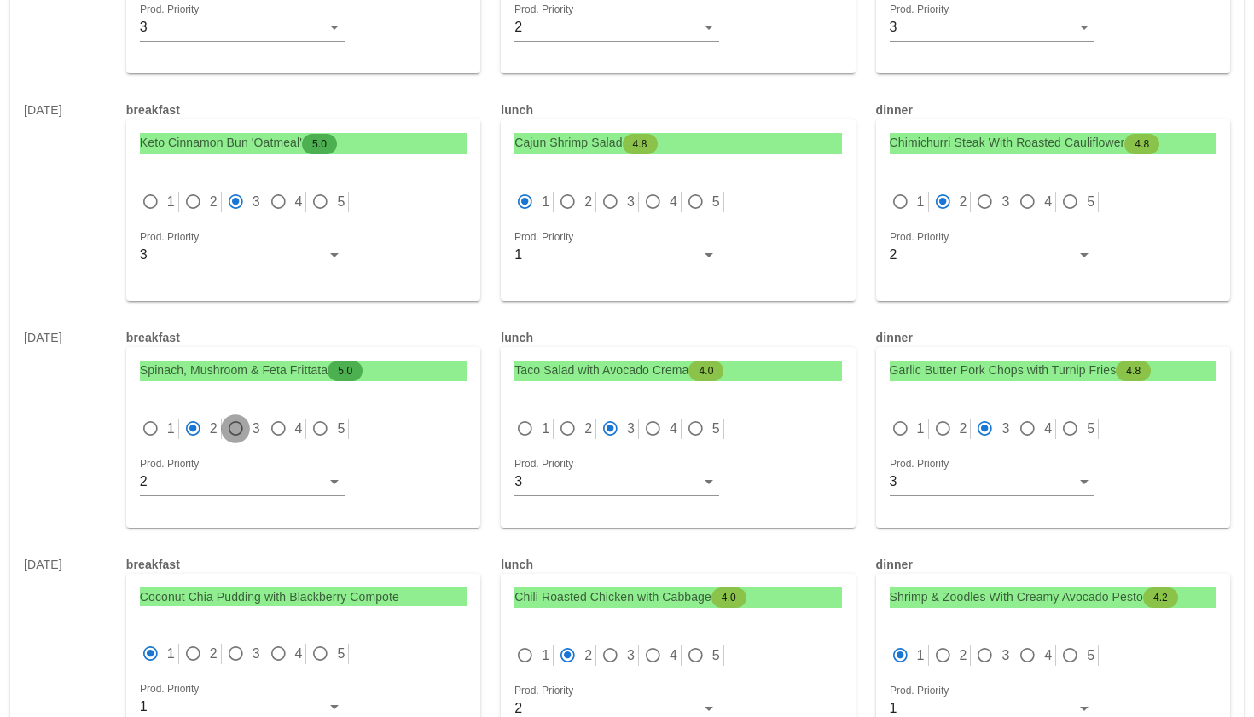
click at [236, 417] on div at bounding box center [235, 429] width 24 height 24
radio input "false"
radio input "true"
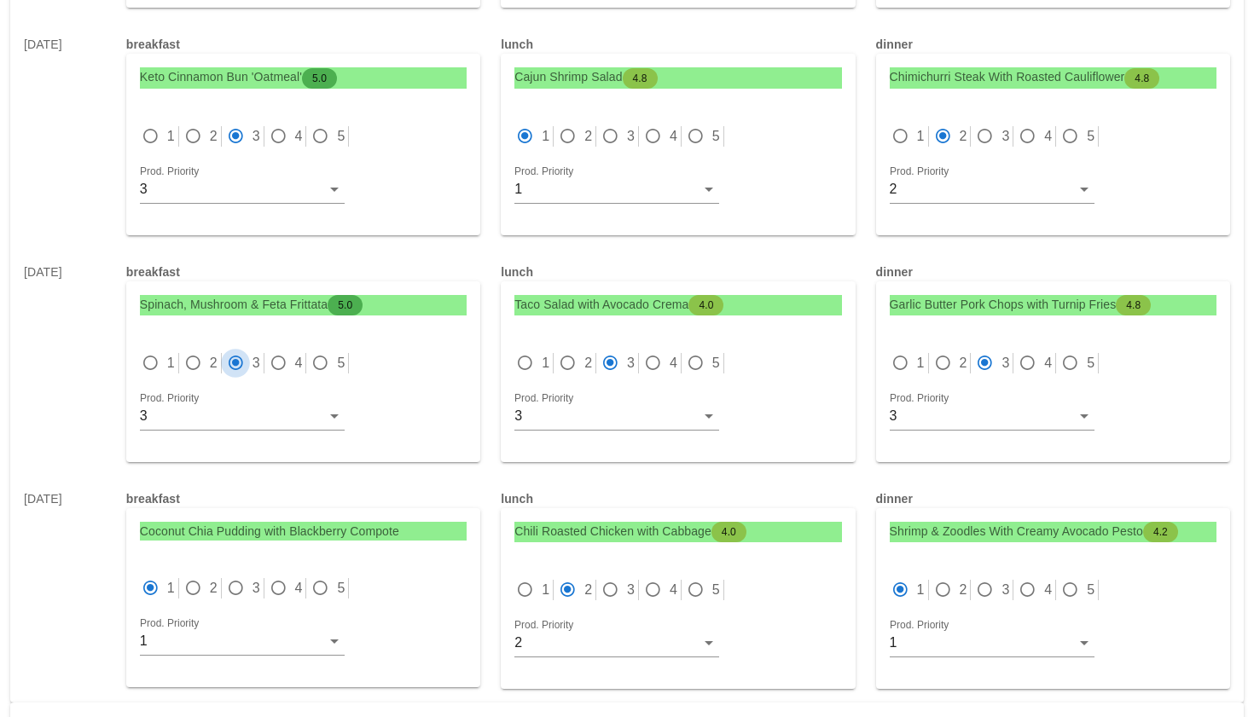
scroll to position [5738, 0]
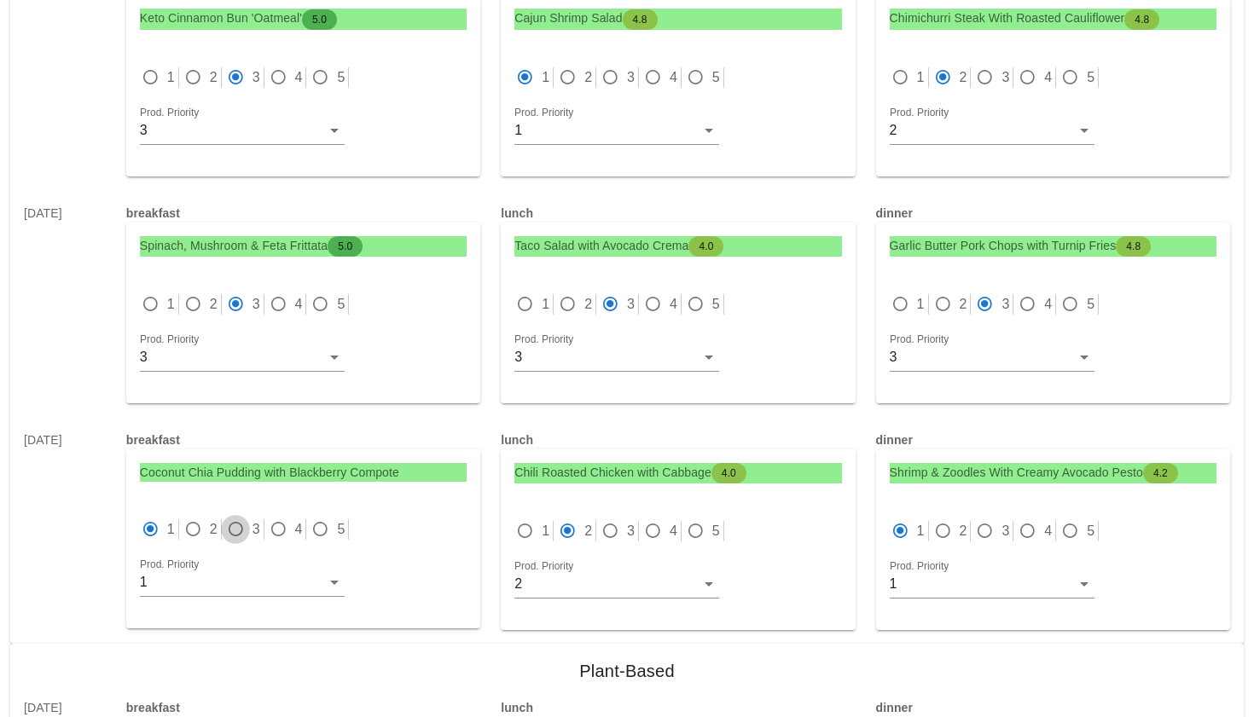
click at [240, 518] on div at bounding box center [235, 530] width 24 height 24
radio input "false"
radio input "true"
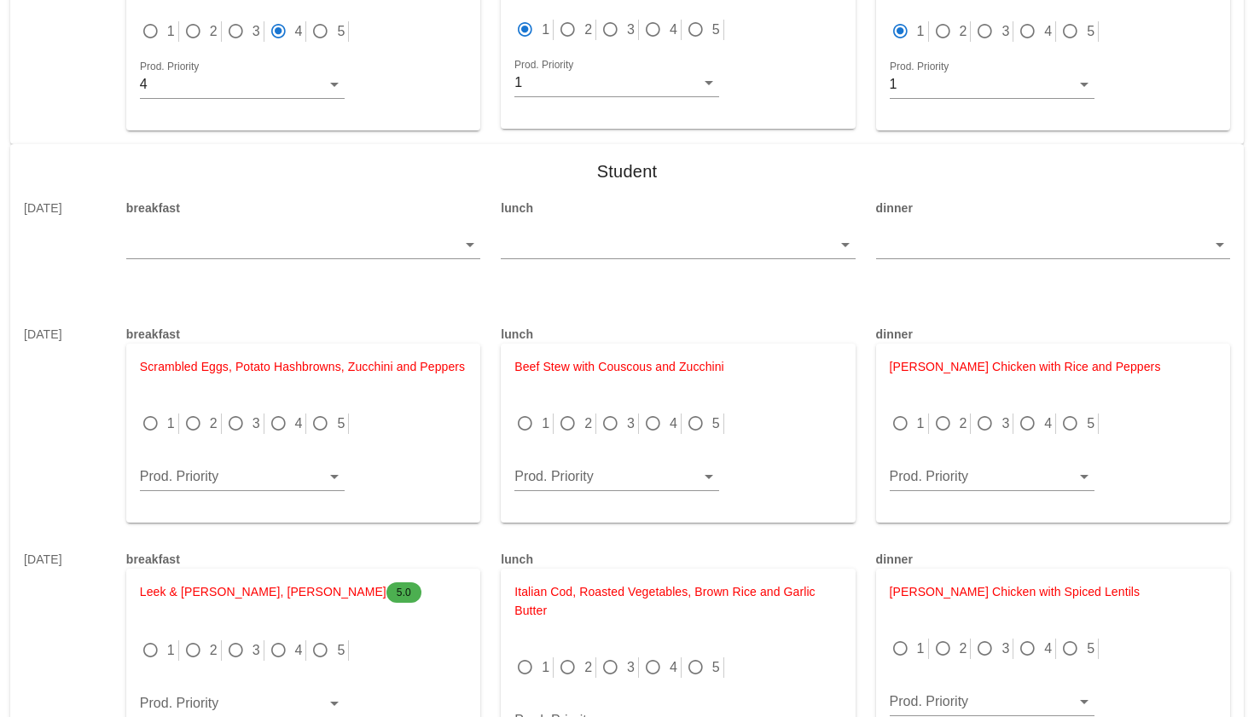
scroll to position [7776, 0]
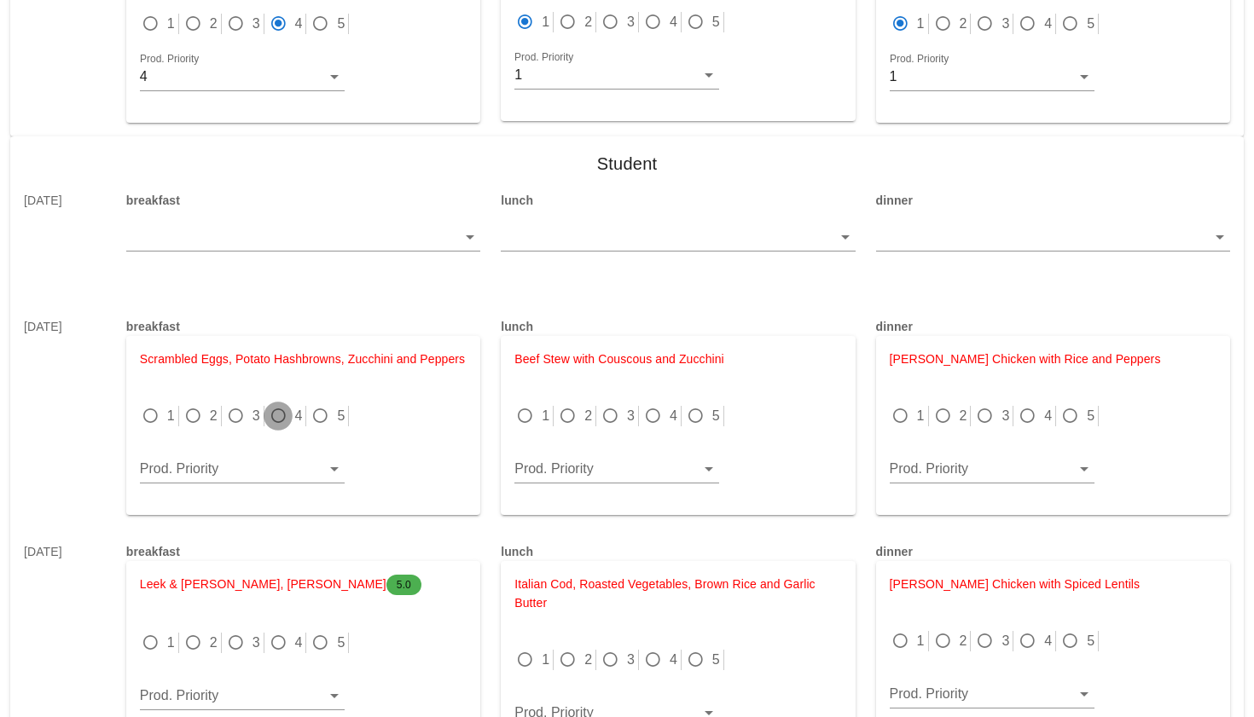
click at [284, 404] on div at bounding box center [278, 416] width 24 height 24
radio input "true"
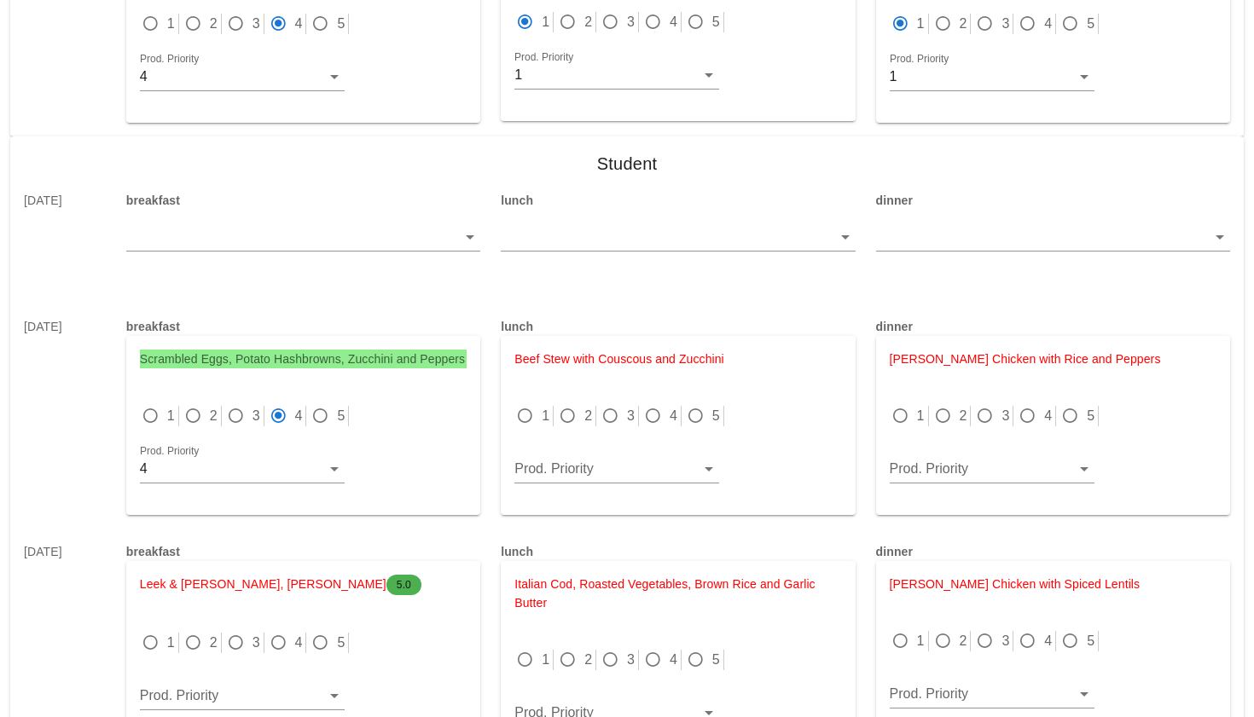
click at [670, 408] on label "4" at bounding box center [674, 416] width 8 height 17
radio input "true"
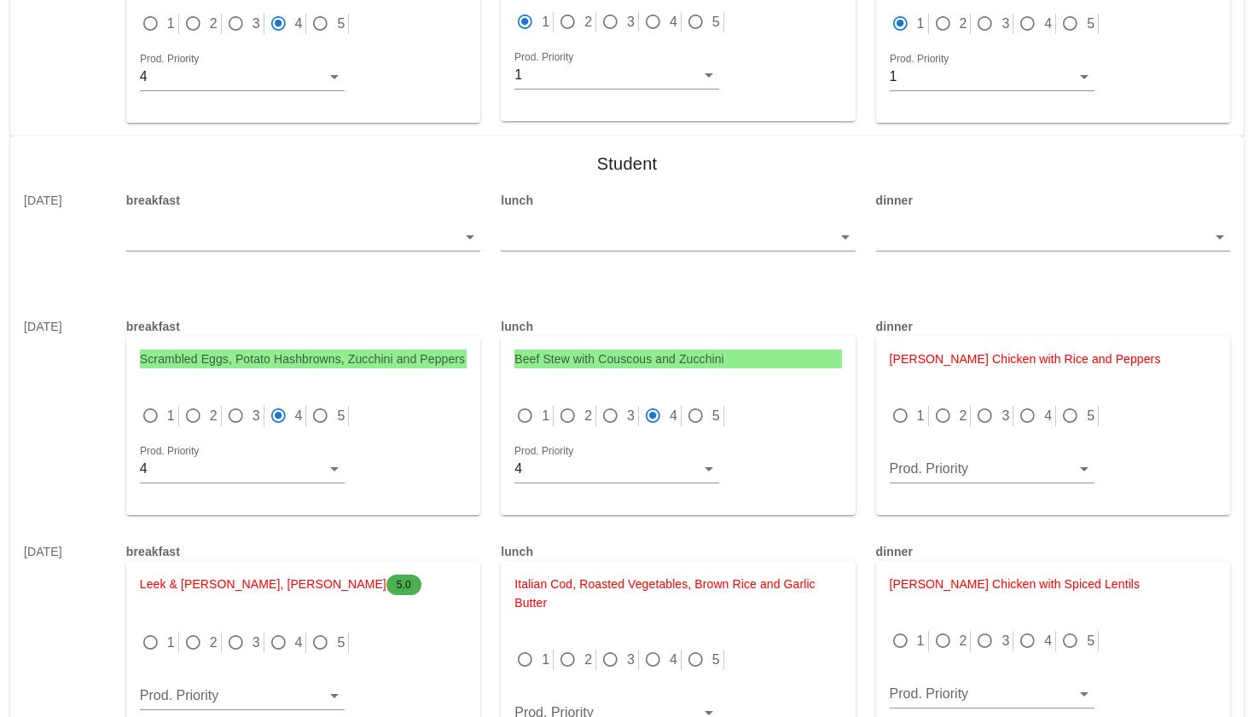
click at [668, 406] on div "4" at bounding box center [661, 416] width 39 height 20
click at [1036, 404] on div at bounding box center [1027, 416] width 24 height 24
radio input "true"
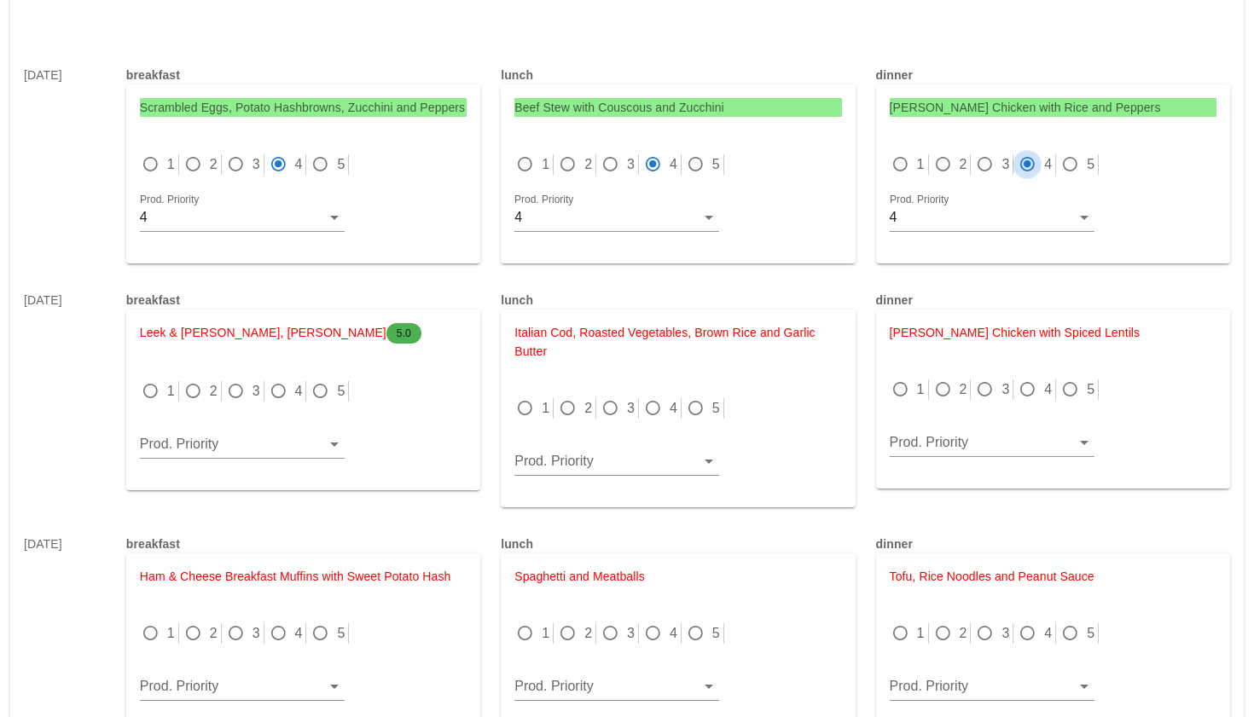
scroll to position [8073, 0]
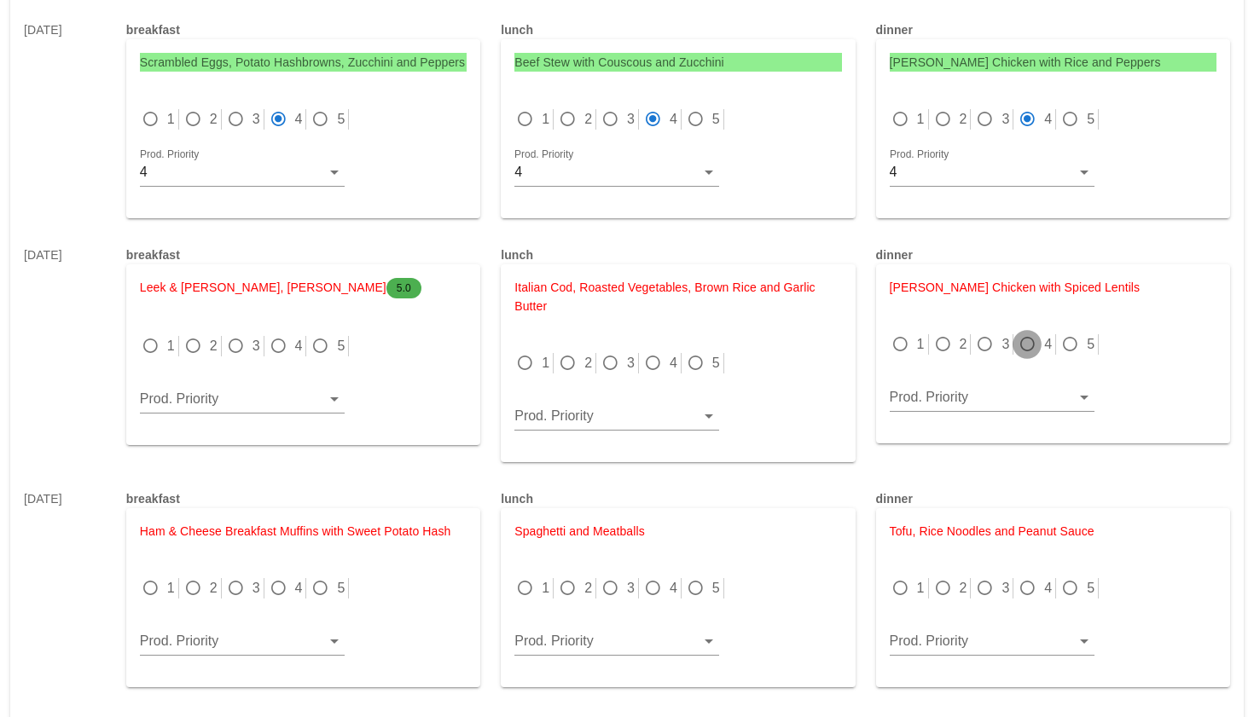
click at [1034, 333] on div at bounding box center [1027, 345] width 24 height 24
radio input "true"
click at [661, 351] on div at bounding box center [653, 363] width 24 height 24
radio input "true"
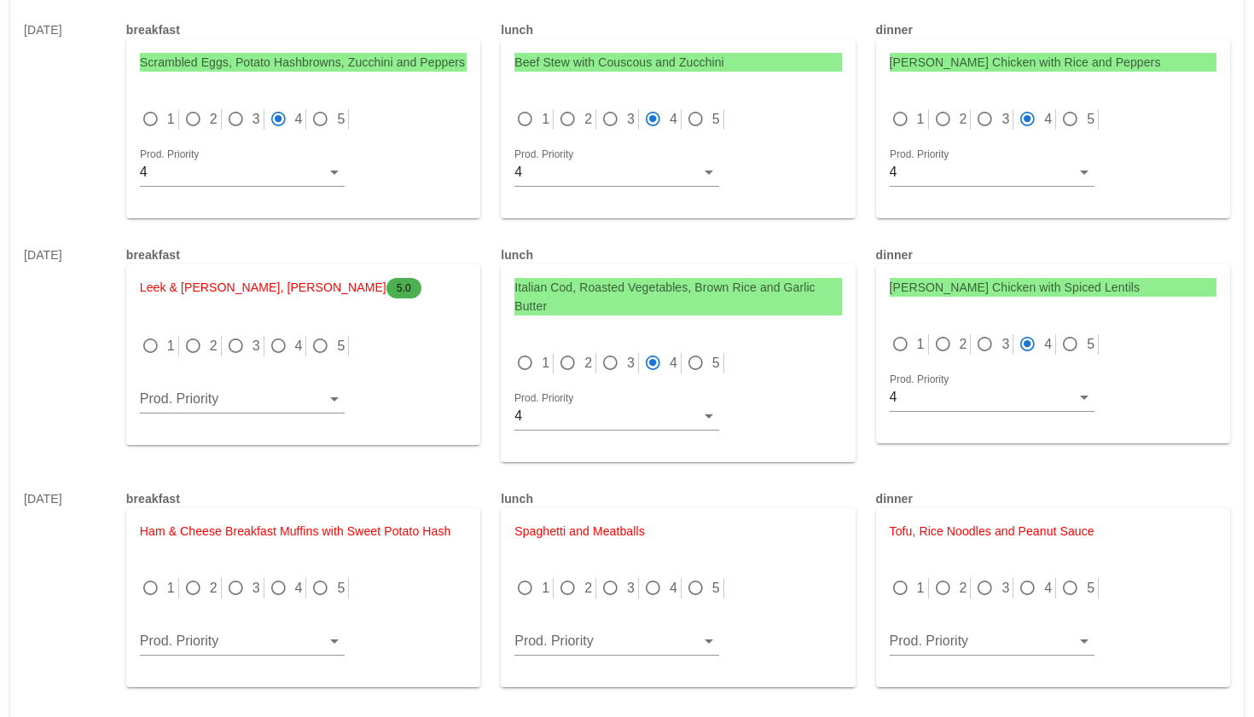
click at [264, 336] on div "1 2 3 4 5" at bounding box center [303, 346] width 327 height 20
click at [270, 334] on div at bounding box center [278, 346] width 24 height 24
radio input "true"
click at [279, 577] on div at bounding box center [278, 589] width 24 height 24
radio input "true"
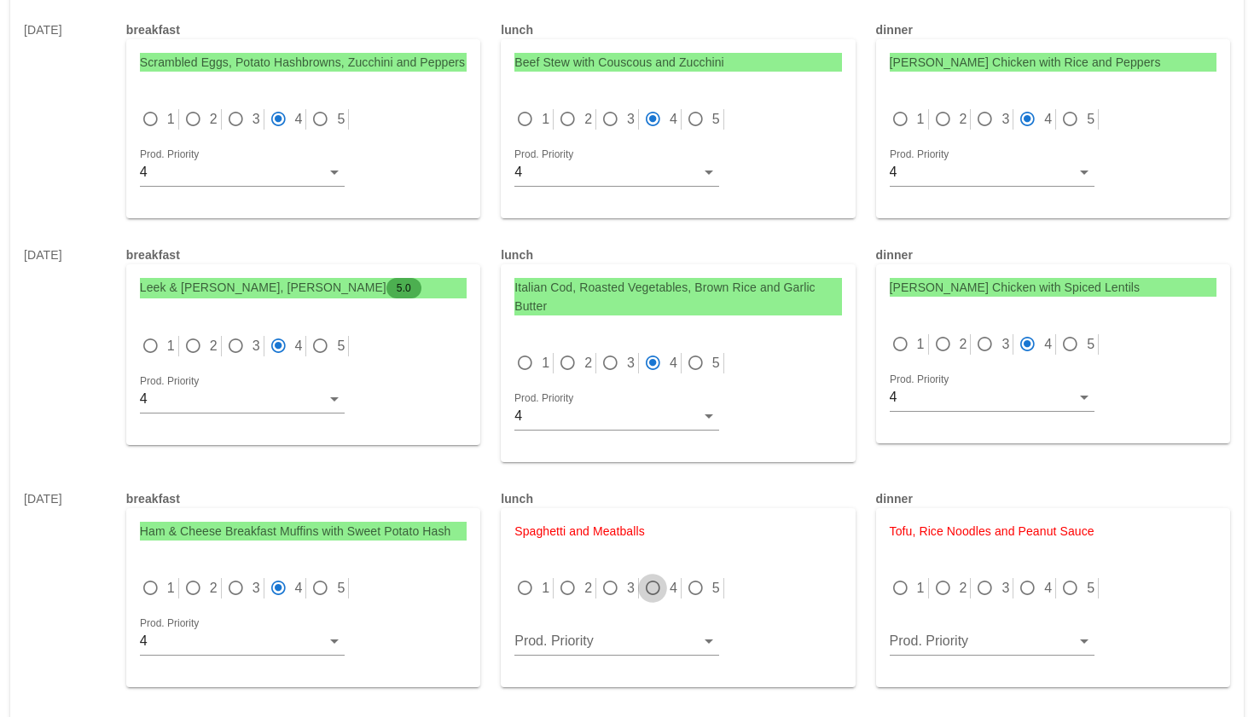
click at [658, 577] on div at bounding box center [653, 589] width 24 height 24
radio input "true"
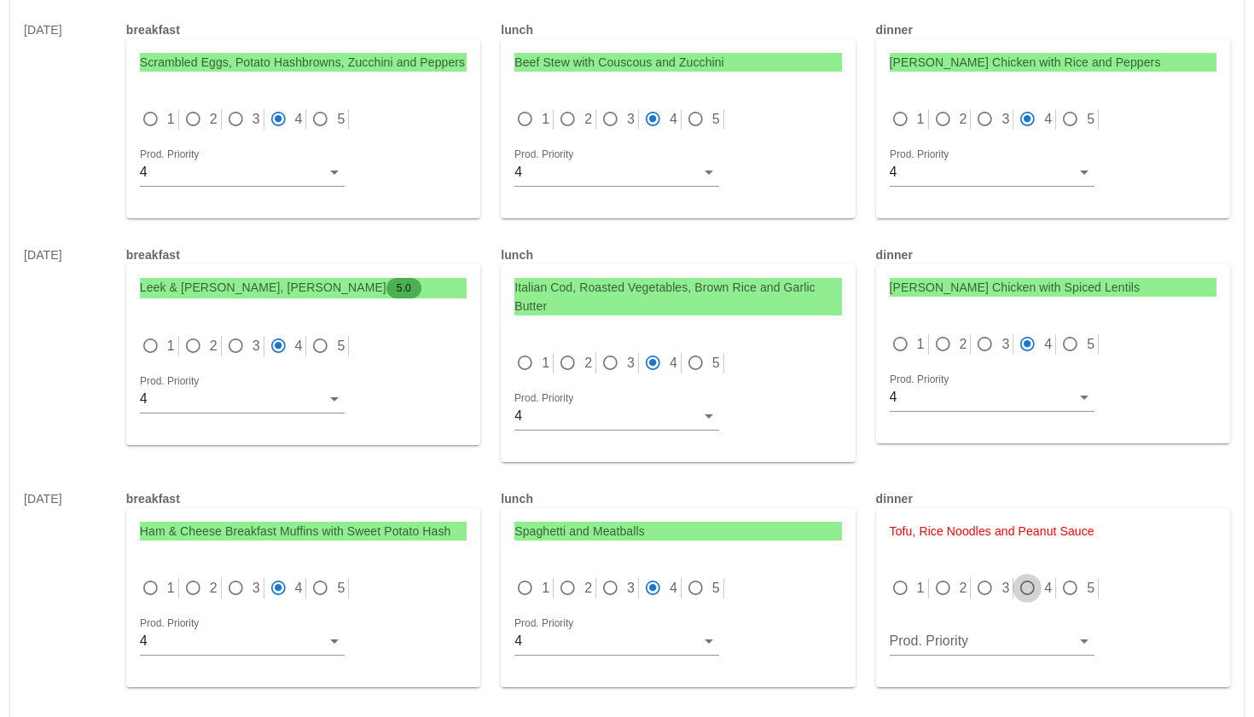
click at [1027, 577] on div at bounding box center [1027, 589] width 24 height 24
radio input "true"
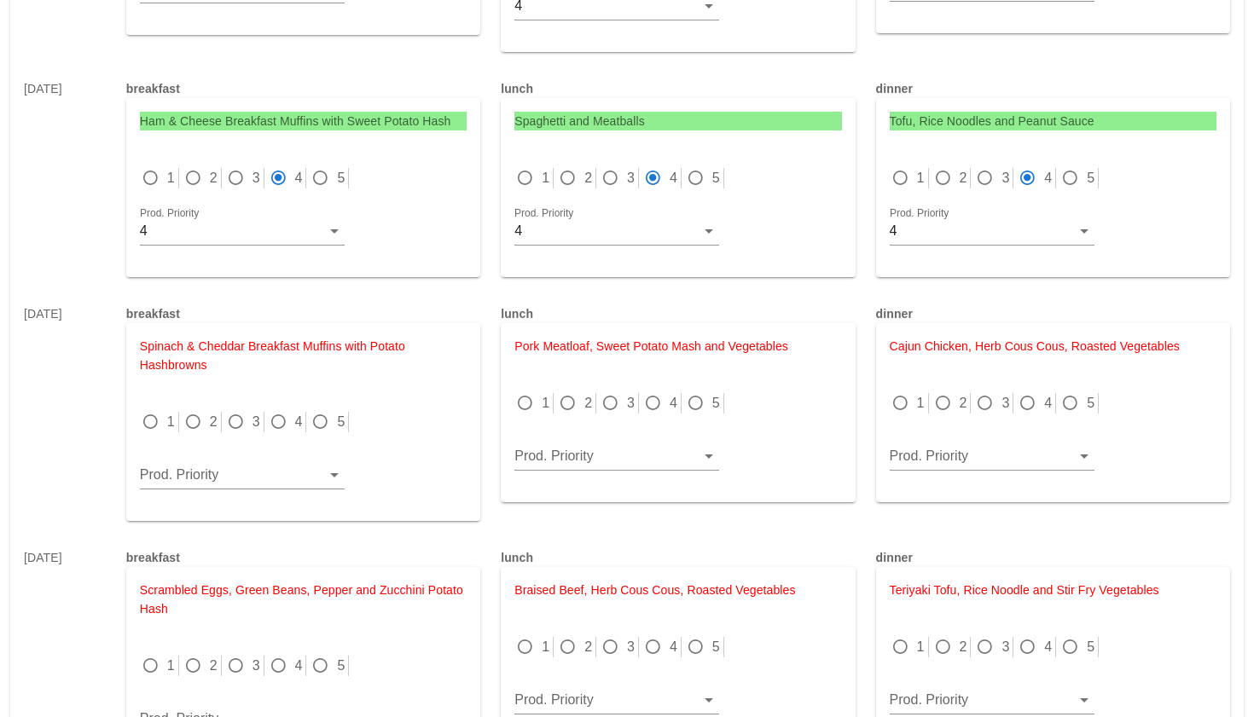
scroll to position [8507, 0]
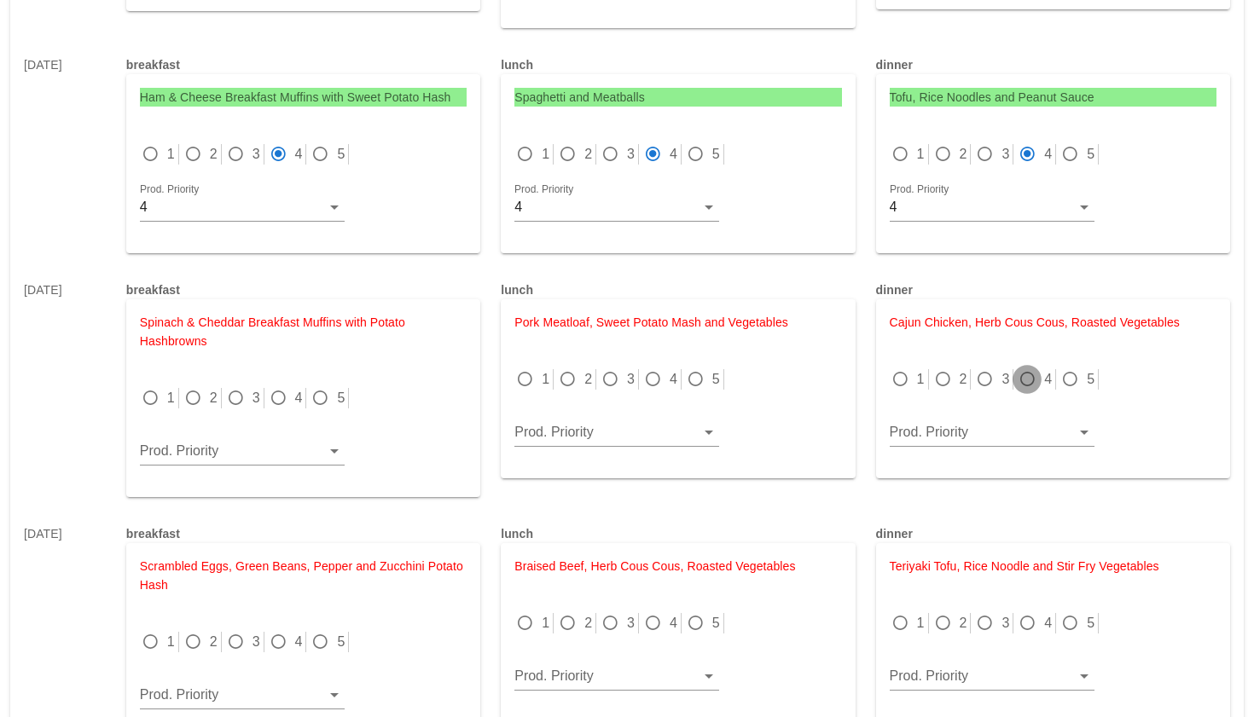
click at [1035, 368] on div at bounding box center [1027, 380] width 24 height 24
radio input "true"
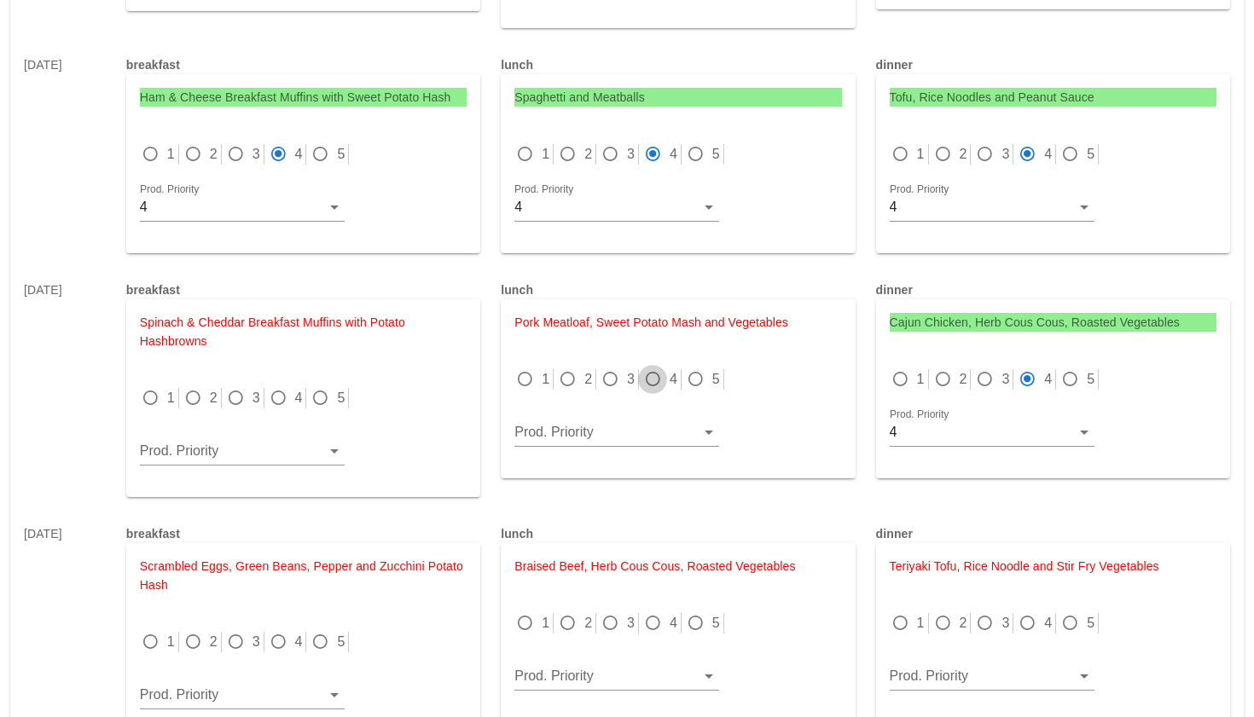
click at [645, 368] on div at bounding box center [653, 380] width 24 height 24
radio input "true"
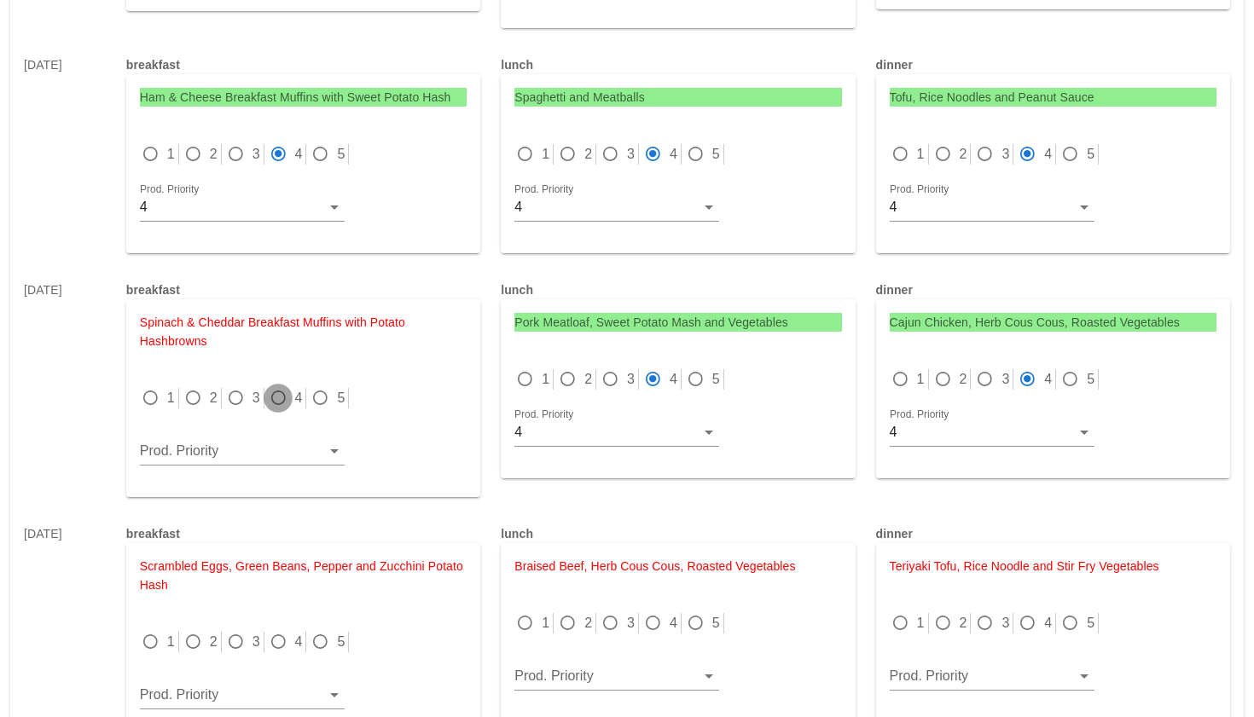
click at [276, 386] on div at bounding box center [278, 398] width 24 height 24
radio input "true"
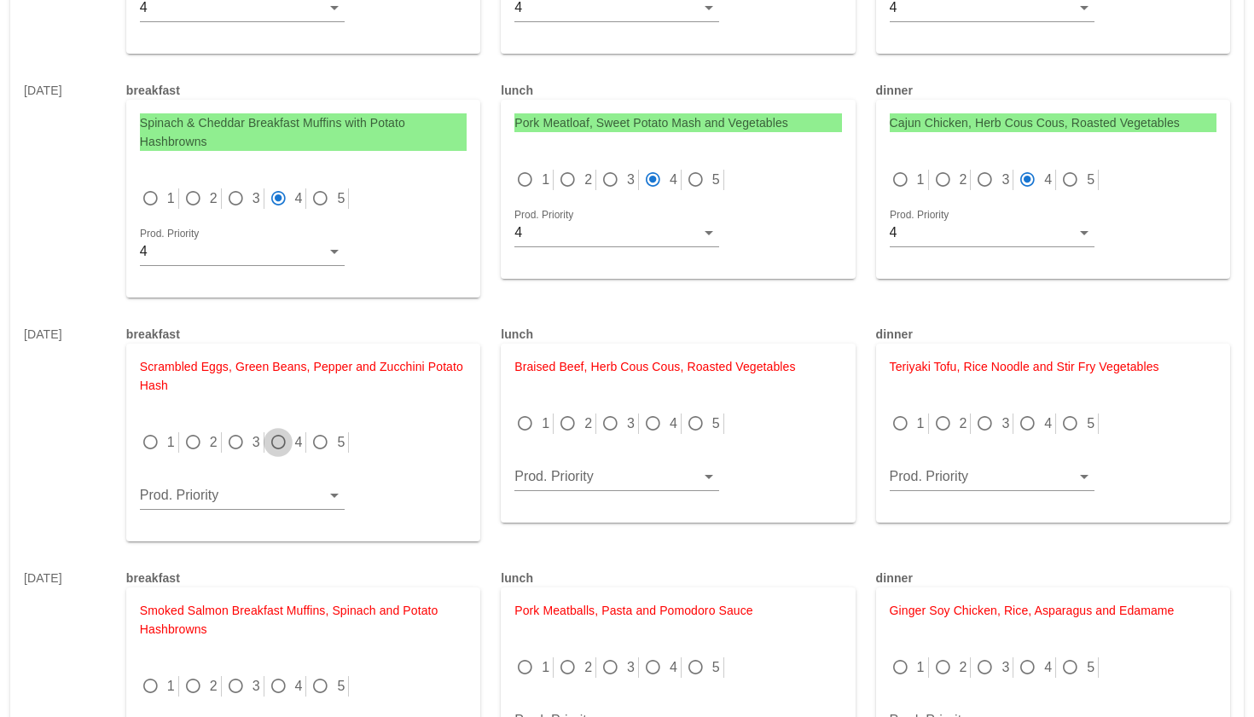
scroll to position [8733, 0]
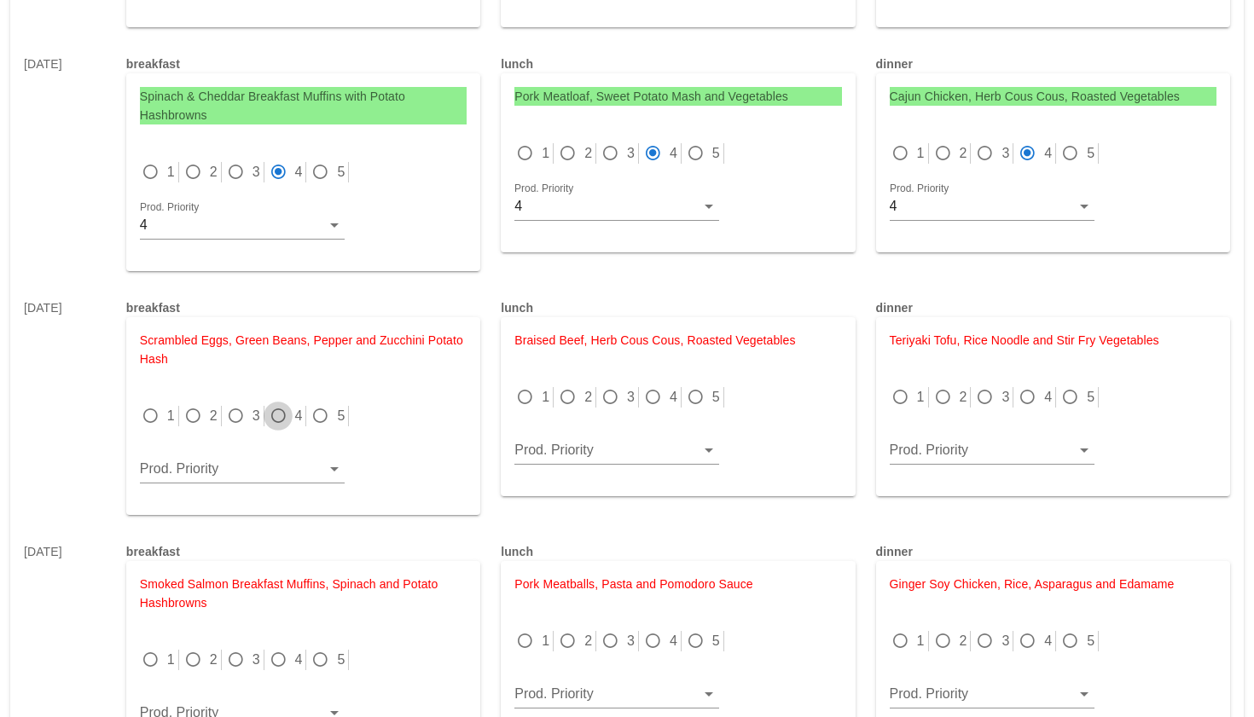
click at [285, 404] on div at bounding box center [278, 416] width 24 height 24
radio input "true"
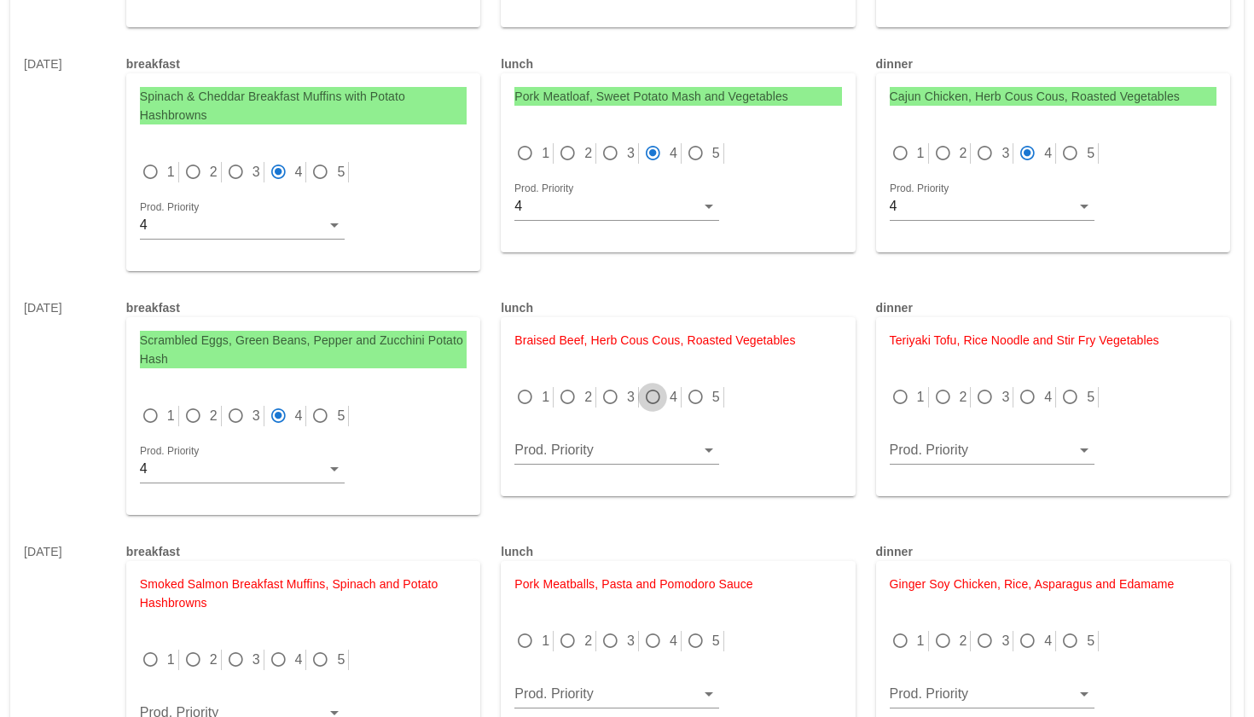
click at [648, 386] on div at bounding box center [653, 398] width 24 height 24
radio input "true"
click at [1028, 386] on div at bounding box center [1027, 398] width 24 height 24
radio input "true"
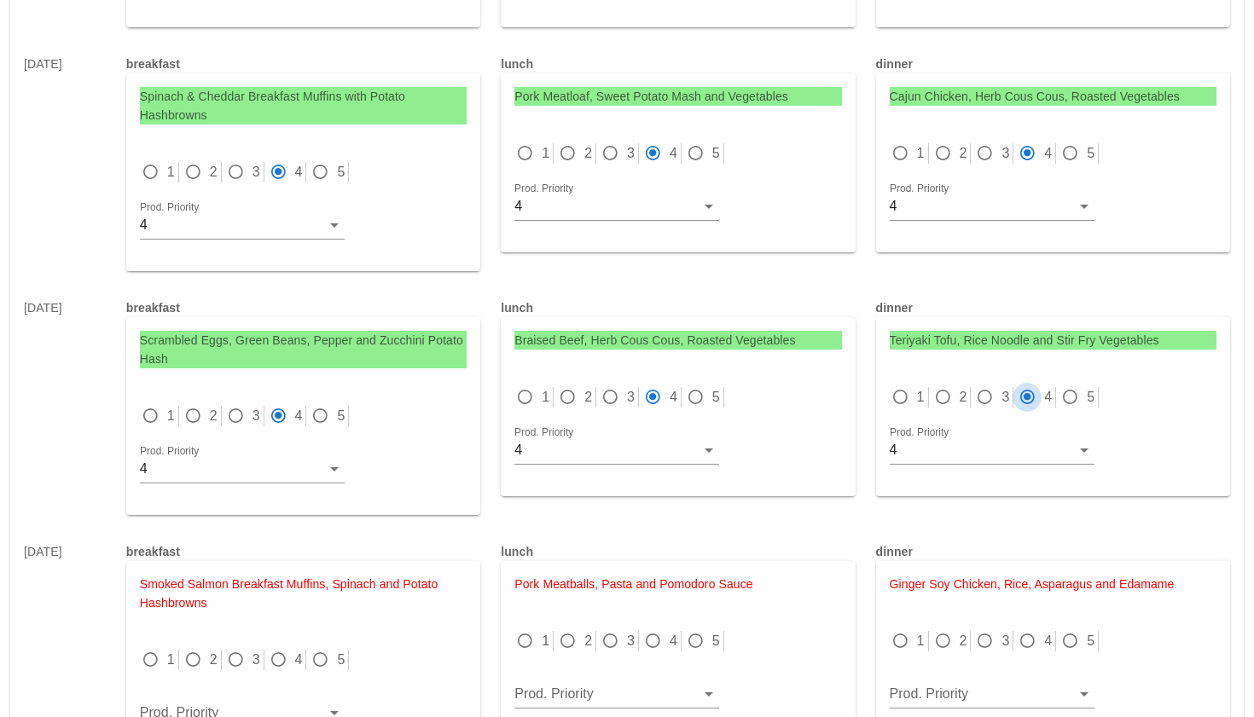
scroll to position [8778, 0]
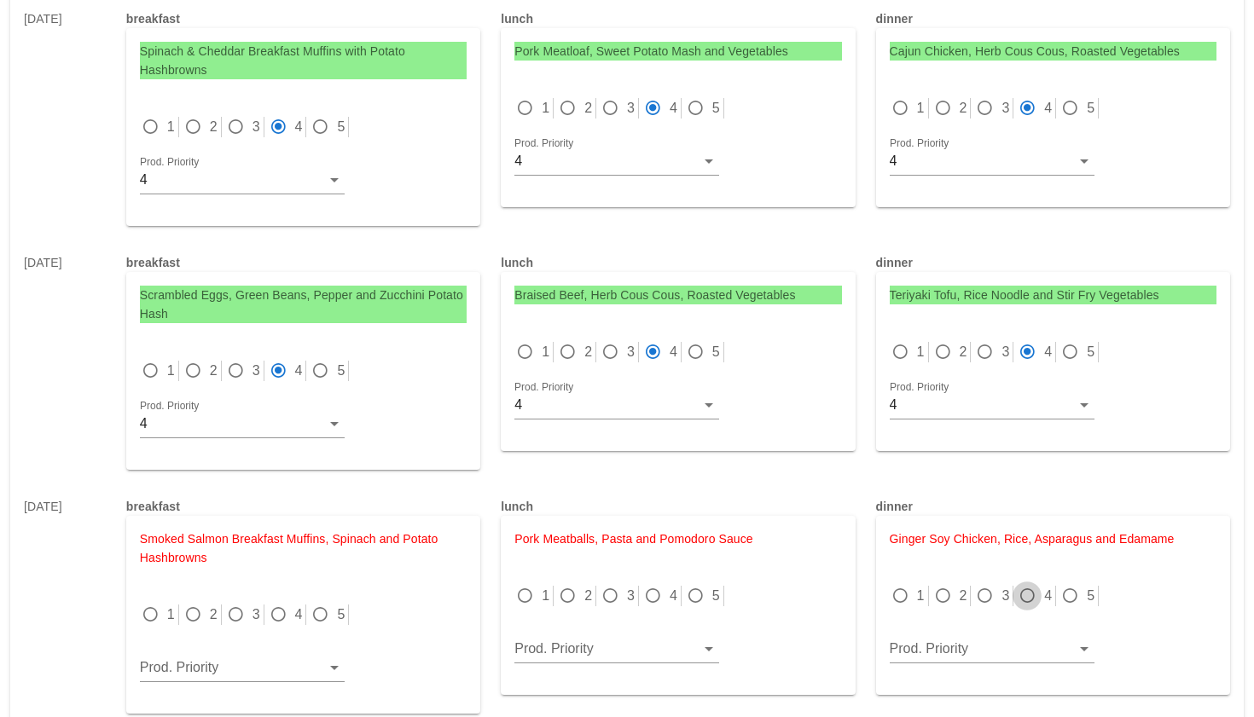
click at [1028, 584] on div at bounding box center [1027, 596] width 24 height 24
radio input "true"
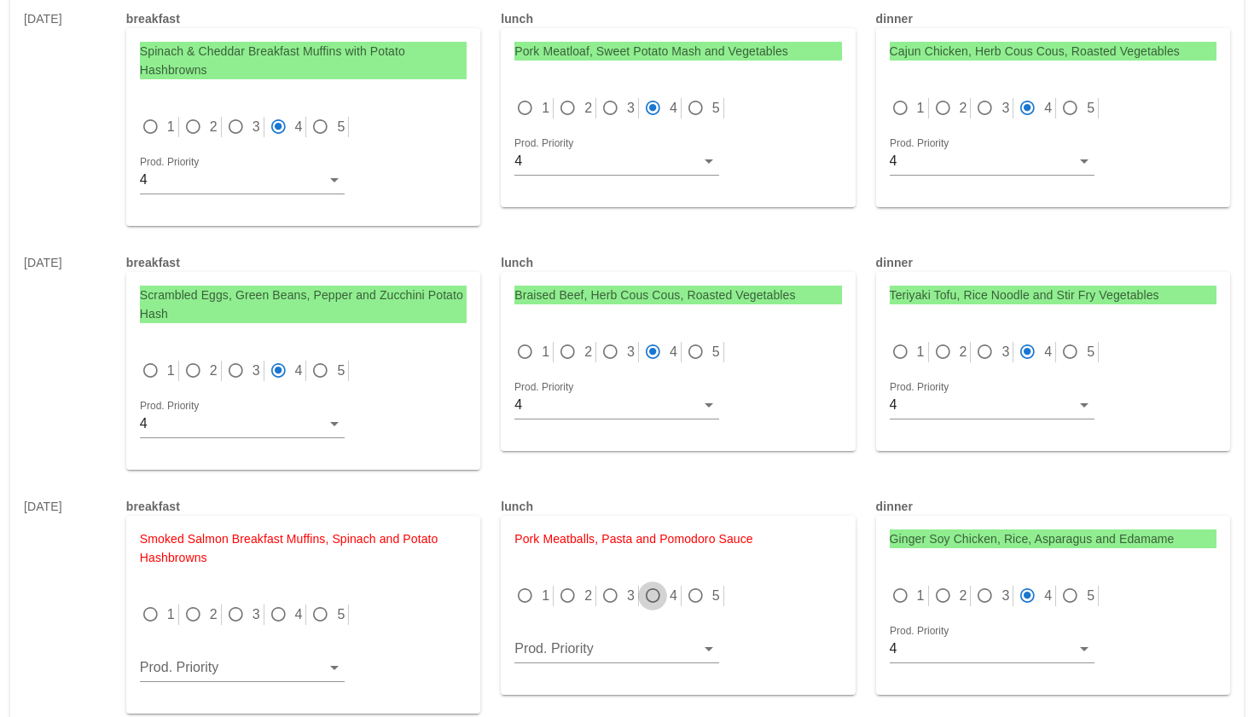
click at [659, 584] on div at bounding box center [653, 596] width 24 height 24
radio input "true"
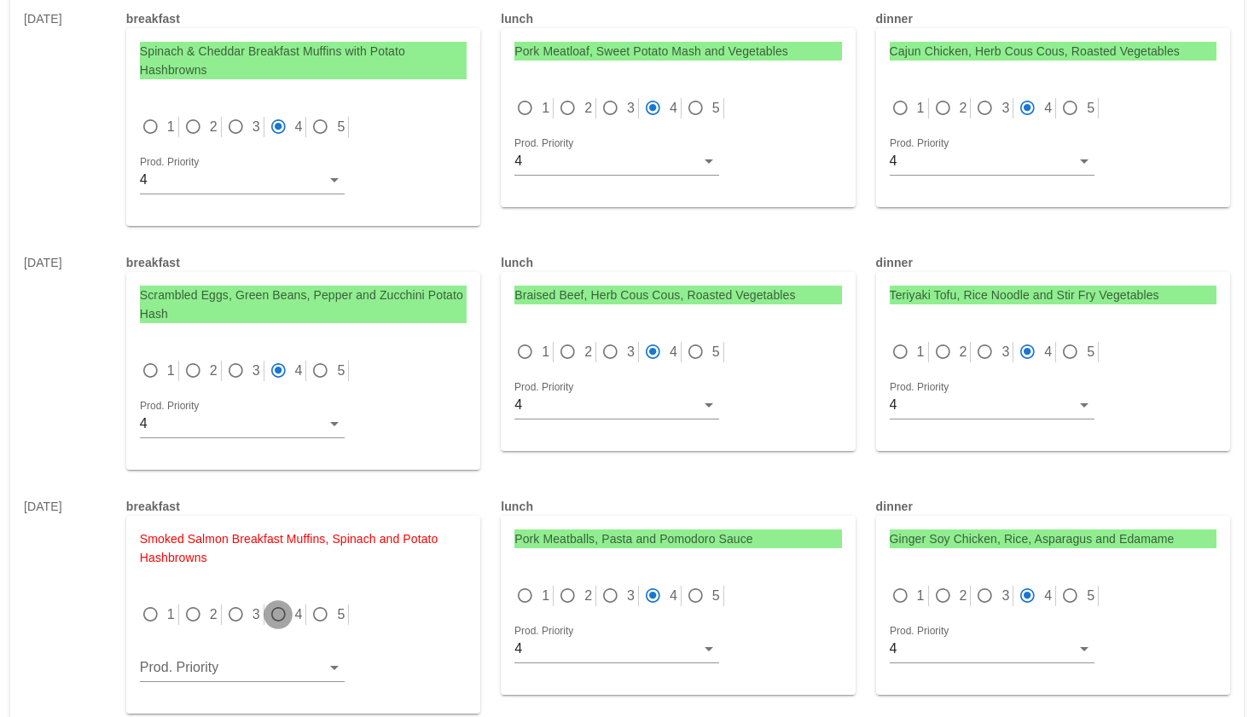
click at [270, 603] on div at bounding box center [278, 615] width 24 height 24
radio input "true"
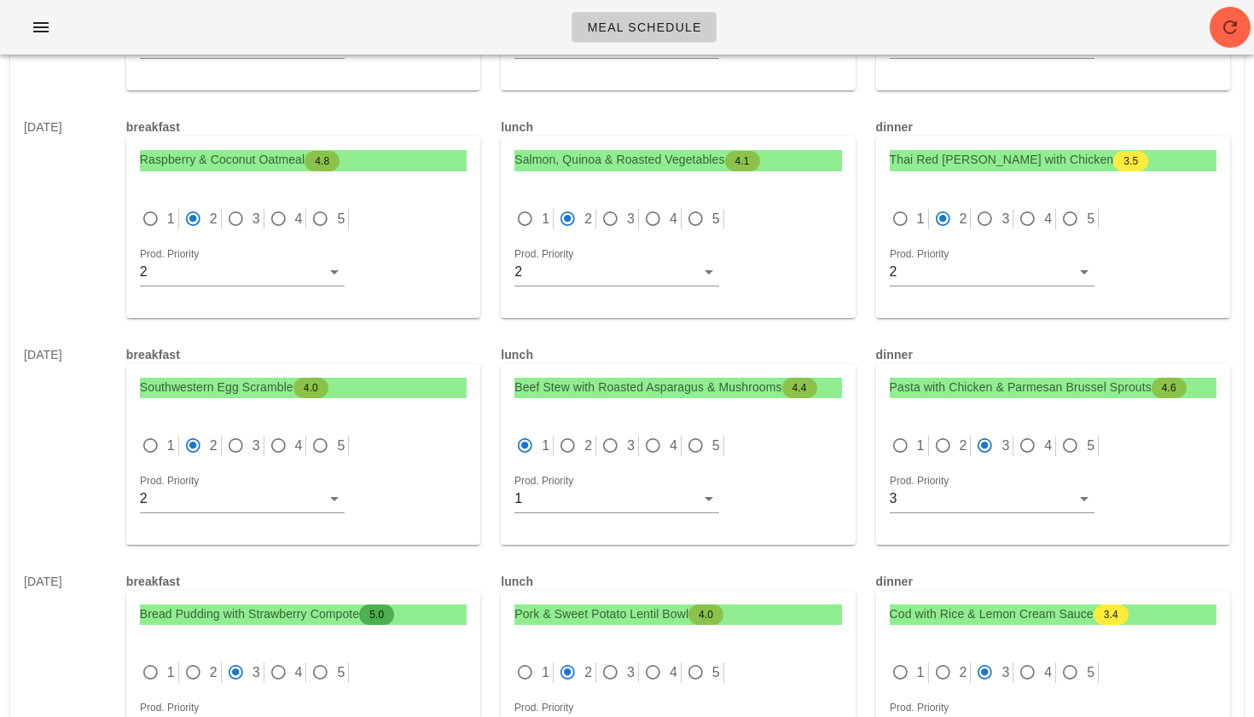
scroll to position [0, 0]
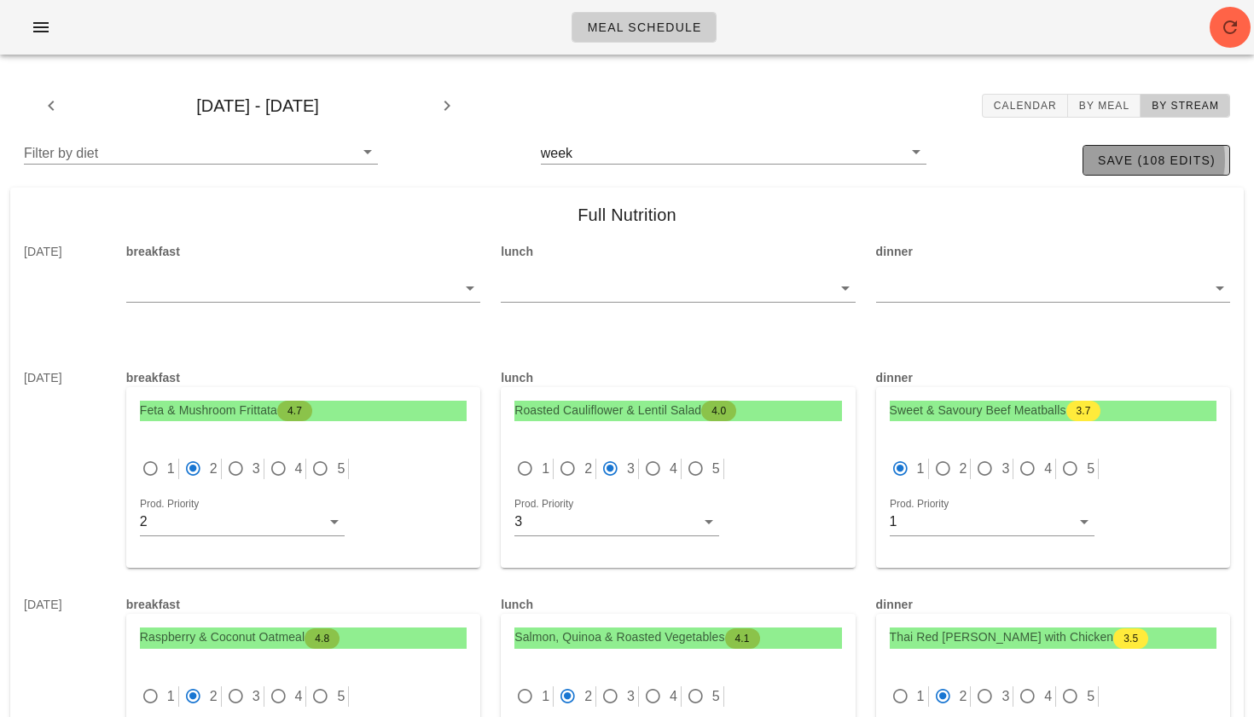
click at [1121, 158] on span "save (108 edits)" at bounding box center [1156, 161] width 119 height 14
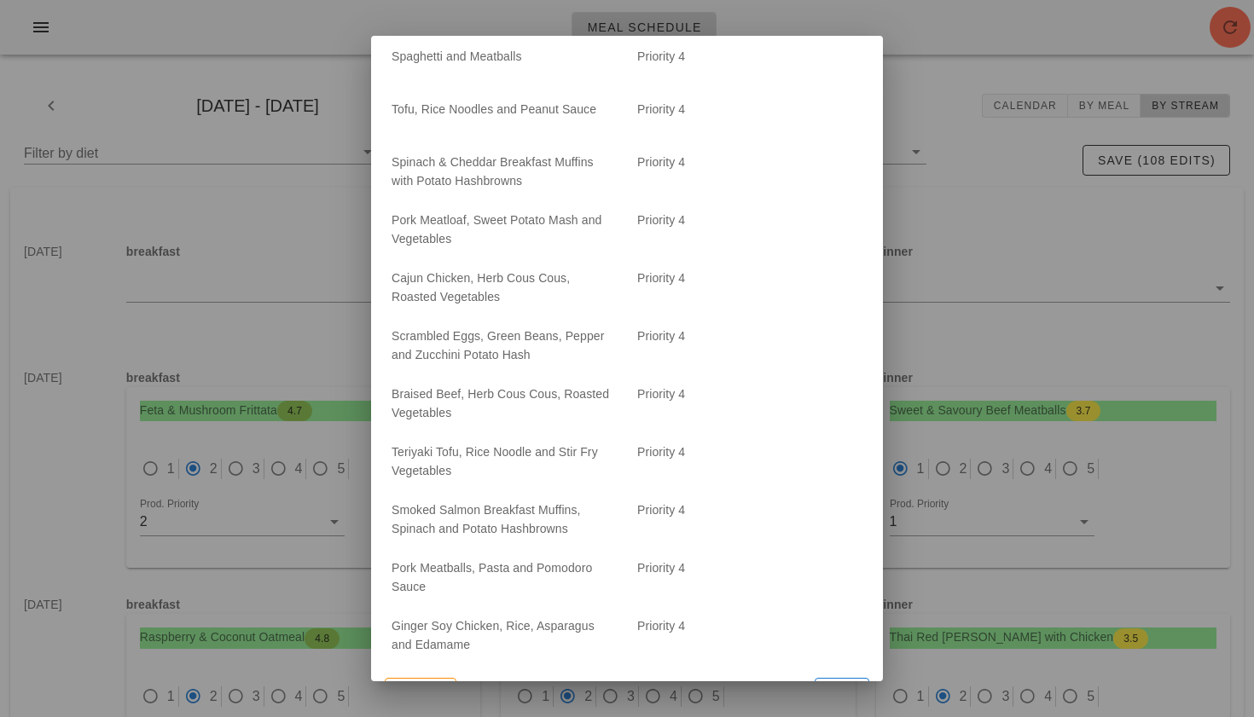
scroll to position [5356, 0]
click at [843, 683] on span "Save" at bounding box center [841, 690] width 39 height 14
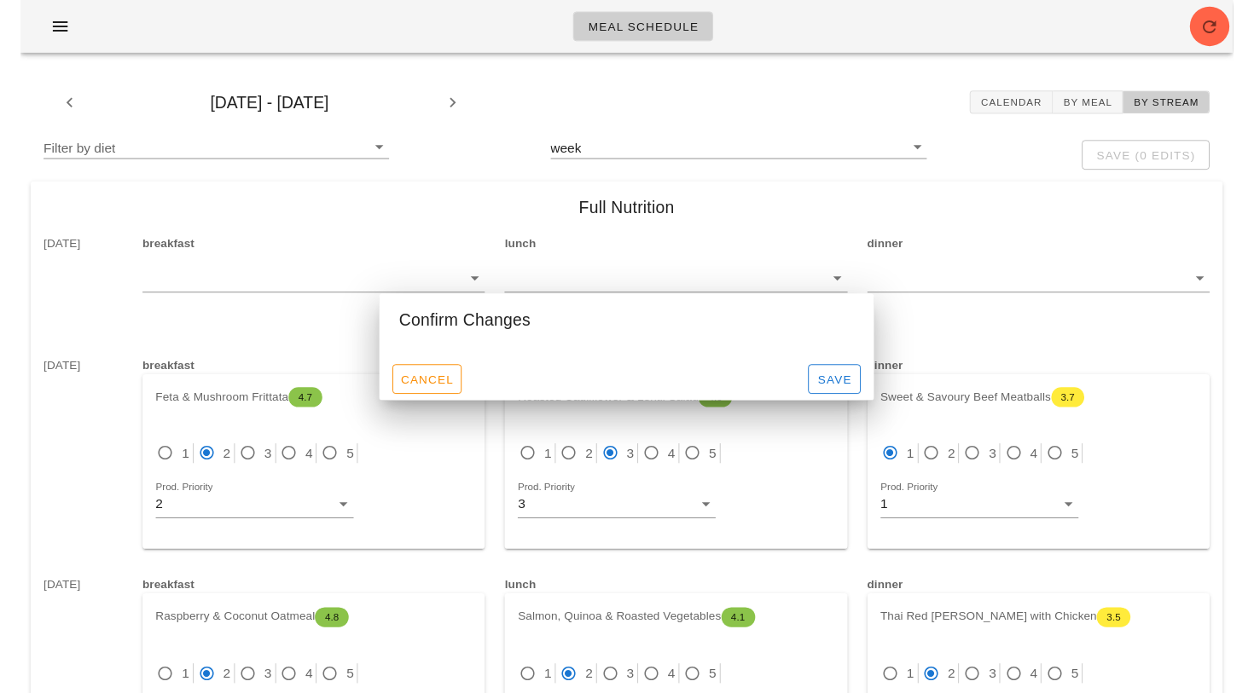
scroll to position [0, 0]
